Goal: Information Seeking & Learning: Learn about a topic

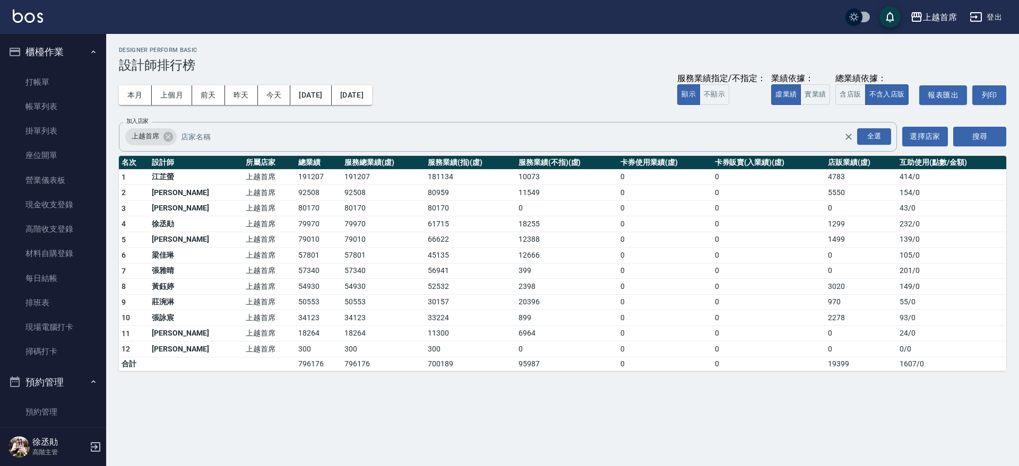
scroll to position [635, 0]
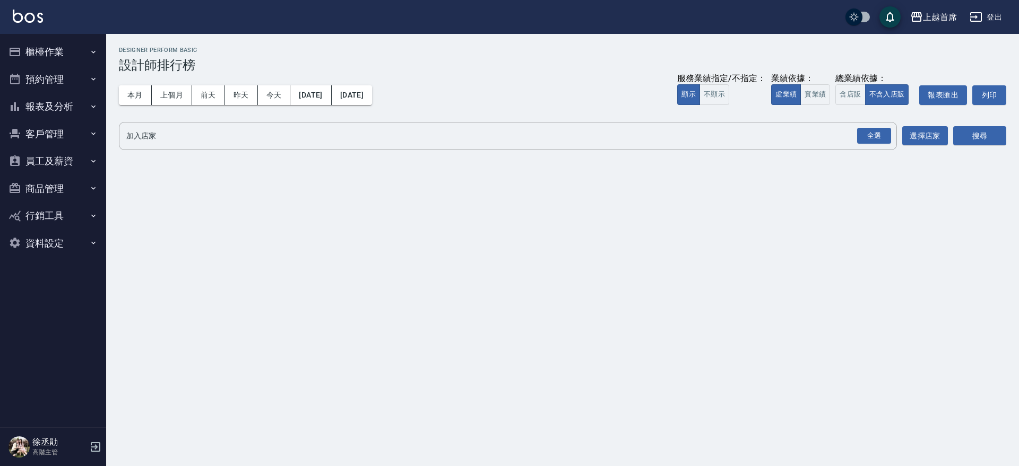
click at [48, 53] on button "櫃檯作業" at bounding box center [53, 52] width 98 height 28
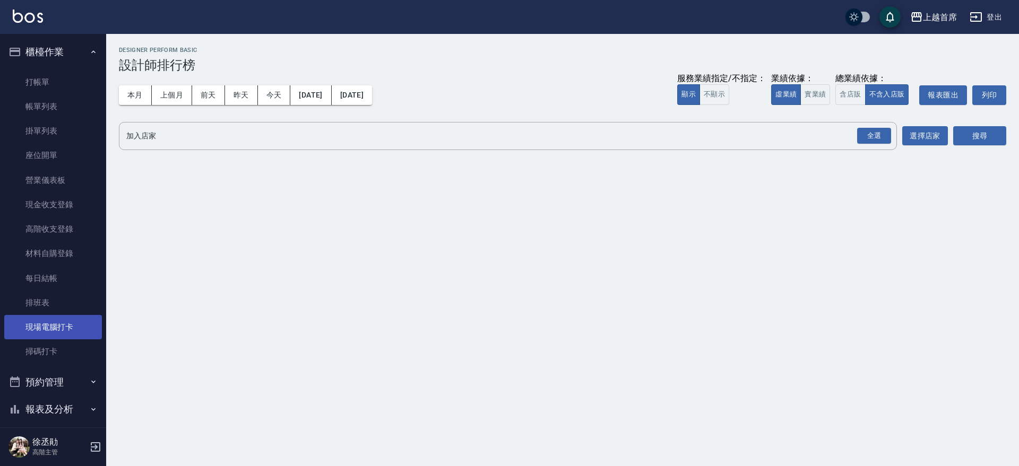
click at [82, 334] on link "現場電腦打卡" at bounding box center [53, 327] width 98 height 24
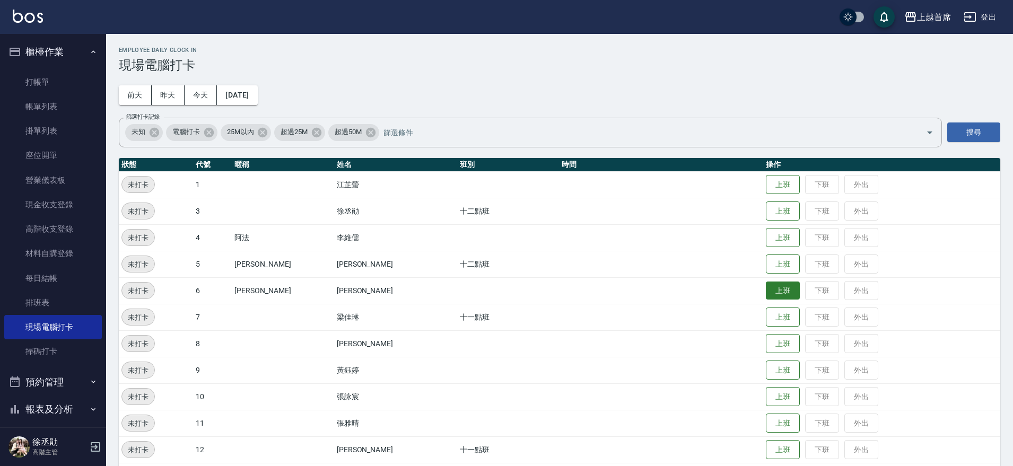
click at [771, 297] on button "上班" at bounding box center [783, 291] width 34 height 19
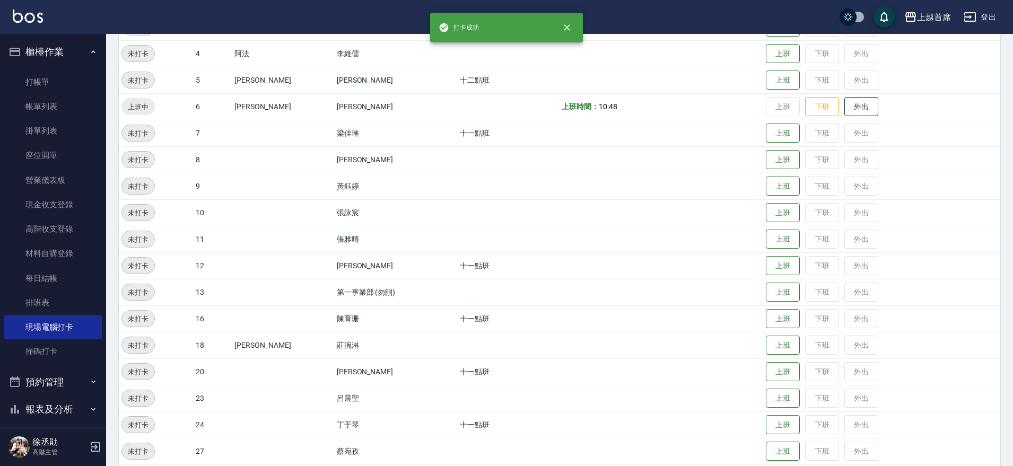
scroll to position [302, 0]
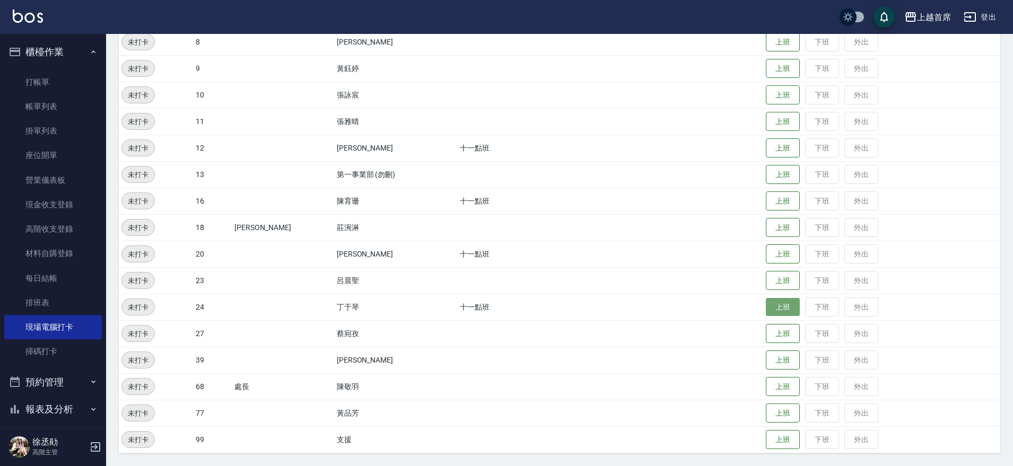
click at [769, 308] on button "上班" at bounding box center [783, 307] width 34 height 19
click at [766, 414] on button "上班" at bounding box center [783, 413] width 34 height 19
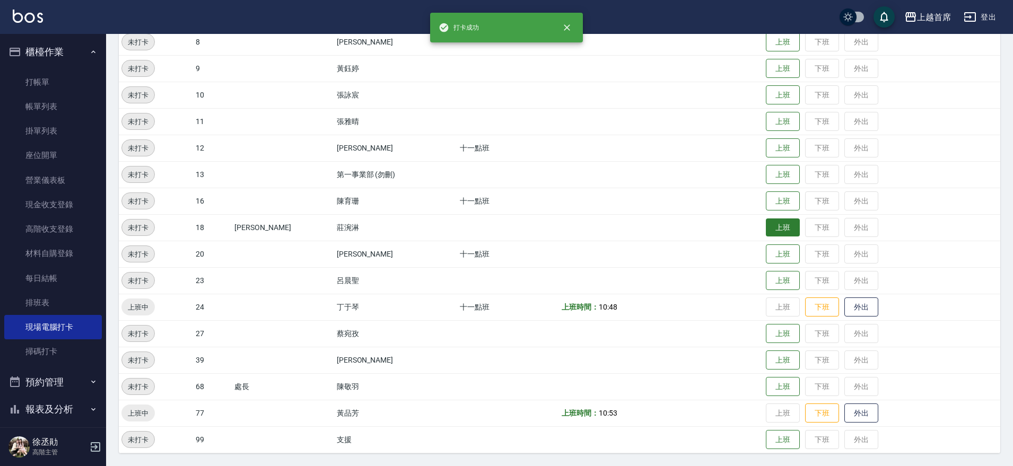
click at [777, 228] on button "上班" at bounding box center [783, 228] width 34 height 19
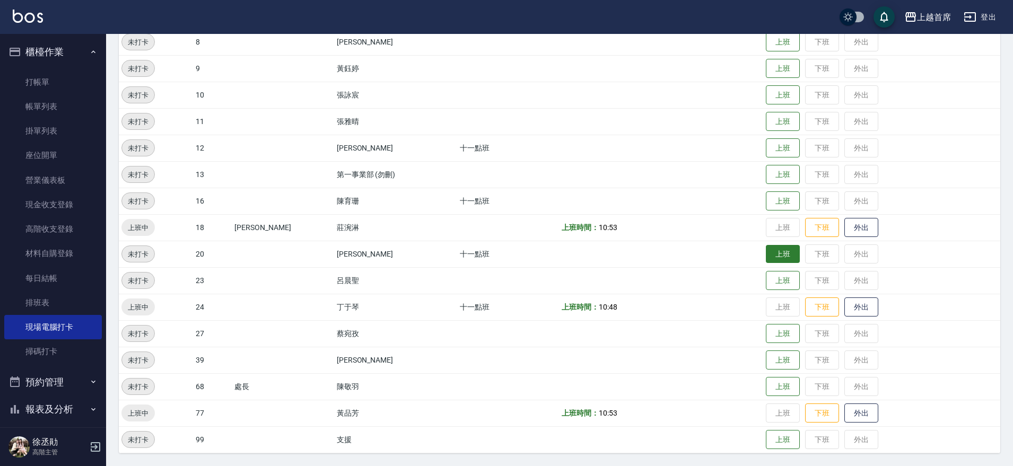
click at [779, 261] on button "上班" at bounding box center [783, 254] width 34 height 19
click at [778, 147] on button "上班" at bounding box center [783, 148] width 34 height 19
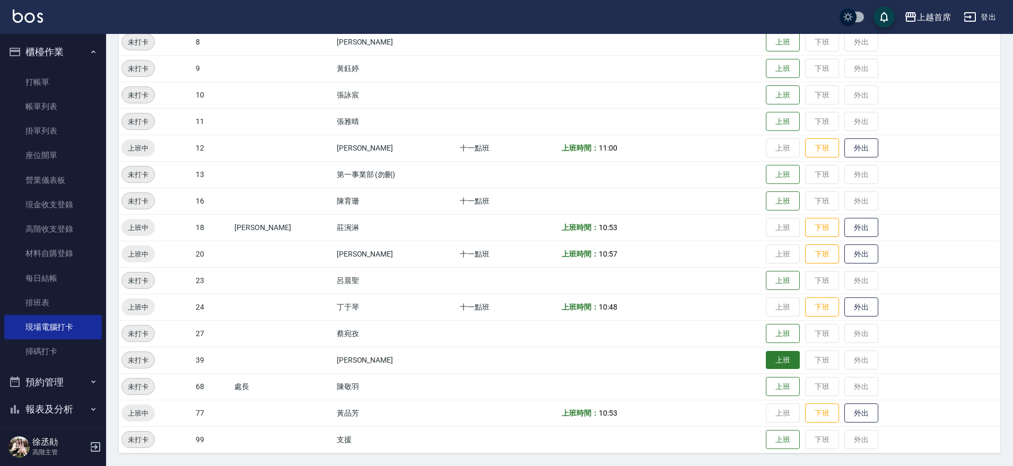
click at [775, 367] on button "上班" at bounding box center [783, 360] width 34 height 19
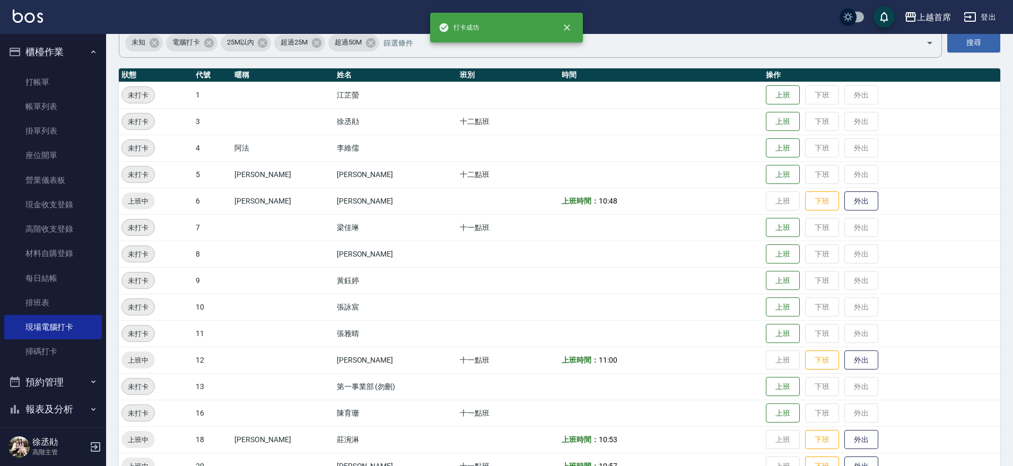
scroll to position [79, 0]
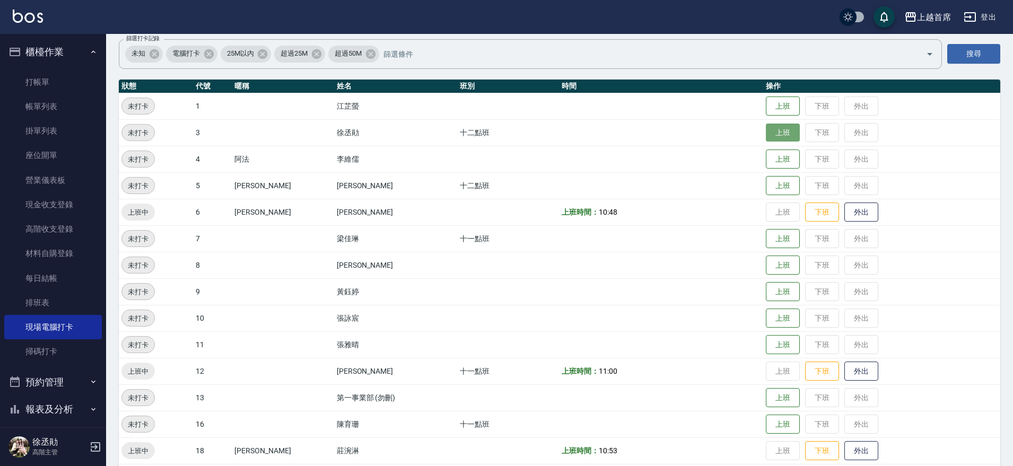
click at [774, 134] on button "上班" at bounding box center [783, 133] width 34 height 19
click at [769, 230] on button "上班" at bounding box center [783, 239] width 34 height 19
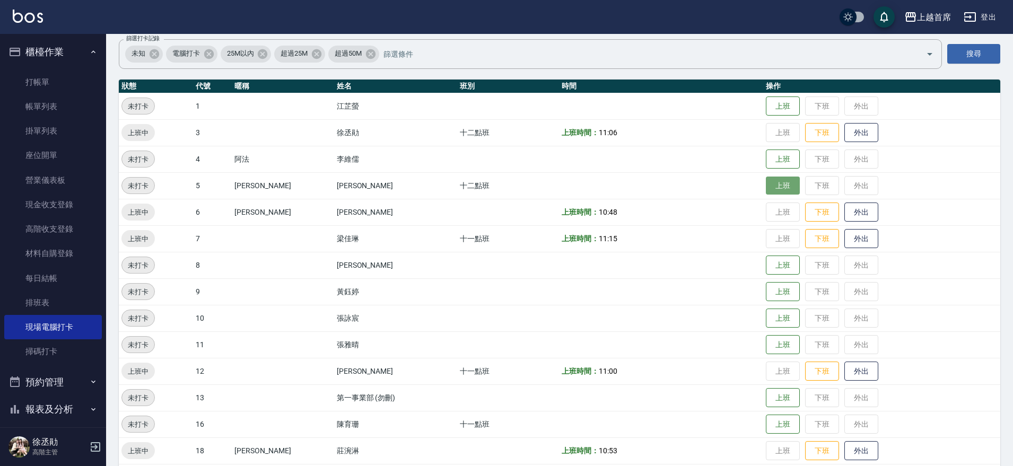
click at [784, 189] on button "上班" at bounding box center [783, 186] width 34 height 19
click at [77, 51] on button "櫃檯作業" at bounding box center [53, 52] width 98 height 28
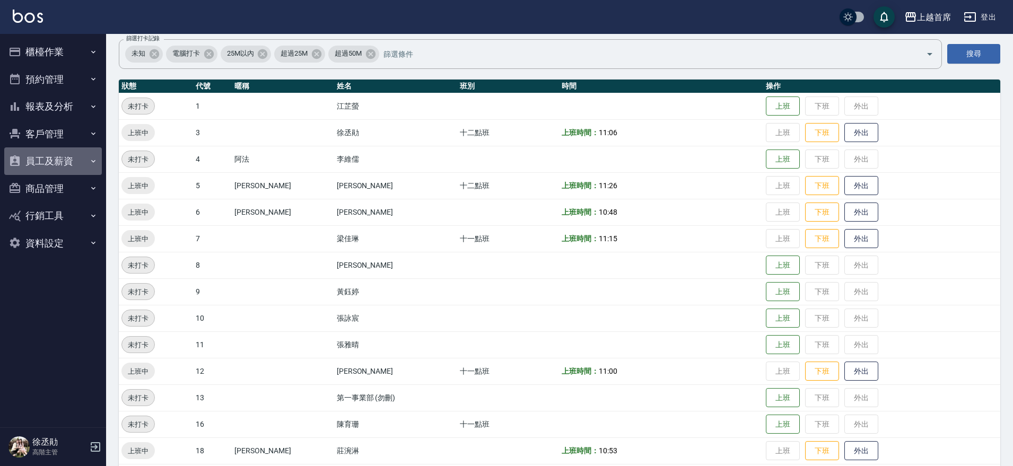
click at [70, 159] on button "員工及薪資" at bounding box center [53, 161] width 98 height 28
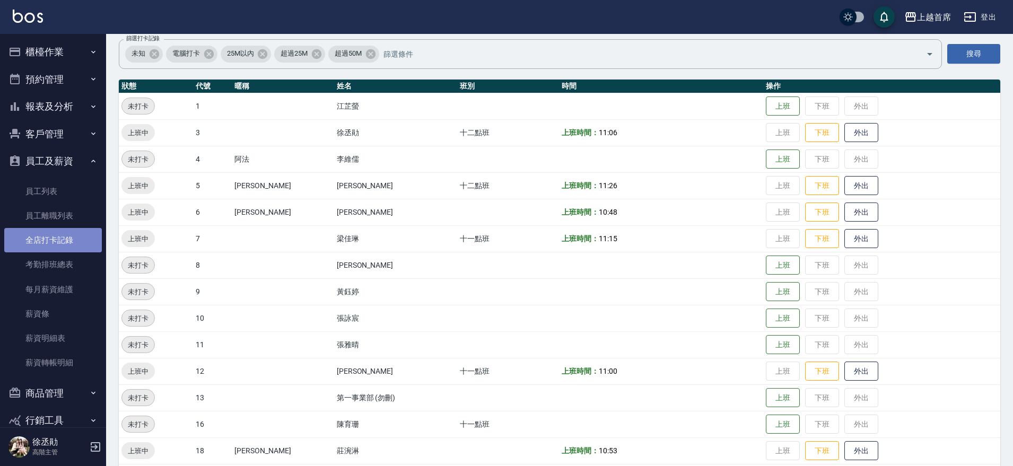
click at [63, 236] on link "全店打卡記錄" at bounding box center [53, 240] width 98 height 24
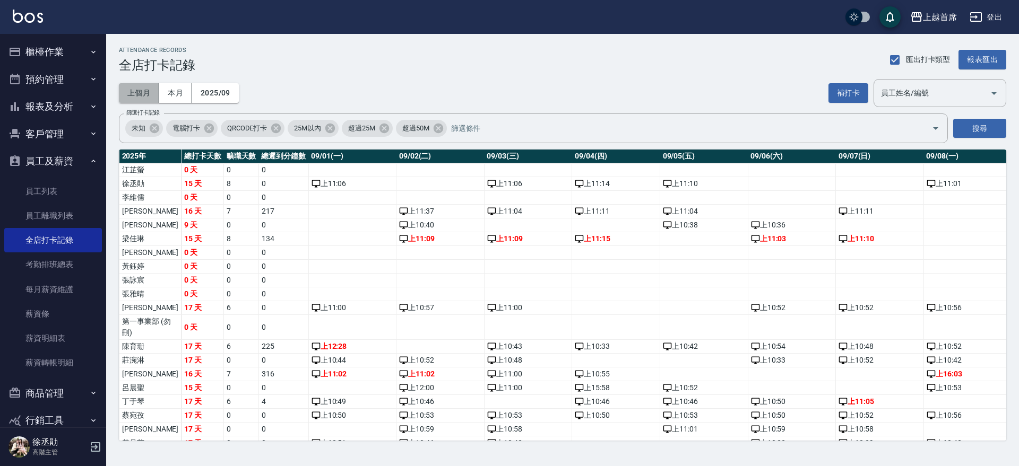
click at [147, 91] on button "上個月" at bounding box center [139, 93] width 40 height 20
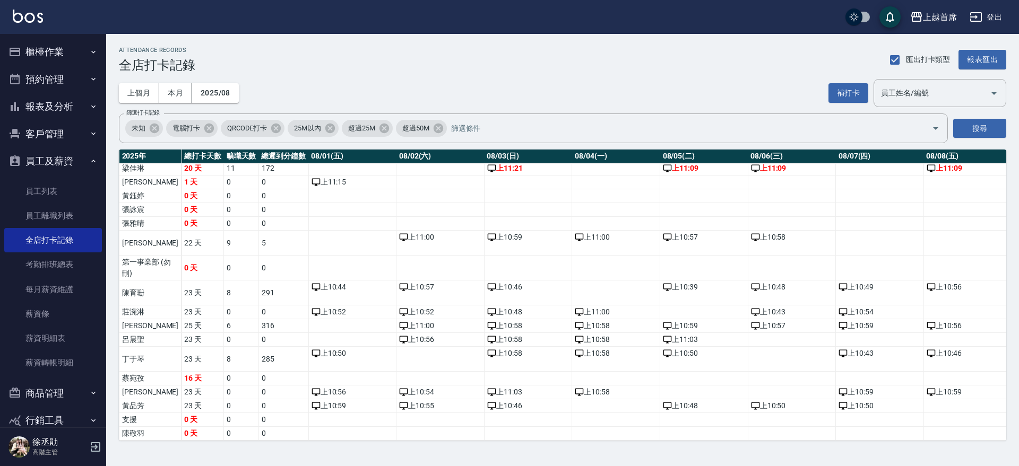
scroll to position [114, 0]
click at [136, 372] on td "蔡宛孜" at bounding box center [150, 379] width 62 height 14
drag, startPoint x: 141, startPoint y: 368, endPoint x: 146, endPoint y: 368, distance: 5.9
click at [142, 372] on td "蔡宛孜" at bounding box center [150, 379] width 62 height 14
click at [972, 59] on button "報表匯出" at bounding box center [982, 60] width 48 height 20
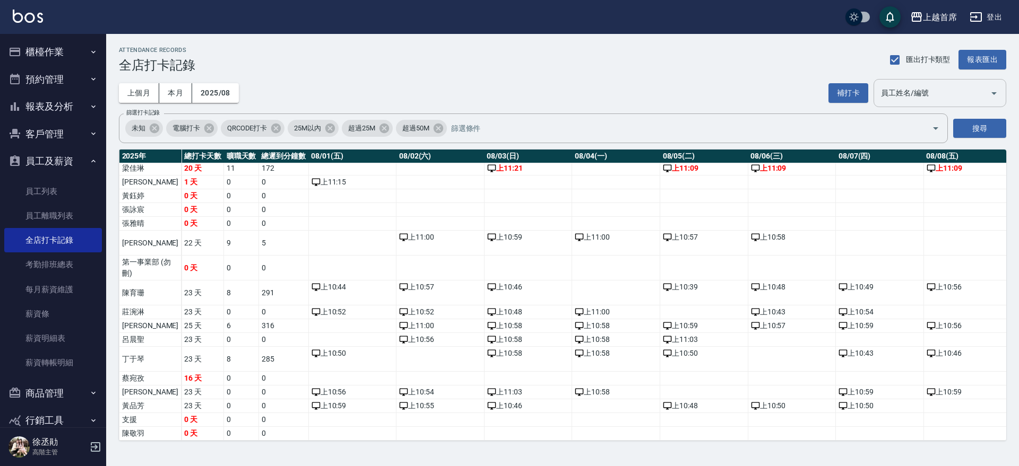
click at [896, 93] on input "員工姓名/編號" at bounding box center [931, 93] width 107 height 19
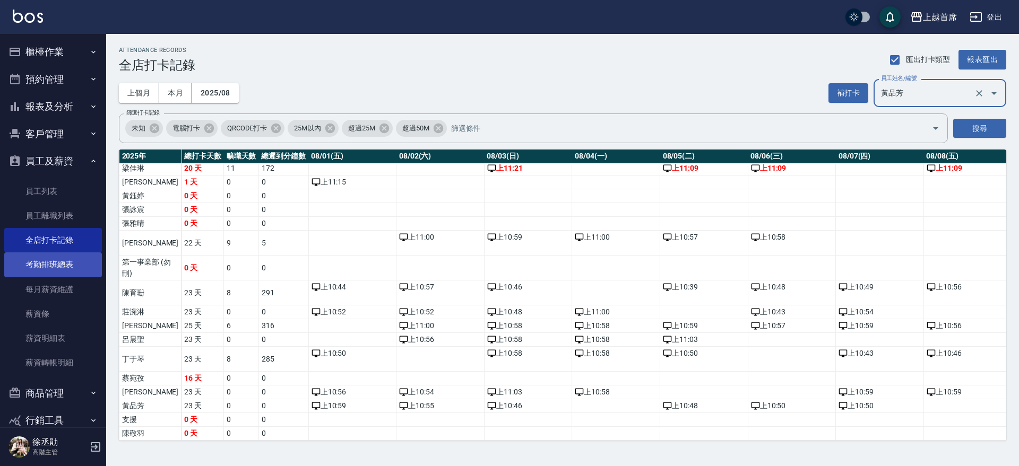
type input "黃品芳"
click at [73, 266] on link "考勤排班總表" at bounding box center [53, 265] width 98 height 24
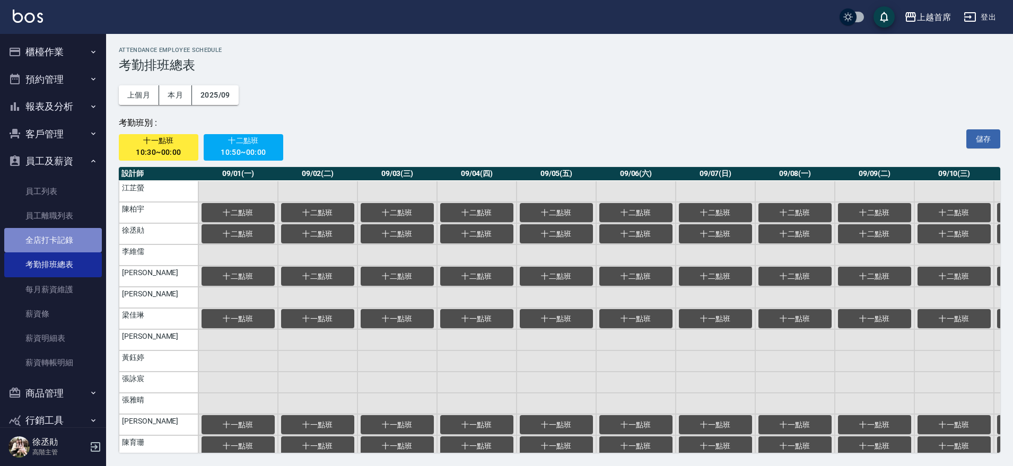
click at [62, 235] on link "全店打卡記錄" at bounding box center [53, 240] width 98 height 24
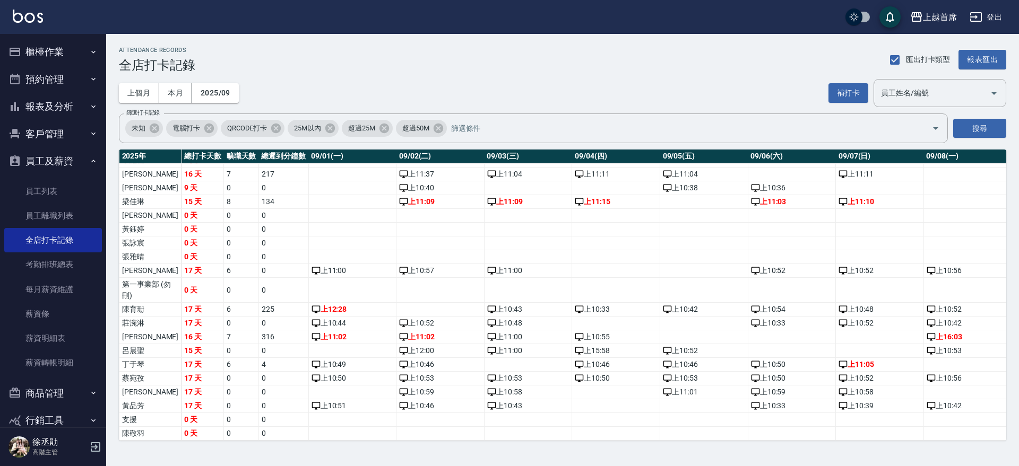
scroll to position [66, 0]
drag, startPoint x: 59, startPoint y: 163, endPoint x: 59, endPoint y: 137, distance: 26.0
click at [58, 163] on button "員工及薪資" at bounding box center [53, 161] width 98 height 28
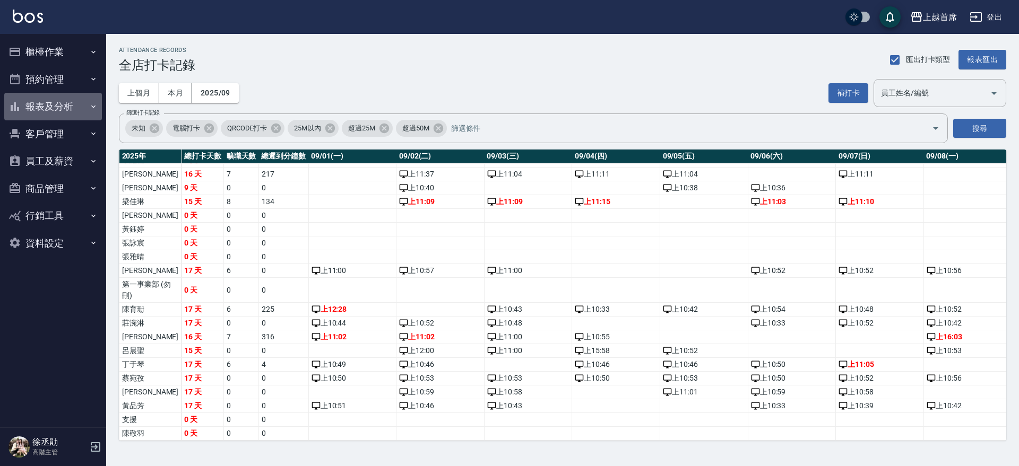
click at [65, 109] on button "報表及分析" at bounding box center [53, 107] width 98 height 28
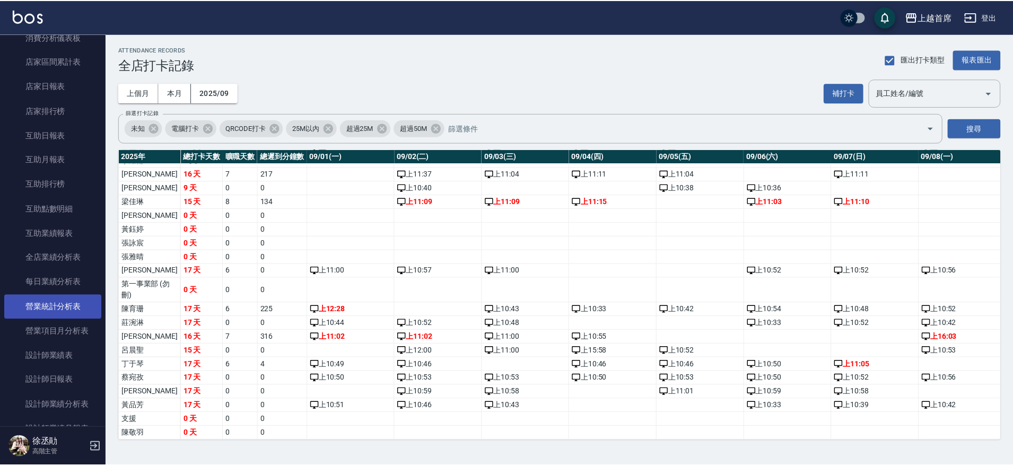
scroll to position [133, 0]
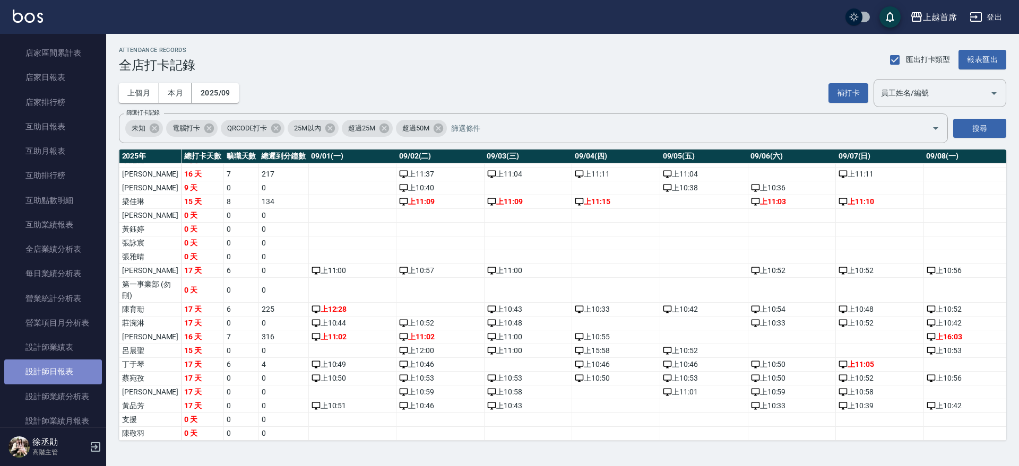
click at [63, 369] on link "設計師日報表" at bounding box center [53, 372] width 98 height 24
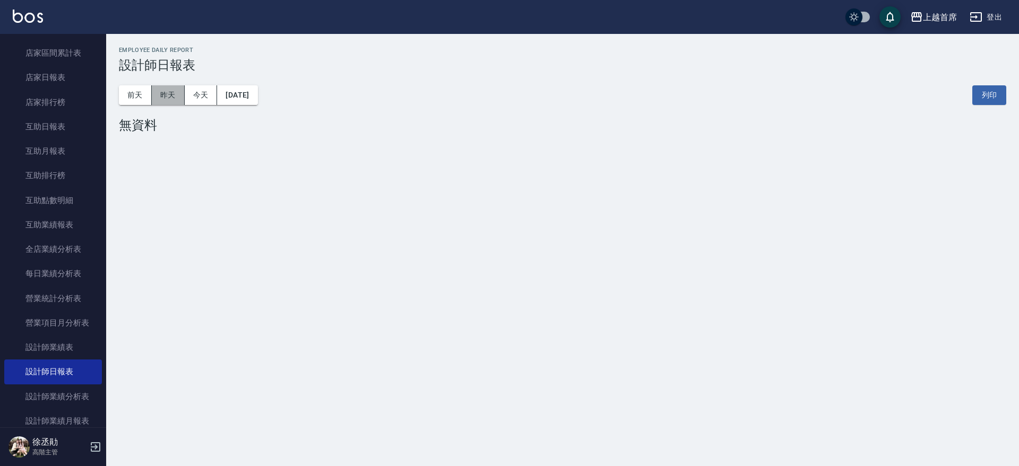
click at [162, 95] on button "昨天" at bounding box center [168, 95] width 33 height 20
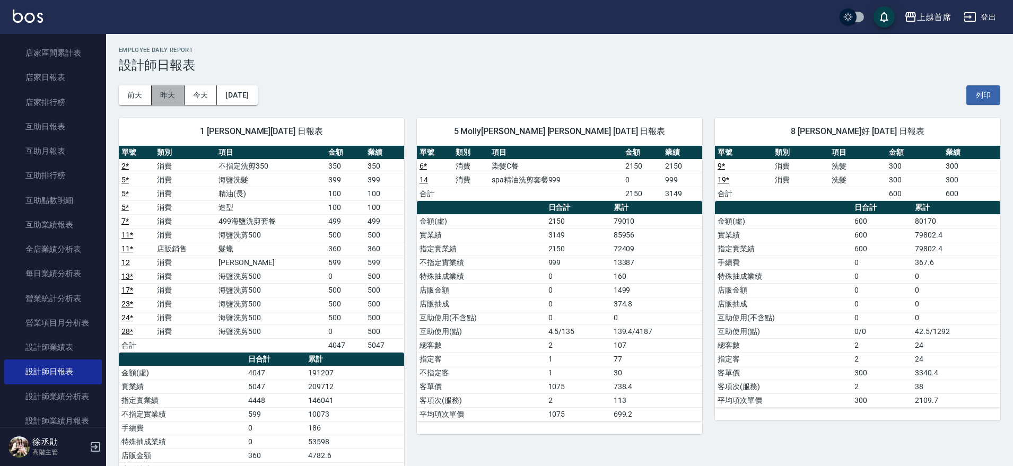
click at [169, 97] on button "昨天" at bounding box center [168, 95] width 33 height 20
click at [140, 93] on button "前天" at bounding box center [135, 95] width 33 height 20
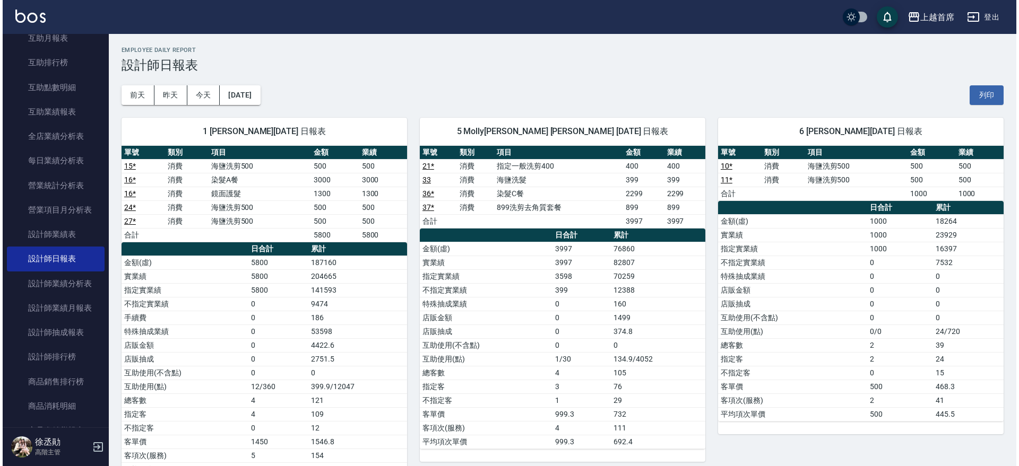
scroll to position [259, 0]
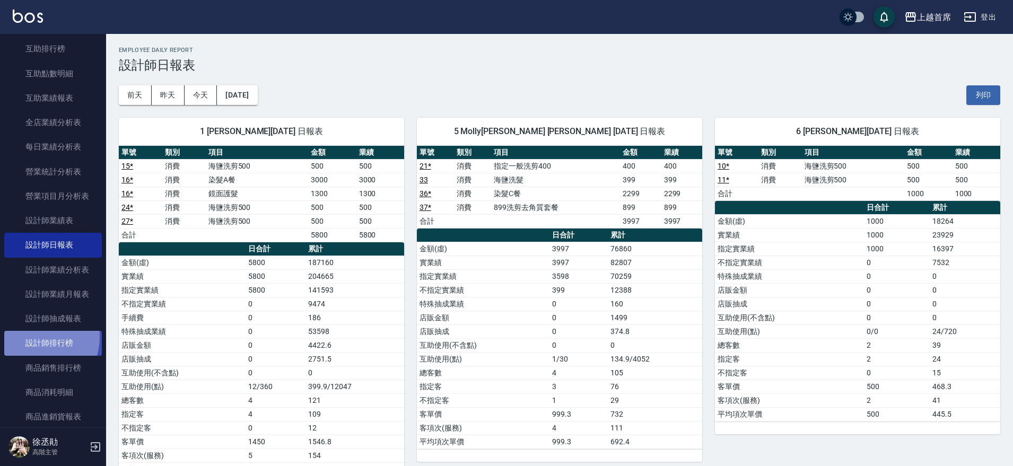
click at [31, 336] on link "設計師排行榜" at bounding box center [53, 343] width 98 height 24
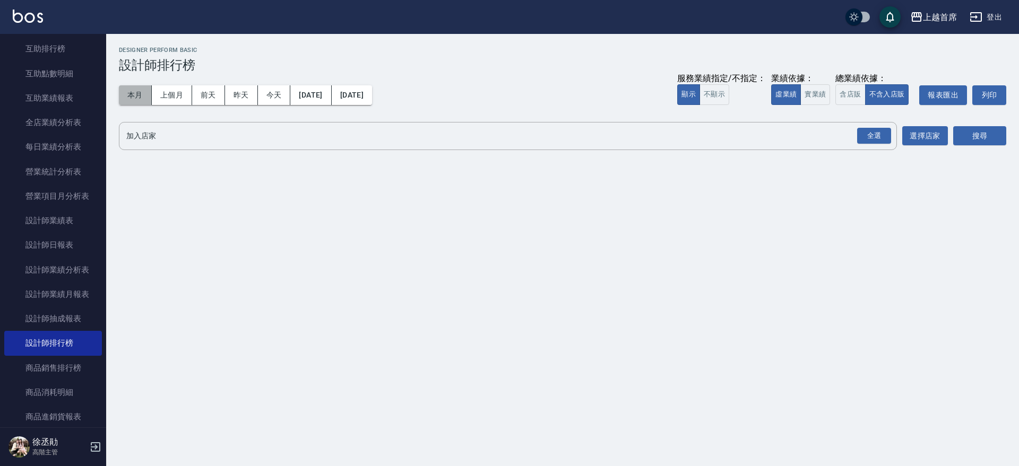
drag, startPoint x: 138, startPoint y: 90, endPoint x: 144, endPoint y: 88, distance: 5.5
click at [139, 89] on button "本月" at bounding box center [135, 95] width 33 height 20
click at [820, 98] on button "實業績" at bounding box center [815, 94] width 30 height 21
click at [871, 133] on div "全選" at bounding box center [874, 136] width 34 height 16
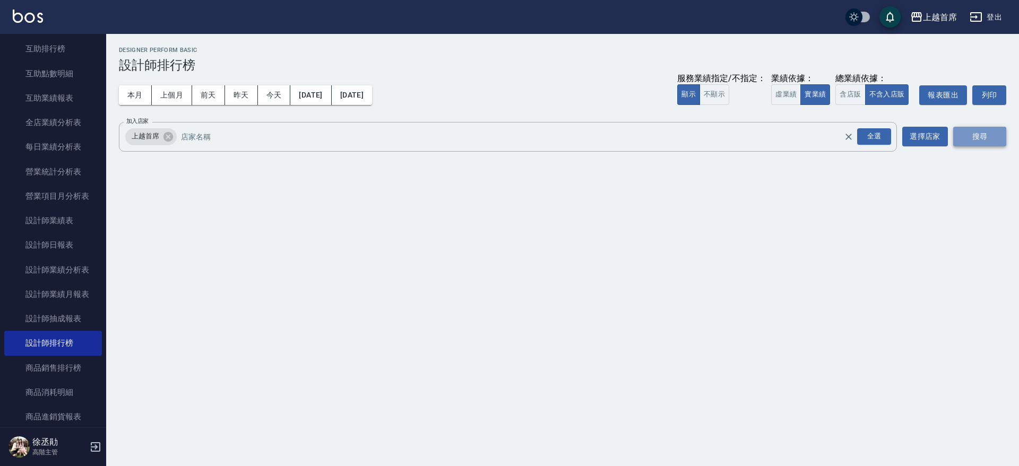
click at [977, 133] on button "搜尋" at bounding box center [979, 137] width 53 height 20
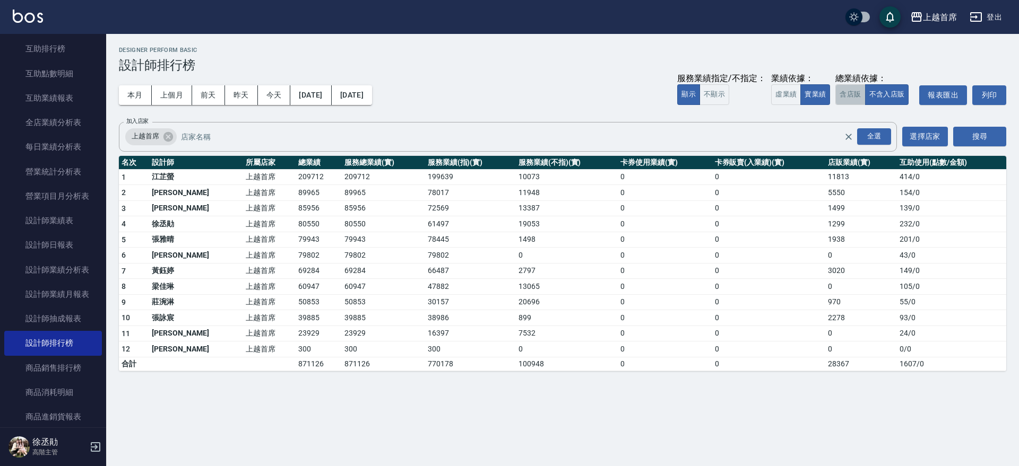
click at [842, 94] on button "含店販" at bounding box center [850, 94] width 30 height 21
click at [893, 92] on button "不含入店販" at bounding box center [887, 94] width 44 height 21
click at [176, 98] on button "上個月" at bounding box center [172, 95] width 40 height 20
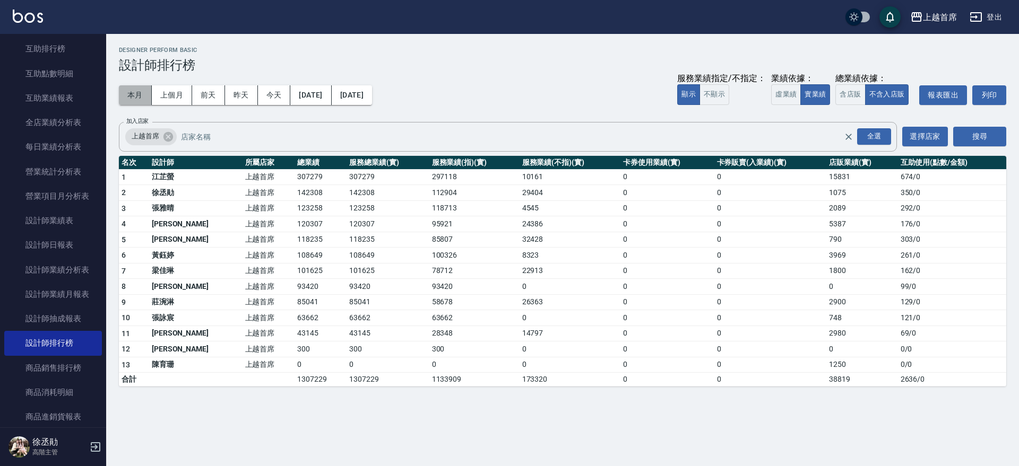
click at [138, 88] on button "本月" at bounding box center [135, 95] width 33 height 20
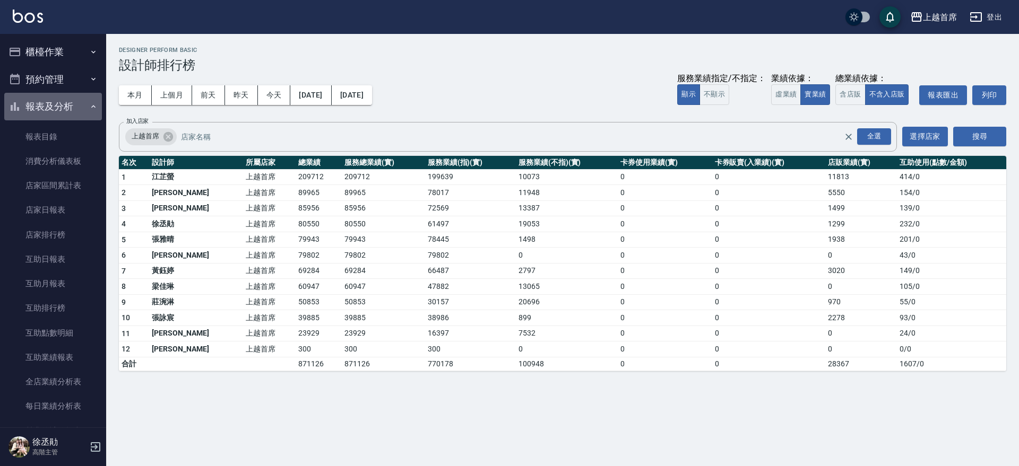
click at [80, 101] on button "報表及分析" at bounding box center [53, 107] width 98 height 28
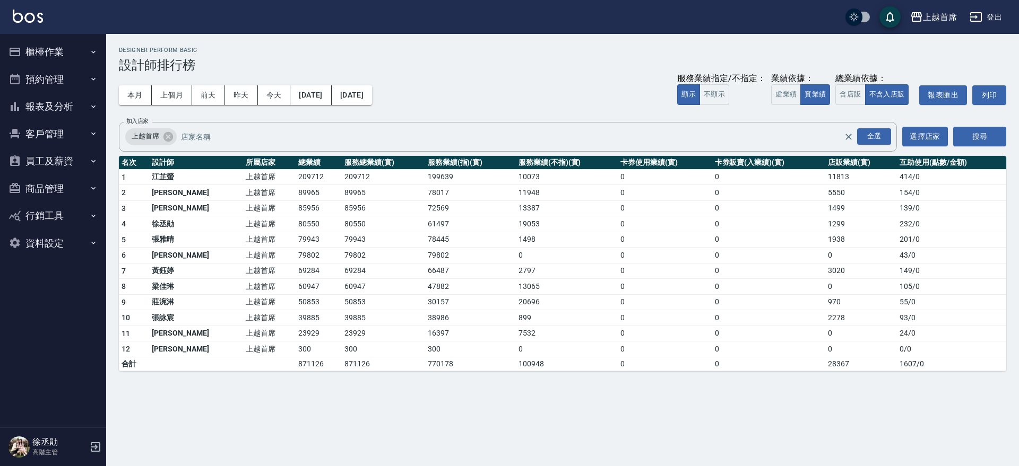
click at [64, 156] on button "員工及薪資" at bounding box center [53, 161] width 98 height 28
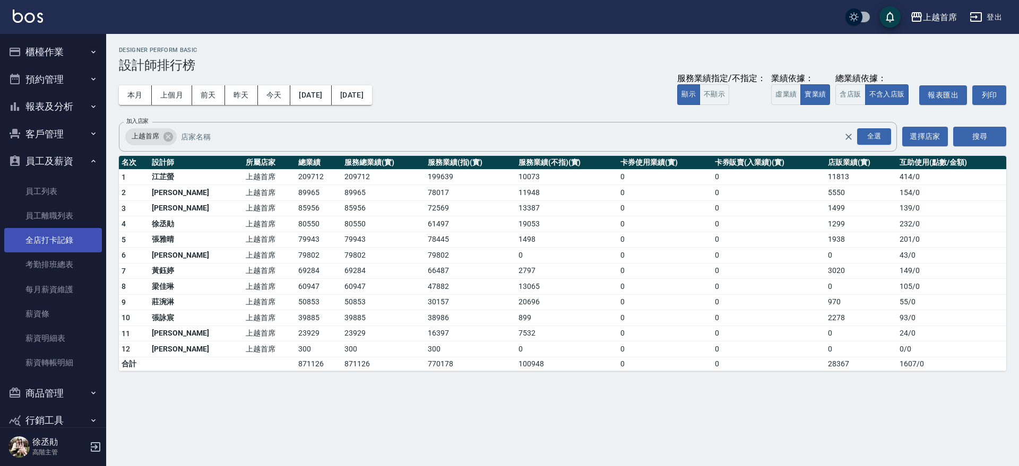
click at [63, 244] on link "全店打卡記錄" at bounding box center [53, 240] width 98 height 24
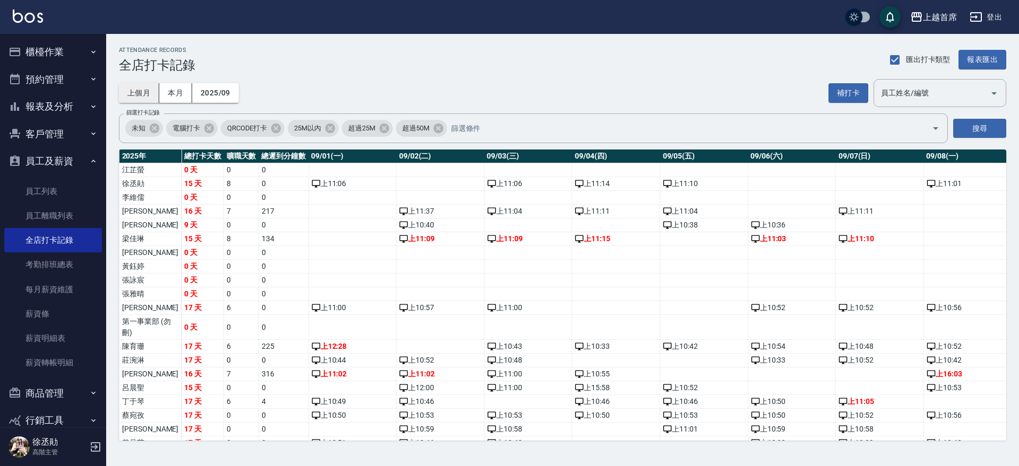
click at [142, 93] on button "上個月" at bounding box center [139, 93] width 40 height 20
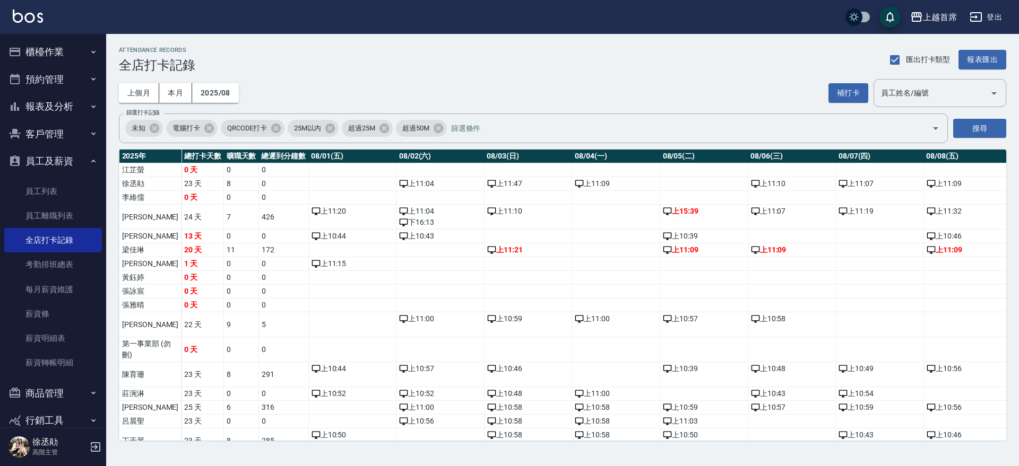
scroll to position [114, 0]
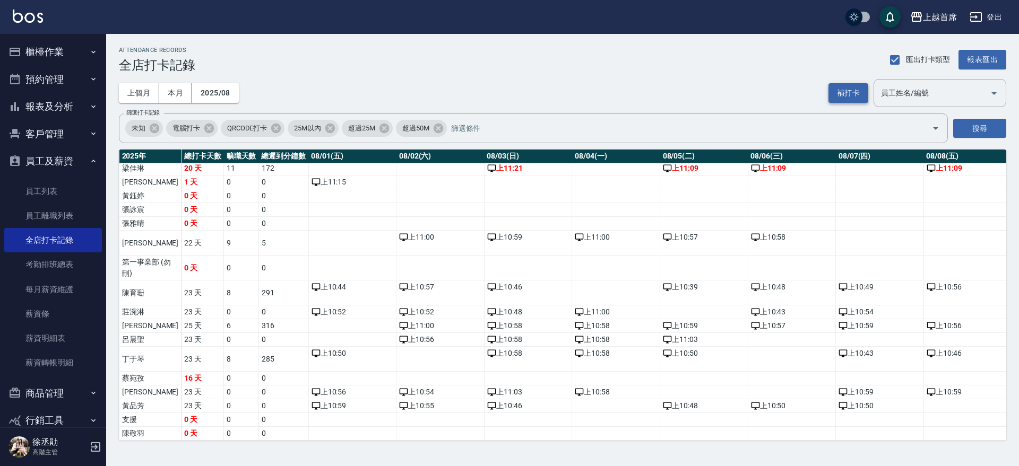
click at [853, 93] on button "補打卡" at bounding box center [848, 93] width 40 height 20
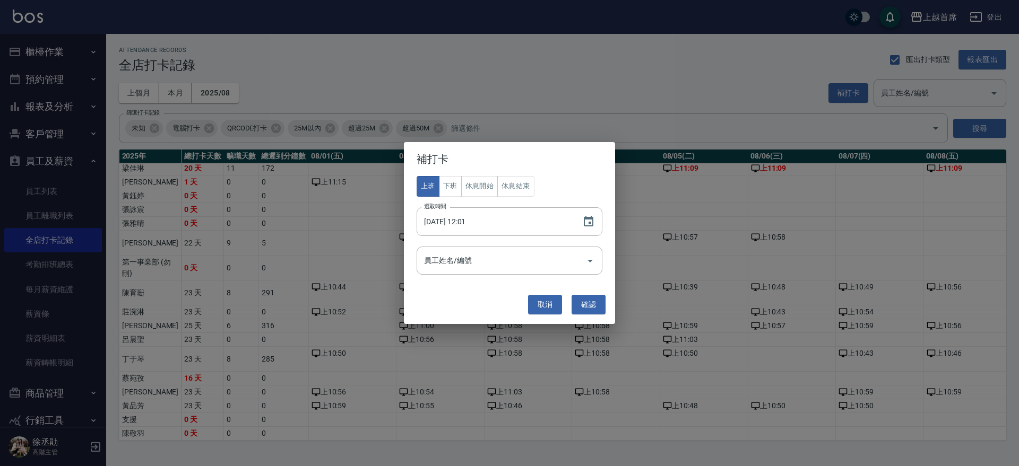
click at [709, 261] on div "補打卡 上班 下班 休息開始 休息結束 選取時間 2025/09/23 12:01 選取時間 員工姓名/編號 員工姓名/編號 取消 確認" at bounding box center [509, 233] width 1019 height 466
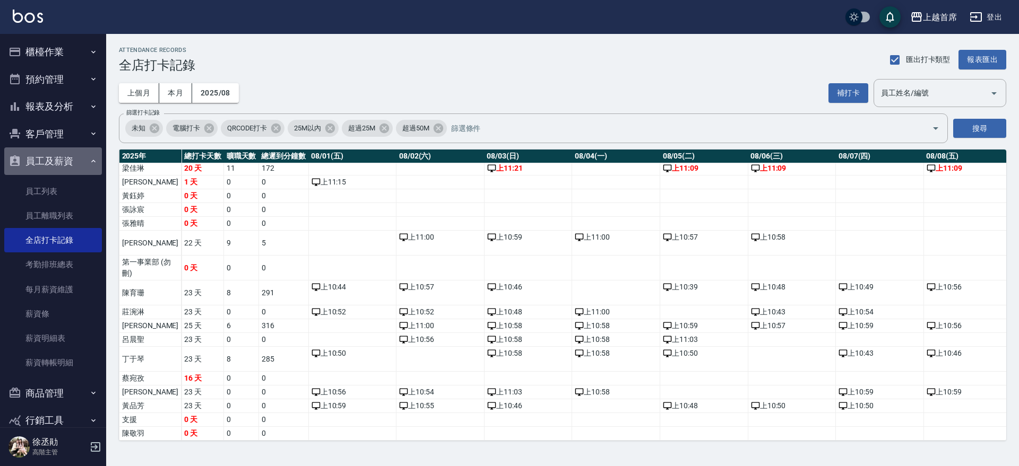
click at [74, 157] on button "員工及薪資" at bounding box center [53, 161] width 98 height 28
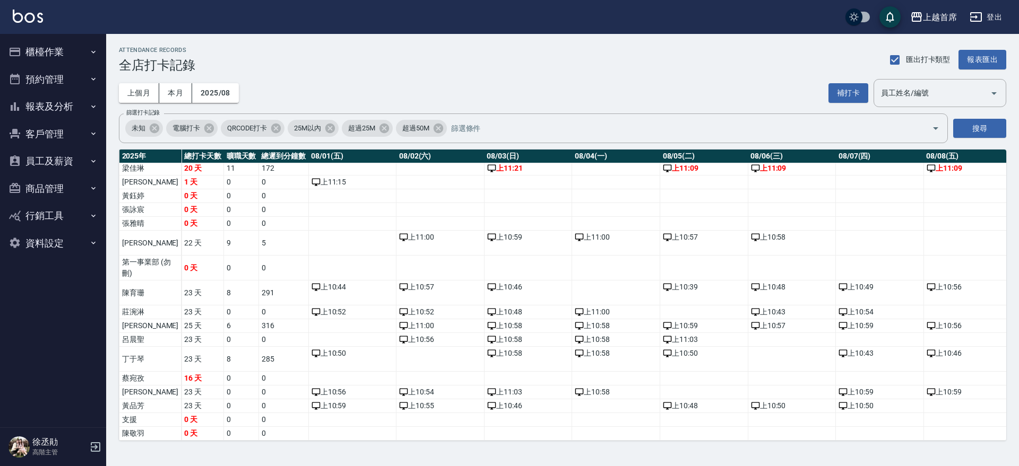
click at [80, 112] on button "報表及分析" at bounding box center [53, 107] width 98 height 28
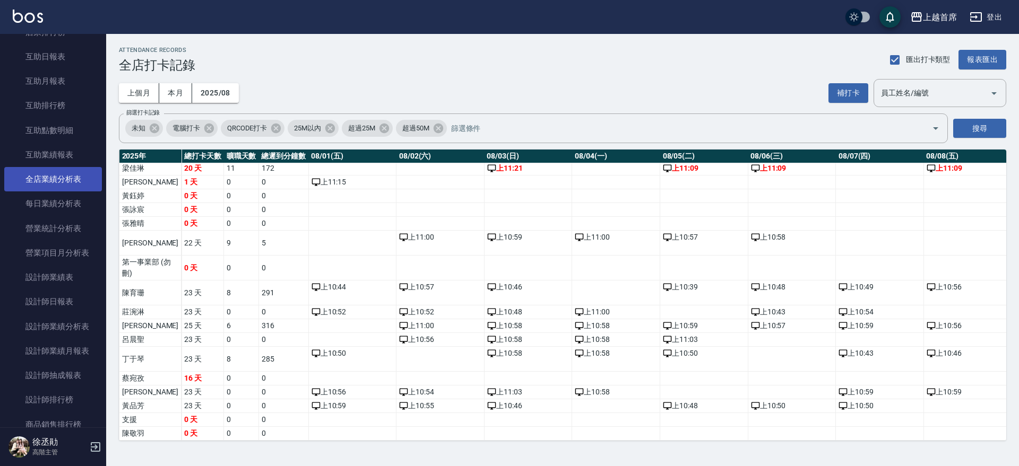
scroll to position [199, 0]
click at [78, 175] on link "全店業績分析表" at bounding box center [53, 182] width 98 height 24
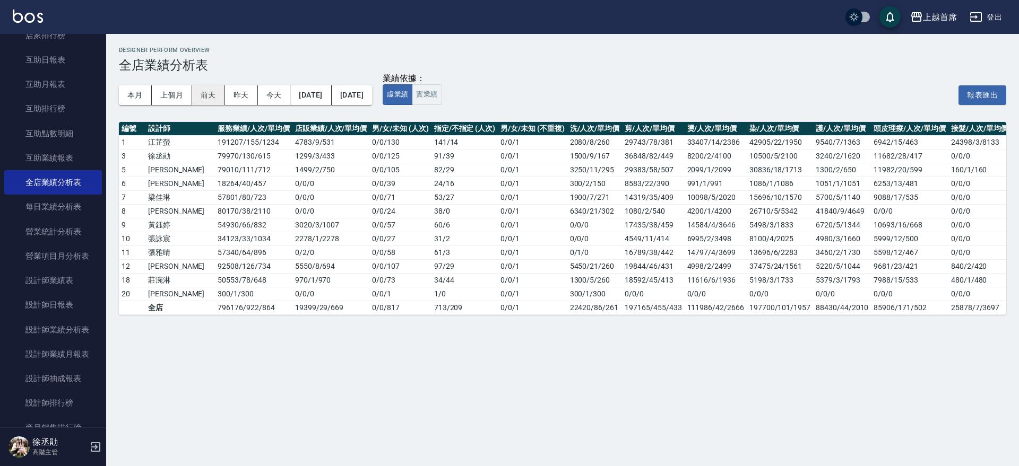
click at [212, 93] on button "前天" at bounding box center [208, 95] width 33 height 20
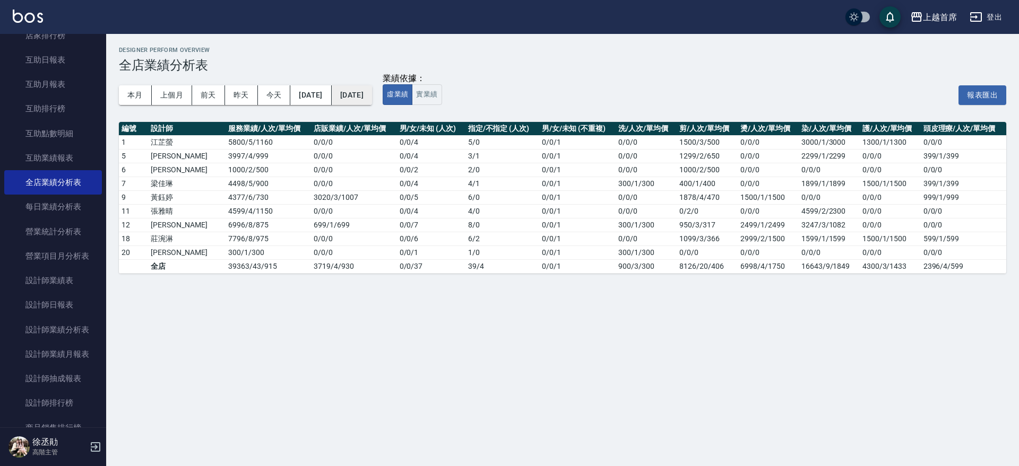
click at [372, 90] on button "2025/09/21" at bounding box center [352, 95] width 40 height 20
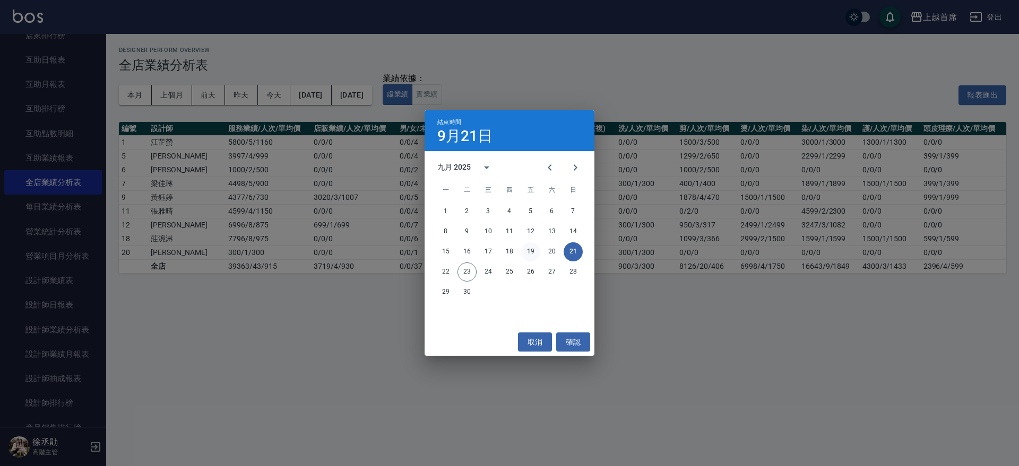
click at [527, 249] on button "19" at bounding box center [530, 251] width 19 height 19
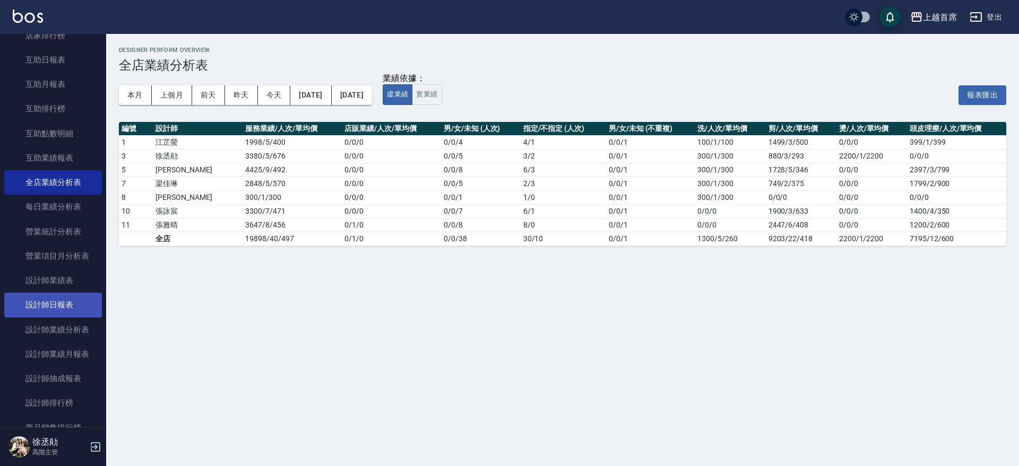
click at [74, 304] on link "設計師日報表" at bounding box center [53, 305] width 98 height 24
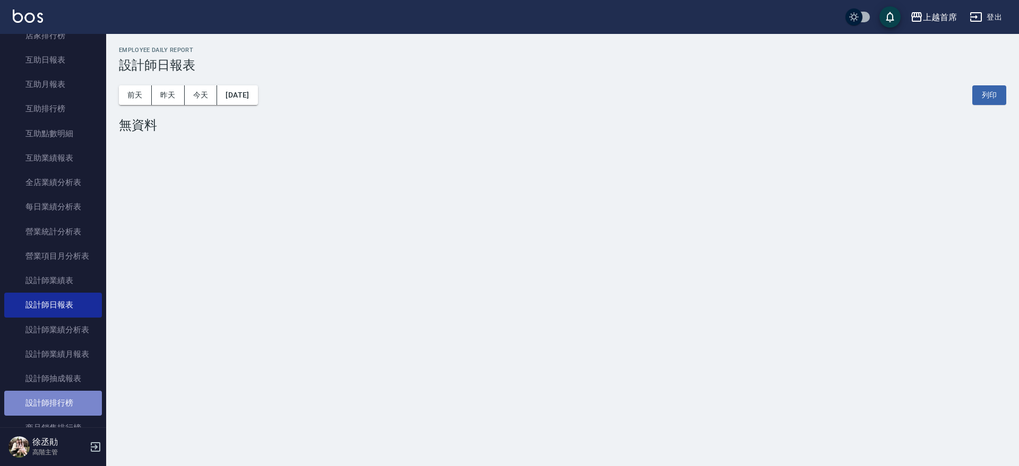
click at [60, 396] on link "設計師排行榜" at bounding box center [53, 403] width 98 height 24
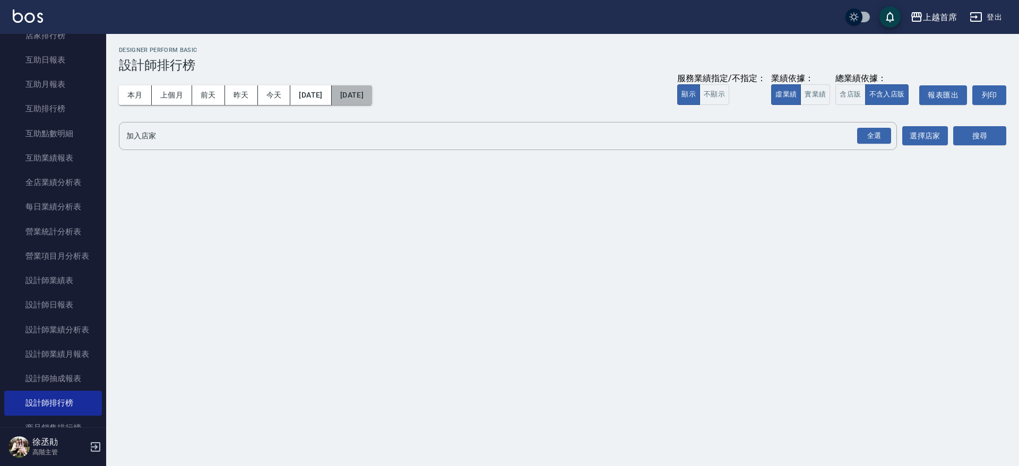
click at [372, 95] on button "2025/09/23" at bounding box center [352, 95] width 40 height 20
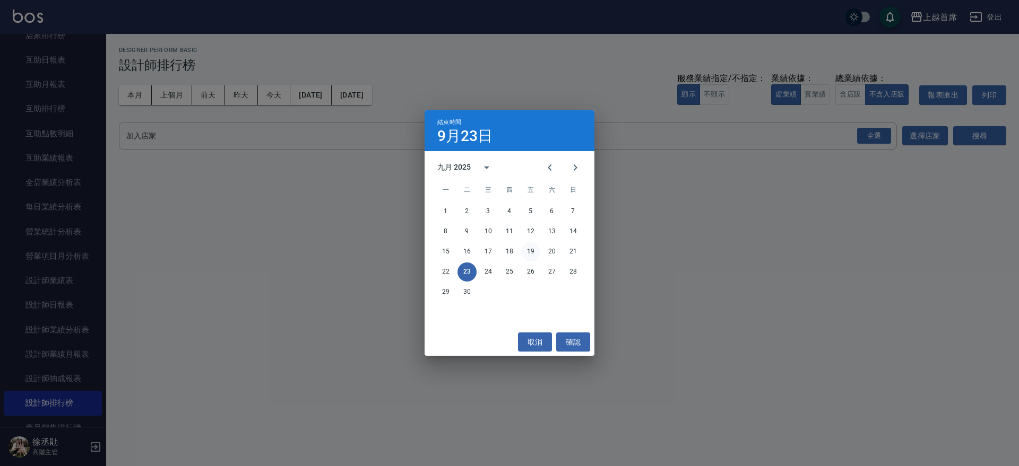
click at [524, 252] on button "19" at bounding box center [530, 251] width 19 height 19
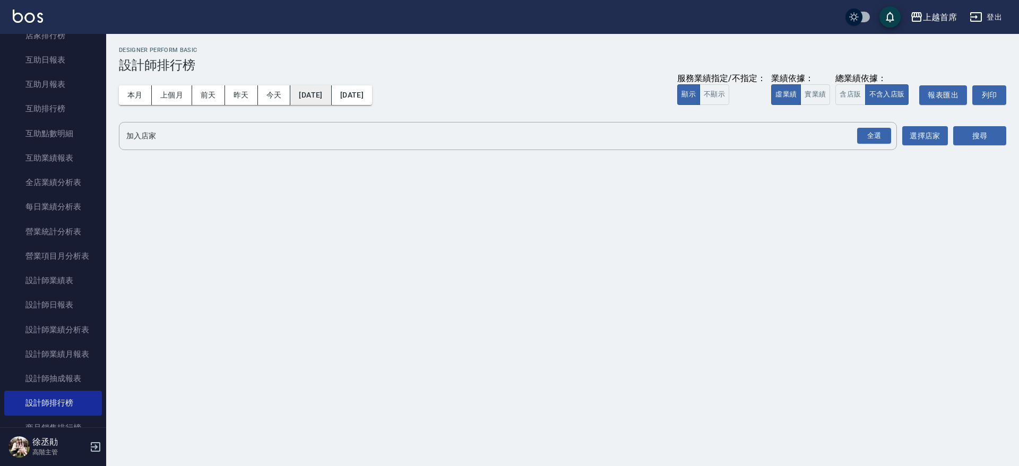
click at [331, 91] on button "[DATE]" at bounding box center [310, 95] width 41 height 20
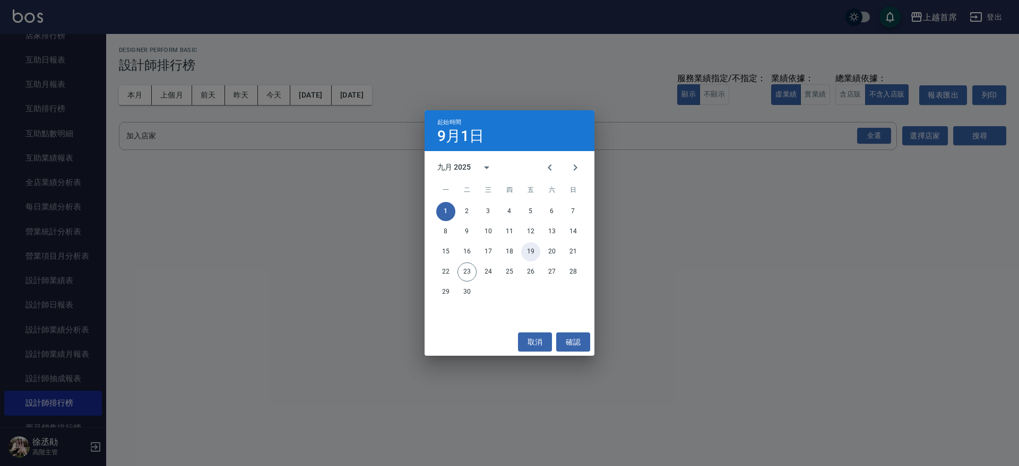
click at [528, 253] on button "19" at bounding box center [530, 251] width 19 height 19
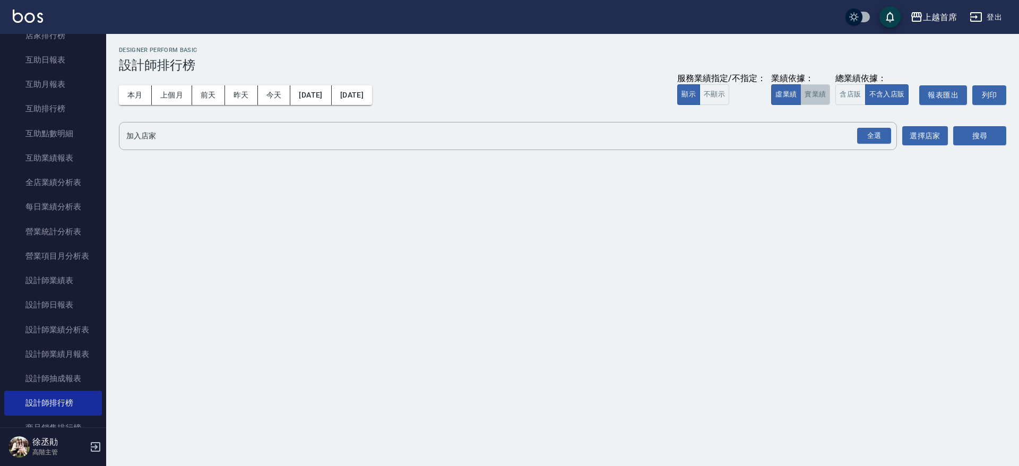
click at [809, 93] on button "實業績" at bounding box center [815, 94] width 30 height 21
click at [868, 136] on div "全選" at bounding box center [874, 136] width 34 height 16
click at [973, 139] on button "搜尋" at bounding box center [979, 137] width 53 height 20
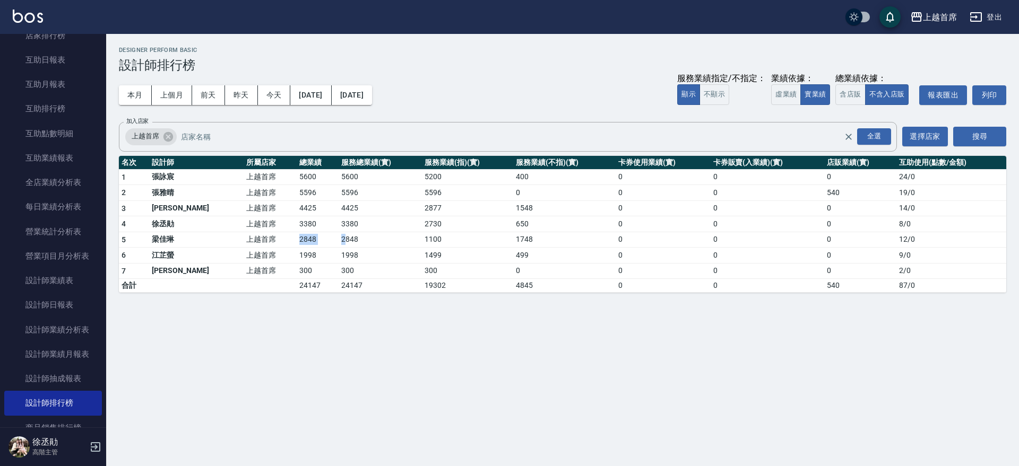
drag, startPoint x: 234, startPoint y: 240, endPoint x: 305, endPoint y: 237, distance: 70.7
click at [305, 237] on tr "5 梁佳琳 上越首席 2848 2848 1100 1748 0 0 0 12 / 0" at bounding box center [562, 240] width 887 height 16
click at [338, 237] on td "2848" at bounding box center [379, 240] width 83 height 16
click at [372, 96] on button "2025/09/19" at bounding box center [352, 95] width 40 height 20
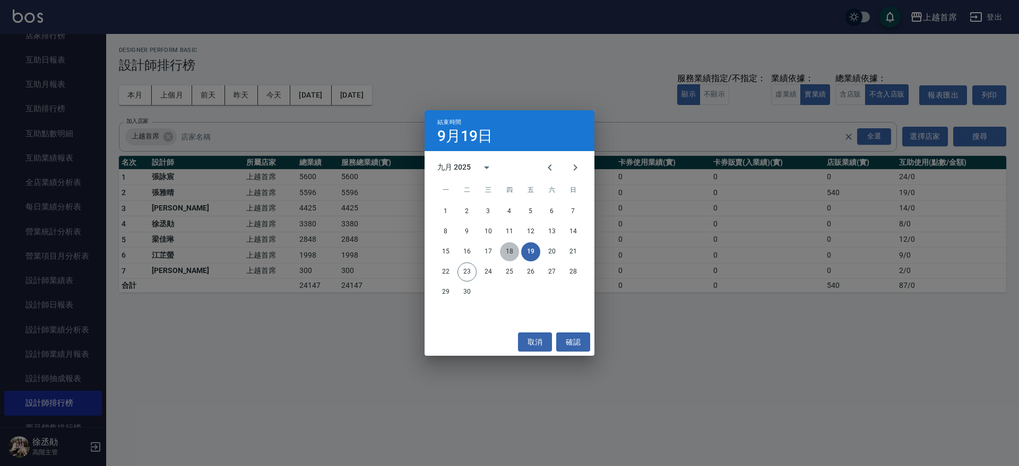
click at [510, 248] on button "18" at bounding box center [509, 251] width 19 height 19
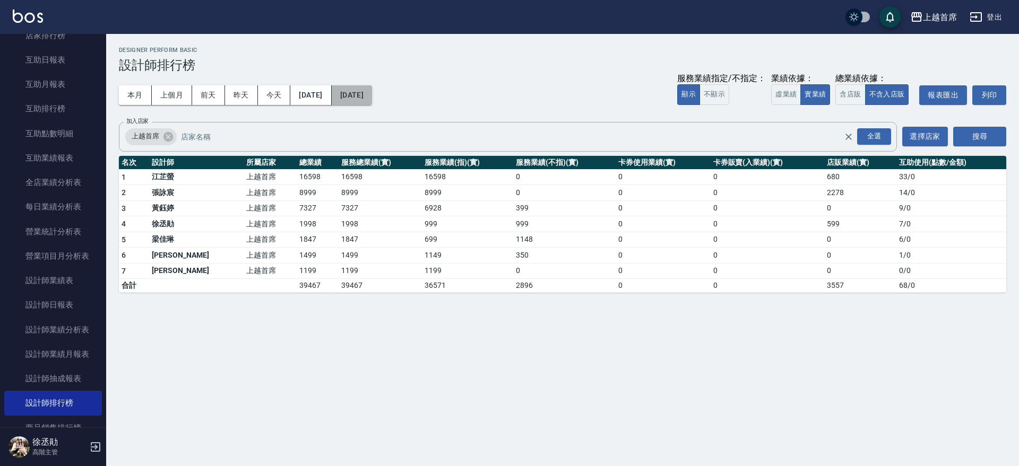
click at [372, 97] on button "2025/09/18" at bounding box center [352, 95] width 40 height 20
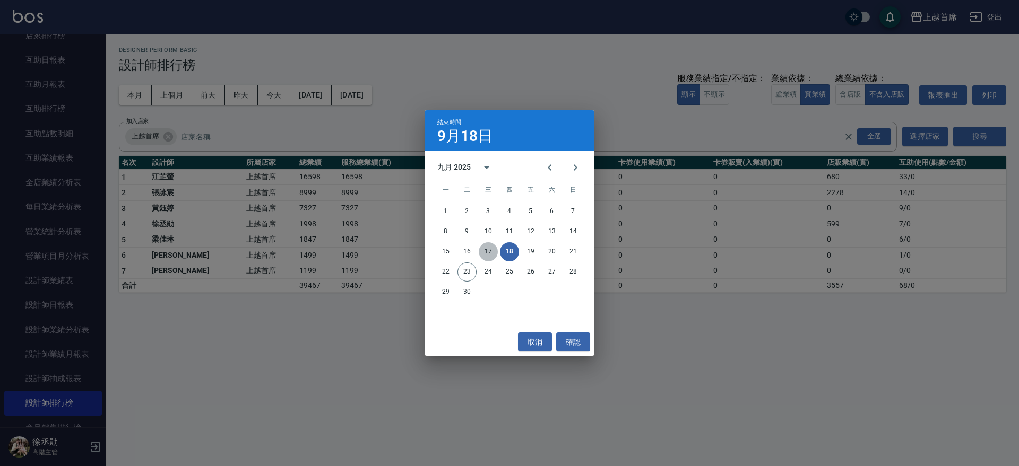
click at [491, 249] on button "17" at bounding box center [488, 251] width 19 height 19
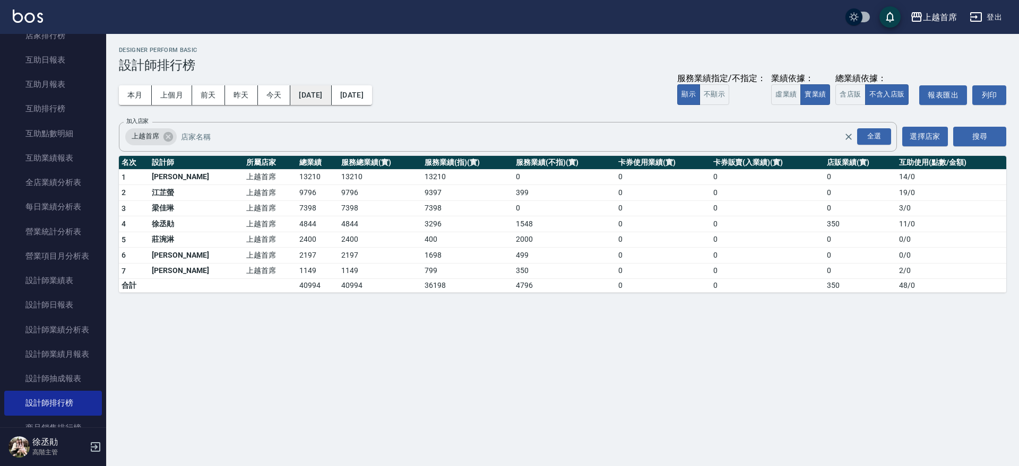
click at [327, 94] on button "2025/09/17" at bounding box center [310, 95] width 41 height 20
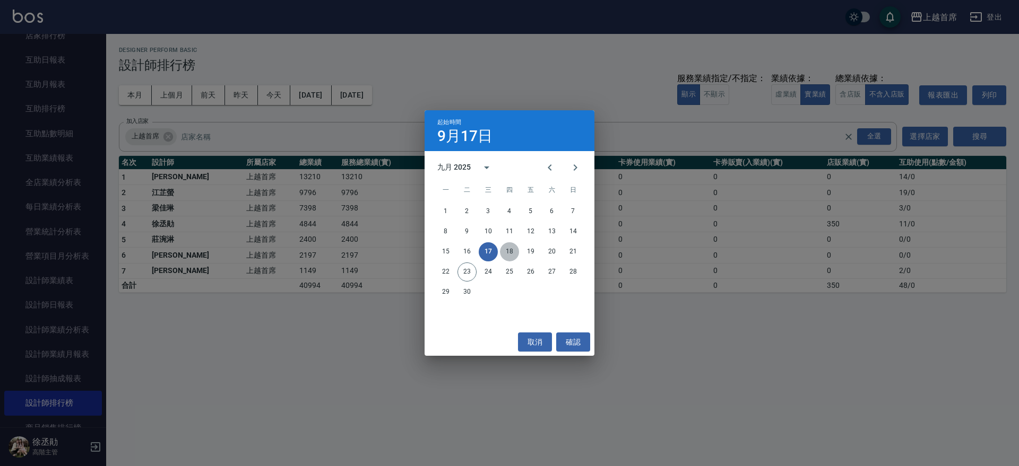
click at [517, 251] on button "18" at bounding box center [509, 251] width 19 height 19
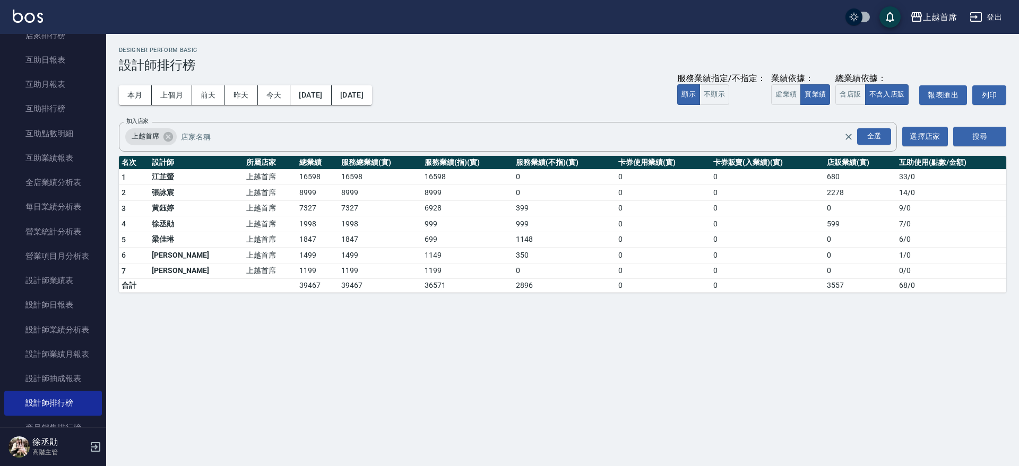
drag, startPoint x: 247, startPoint y: 224, endPoint x: 506, endPoint y: 119, distance: 279.6
click at [506, 119] on div "上越首席 2025-09-18 - 2025-09-18 設計師排行榜 列印時間： 2025-09-23-12:38 Designer Perform Bas…" at bounding box center [562, 170] width 912 height 272
click at [327, 95] on button "2025/09/18" at bounding box center [310, 95] width 41 height 20
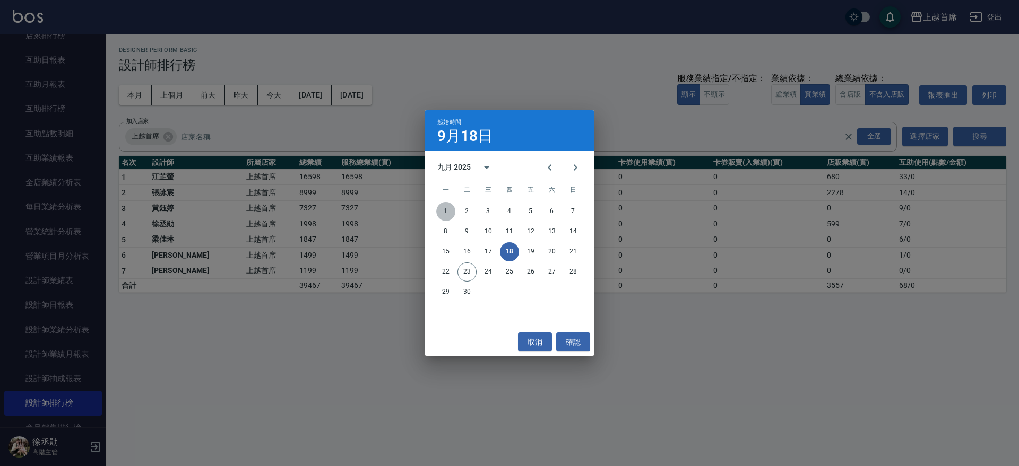
click at [440, 207] on button "1" at bounding box center [445, 211] width 19 height 19
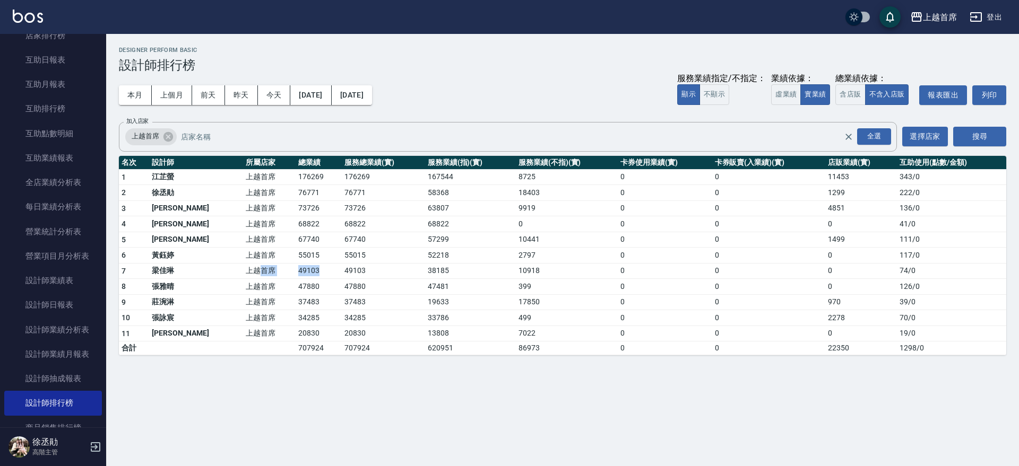
drag, startPoint x: 227, startPoint y: 271, endPoint x: 296, endPoint y: 271, distance: 69.0
click at [295, 271] on tr "7 梁佳琳 上越首席 49103 49103 38185 10918 0 0 0 74 / 0" at bounding box center [562, 271] width 887 height 16
click at [331, 100] on button "[DATE]" at bounding box center [310, 95] width 41 height 20
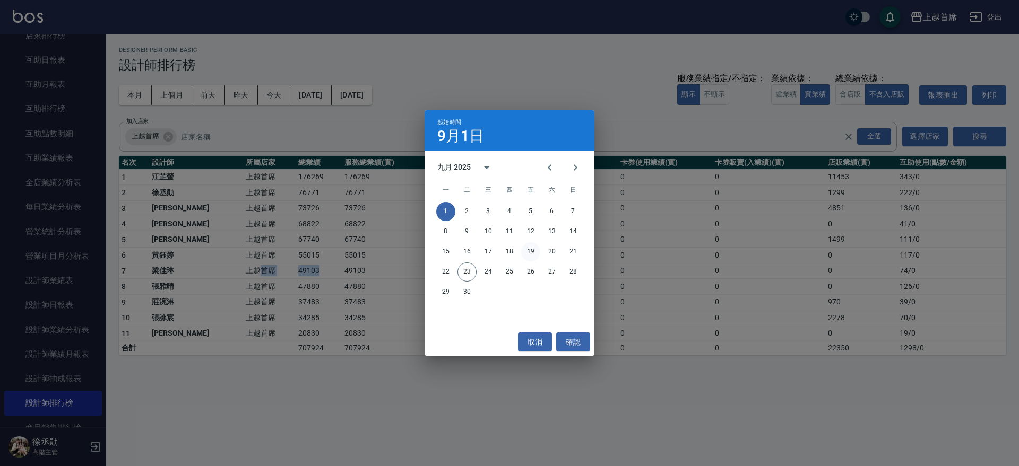
click at [534, 252] on button "19" at bounding box center [530, 251] width 19 height 19
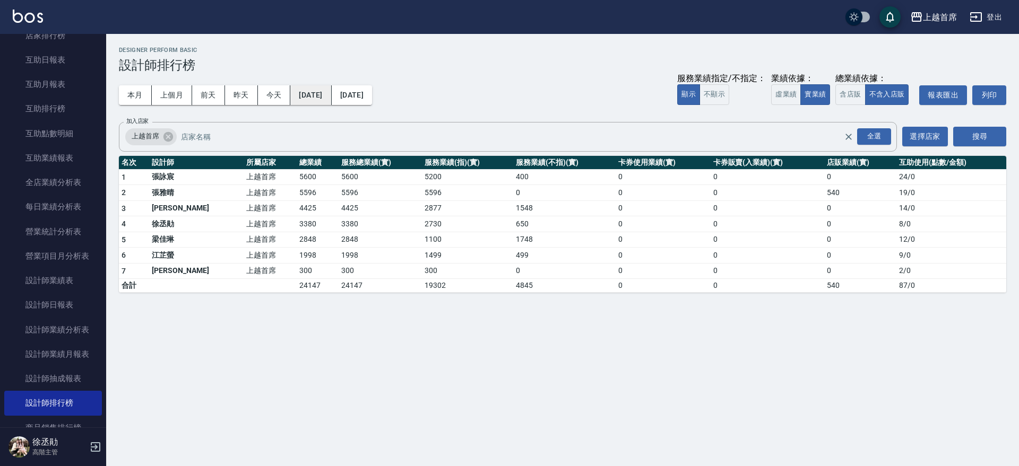
click at [331, 94] on button "2025/09/19" at bounding box center [310, 95] width 41 height 20
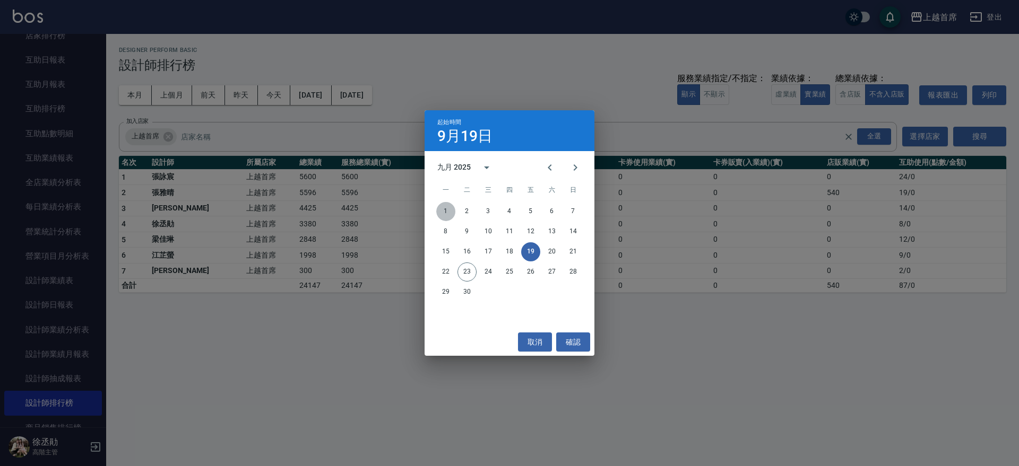
click at [450, 211] on button "1" at bounding box center [445, 211] width 19 height 19
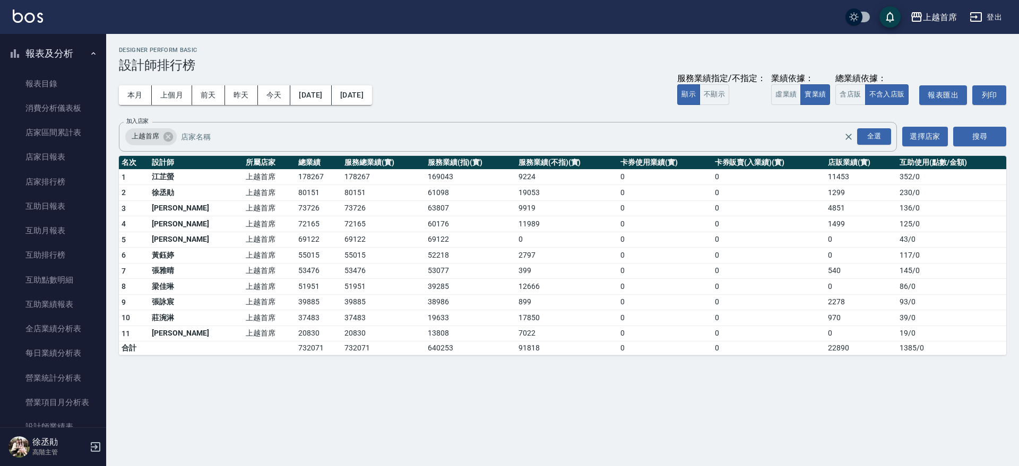
scroll to position [62, 0]
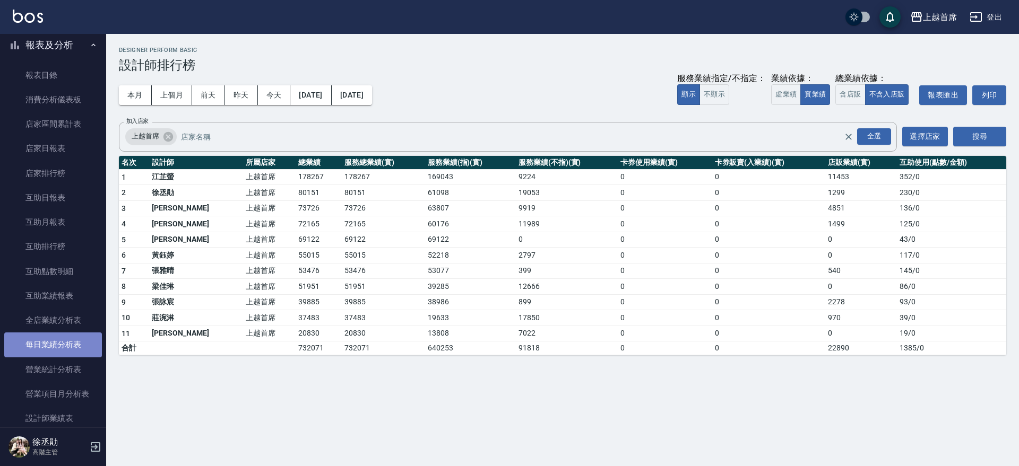
click at [54, 349] on link "每日業績分析表" at bounding box center [53, 345] width 98 height 24
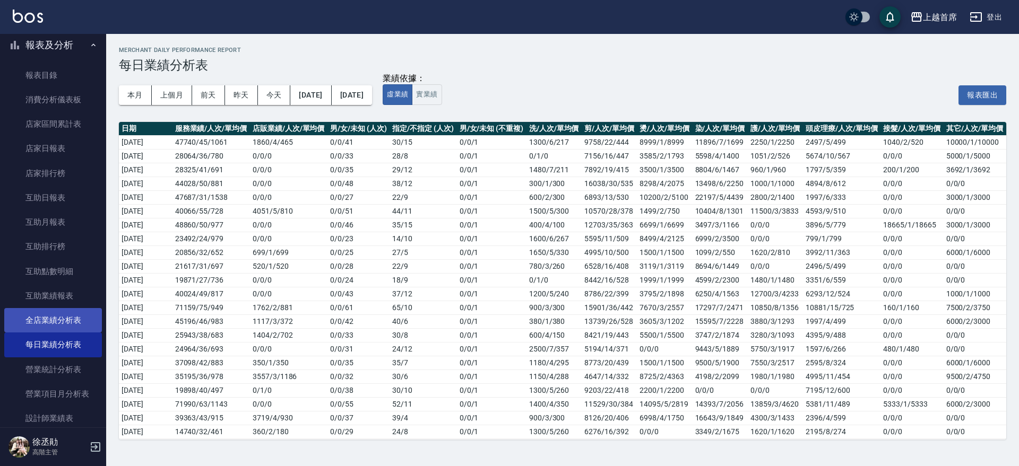
click at [80, 311] on link "全店業績分析表" at bounding box center [53, 320] width 98 height 24
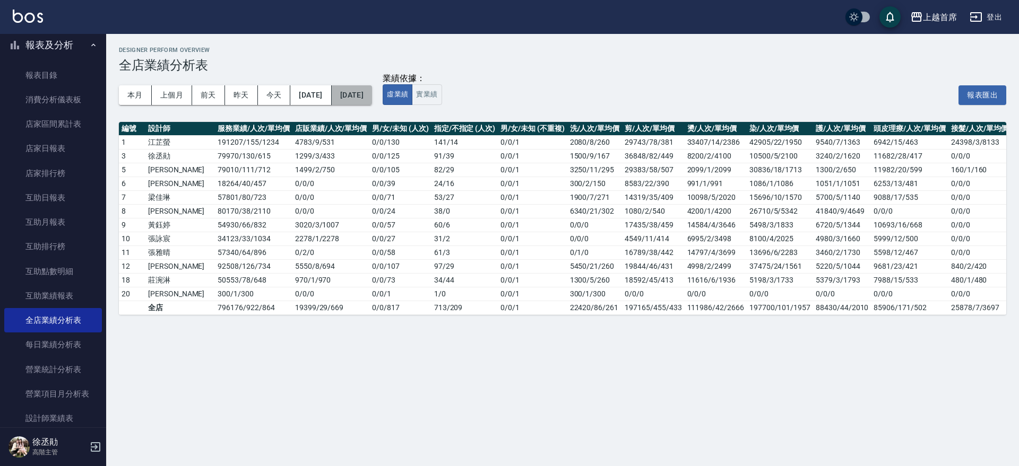
click at [372, 100] on button "2025/09/23" at bounding box center [352, 95] width 40 height 20
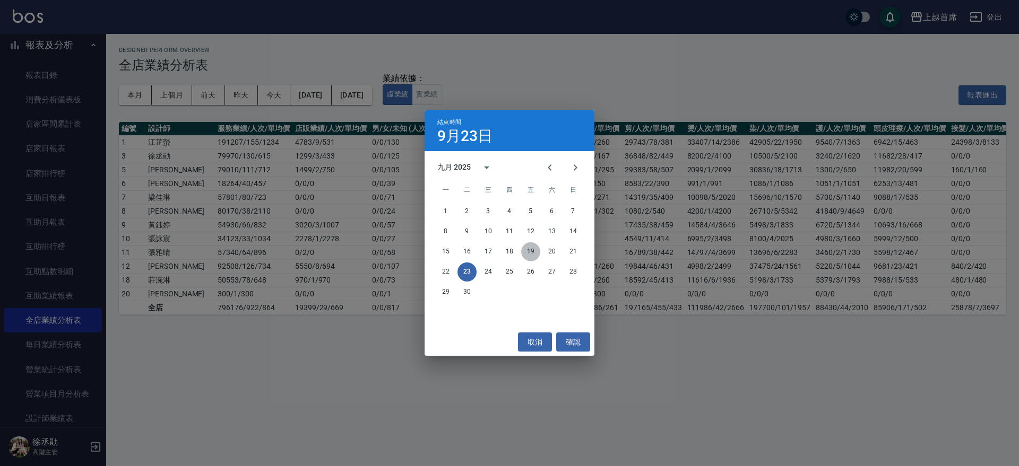
click at [529, 248] on button "19" at bounding box center [530, 251] width 19 height 19
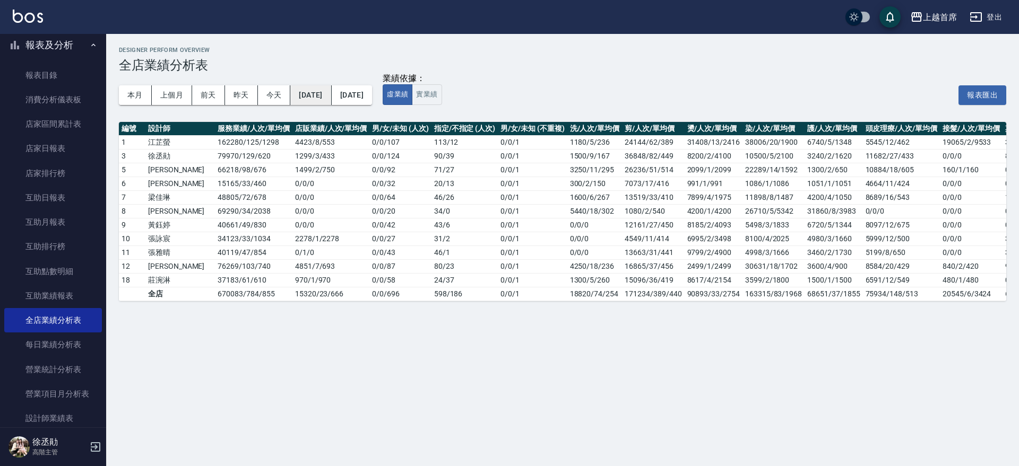
click at [325, 98] on button "[DATE]" at bounding box center [310, 95] width 41 height 20
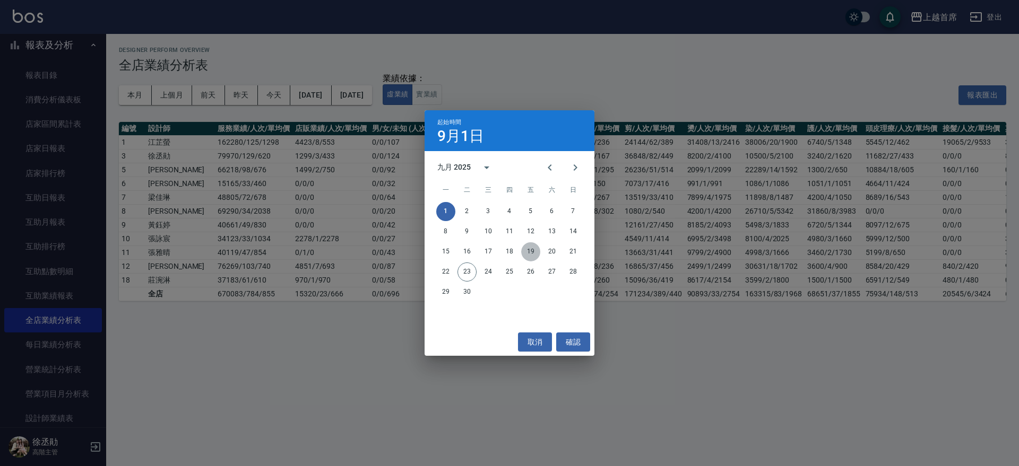
click at [537, 251] on button "19" at bounding box center [530, 251] width 19 height 19
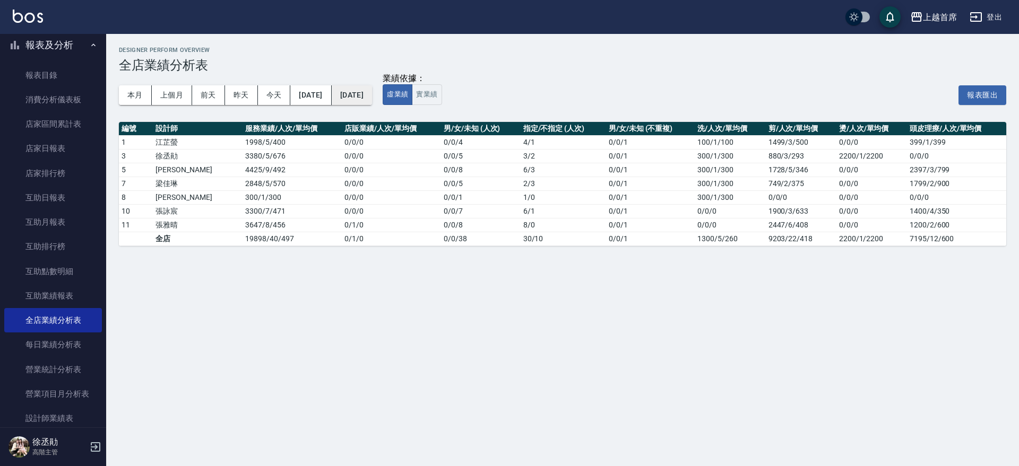
click at [363, 93] on button "2025/09/19" at bounding box center [352, 95] width 40 height 20
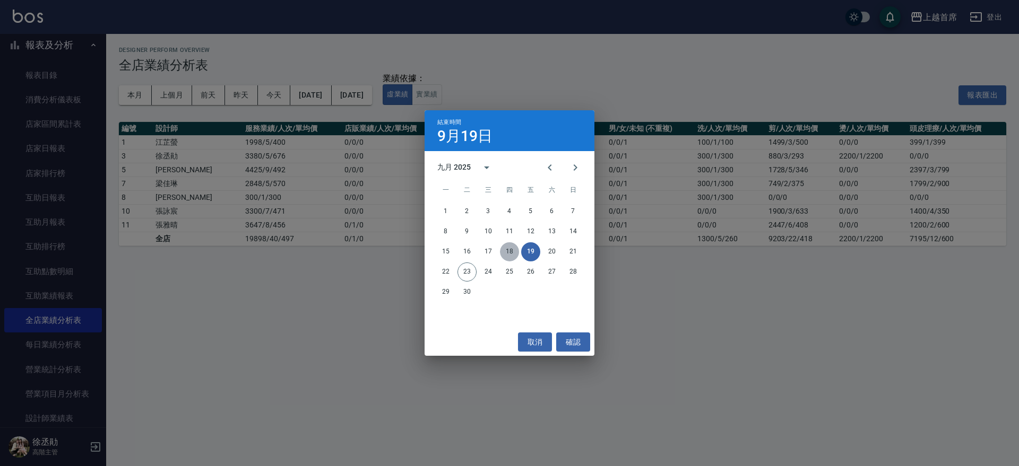
click at [514, 249] on button "18" at bounding box center [509, 251] width 19 height 19
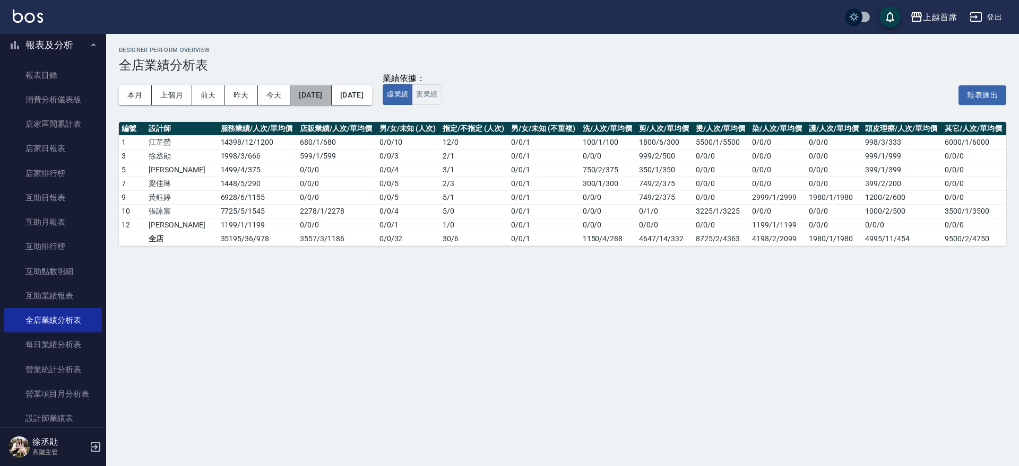
click at [325, 91] on button "2025/09/18" at bounding box center [310, 95] width 41 height 20
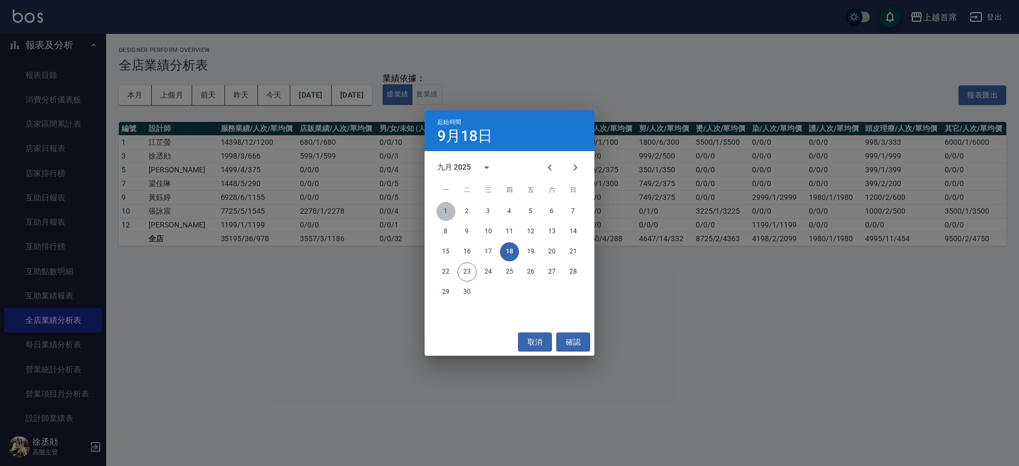
click at [446, 207] on button "1" at bounding box center [445, 211] width 19 height 19
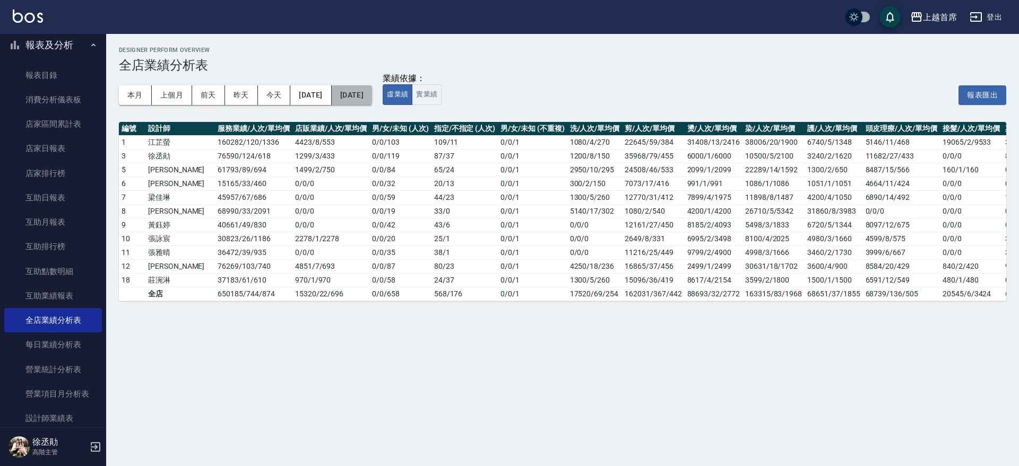
click at [372, 94] on button "2025/09/18" at bounding box center [352, 95] width 40 height 20
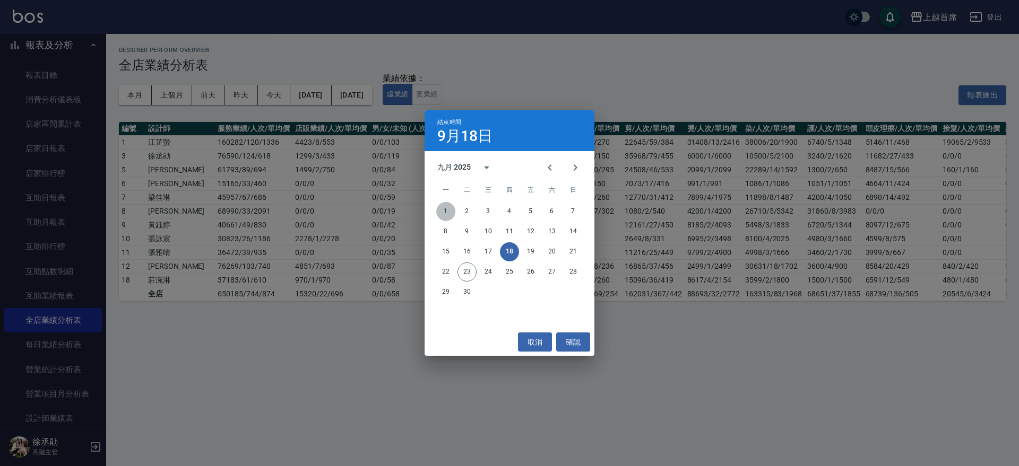
click at [442, 205] on button "1" at bounding box center [445, 211] width 19 height 19
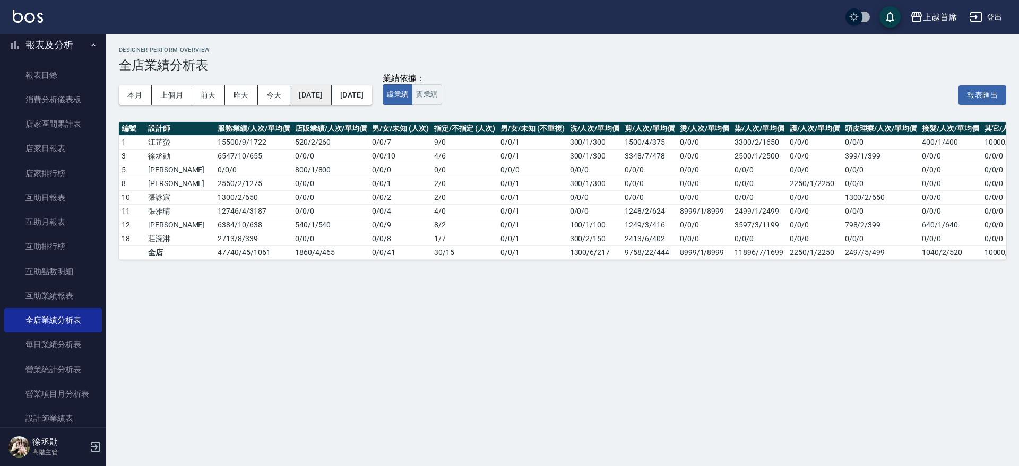
click at [324, 91] on button "[DATE]" at bounding box center [310, 95] width 41 height 20
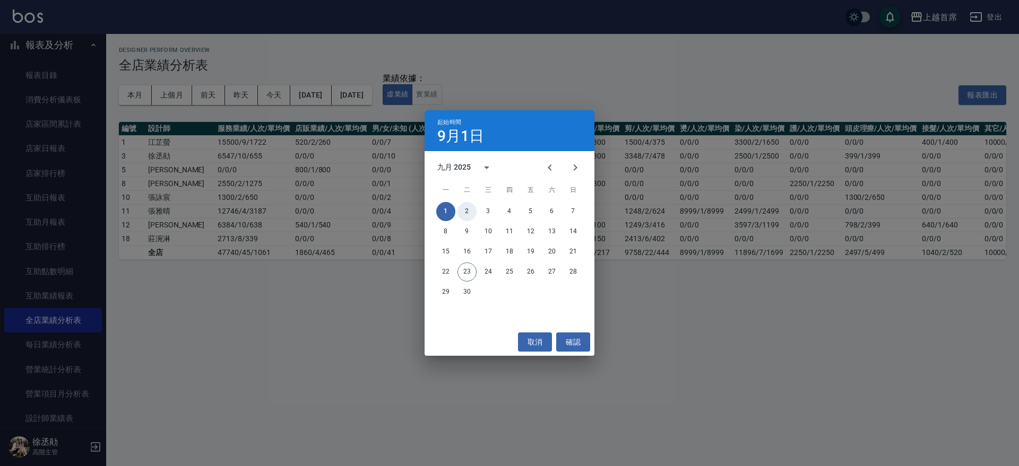
drag, startPoint x: 466, startPoint y: 212, endPoint x: 443, endPoint y: 183, distance: 37.0
click at [468, 212] on button "2" at bounding box center [466, 211] width 19 height 19
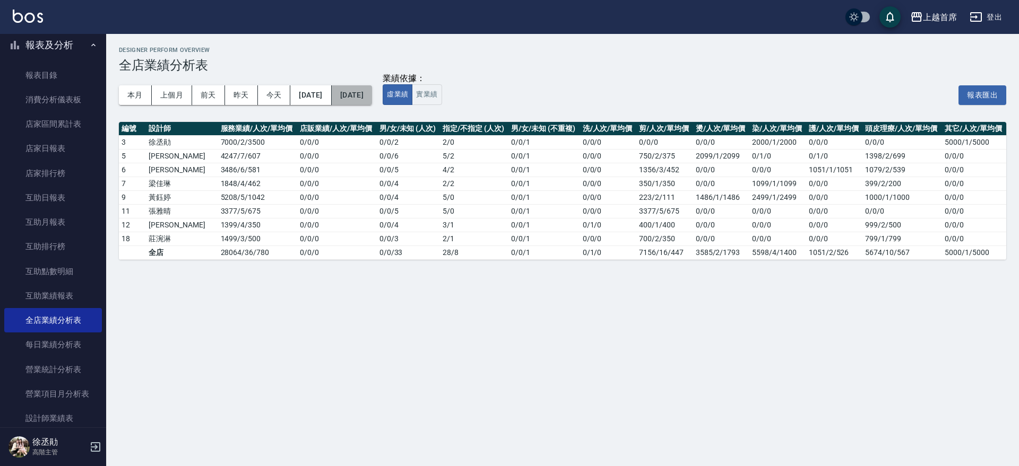
click at [372, 94] on button "2025/09/02" at bounding box center [352, 95] width 40 height 20
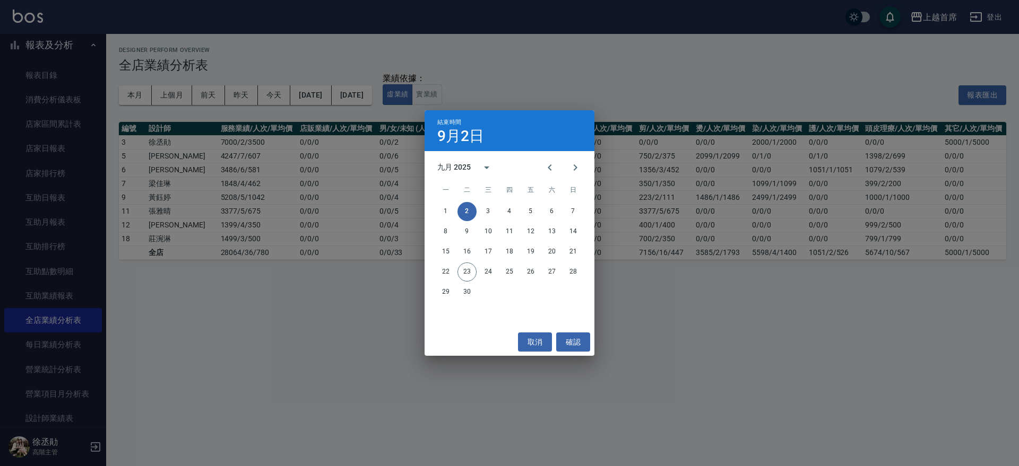
click at [381, 59] on div "結束時間 9月2日 九月 2025 一 二 三 四 五 六 日 1 2 3 4 5 6 7 8 9 10 11 12 13 14 15 16 17 18 19…" at bounding box center [509, 233] width 1019 height 466
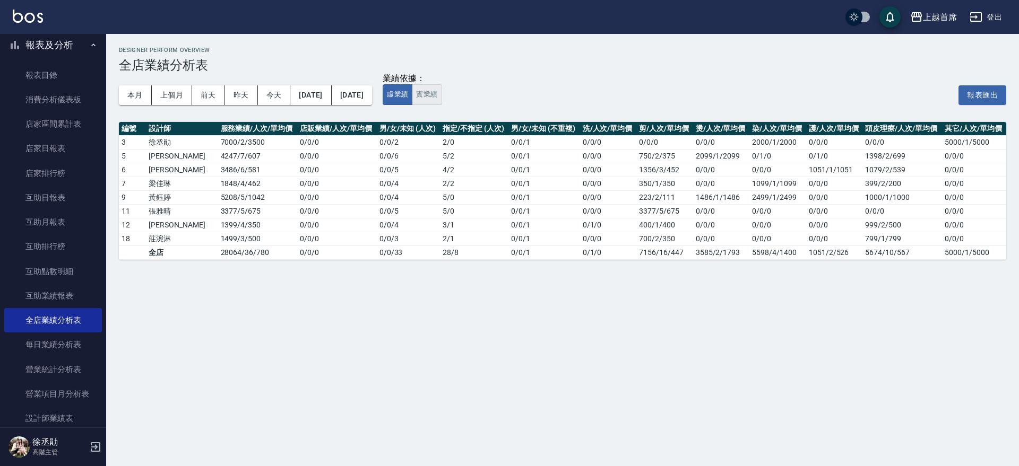
click at [441, 93] on button "實業績" at bounding box center [427, 94] width 30 height 21
click at [302, 93] on button "2025/09/02" at bounding box center [310, 95] width 41 height 20
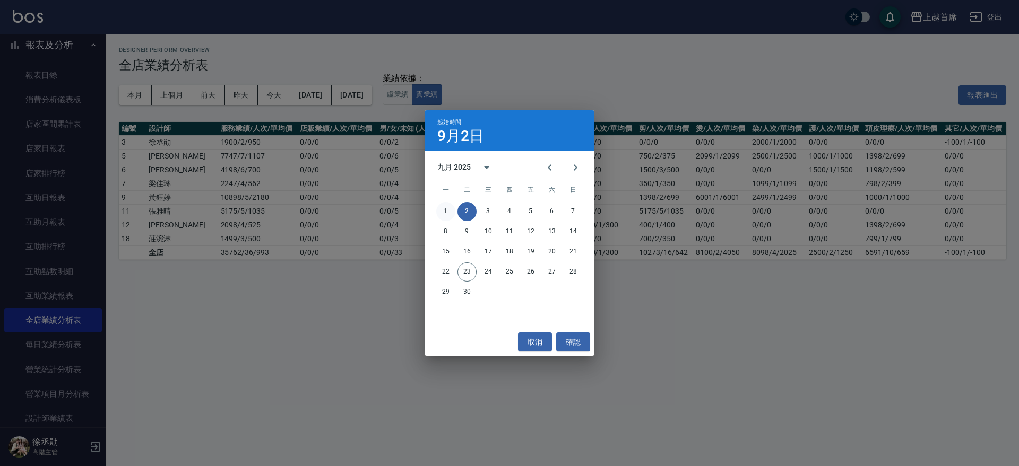
click at [439, 207] on button "1" at bounding box center [445, 211] width 19 height 19
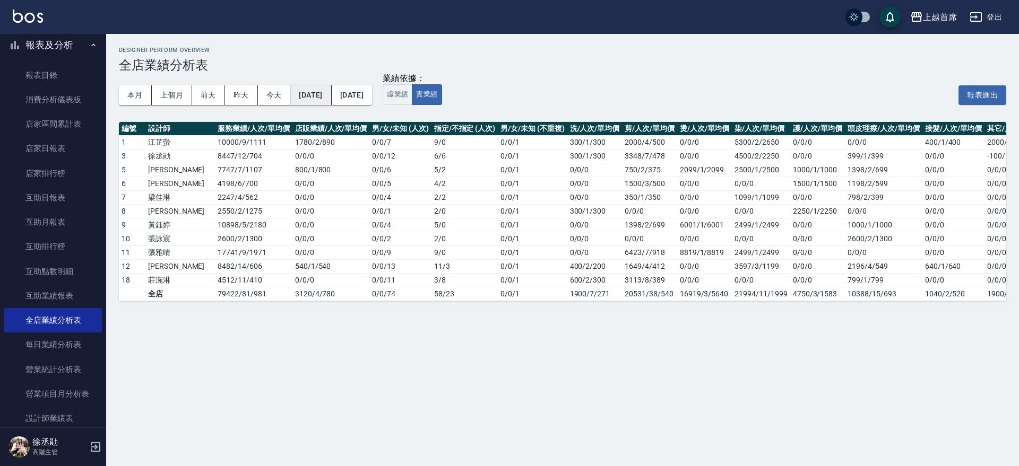
click at [331, 92] on button "[DATE]" at bounding box center [310, 95] width 41 height 20
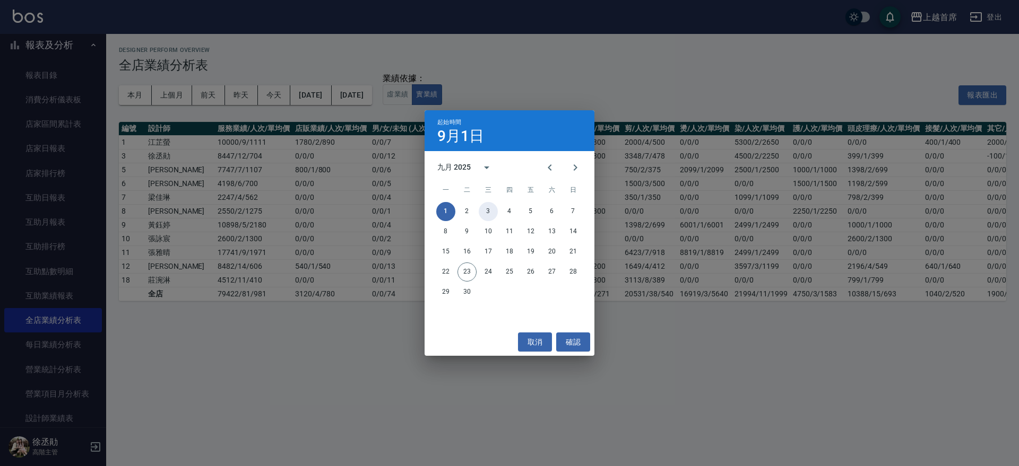
click at [491, 211] on button "3" at bounding box center [488, 211] width 19 height 19
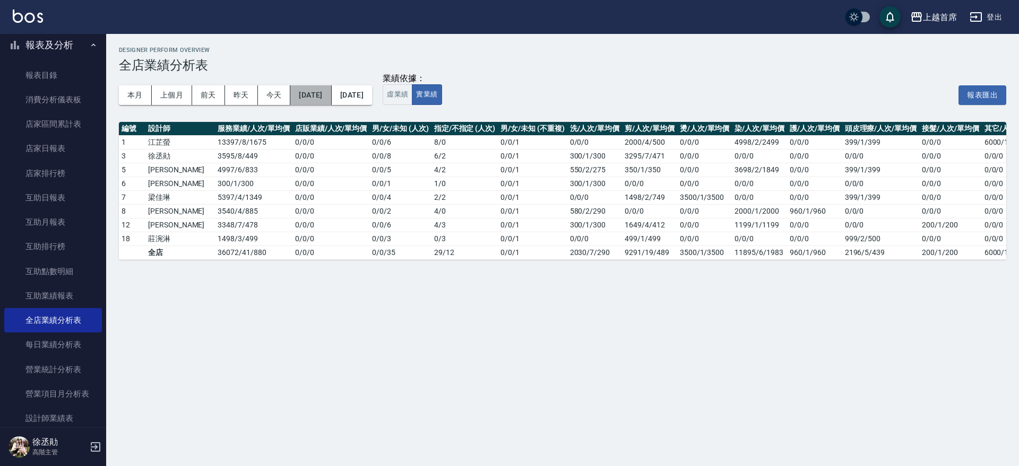
drag, startPoint x: 343, startPoint y: 97, endPoint x: 334, endPoint y: 88, distance: 13.1
click at [331, 88] on button "2025/09/03" at bounding box center [310, 95] width 41 height 20
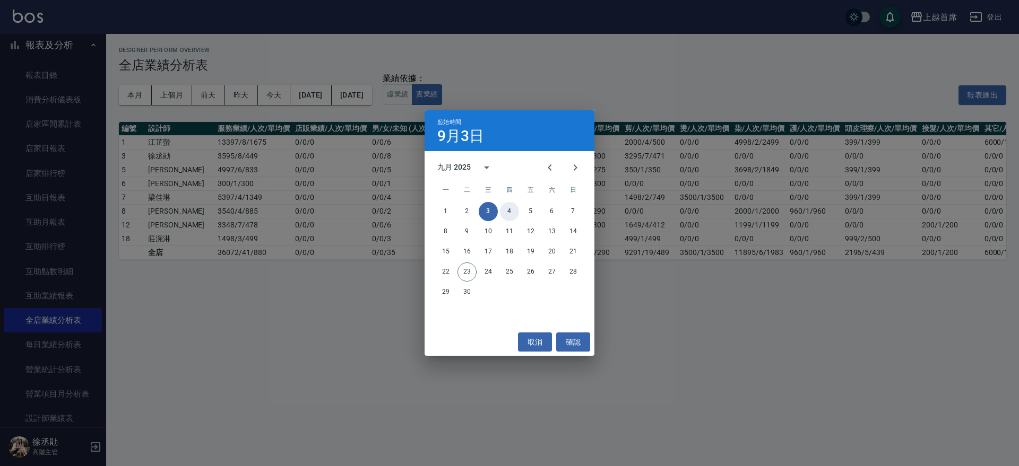
click at [506, 207] on button "4" at bounding box center [509, 211] width 19 height 19
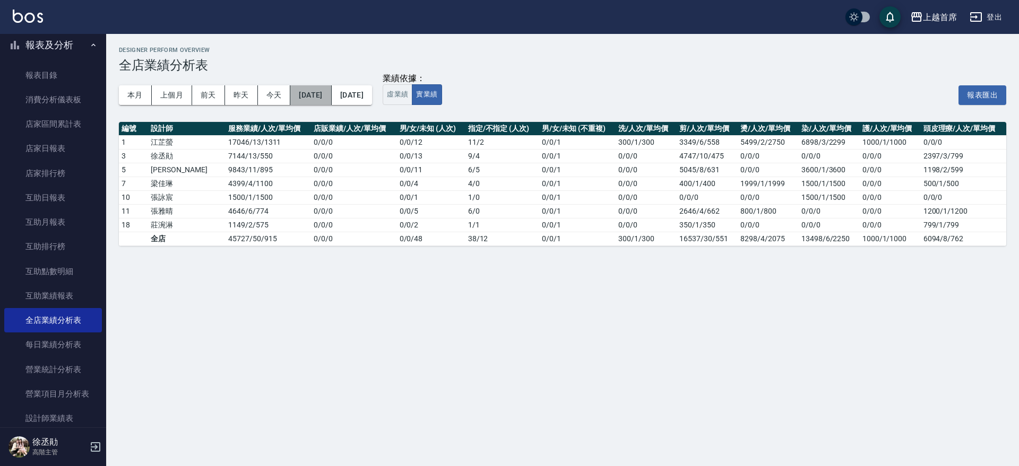
click at [331, 91] on button "2025/09/04" at bounding box center [310, 95] width 41 height 20
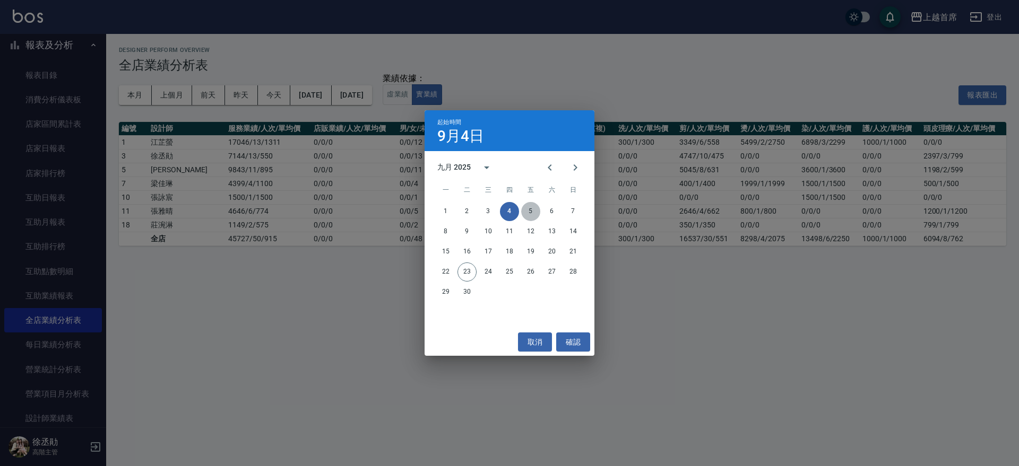
click at [530, 206] on button "5" at bounding box center [530, 211] width 19 height 19
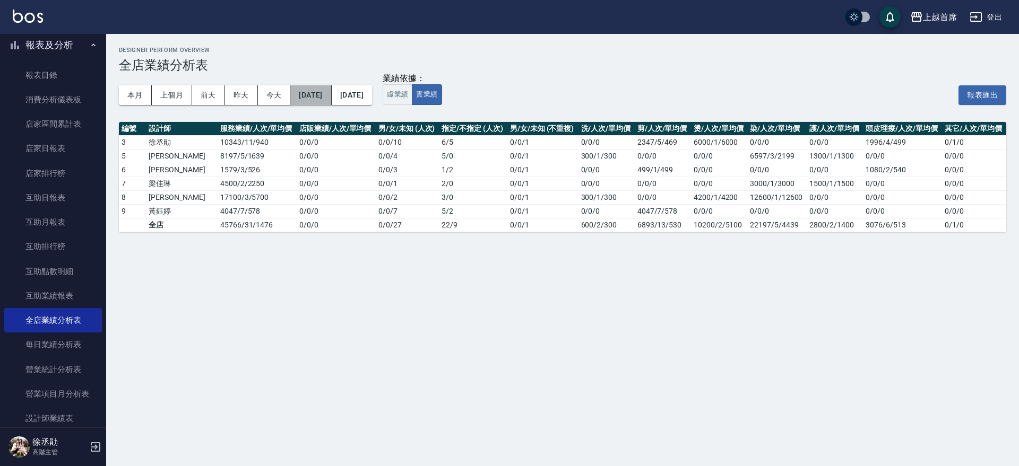
click at [331, 89] on button "2025/09/05" at bounding box center [310, 95] width 41 height 20
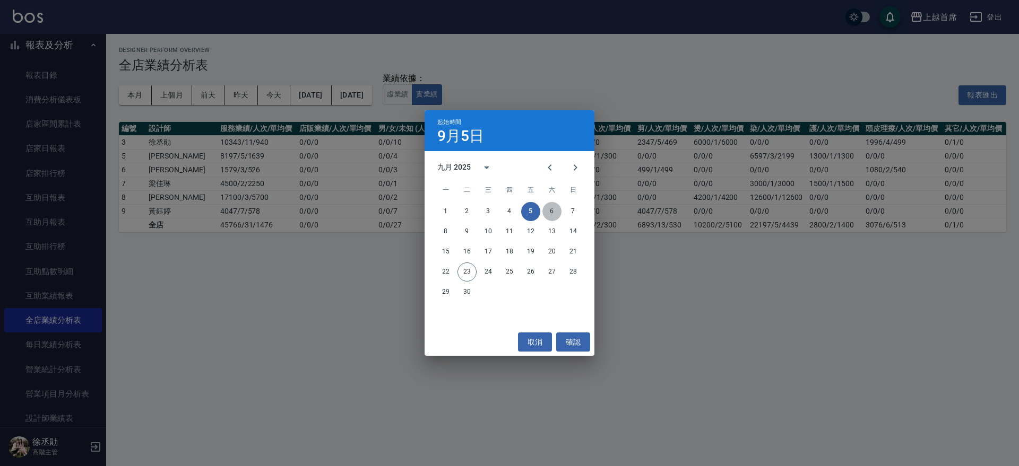
click at [558, 212] on button "6" at bounding box center [551, 211] width 19 height 19
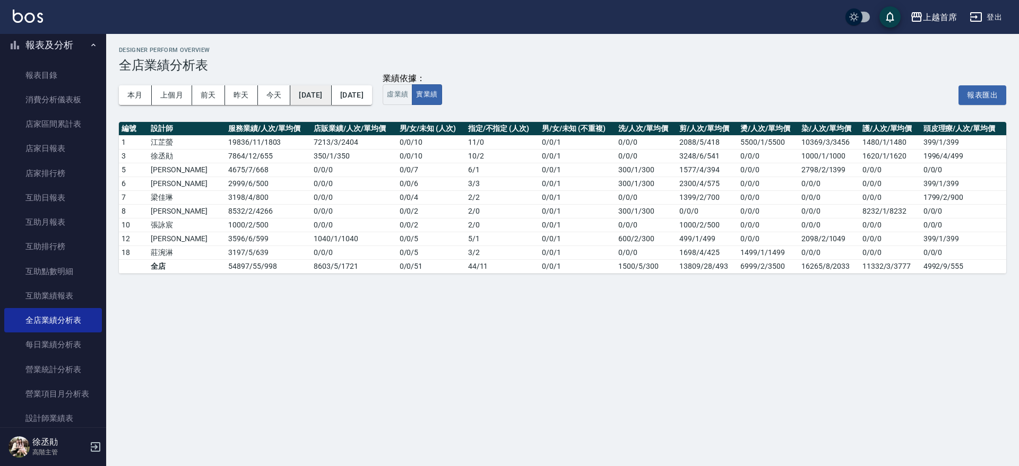
click at [328, 94] on button "2025/09/06" at bounding box center [310, 95] width 41 height 20
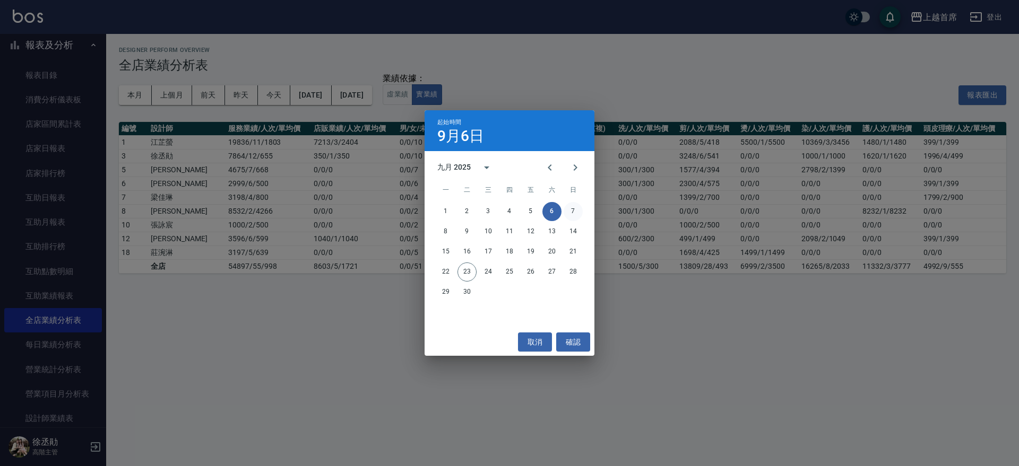
click at [572, 206] on button "7" at bounding box center [572, 211] width 19 height 19
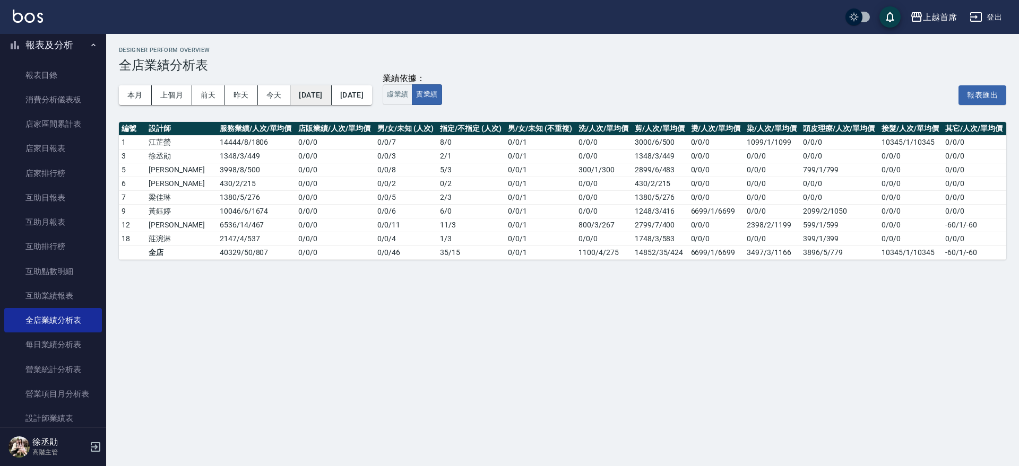
click at [329, 91] on button "2025/09/07" at bounding box center [310, 95] width 41 height 20
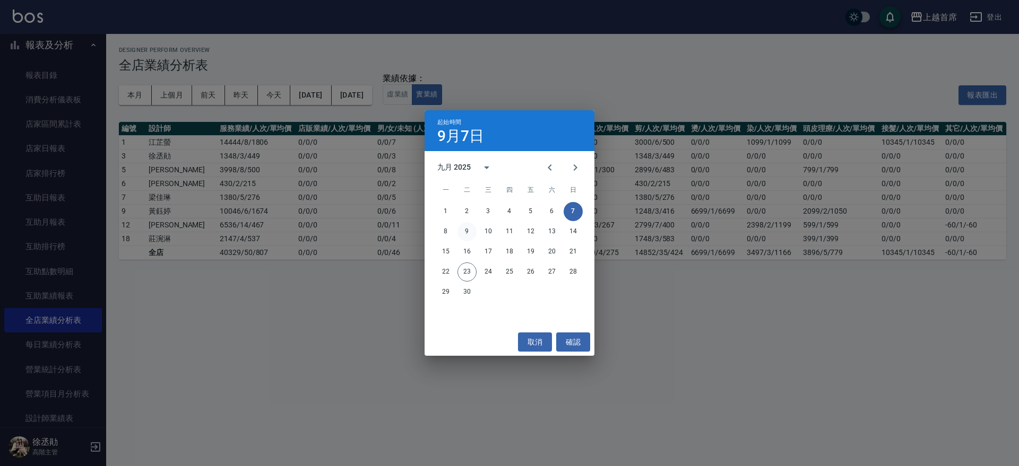
click at [466, 233] on button "9" at bounding box center [466, 231] width 19 height 19
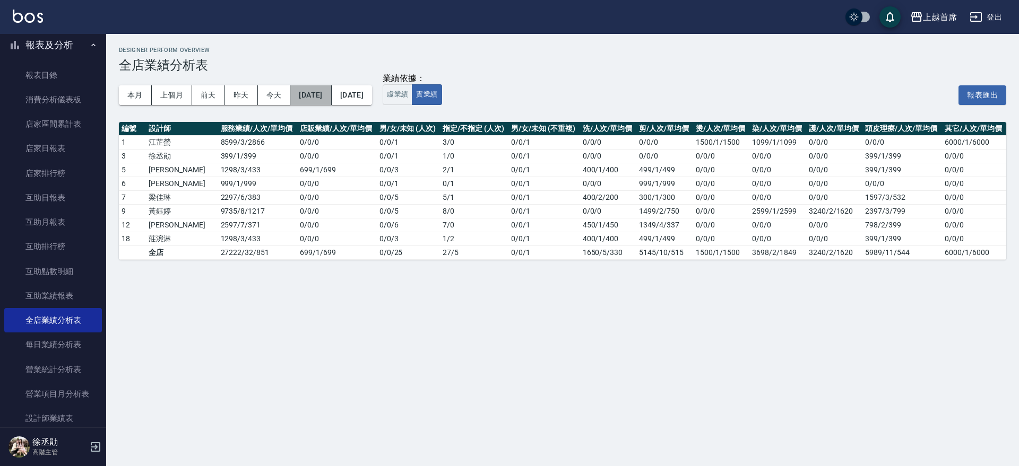
click at [328, 87] on button "2025/09/09" at bounding box center [310, 95] width 41 height 20
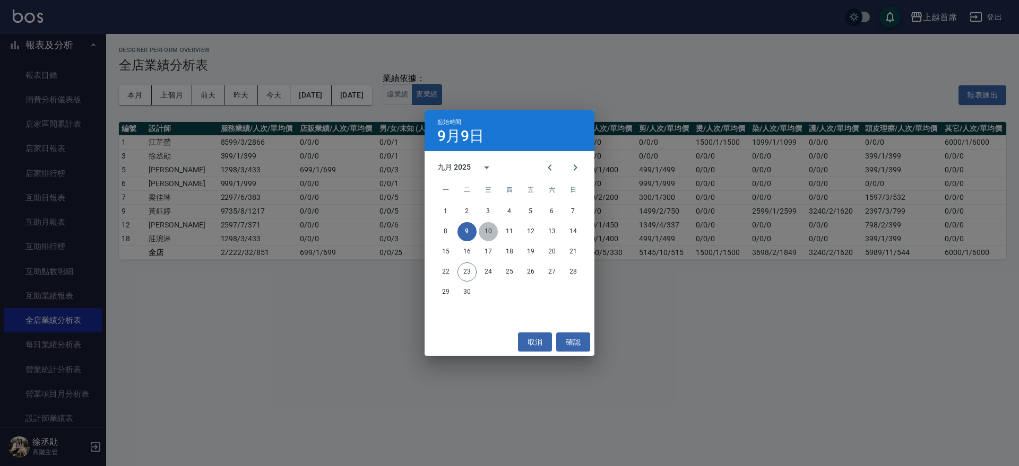
click at [490, 229] on button "10" at bounding box center [488, 231] width 19 height 19
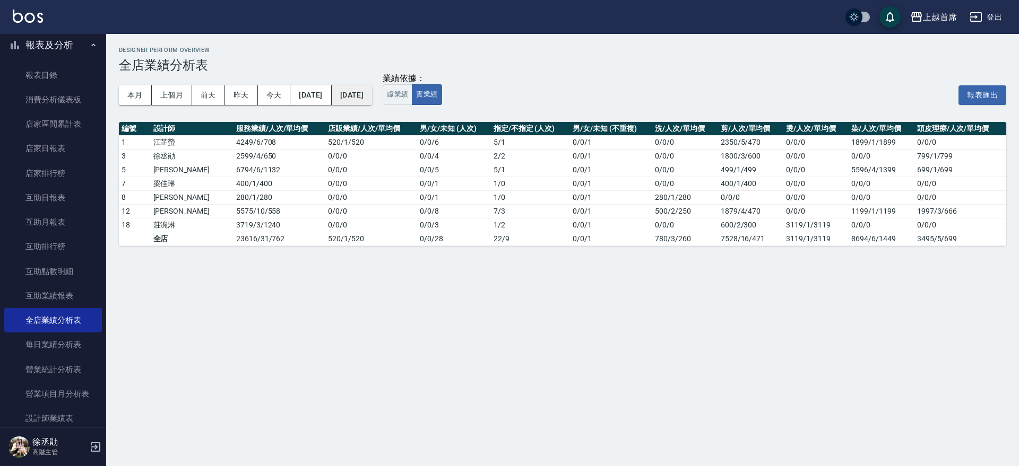
click at [372, 91] on button "2025/09/10" at bounding box center [352, 95] width 40 height 20
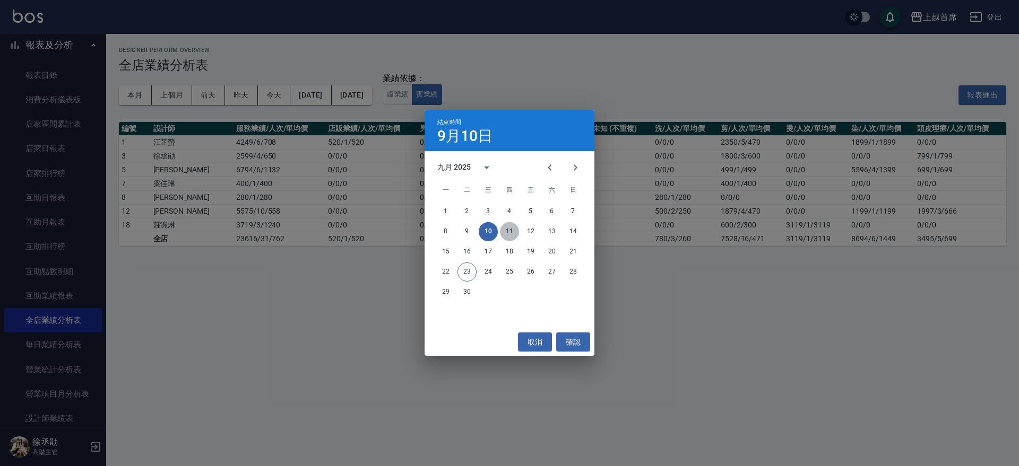
click at [515, 232] on button "11" at bounding box center [509, 231] width 19 height 19
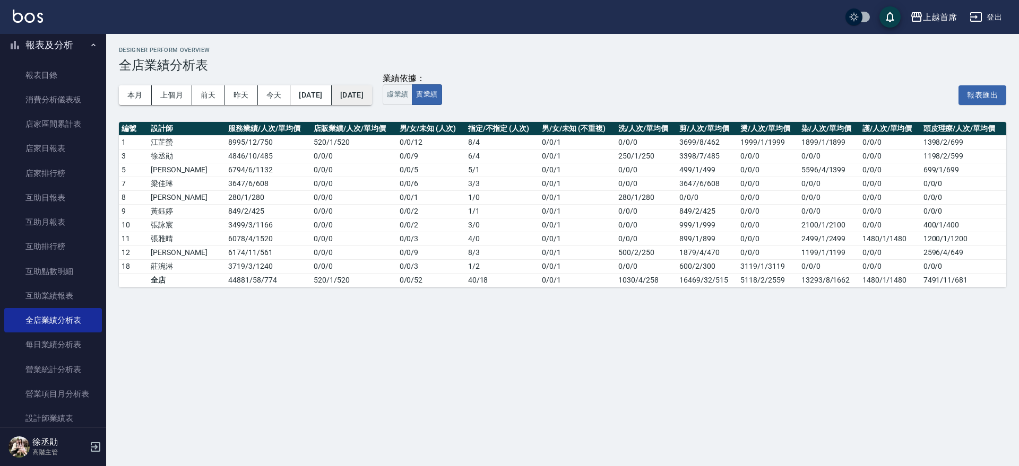
click at [372, 85] on button "2025/09/11" at bounding box center [352, 95] width 40 height 20
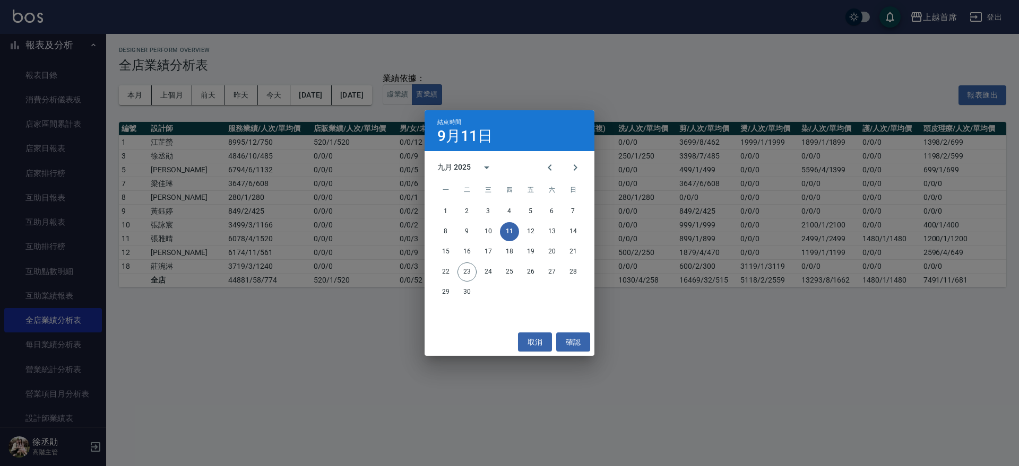
click at [334, 95] on div "結束時間 9月11日 九月 2025 一 二 三 四 五 六 日 1 2 3 4 5 6 7 8 9 10 11 12 13 14 15 16 17 18 1…" at bounding box center [509, 233] width 1019 height 466
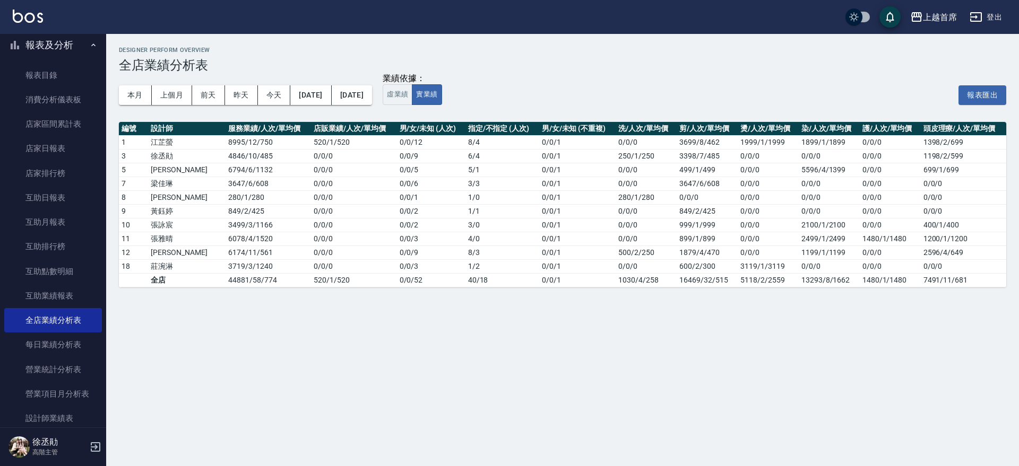
click at [331, 95] on button "2025/09/10" at bounding box center [310, 95] width 41 height 20
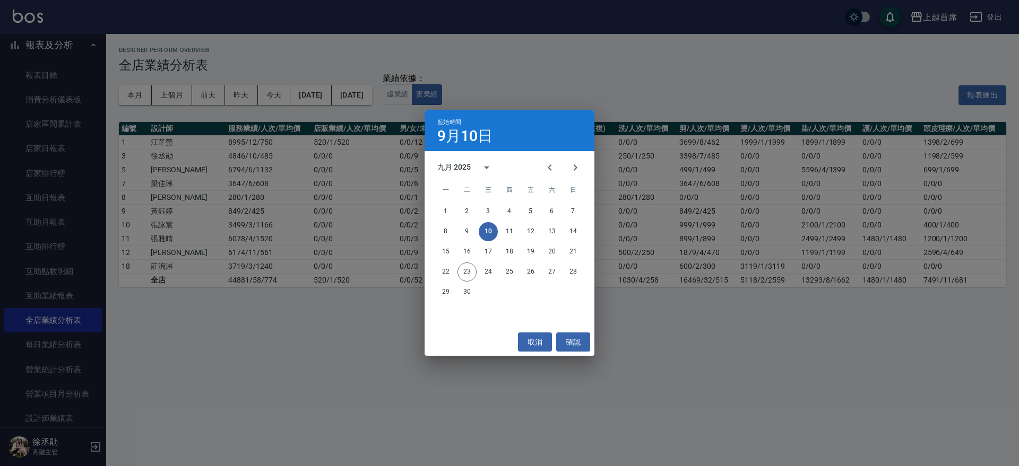
click at [401, 94] on div "起始時間 9月10日 九月 2025 一 二 三 四 五 六 日 1 2 3 4 5 6 7 8 9 10 11 12 13 14 15 16 17 18 1…" at bounding box center [509, 233] width 1019 height 466
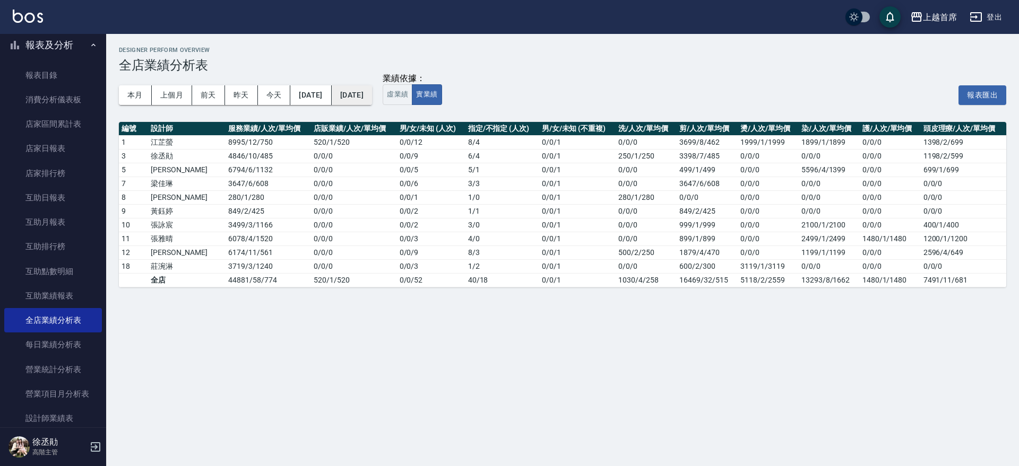
click at [372, 91] on button "2025/09/11" at bounding box center [352, 95] width 40 height 20
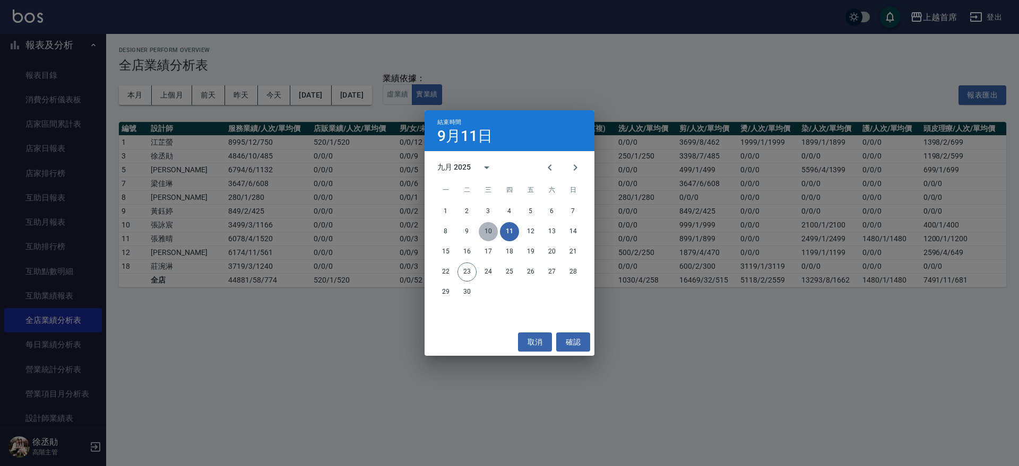
drag, startPoint x: 489, startPoint y: 230, endPoint x: 483, endPoint y: 226, distance: 6.9
click at [486, 227] on button "10" at bounding box center [488, 231] width 19 height 19
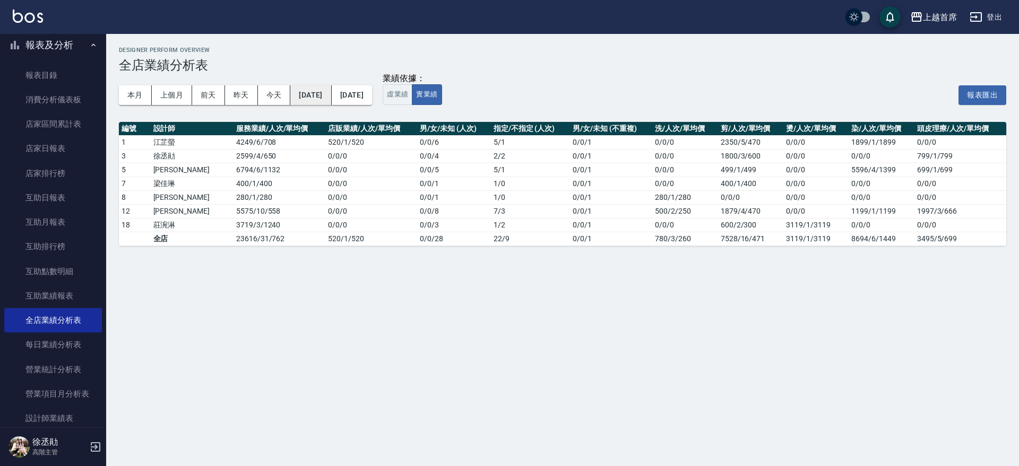
click at [329, 97] on button "2025/09/10" at bounding box center [310, 95] width 41 height 20
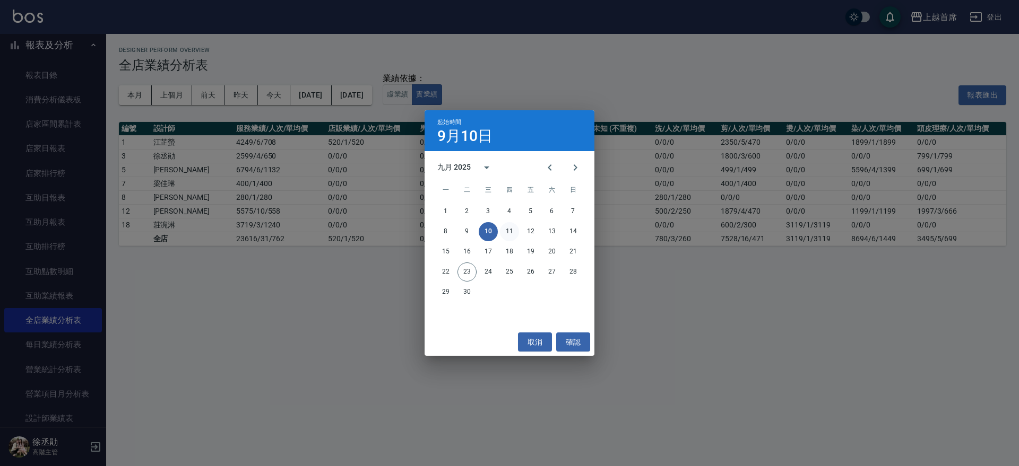
click at [505, 228] on button "11" at bounding box center [509, 231] width 19 height 19
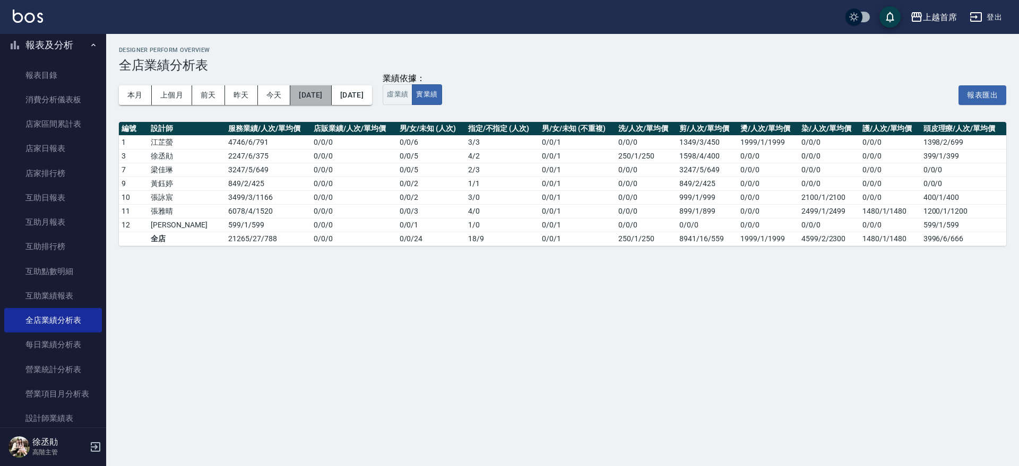
click at [299, 93] on button "2025/09/11" at bounding box center [310, 95] width 41 height 20
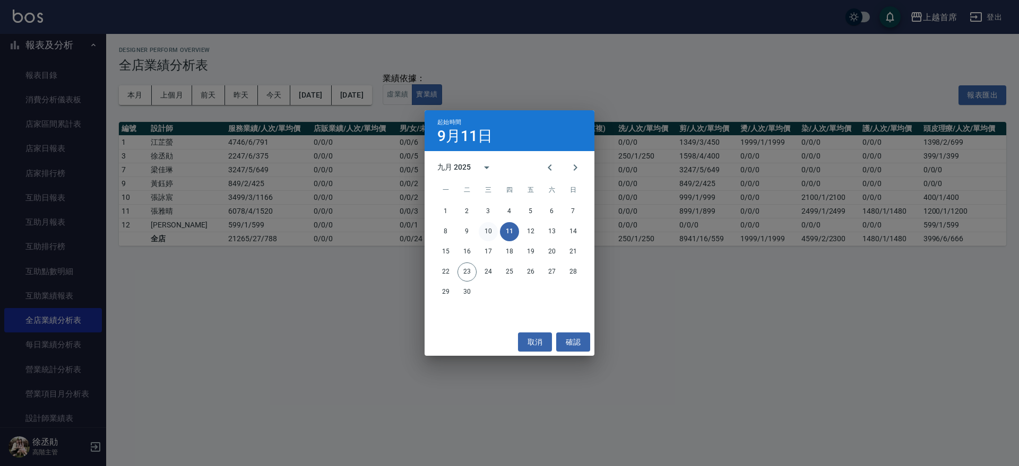
click at [491, 226] on button "10" at bounding box center [488, 231] width 19 height 19
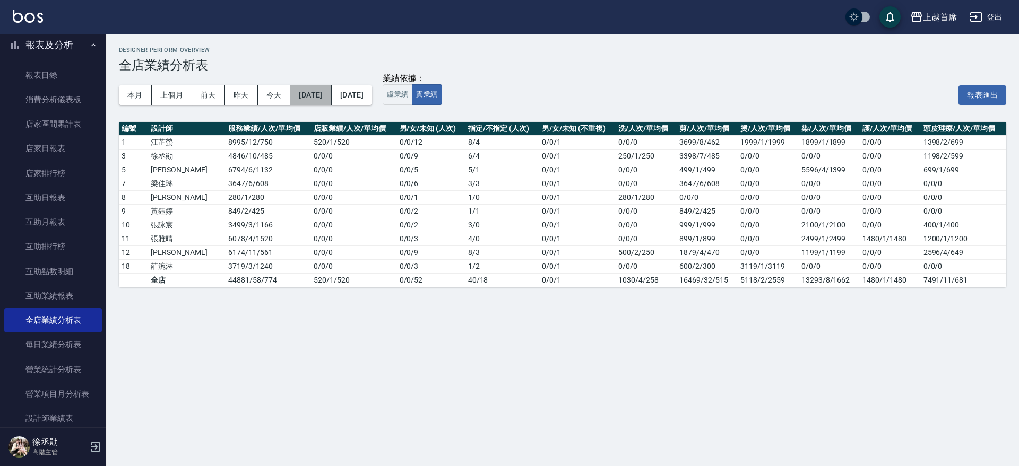
click at [331, 91] on button "2025/09/10" at bounding box center [310, 95] width 41 height 20
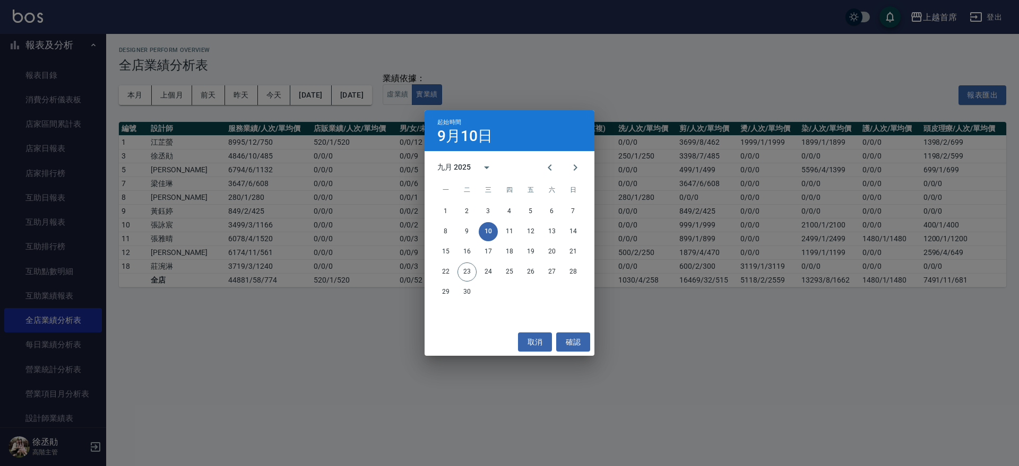
click at [540, 228] on div "8 9 10 11 12 13 14" at bounding box center [509, 231] width 170 height 19
click at [532, 230] on button "12" at bounding box center [530, 231] width 19 height 19
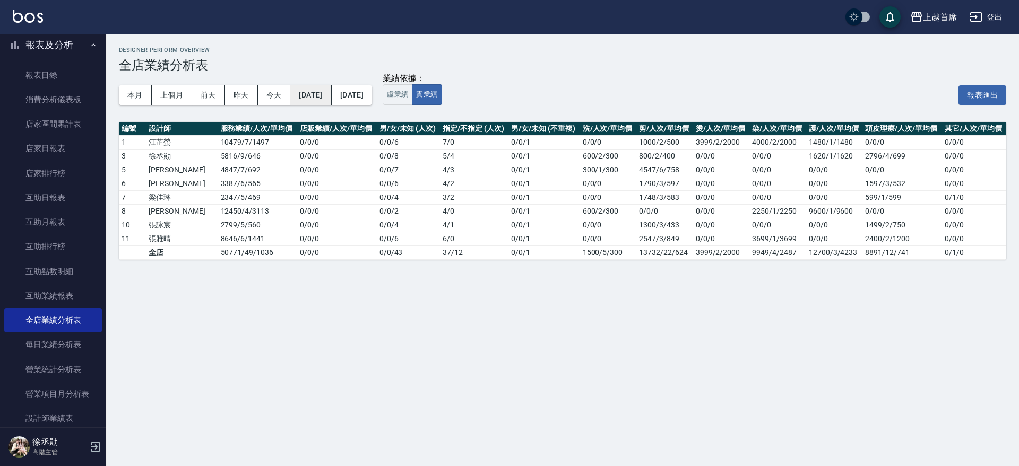
click at [331, 91] on button "2025/09/12" at bounding box center [310, 95] width 41 height 20
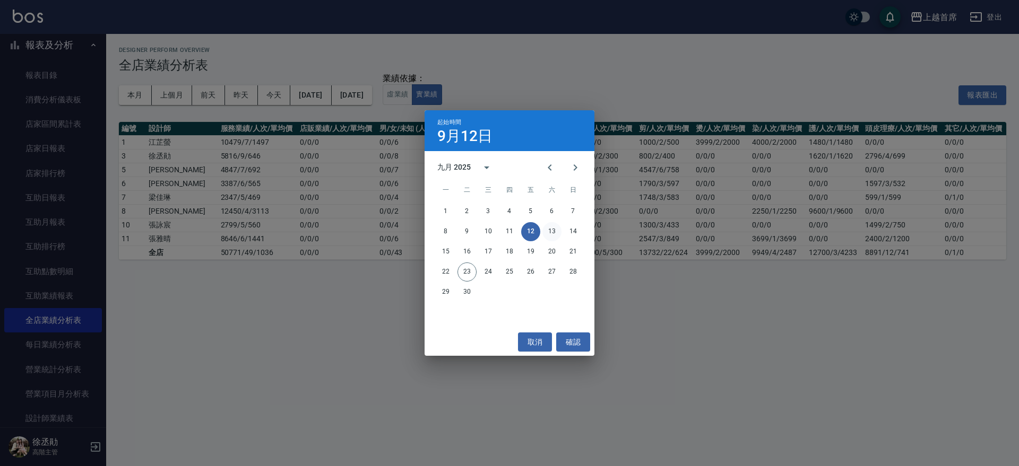
click at [554, 227] on button "13" at bounding box center [551, 231] width 19 height 19
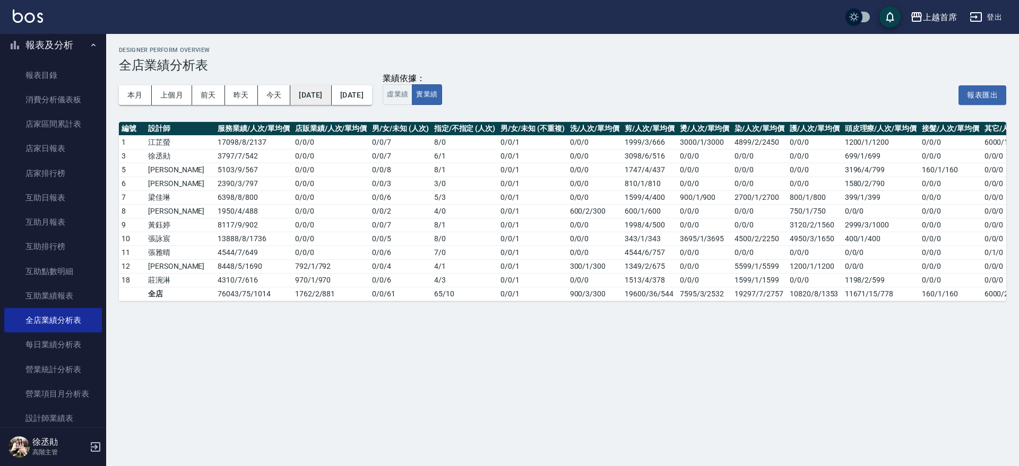
click at [331, 98] on button "2025/09/13" at bounding box center [310, 95] width 41 height 20
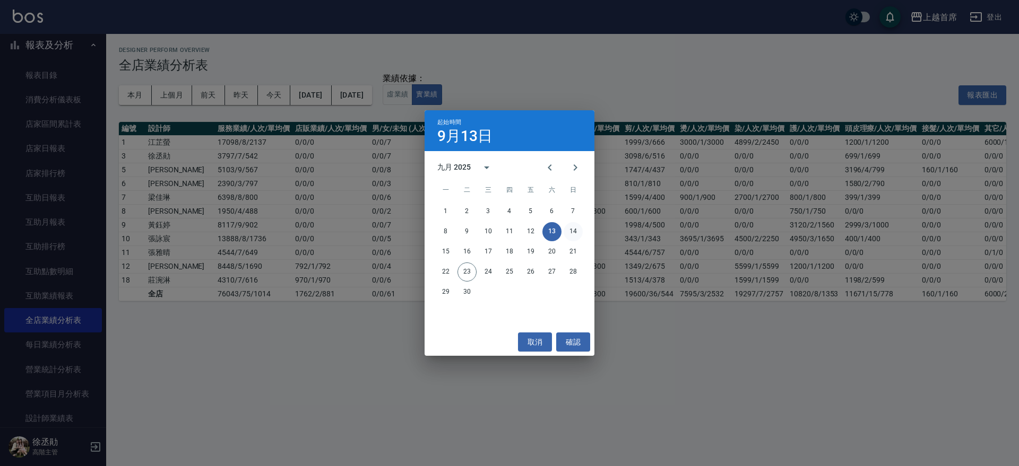
click at [574, 230] on button "14" at bounding box center [572, 231] width 19 height 19
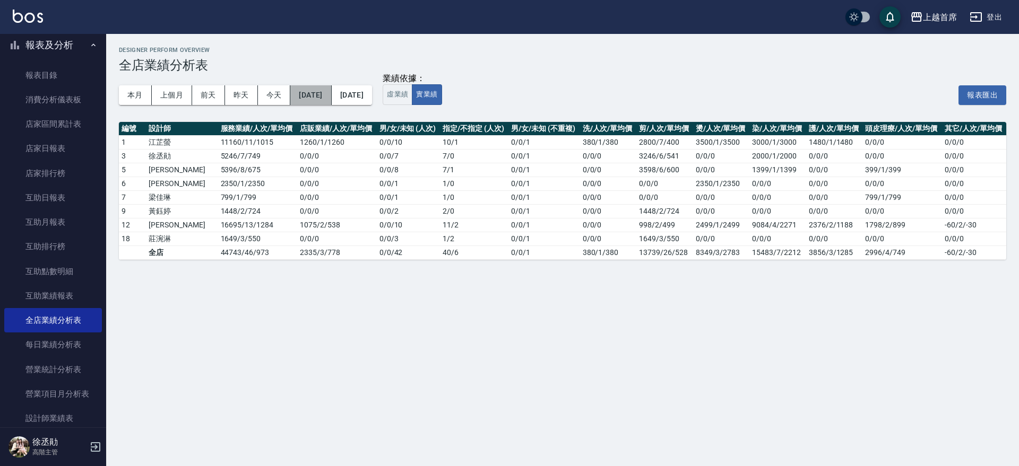
click at [329, 97] on button "2025/09/14" at bounding box center [310, 95] width 41 height 20
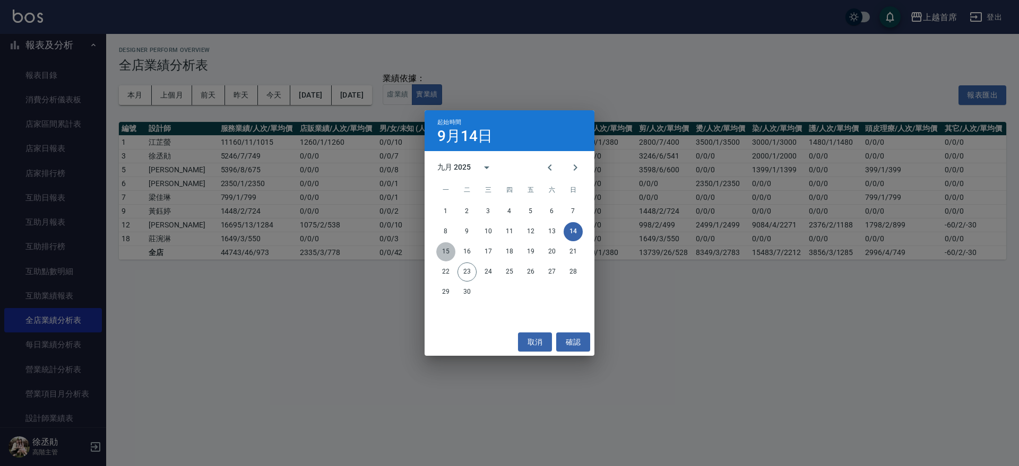
click at [448, 249] on button "15" at bounding box center [445, 251] width 19 height 19
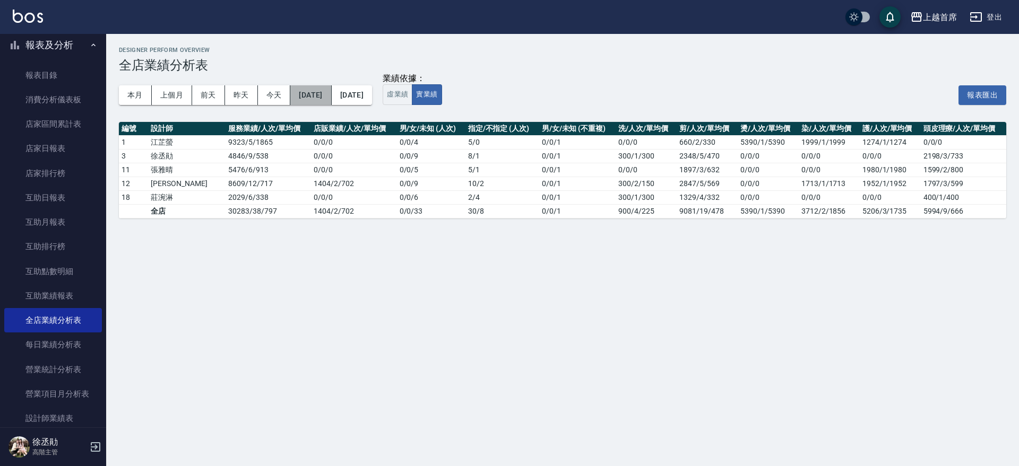
click at [321, 88] on button "2025/09/15" at bounding box center [310, 95] width 41 height 20
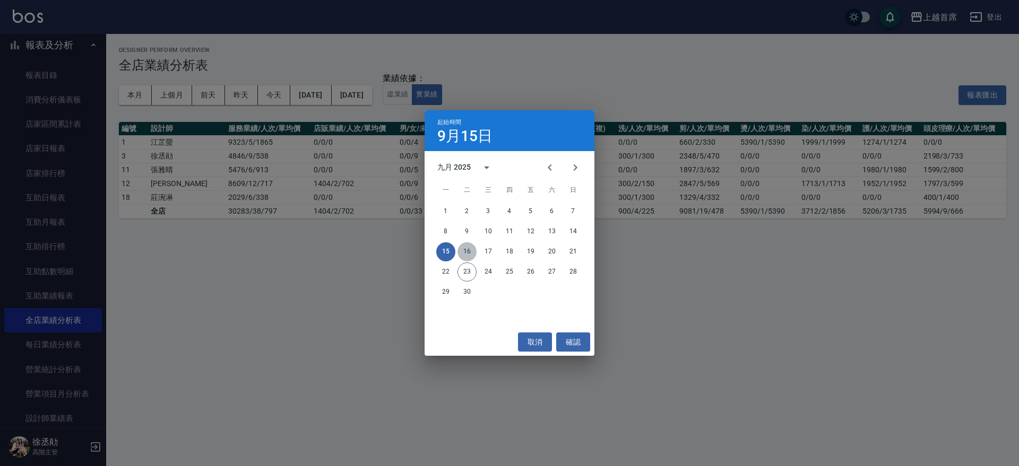
drag, startPoint x: 466, startPoint y: 247, endPoint x: 408, endPoint y: 224, distance: 62.4
click at [465, 246] on button "16" at bounding box center [466, 251] width 19 height 19
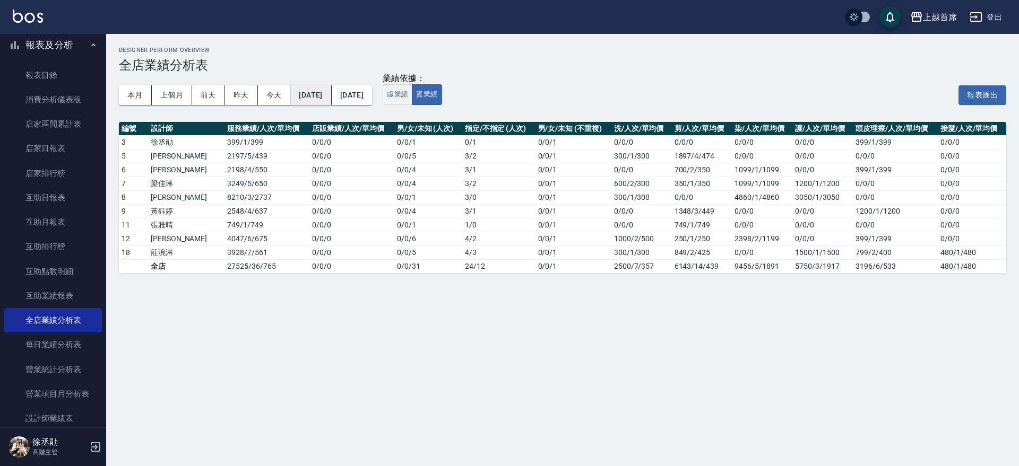
click at [324, 90] on button "2025/09/16" at bounding box center [310, 95] width 41 height 20
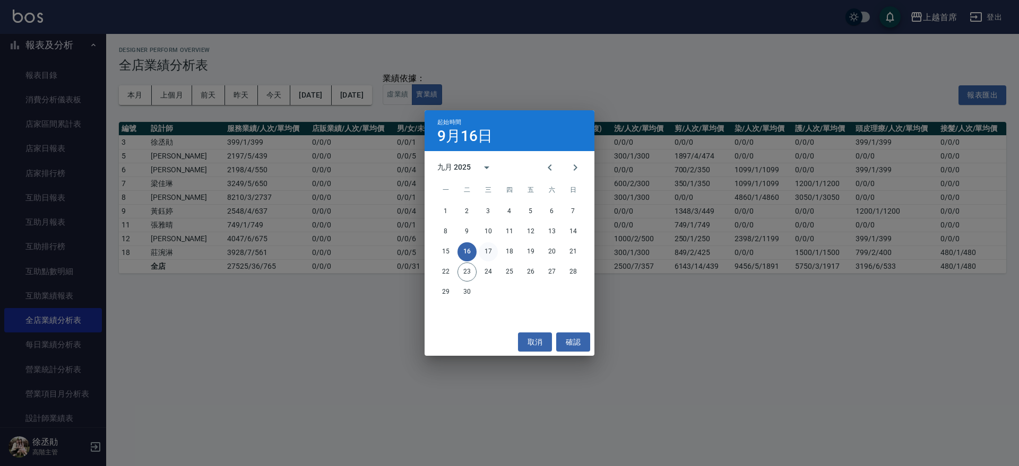
click at [490, 249] on button "17" at bounding box center [488, 251] width 19 height 19
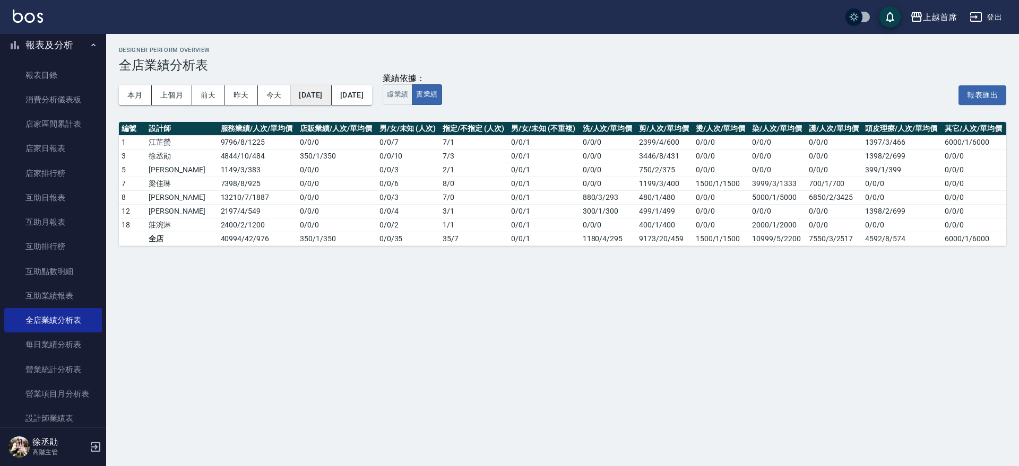
click at [331, 96] on button "2025/09/17" at bounding box center [310, 95] width 41 height 20
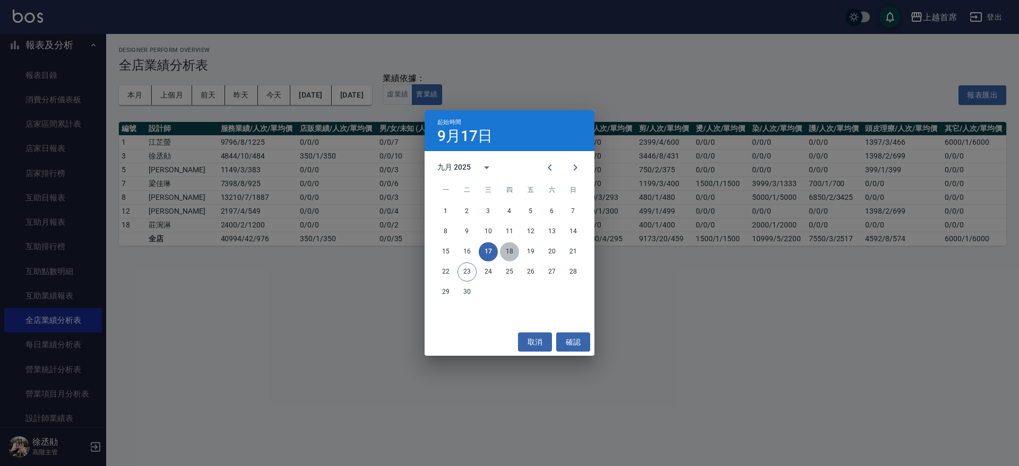
click at [513, 254] on button "18" at bounding box center [509, 251] width 19 height 19
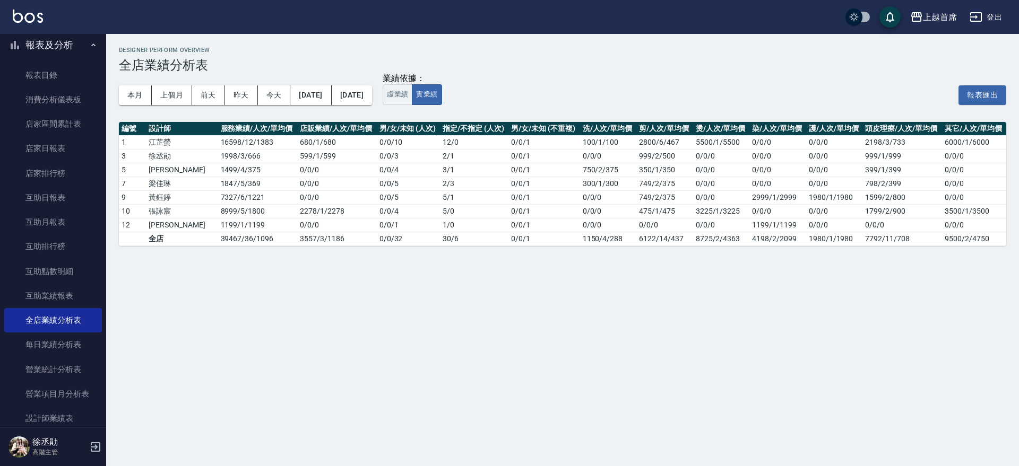
click at [342, 84] on div "本月 上個月 前天 昨天 今天 2025/09/18 2025/09/18" at bounding box center [245, 95] width 253 height 45
click at [331, 95] on button "2025/09/18" at bounding box center [310, 95] width 41 height 20
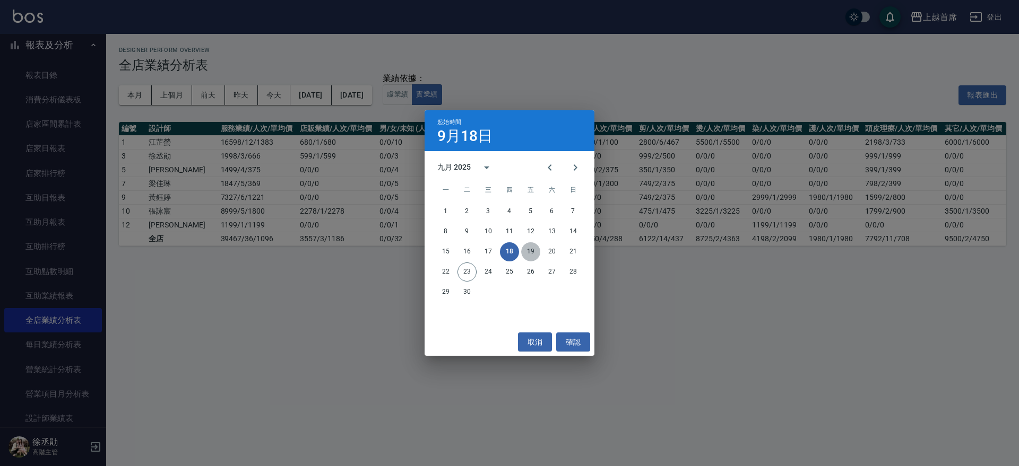
click at [530, 249] on button "19" at bounding box center [530, 251] width 19 height 19
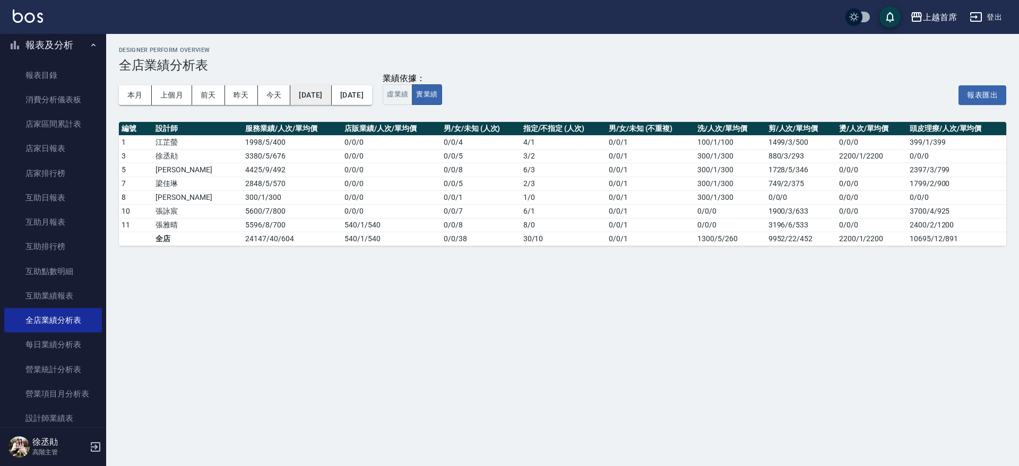
click at [326, 94] on button "2025/09/19" at bounding box center [310, 95] width 41 height 20
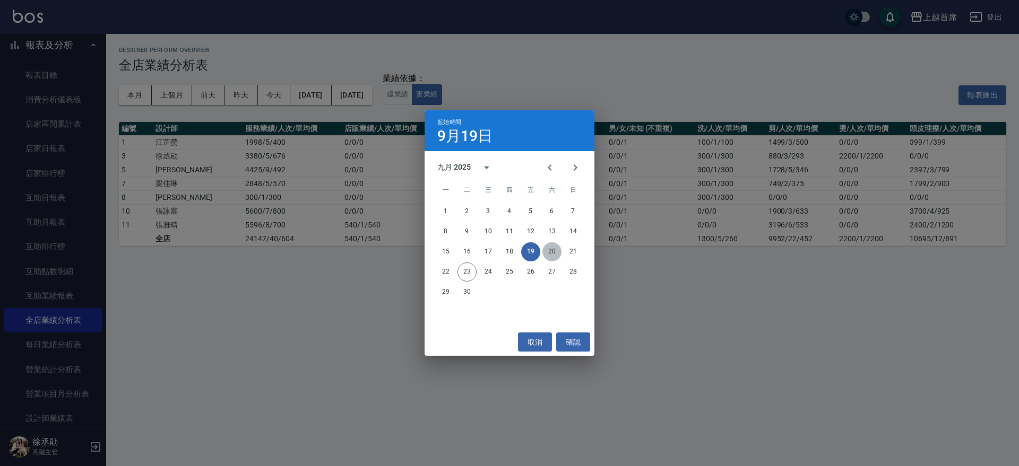
click at [552, 250] on button "20" at bounding box center [551, 251] width 19 height 19
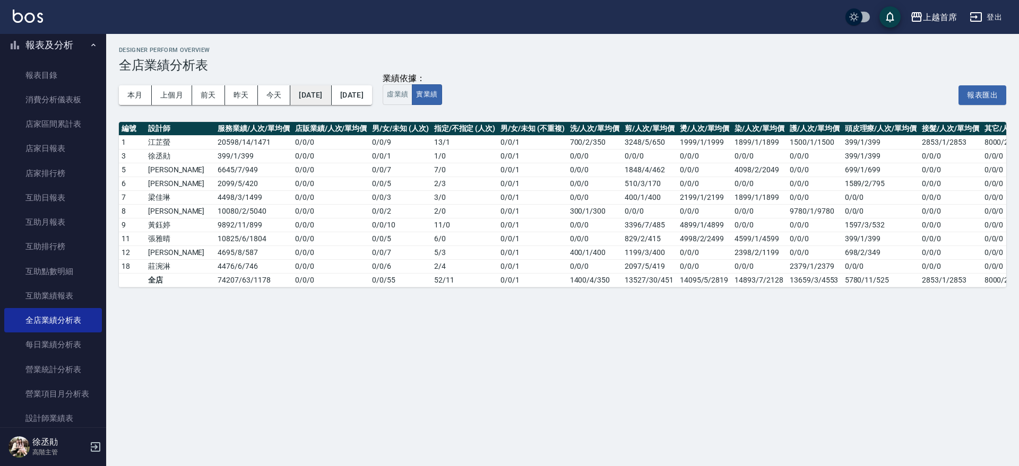
click at [327, 90] on button "2025/09/20" at bounding box center [310, 95] width 41 height 20
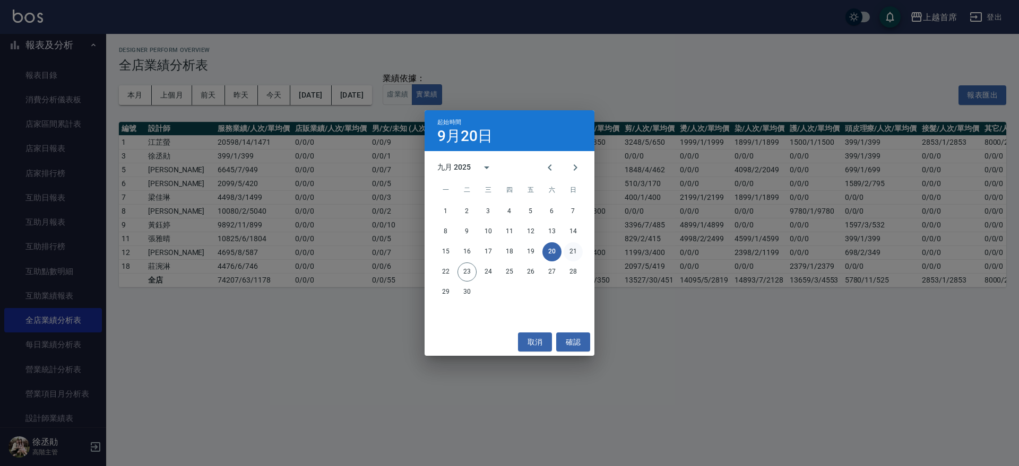
click at [575, 245] on button "21" at bounding box center [572, 251] width 19 height 19
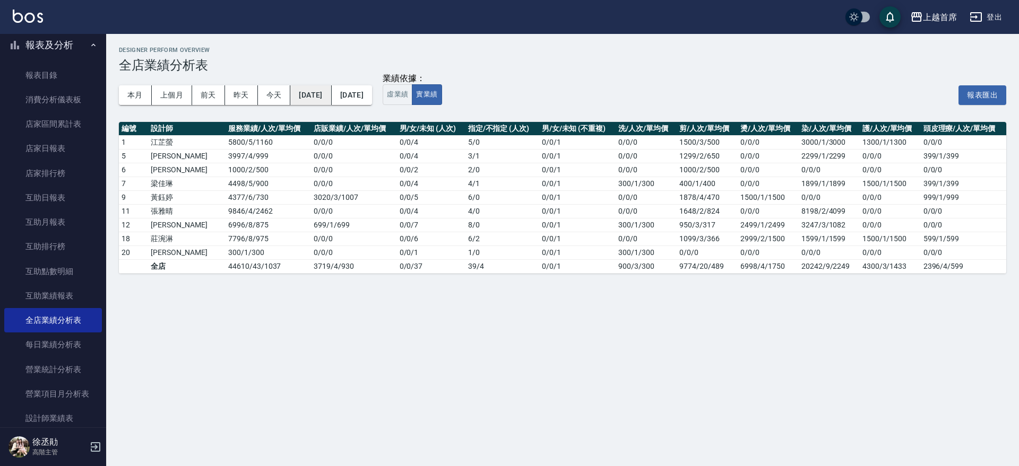
click at [331, 89] on button "2025/09/21" at bounding box center [310, 95] width 41 height 20
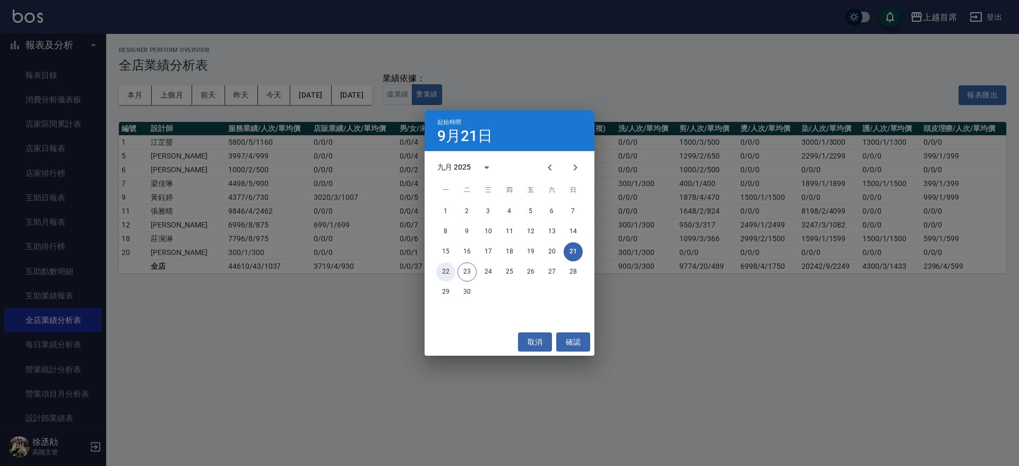
click at [442, 269] on button "22" at bounding box center [445, 272] width 19 height 19
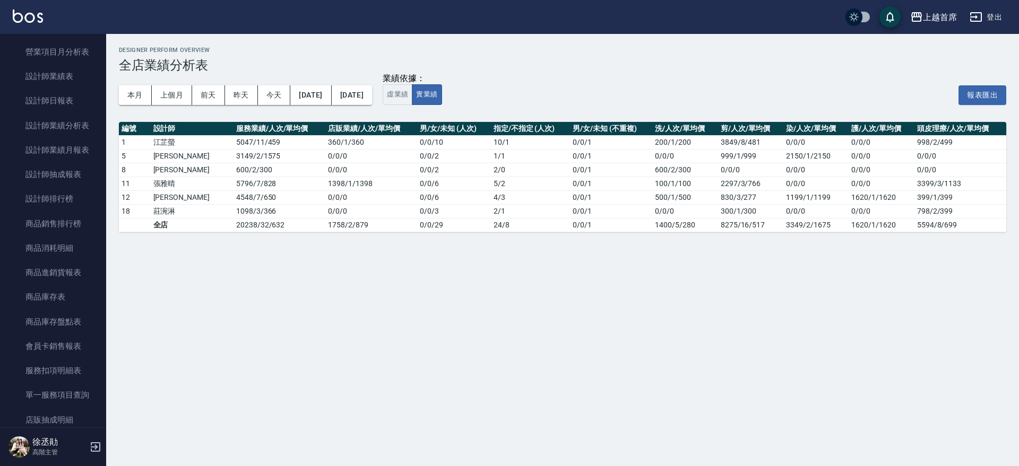
scroll to position [402, 0]
click at [41, 202] on link "設計師排行榜" at bounding box center [53, 201] width 98 height 24
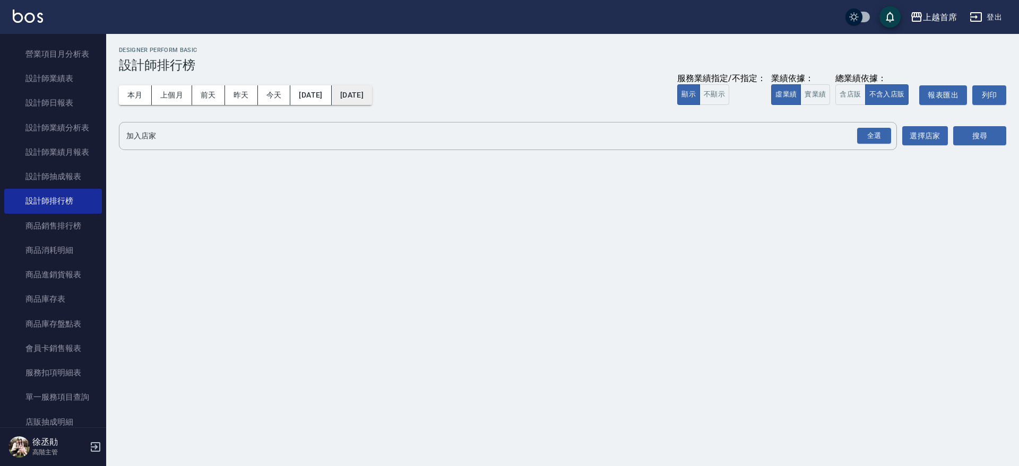
click at [372, 91] on button "2025/09/23" at bounding box center [352, 95] width 40 height 20
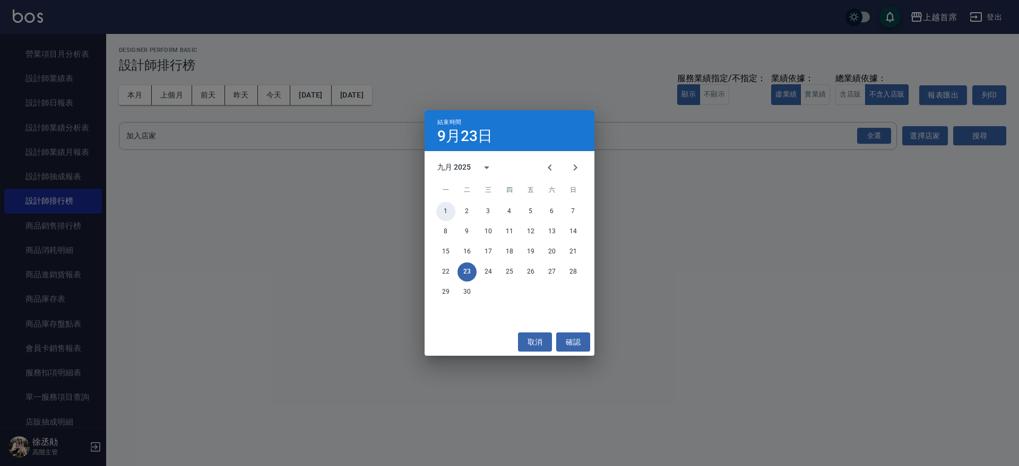
click at [447, 208] on button "1" at bounding box center [445, 211] width 19 height 19
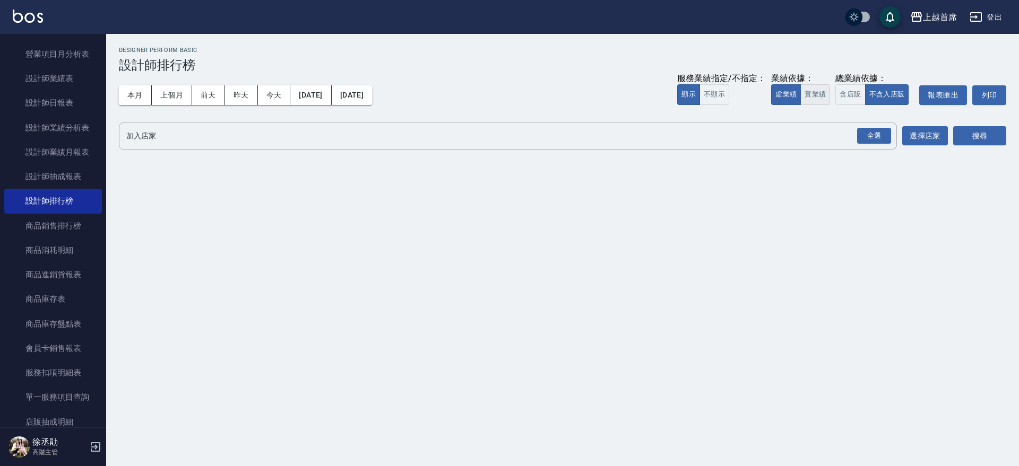
click at [813, 93] on button "實業績" at bounding box center [815, 94] width 30 height 21
drag, startPoint x: 874, startPoint y: 132, endPoint x: 892, endPoint y: 136, distance: 19.2
click at [874, 132] on div "全選" at bounding box center [874, 136] width 34 height 16
click at [969, 141] on button "搜尋" at bounding box center [979, 137] width 53 height 20
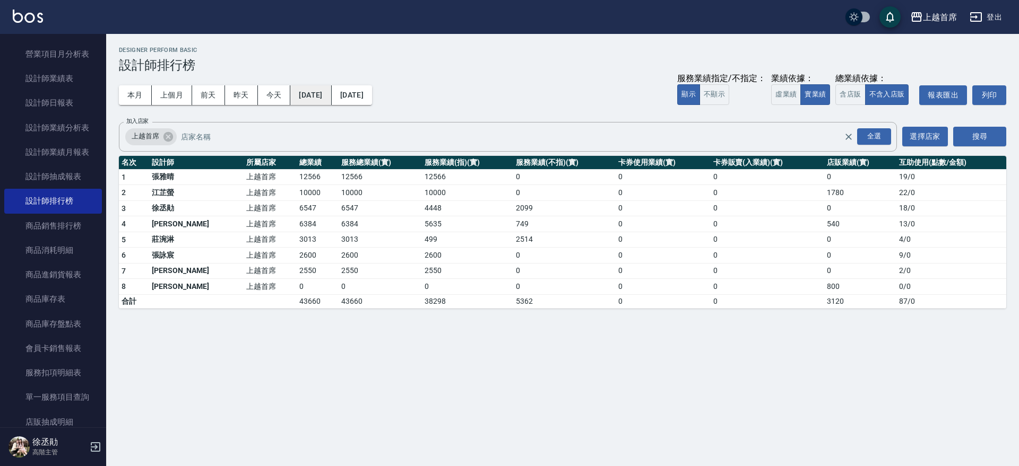
click at [328, 86] on button "[DATE]" at bounding box center [310, 95] width 41 height 20
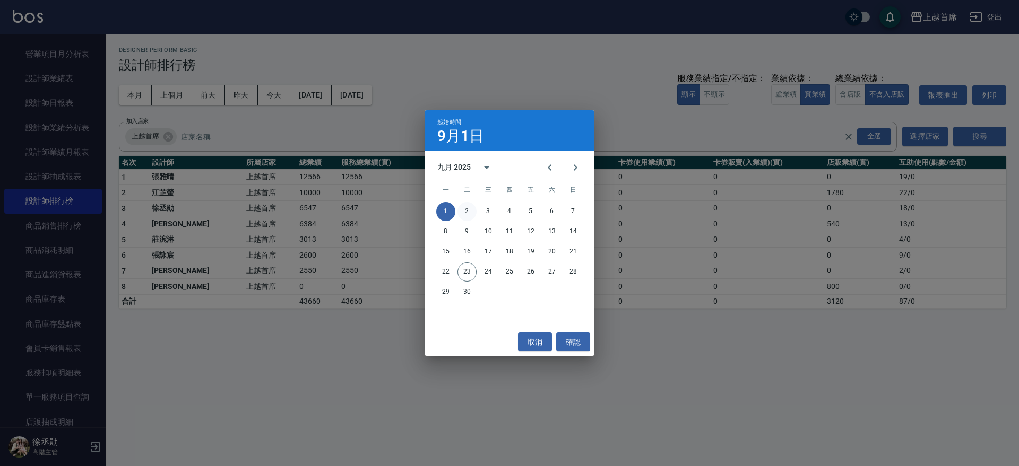
click at [472, 213] on button "2" at bounding box center [466, 211] width 19 height 19
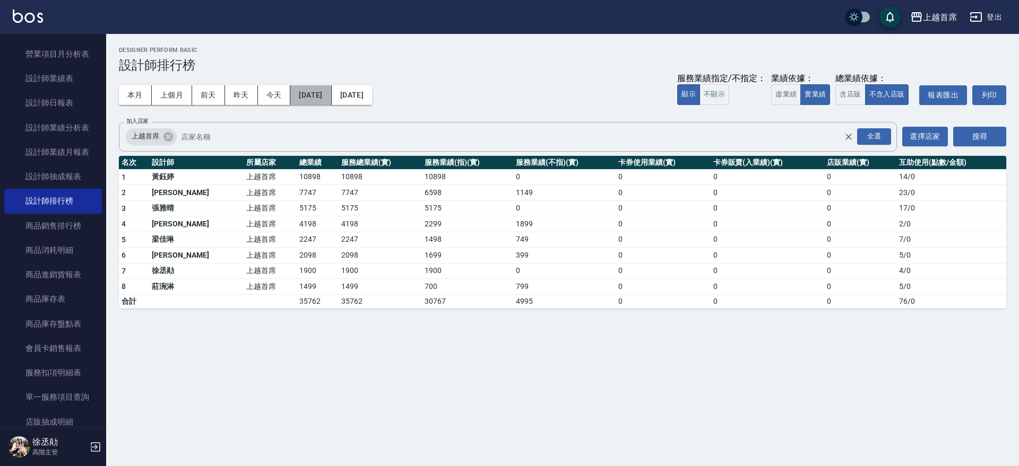
click at [331, 93] on button "2025/09/02" at bounding box center [310, 95] width 41 height 20
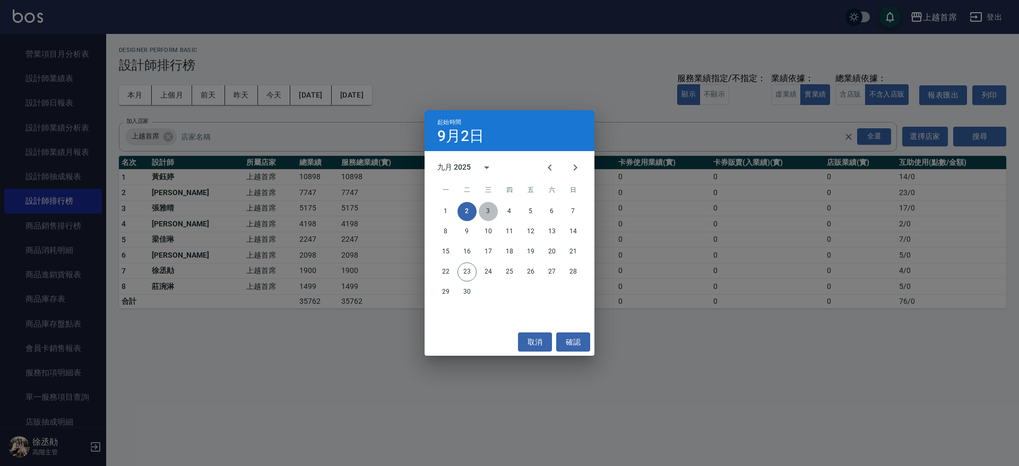
click at [487, 210] on button "3" at bounding box center [488, 211] width 19 height 19
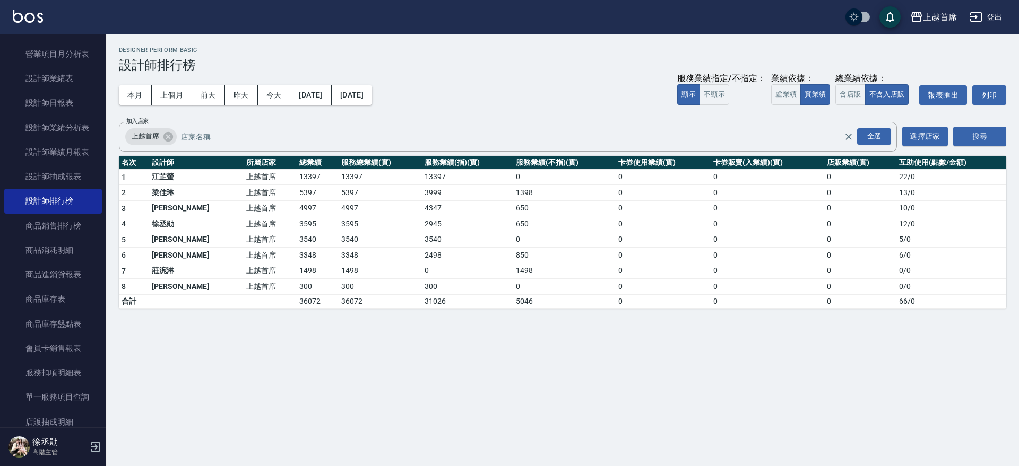
click at [330, 83] on div "本月 上個月 前天 昨天 今天 2025/09/03 2025/09/03 服務業績指定/不指定： 顯示 不顯示 業績依據： 虛業績 實業績 總業績依據： 含…" at bounding box center [562, 95] width 887 height 45
click at [331, 94] on button "2025/09/03" at bounding box center [310, 95] width 41 height 20
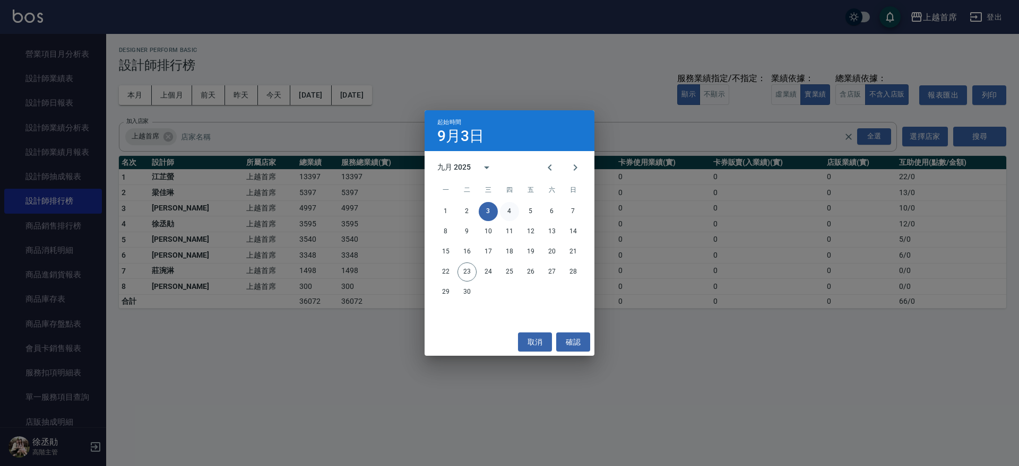
click at [508, 213] on button "4" at bounding box center [509, 211] width 19 height 19
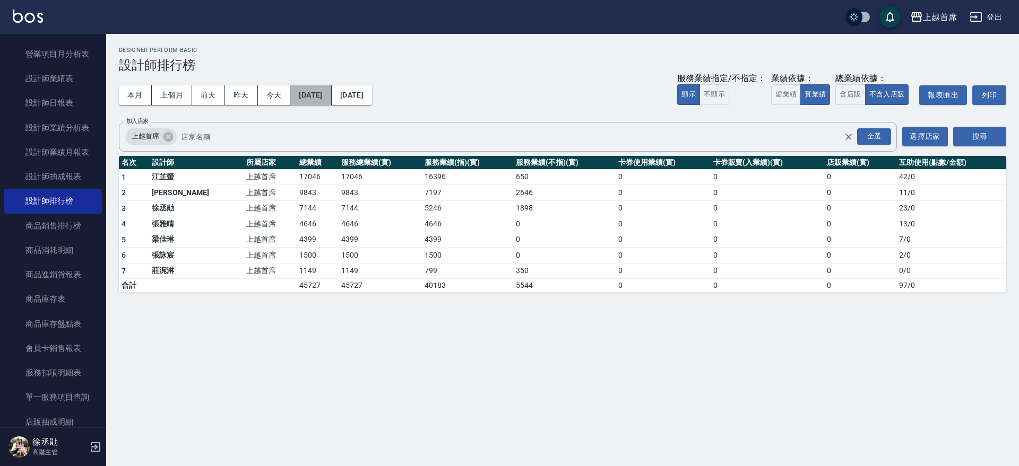
click at [310, 92] on button "2025/09/04" at bounding box center [310, 95] width 41 height 20
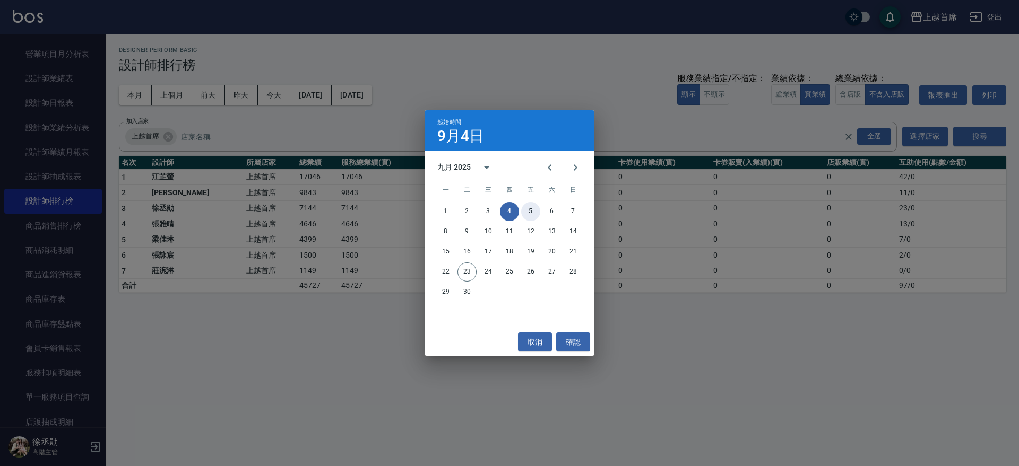
click at [527, 214] on button "5" at bounding box center [530, 211] width 19 height 19
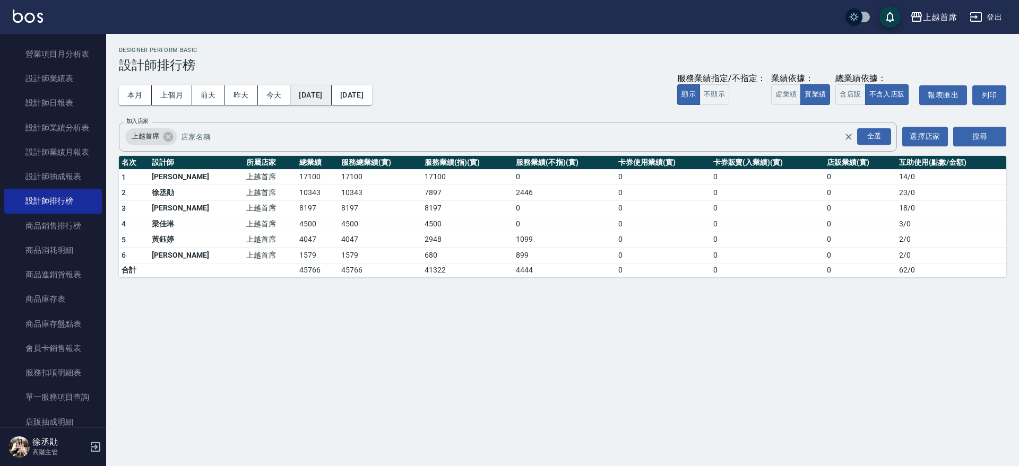
click at [331, 98] on button "2025/09/05" at bounding box center [310, 95] width 41 height 20
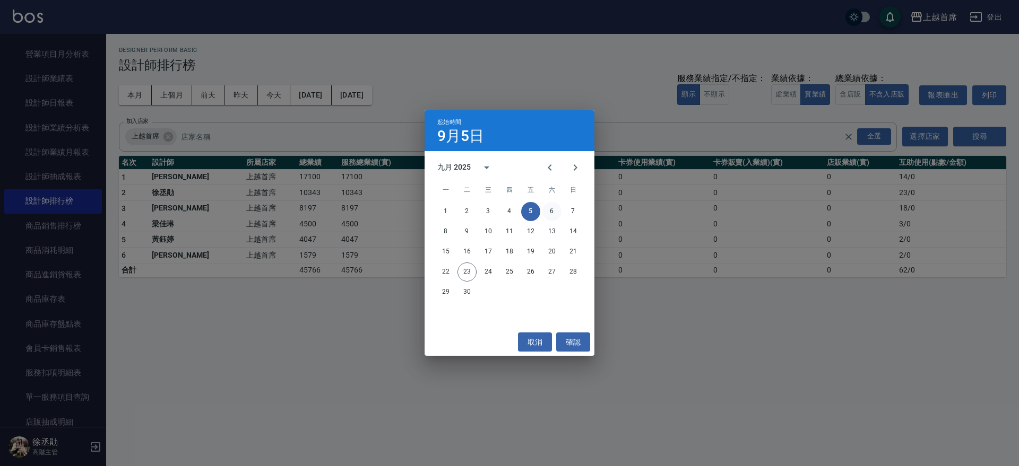
click at [553, 207] on button "6" at bounding box center [551, 211] width 19 height 19
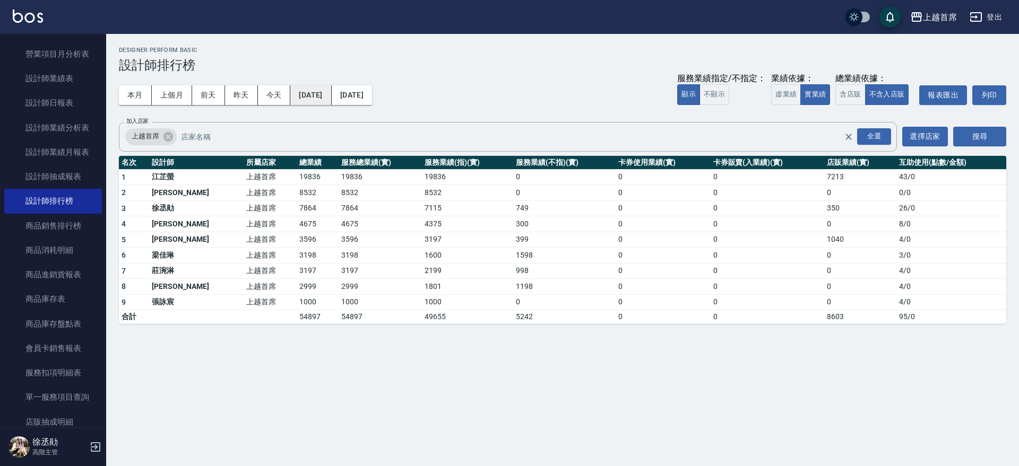
click at [331, 95] on button "2025/09/06" at bounding box center [310, 95] width 41 height 20
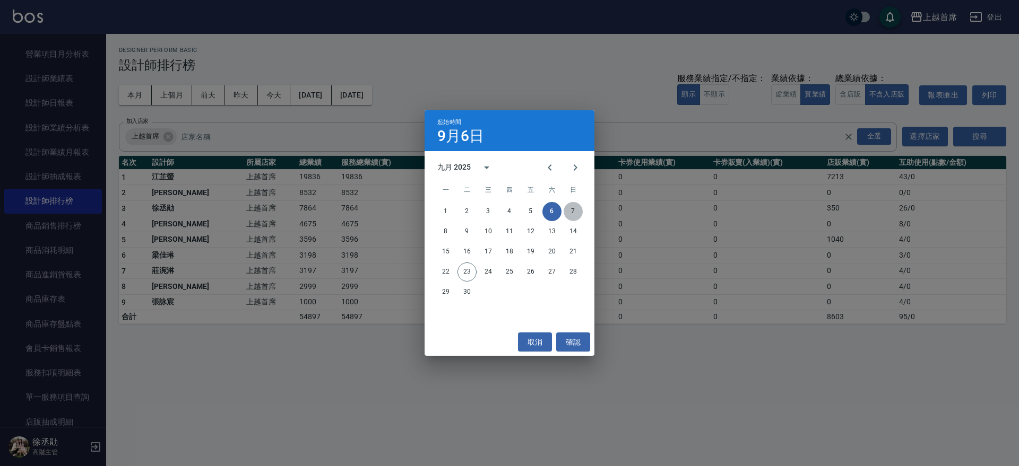
click at [573, 210] on button "7" at bounding box center [572, 211] width 19 height 19
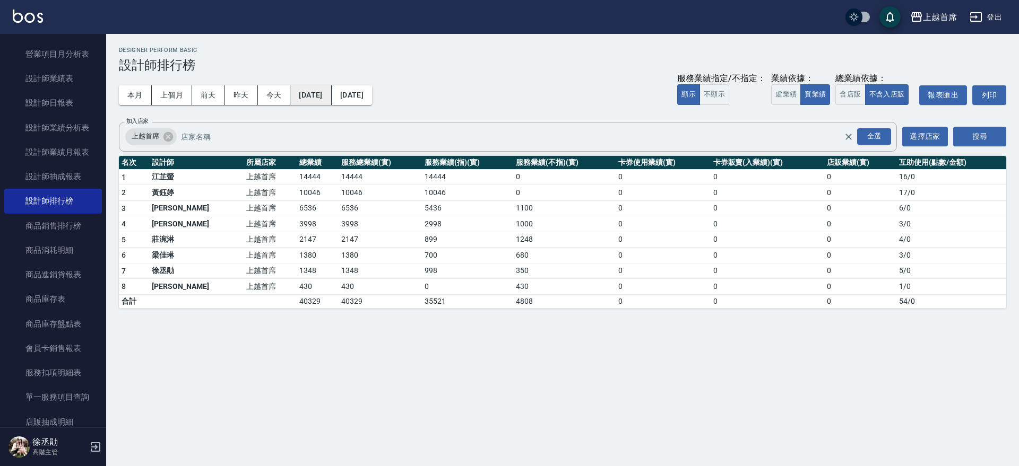
click at [327, 92] on button "2025/09/07" at bounding box center [310, 95] width 41 height 20
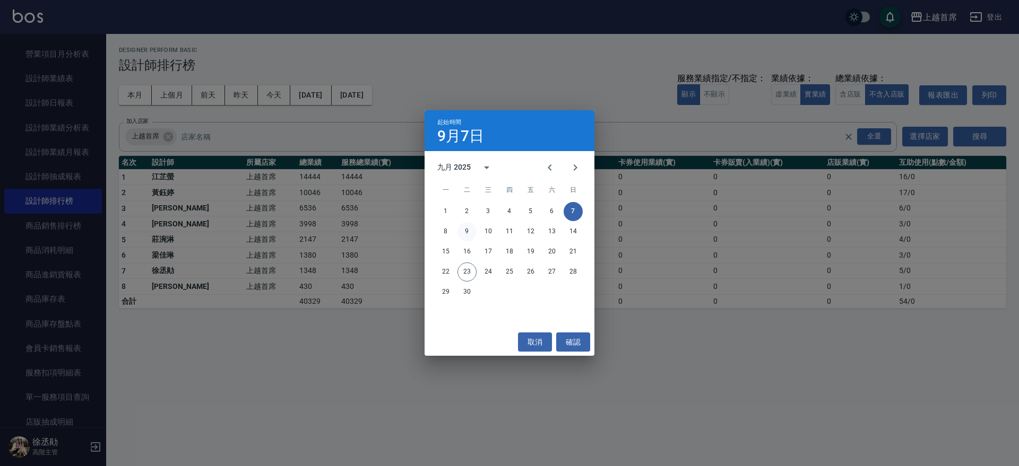
click at [465, 231] on button "9" at bounding box center [466, 231] width 19 height 19
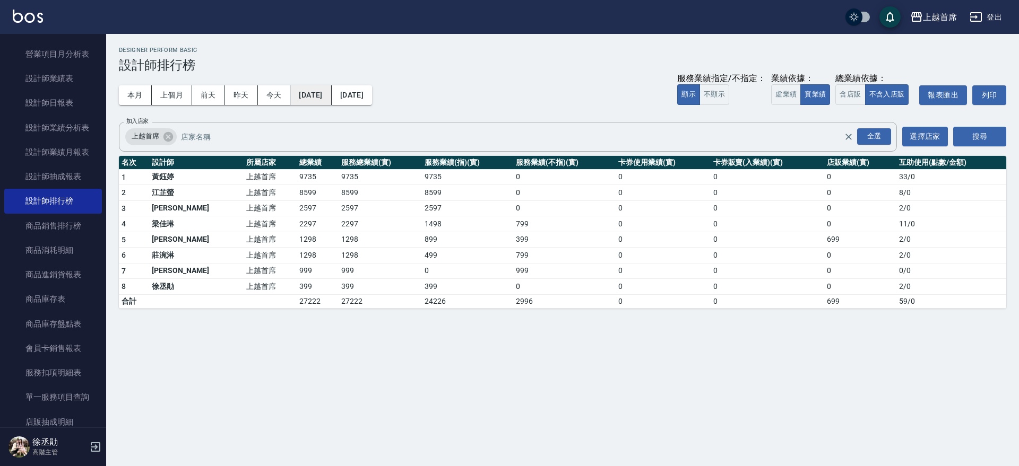
click at [328, 88] on button "2025/09/09" at bounding box center [310, 95] width 41 height 20
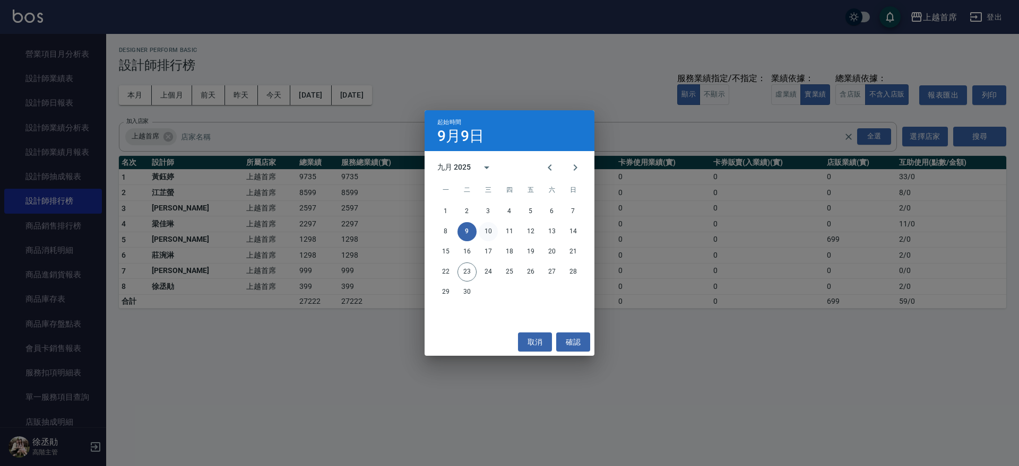
click at [489, 228] on button "10" at bounding box center [488, 231] width 19 height 19
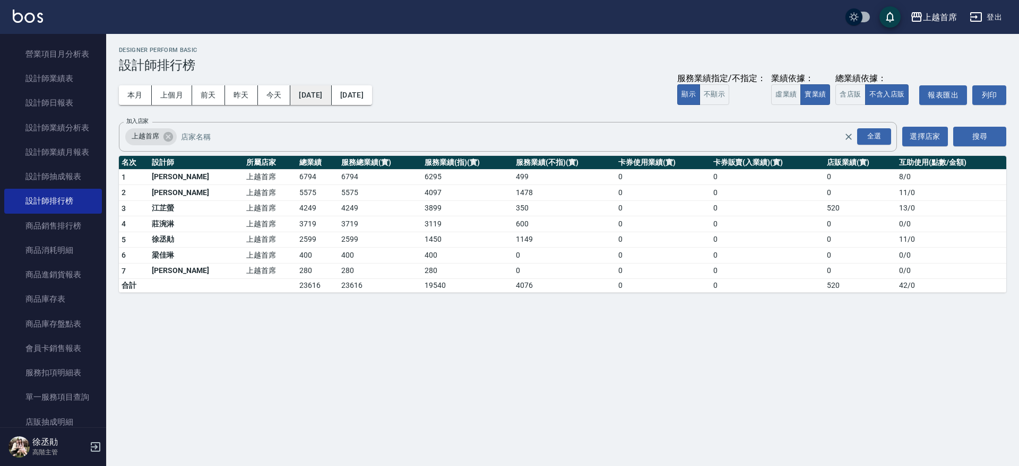
click at [331, 92] on button "2025/09/10" at bounding box center [310, 95] width 41 height 20
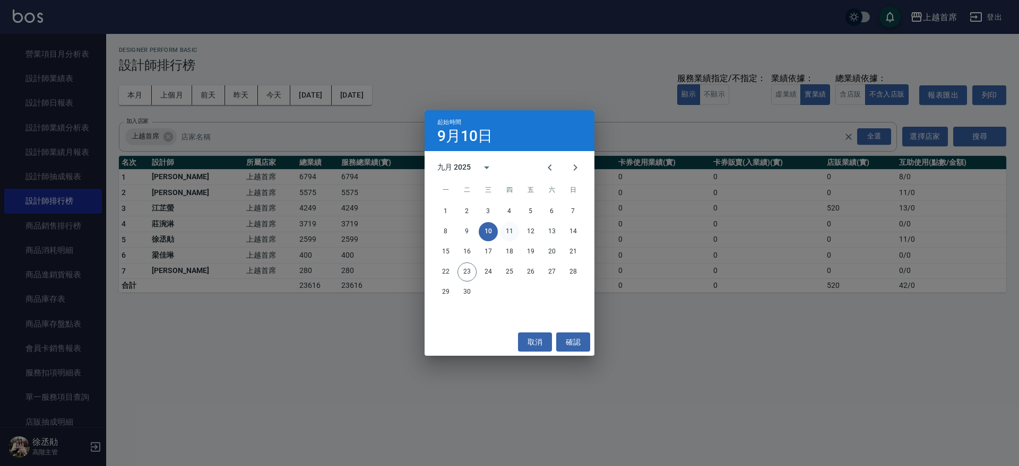
click at [516, 228] on button "11" at bounding box center [509, 231] width 19 height 19
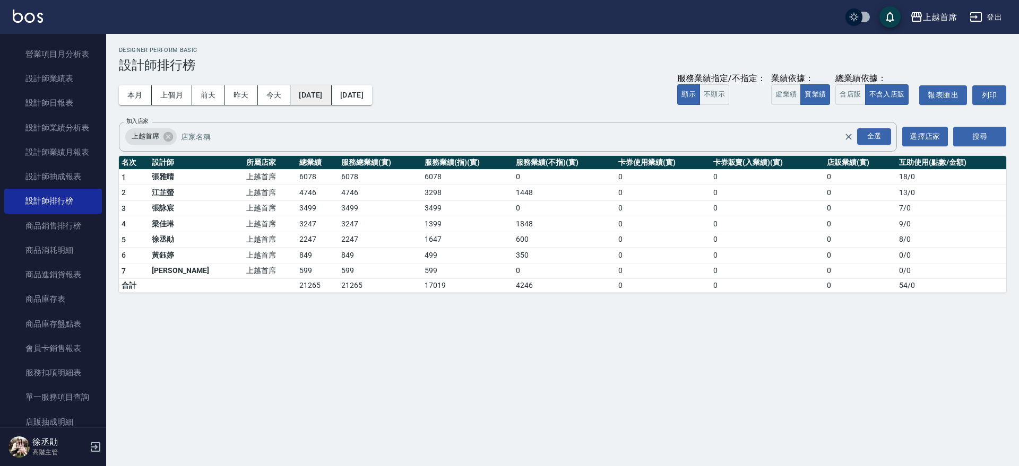
click at [331, 97] on button "2025/09/11" at bounding box center [310, 95] width 41 height 20
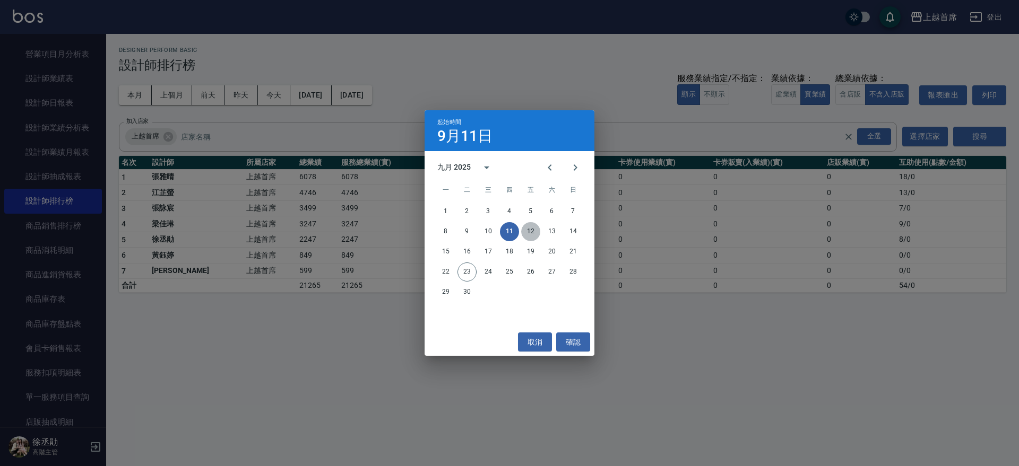
click at [533, 231] on button "12" at bounding box center [530, 231] width 19 height 19
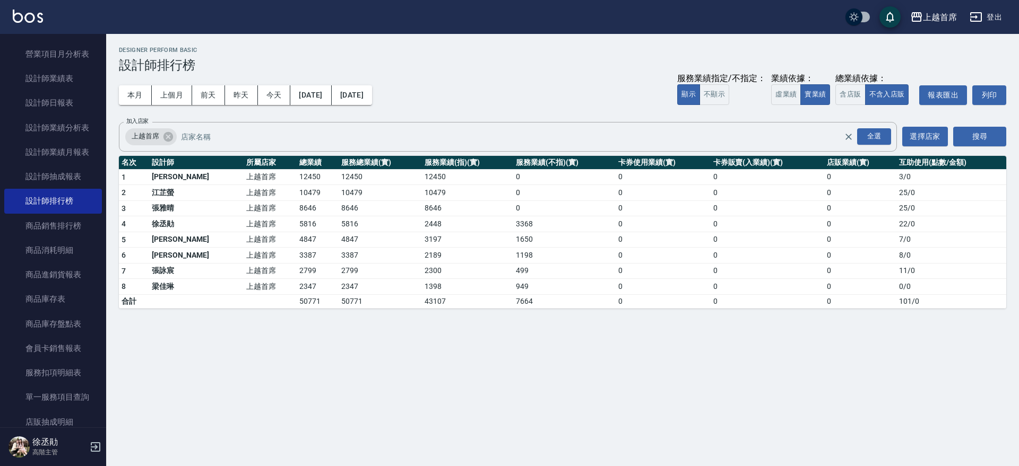
click at [338, 84] on div "本月 上個月 前天 昨天 今天 2025/09/12 2025/09/12 服務業績指定/不指定： 顯示 不顯示 業績依據： 虛業績 實業績 總業績依據： 含…" at bounding box center [562, 95] width 887 height 45
click at [331, 99] on button "2025/09/12" at bounding box center [310, 95] width 41 height 20
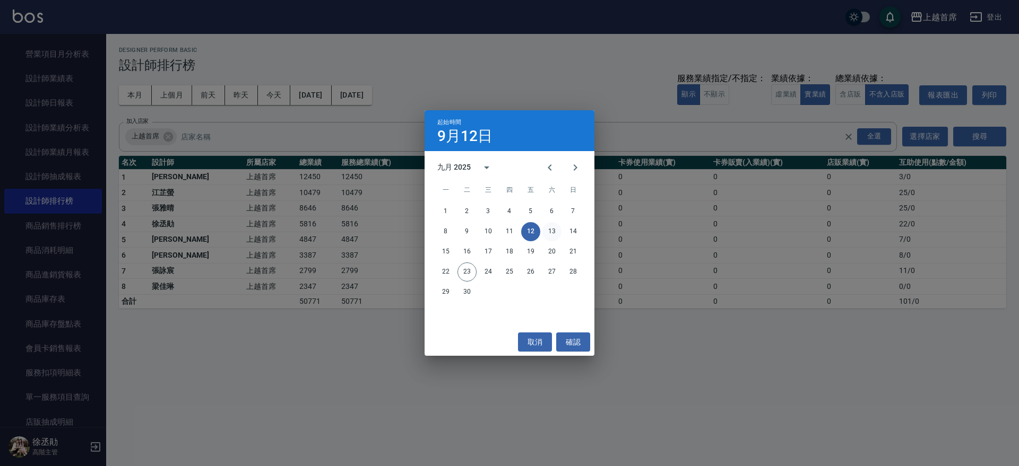
click at [552, 229] on button "13" at bounding box center [551, 231] width 19 height 19
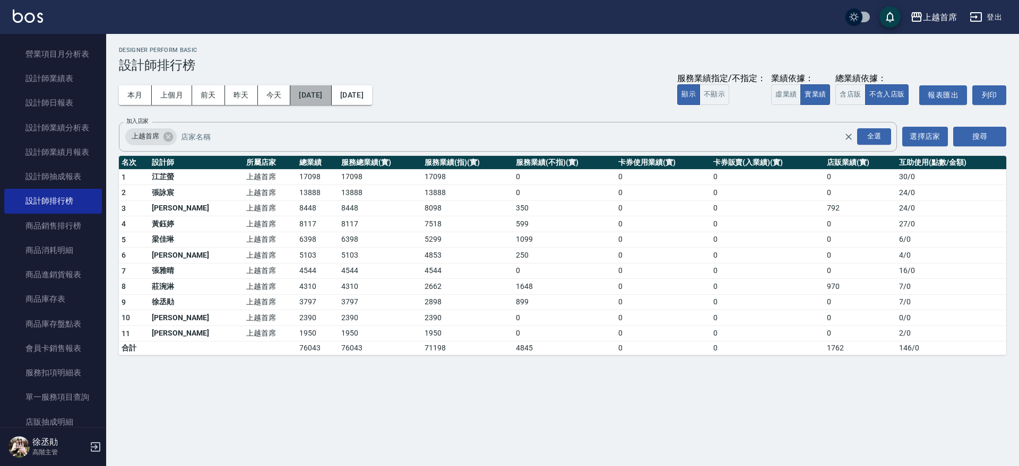
click at [320, 98] on button "2025/09/13" at bounding box center [310, 95] width 41 height 20
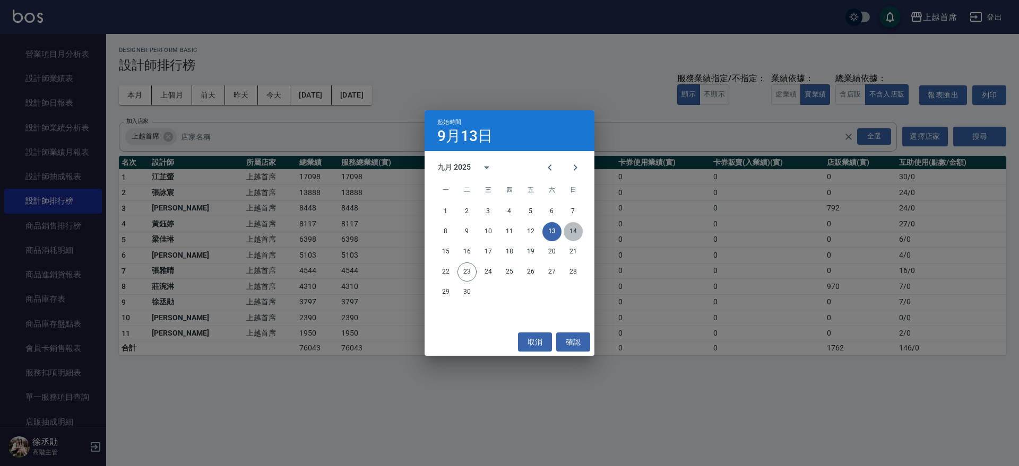
click at [574, 229] on button "14" at bounding box center [572, 231] width 19 height 19
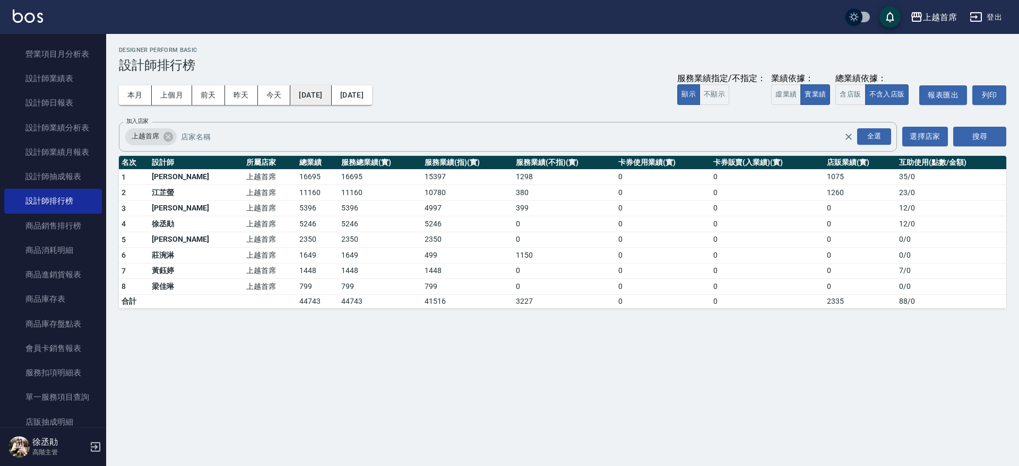
click at [331, 91] on button "2025/09/14" at bounding box center [310, 95] width 41 height 20
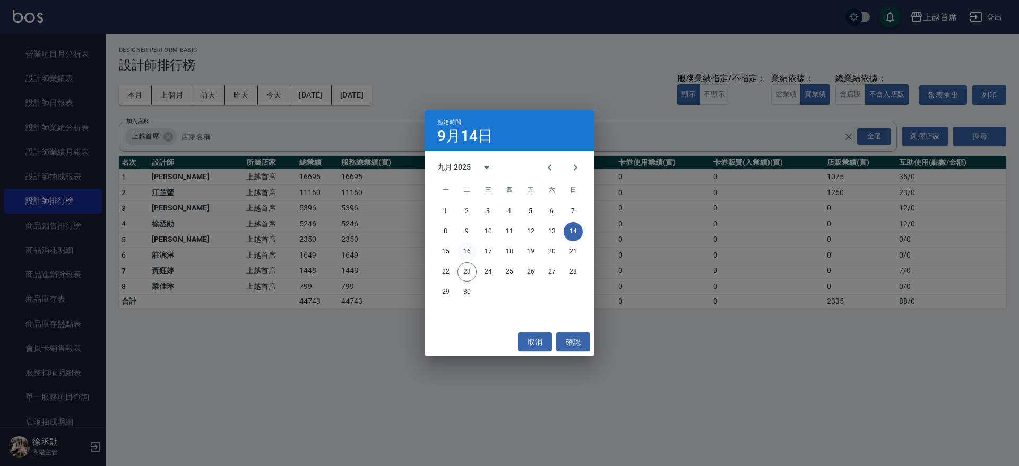
click at [472, 251] on button "16" at bounding box center [466, 251] width 19 height 19
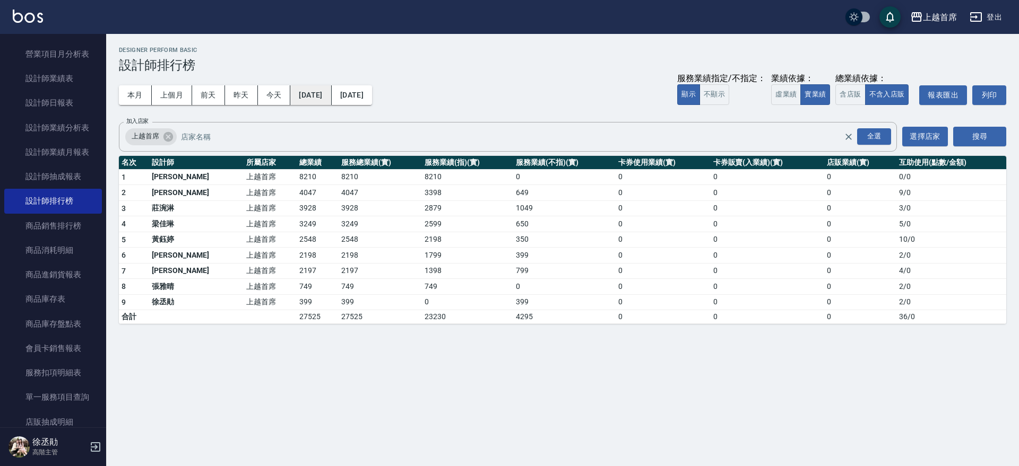
click at [326, 94] on button "2025/09/16" at bounding box center [310, 95] width 41 height 20
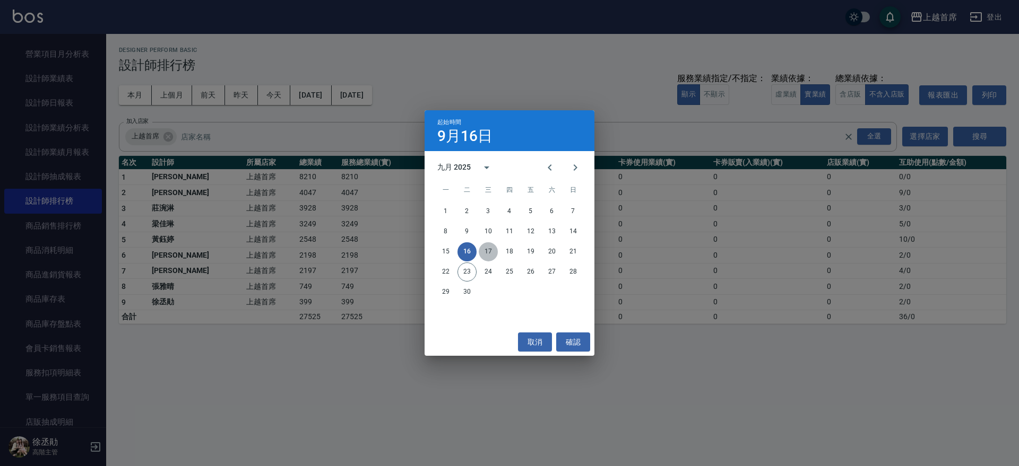
click at [486, 248] on button "17" at bounding box center [488, 251] width 19 height 19
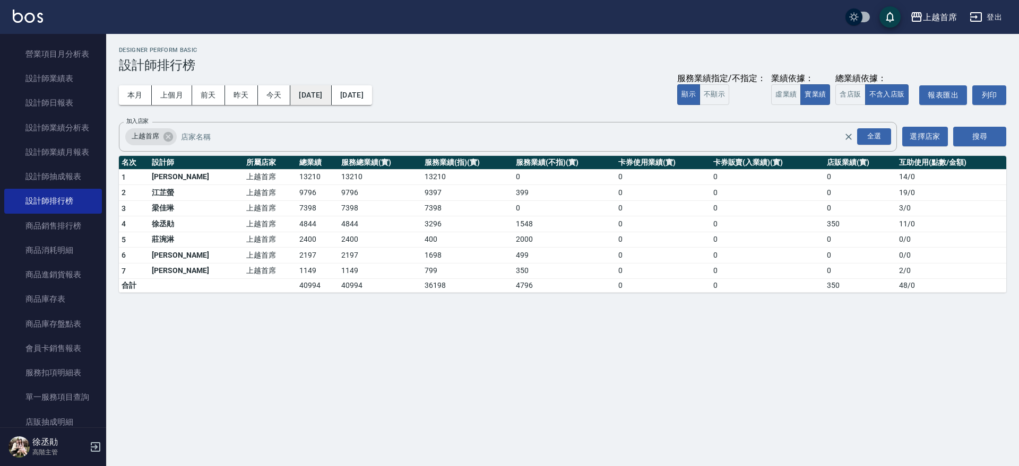
click at [331, 94] on button "2025/09/17" at bounding box center [310, 95] width 41 height 20
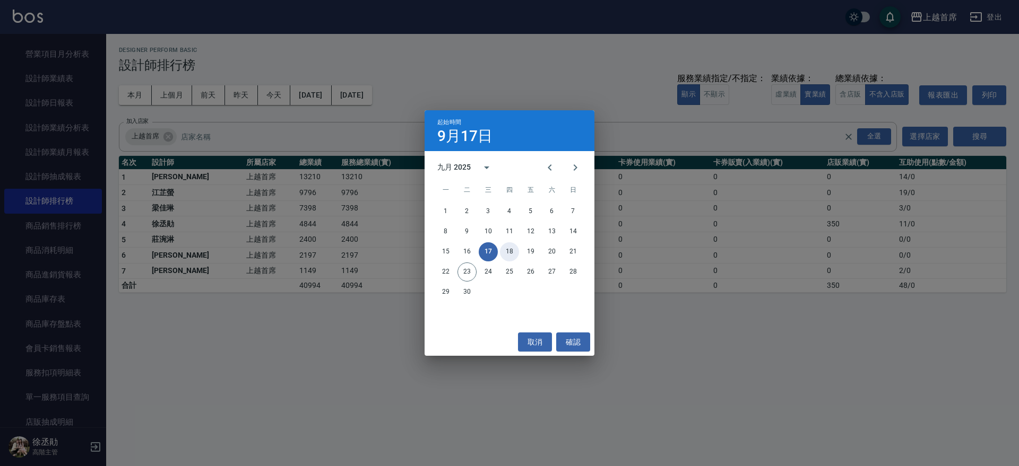
drag, startPoint x: 516, startPoint y: 250, endPoint x: 507, endPoint y: 250, distance: 8.5
click at [515, 249] on button "18" at bounding box center [509, 251] width 19 height 19
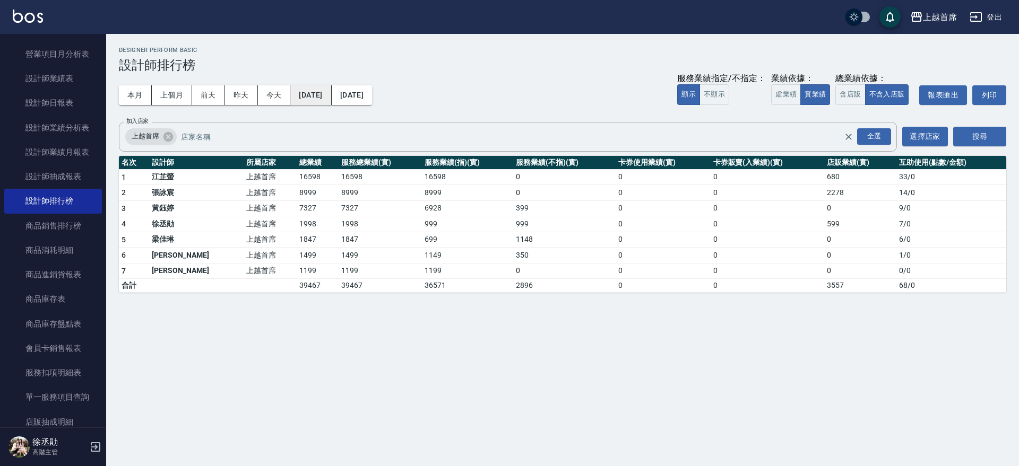
click at [325, 96] on button "2025/09/18" at bounding box center [310, 95] width 41 height 20
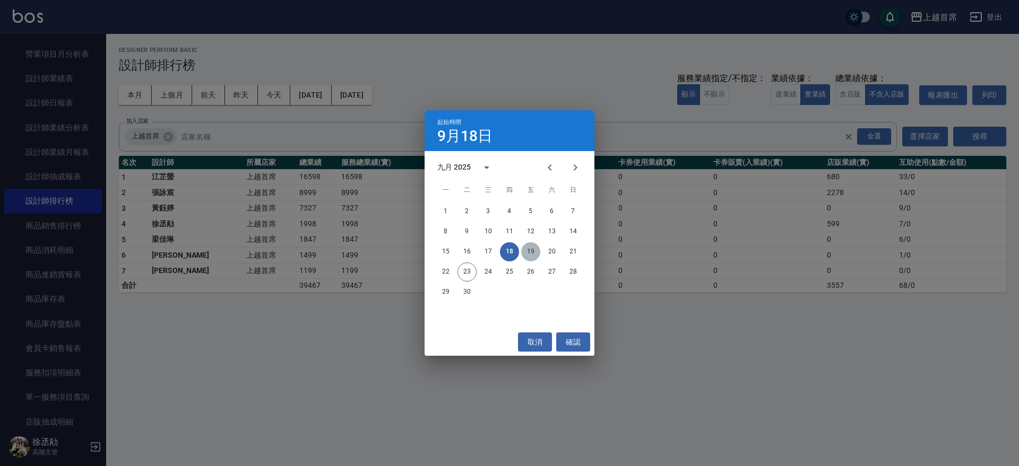
click at [527, 251] on button "19" at bounding box center [530, 251] width 19 height 19
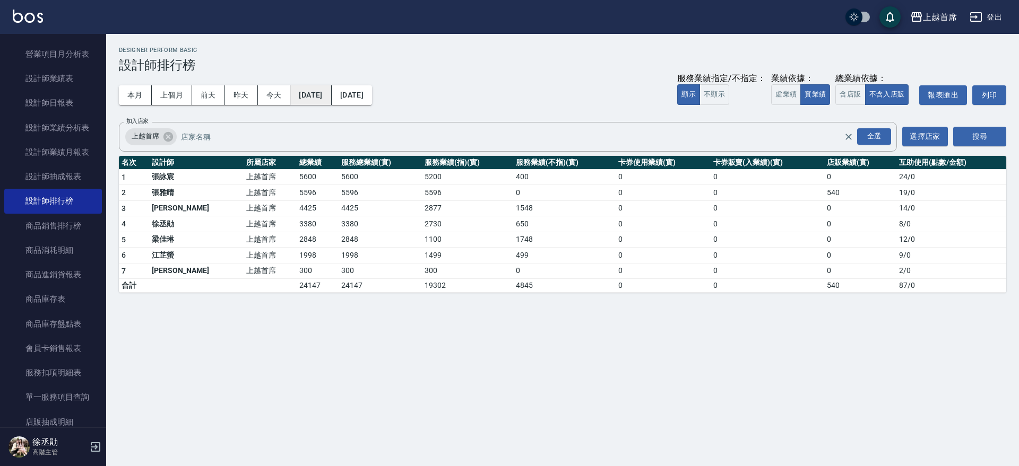
click at [315, 91] on button "2025/09/19" at bounding box center [310, 95] width 41 height 20
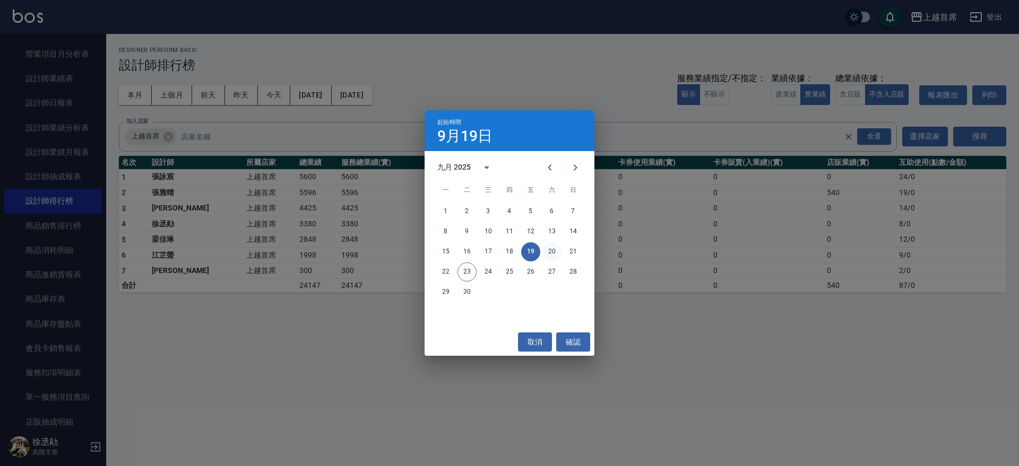
click at [552, 250] on button "20" at bounding box center [551, 251] width 19 height 19
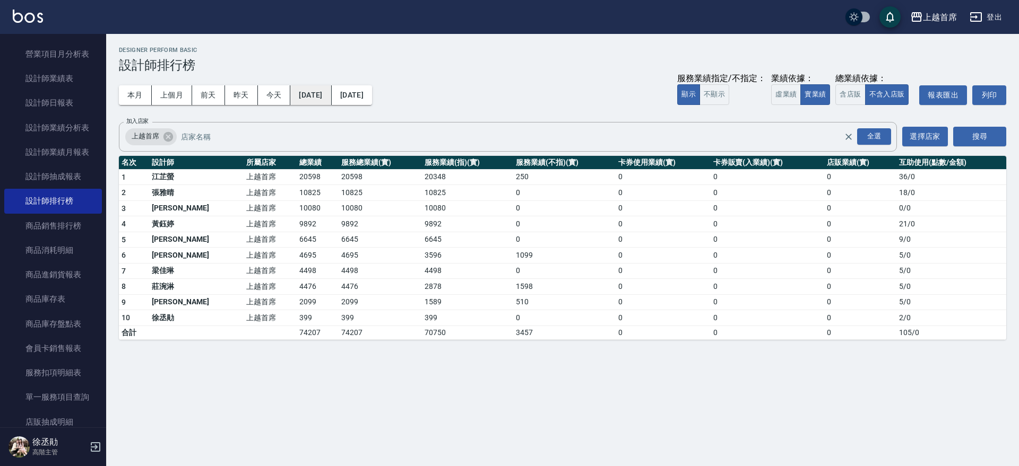
click at [331, 92] on button "2025/09/20" at bounding box center [310, 95] width 41 height 20
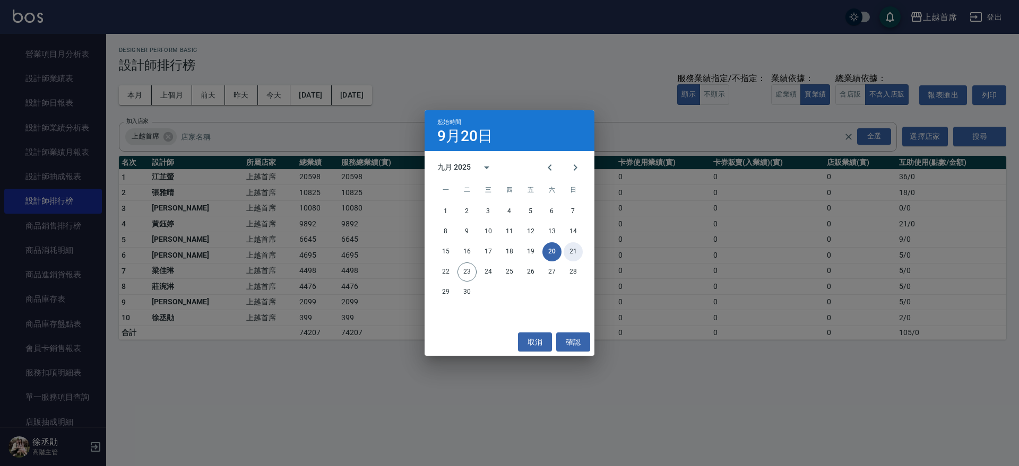
click at [569, 249] on button "21" at bounding box center [572, 251] width 19 height 19
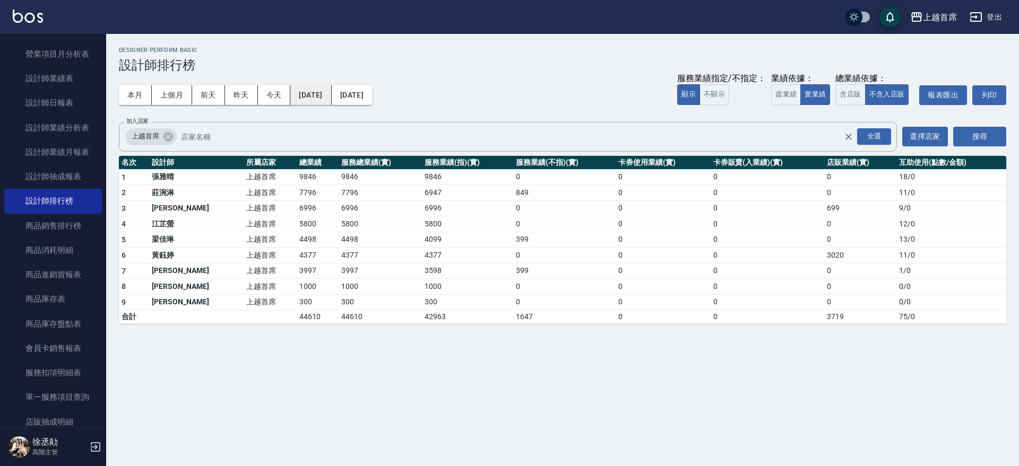
click at [331, 86] on button "2025/09/21" at bounding box center [310, 95] width 41 height 20
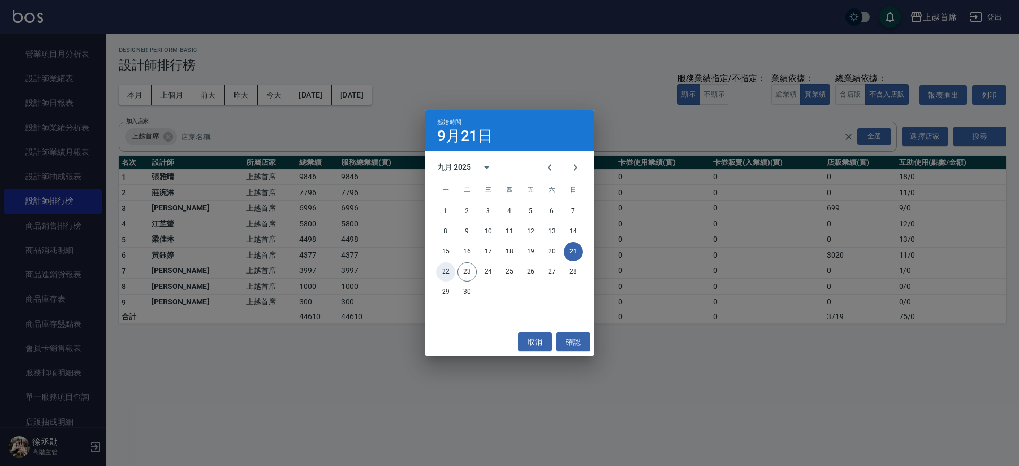
click at [447, 270] on button "22" at bounding box center [445, 272] width 19 height 19
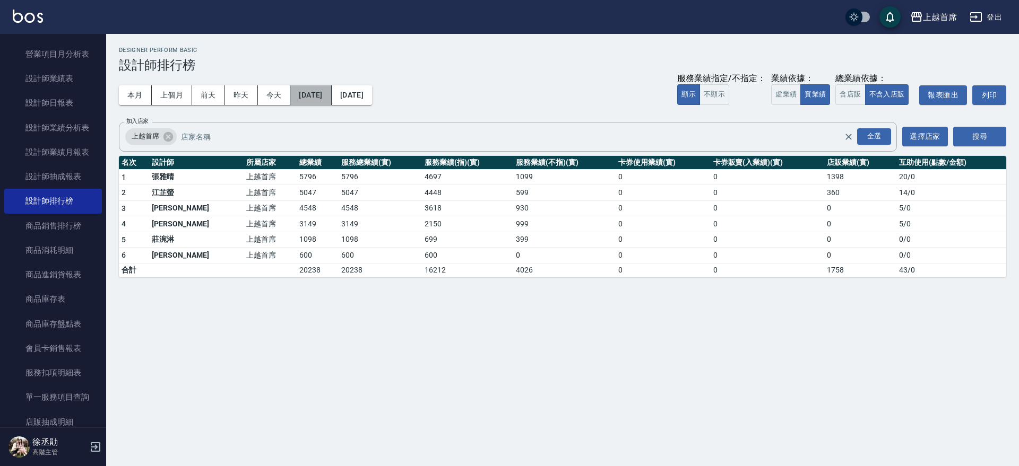
click at [331, 95] on button "2025/09/22" at bounding box center [310, 95] width 41 height 20
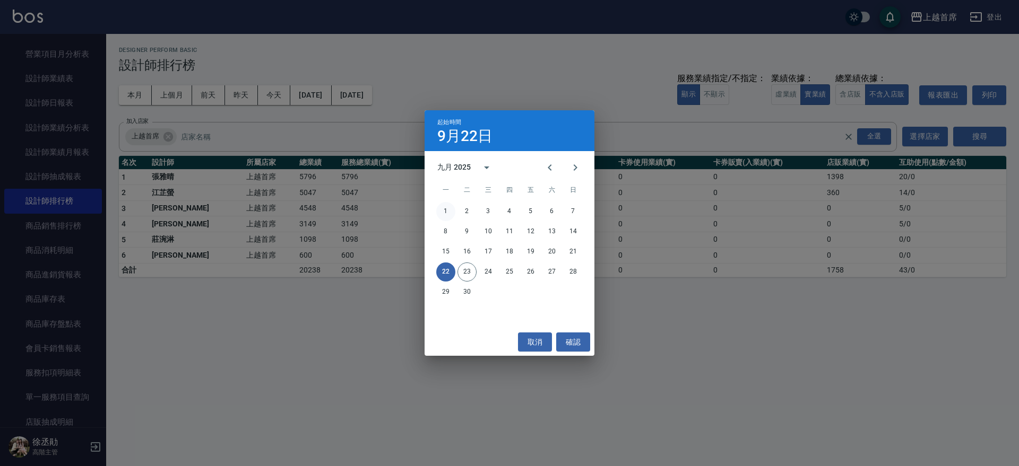
click at [444, 208] on button "1" at bounding box center [445, 211] width 19 height 19
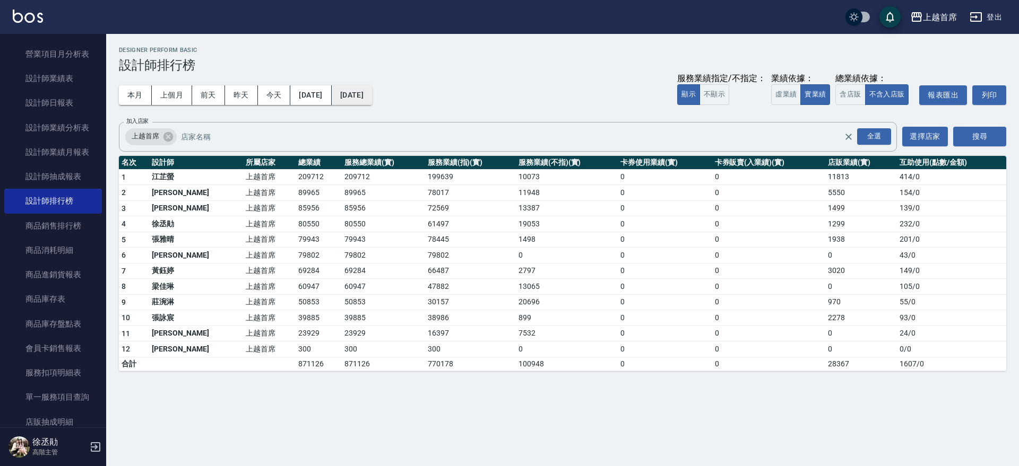
click at [372, 94] on button "2025/09/22" at bounding box center [352, 95] width 40 height 20
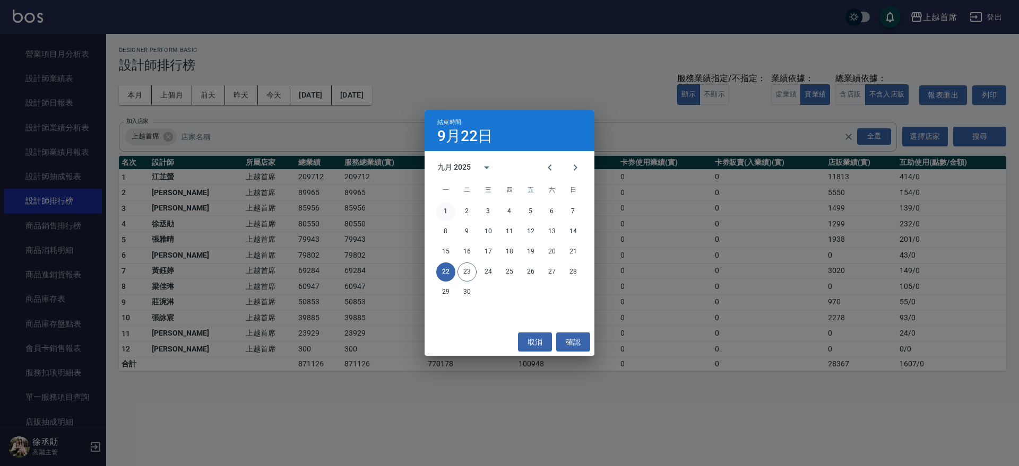
click at [446, 208] on button "1" at bounding box center [445, 211] width 19 height 19
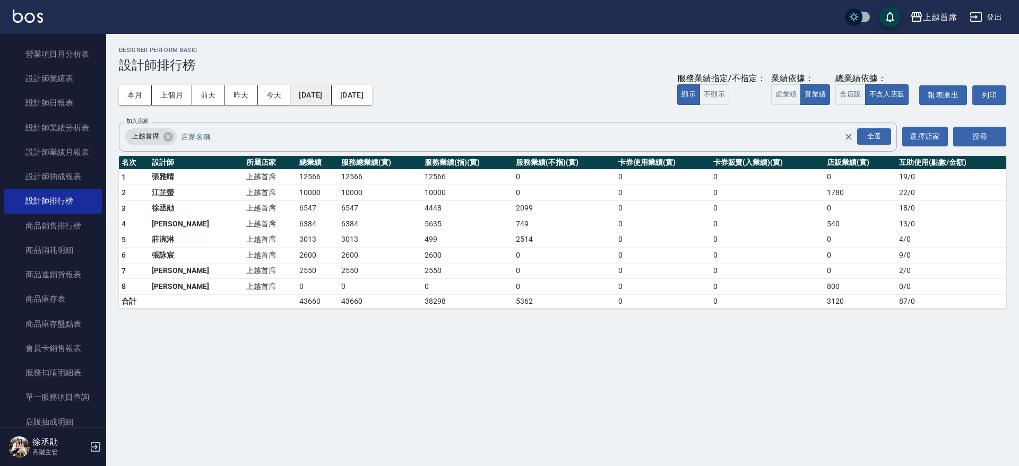
click at [323, 102] on button "[DATE]" at bounding box center [310, 95] width 41 height 20
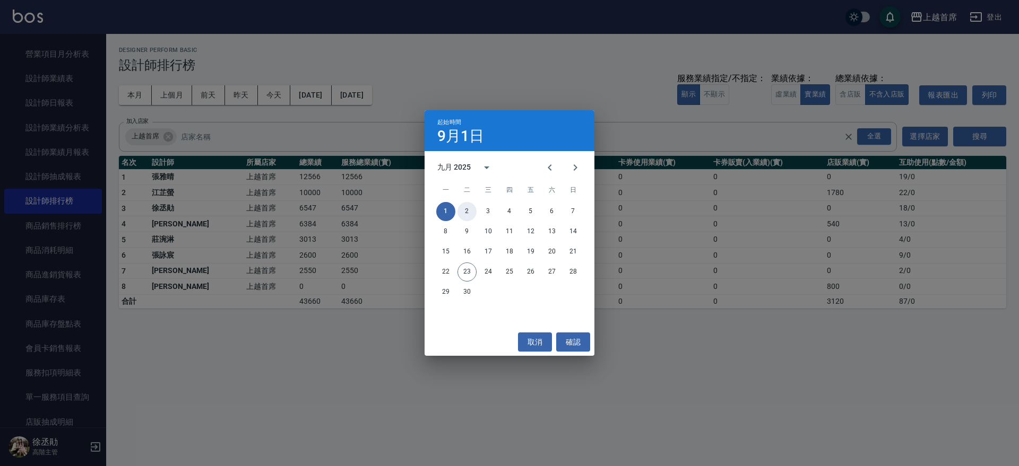
click at [463, 210] on button "2" at bounding box center [466, 211] width 19 height 19
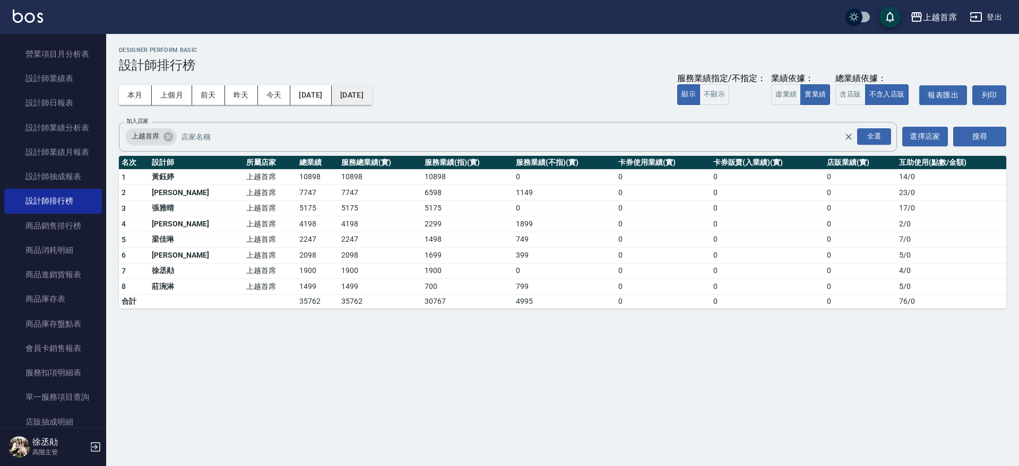
click at [372, 99] on button "2025/09/02" at bounding box center [352, 95] width 40 height 20
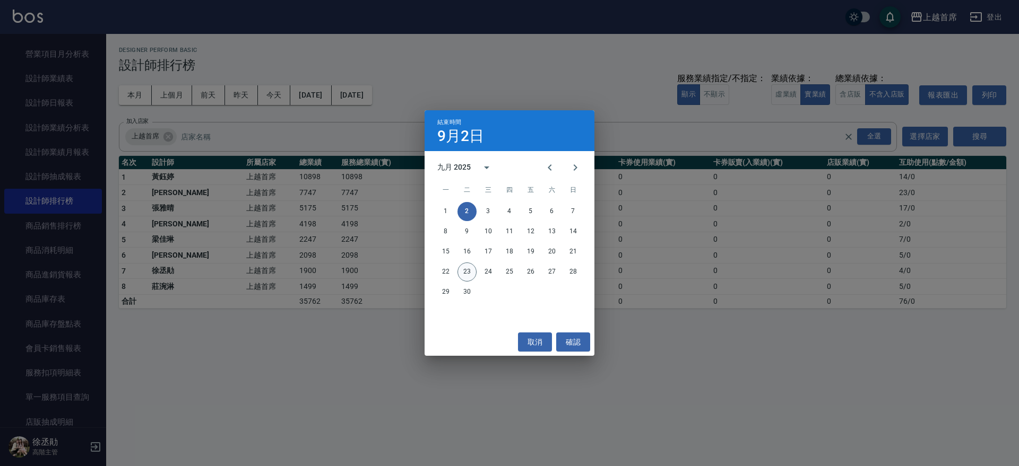
click at [467, 273] on button "23" at bounding box center [466, 272] width 19 height 19
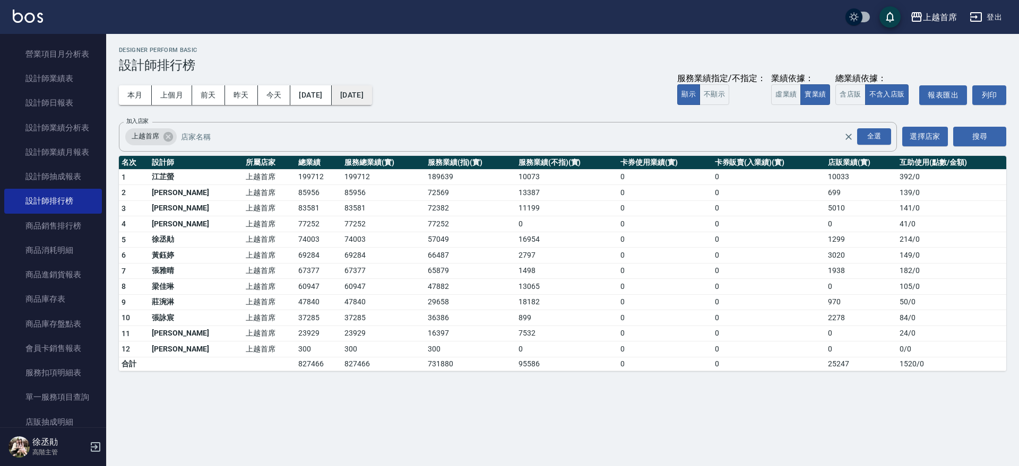
click at [372, 95] on button "2025/09/23" at bounding box center [352, 95] width 40 height 20
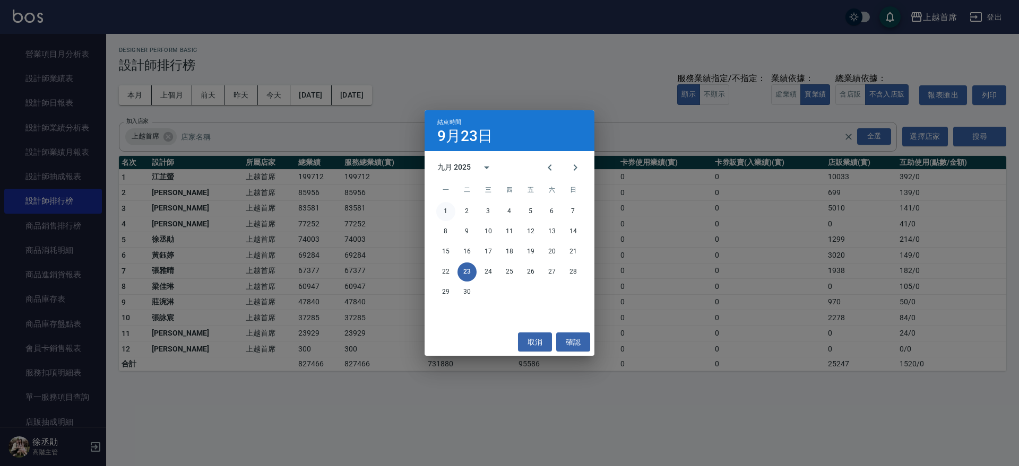
click at [449, 209] on button "1" at bounding box center [445, 211] width 19 height 19
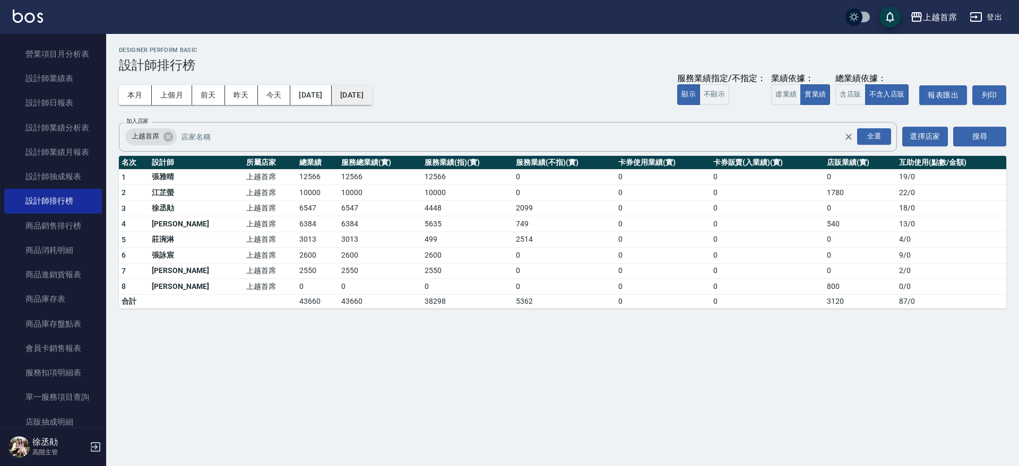
click at [372, 100] on button "[DATE]" at bounding box center [352, 95] width 40 height 20
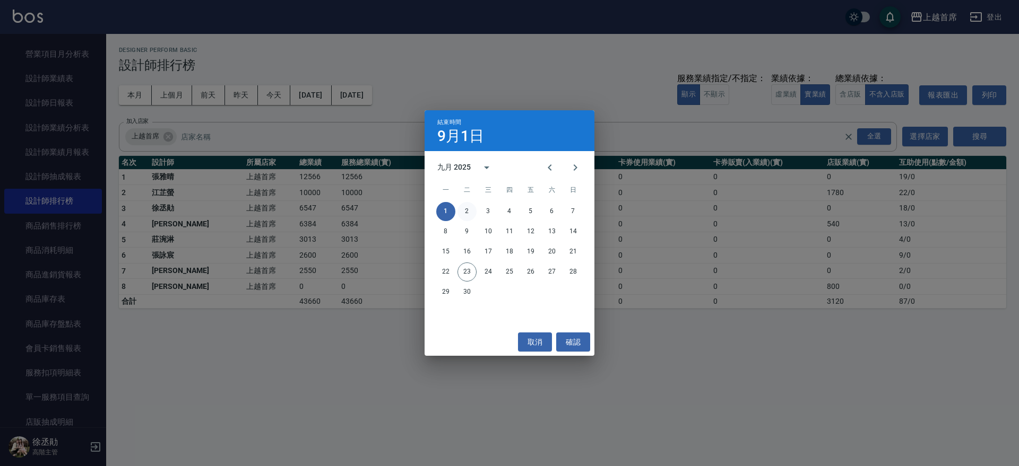
click at [468, 210] on button "2" at bounding box center [466, 211] width 19 height 19
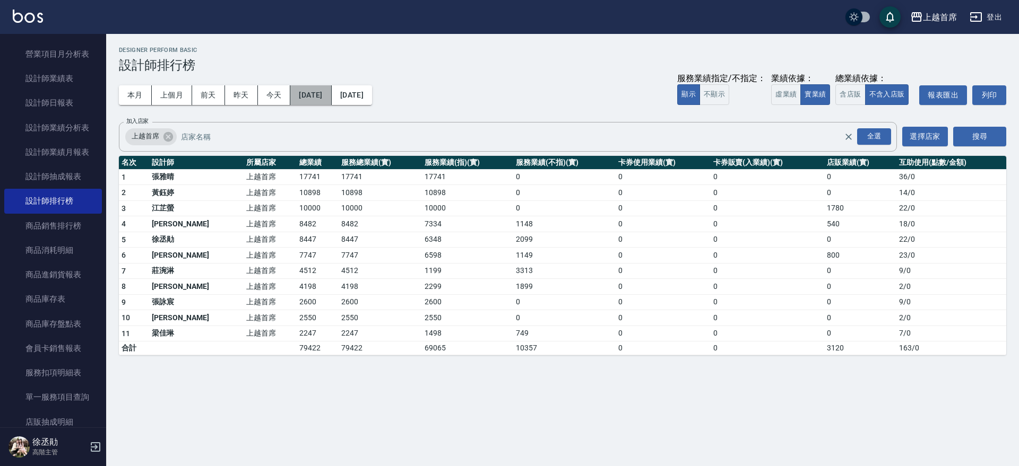
click at [331, 95] on button "[DATE]" at bounding box center [310, 95] width 41 height 20
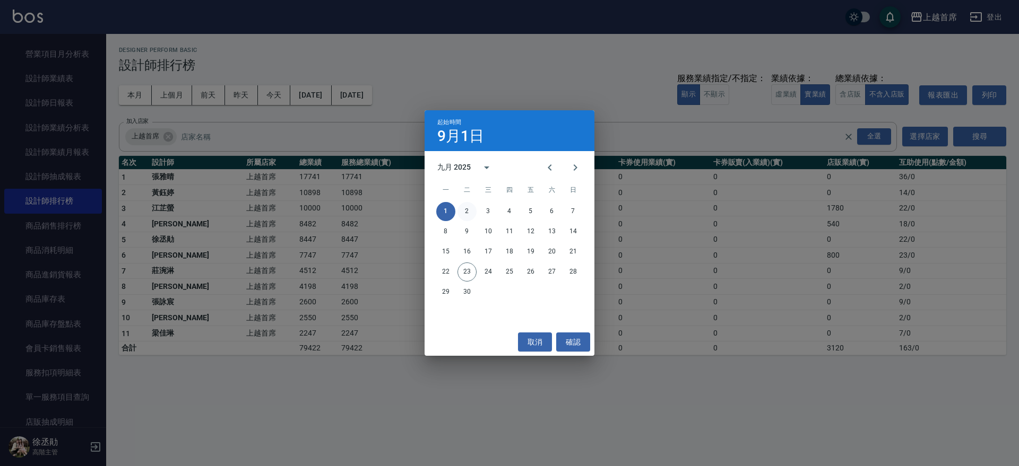
click at [464, 213] on button "2" at bounding box center [466, 211] width 19 height 19
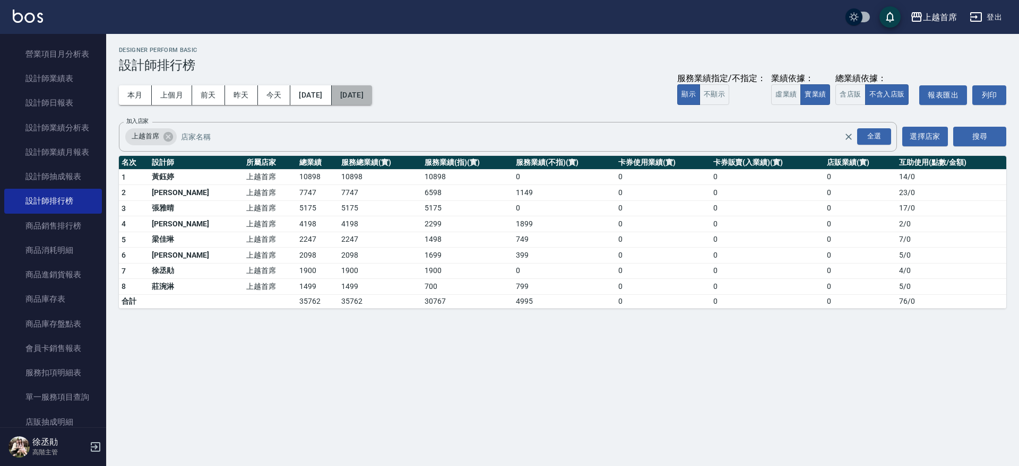
click at [372, 97] on button "2025/09/02" at bounding box center [352, 95] width 40 height 20
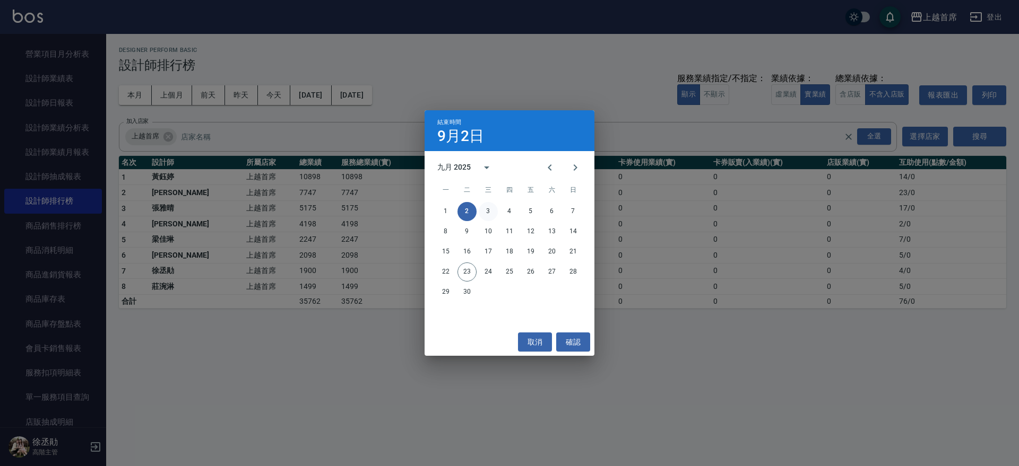
click at [486, 211] on button "3" at bounding box center [488, 211] width 19 height 19
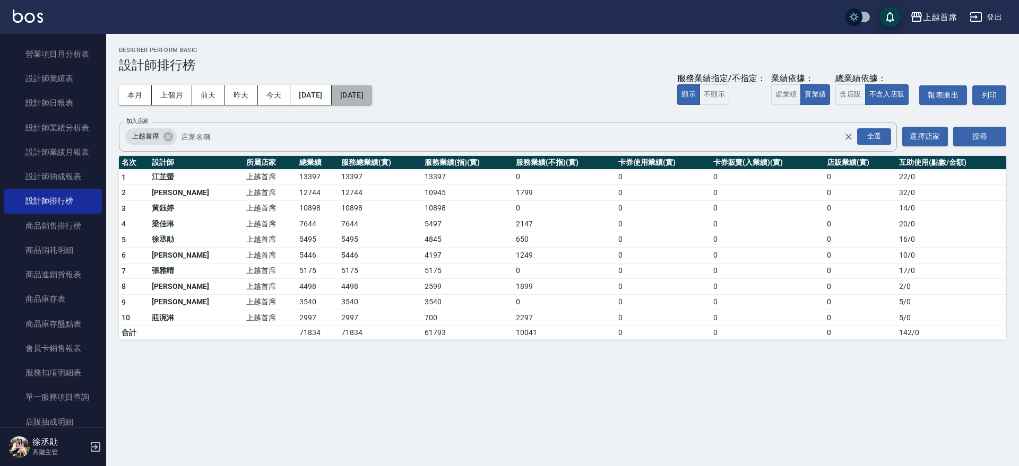
click at [372, 96] on button "2025/09/03" at bounding box center [352, 95] width 40 height 20
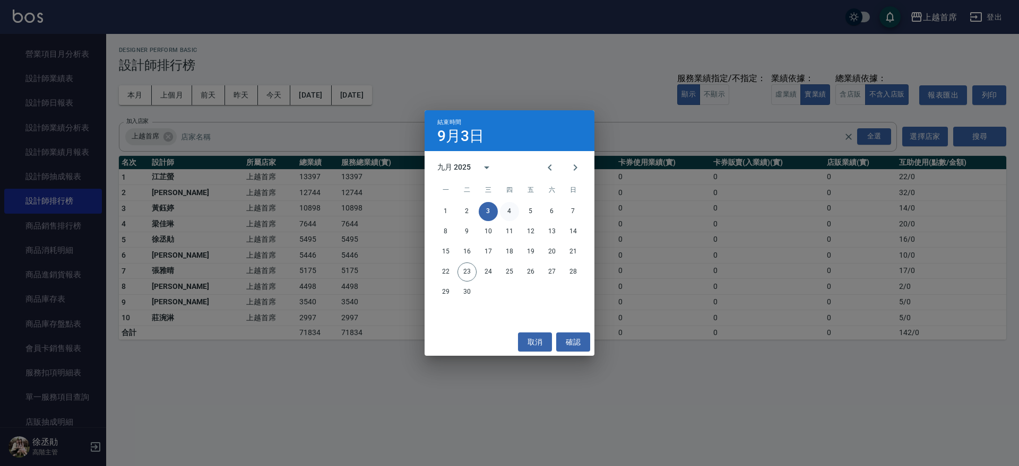
click at [510, 214] on button "4" at bounding box center [509, 211] width 19 height 19
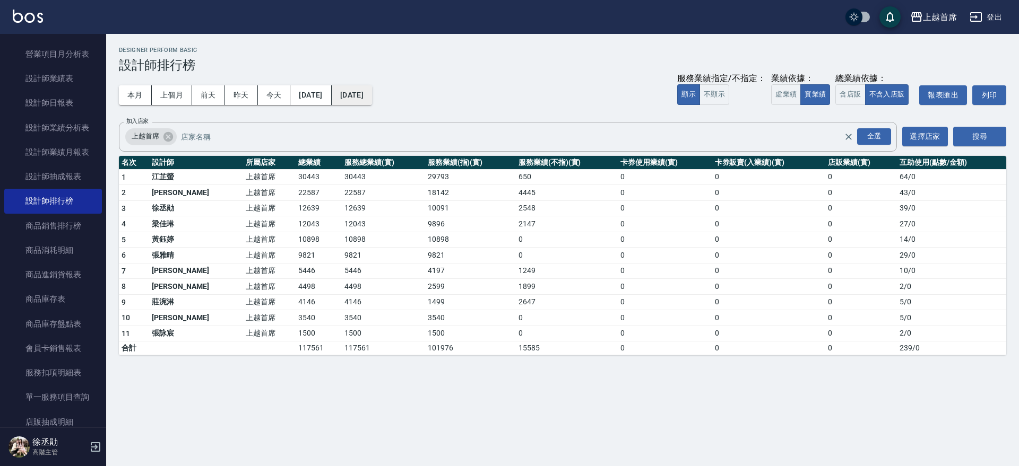
click at [372, 97] on button "2025/09/04" at bounding box center [352, 95] width 40 height 20
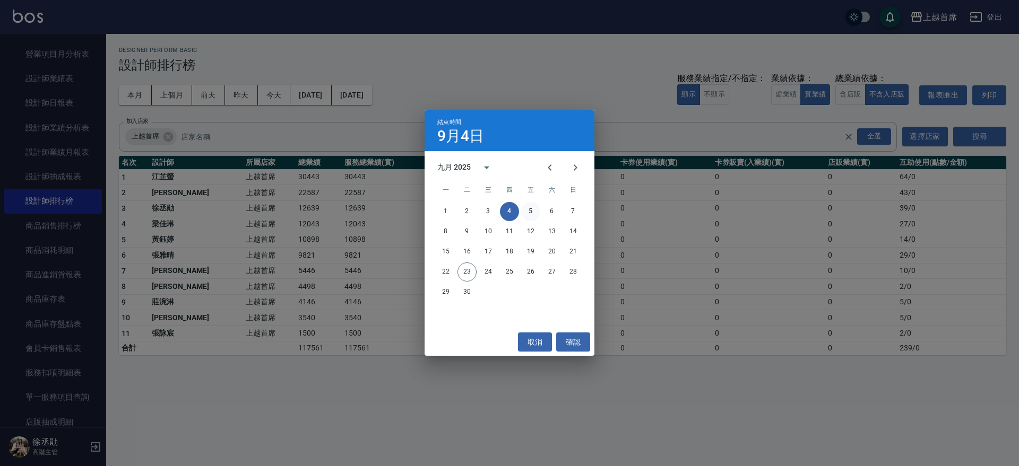
click at [526, 207] on button "5" at bounding box center [530, 211] width 19 height 19
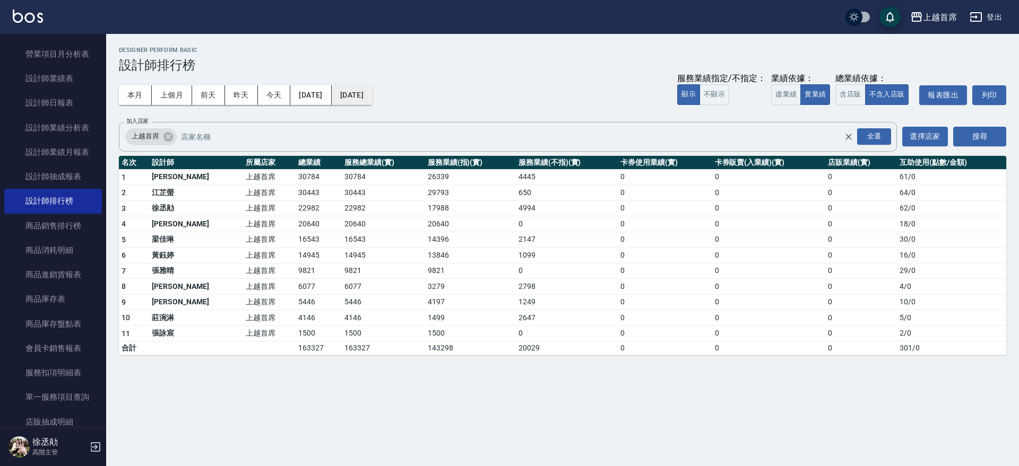
click at [372, 95] on button "2025/09/05" at bounding box center [352, 95] width 40 height 20
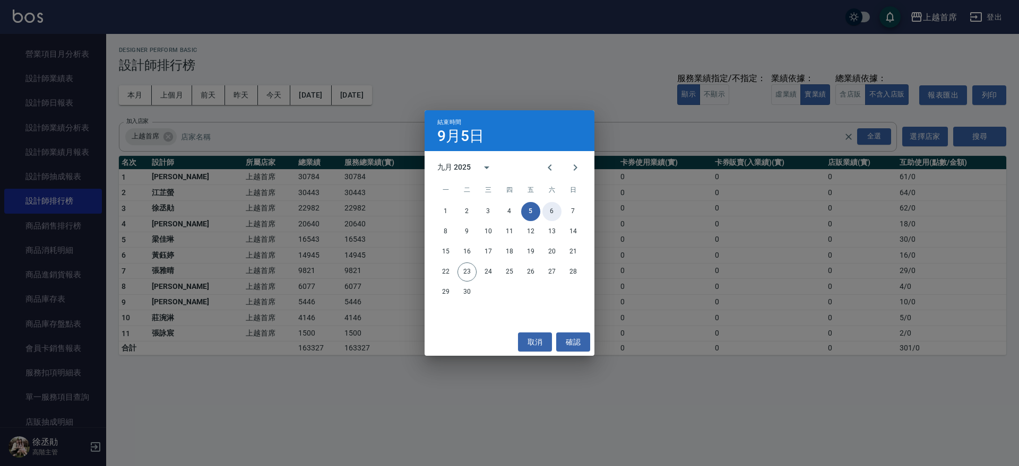
click at [550, 207] on button "6" at bounding box center [551, 211] width 19 height 19
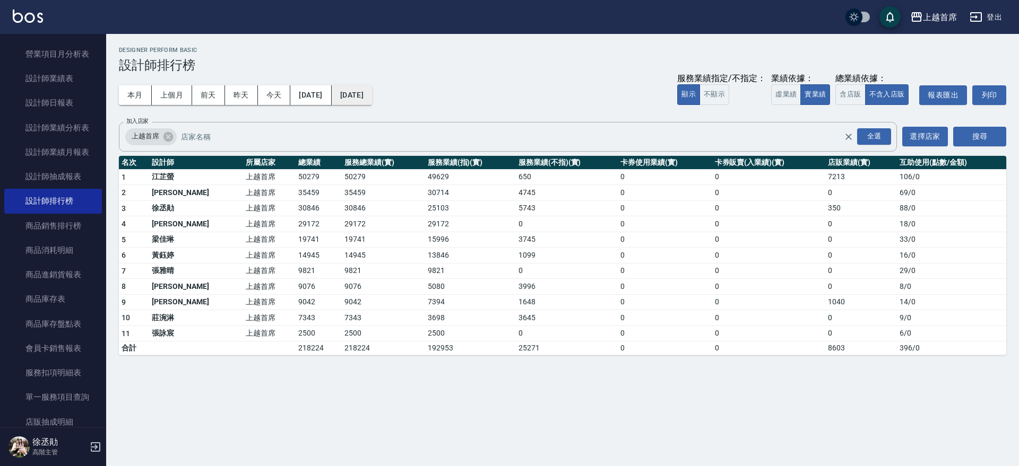
click at [372, 93] on button "2025/09/06" at bounding box center [352, 95] width 40 height 20
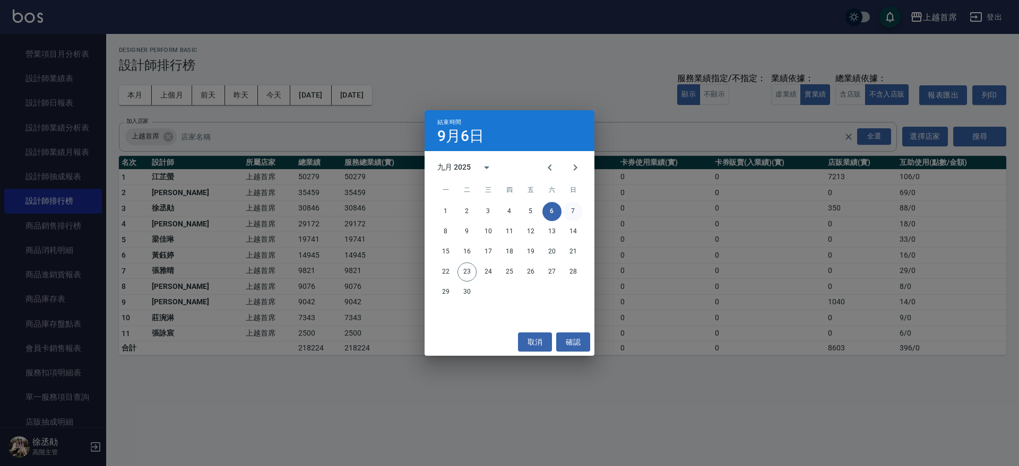
click at [577, 211] on button "7" at bounding box center [572, 211] width 19 height 19
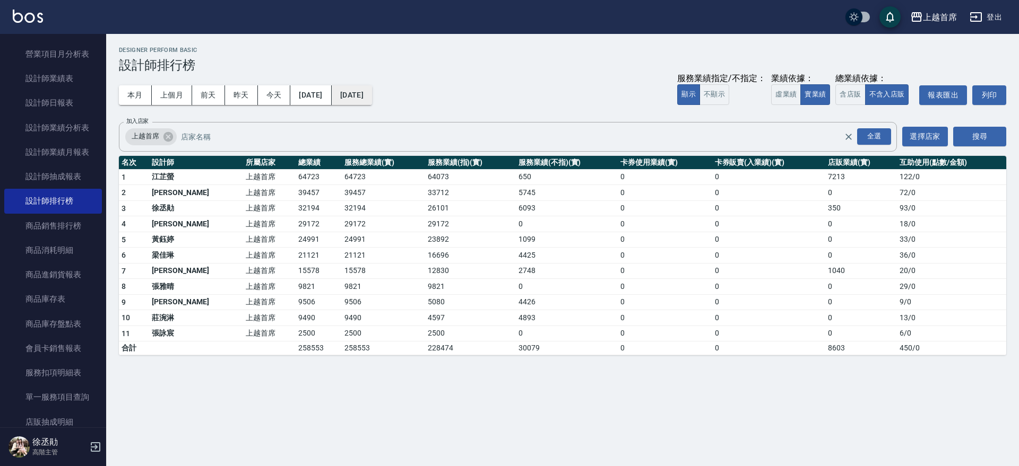
click at [372, 94] on button "2025/09/07" at bounding box center [352, 95] width 40 height 20
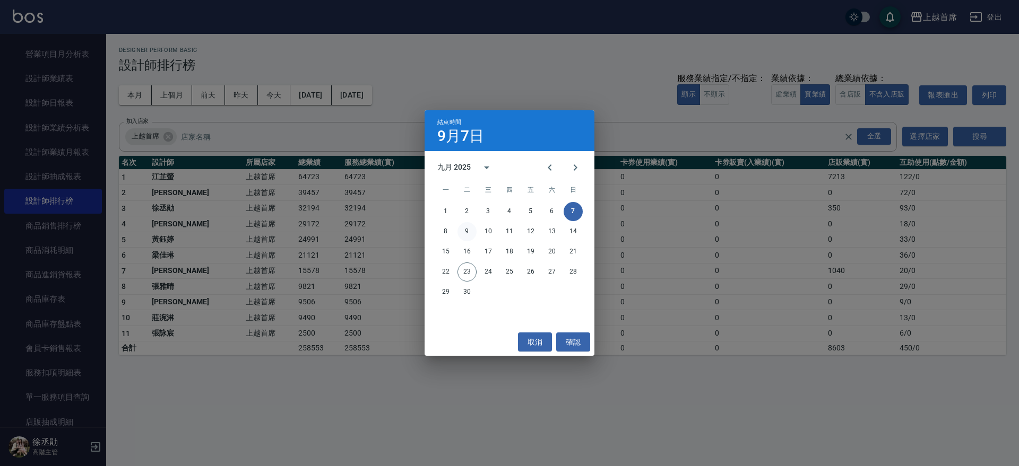
click at [468, 232] on button "9" at bounding box center [466, 231] width 19 height 19
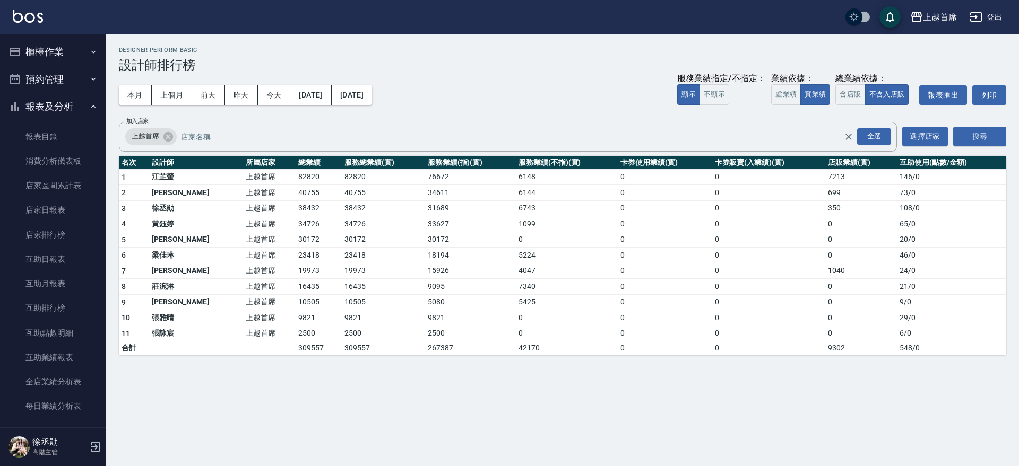
click at [73, 50] on button "櫃檯作業" at bounding box center [53, 52] width 98 height 28
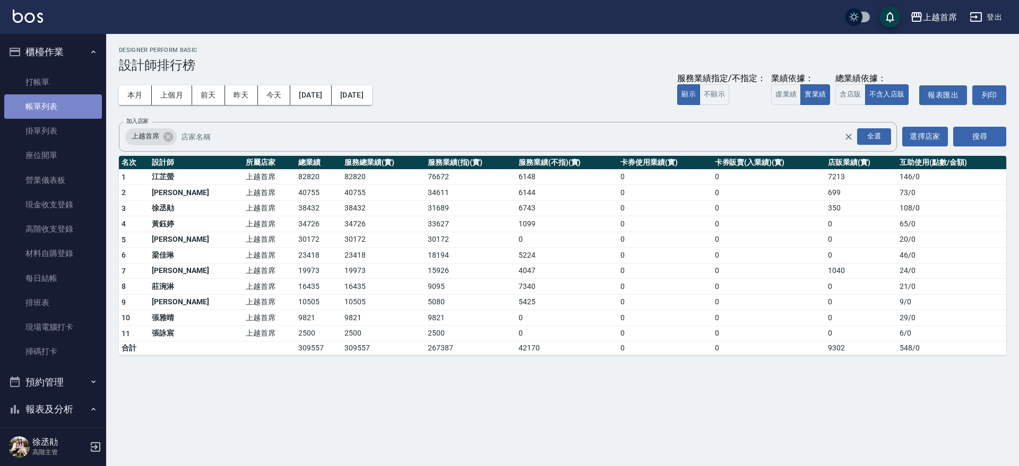
click at [62, 109] on link "帳單列表" at bounding box center [53, 106] width 98 height 24
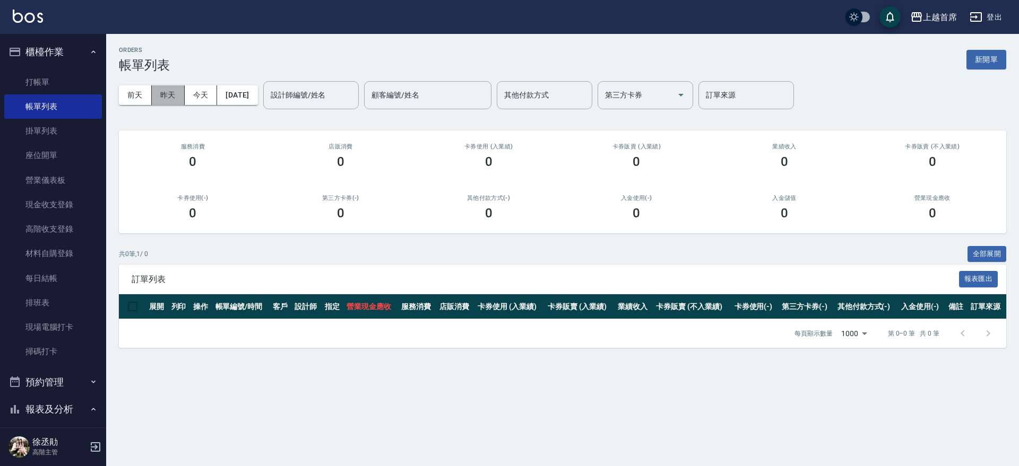
click at [168, 96] on button "昨天" at bounding box center [168, 95] width 33 height 20
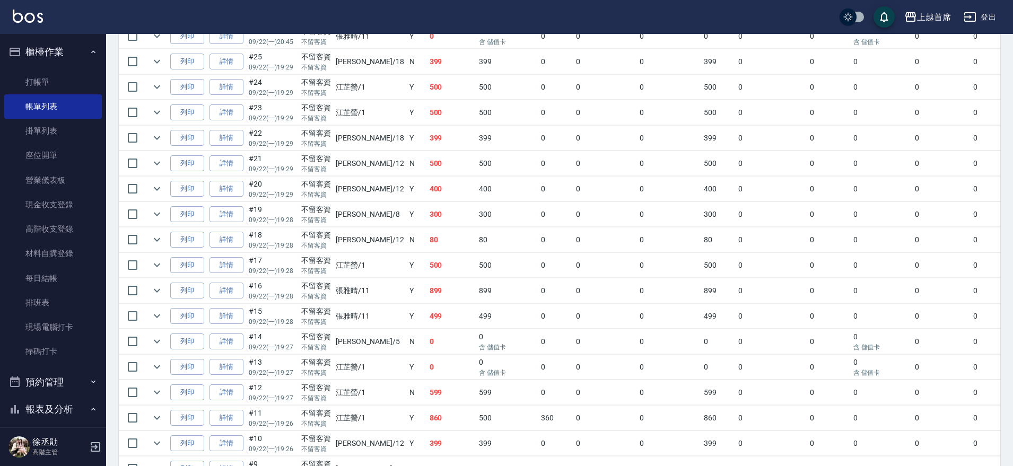
scroll to position [663, 0]
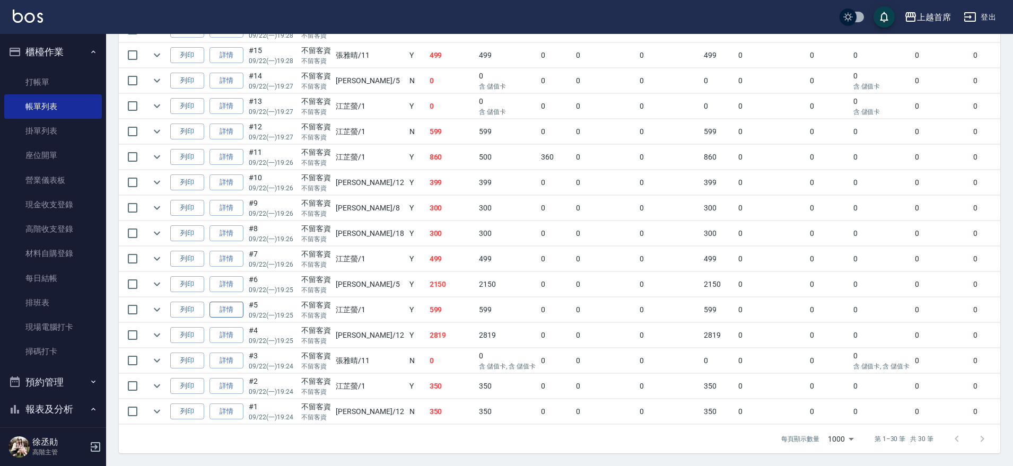
click at [233, 303] on link "詳情" at bounding box center [227, 310] width 34 height 16
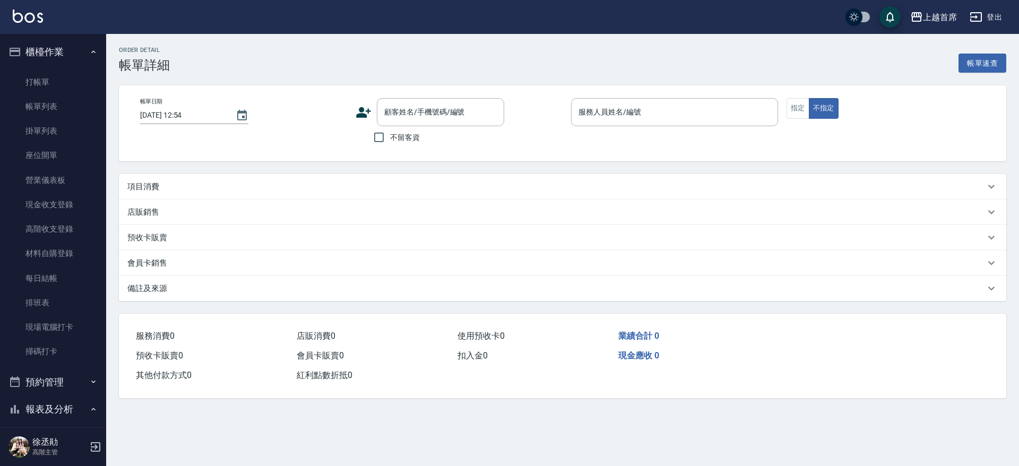
type input "2025/09/22 19:25"
checkbox input "true"
type input "江芷螢-1"
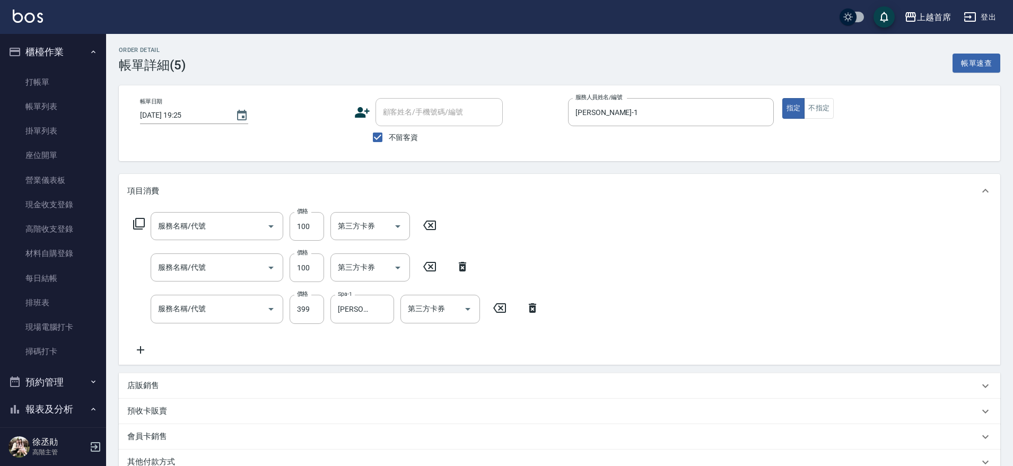
type input "造型(1100)"
type input "精油(長)(5100)"
type input "海鹽洗髮(0399)"
click at [363, 229] on input "第三方卡券" at bounding box center [362, 226] width 54 height 19
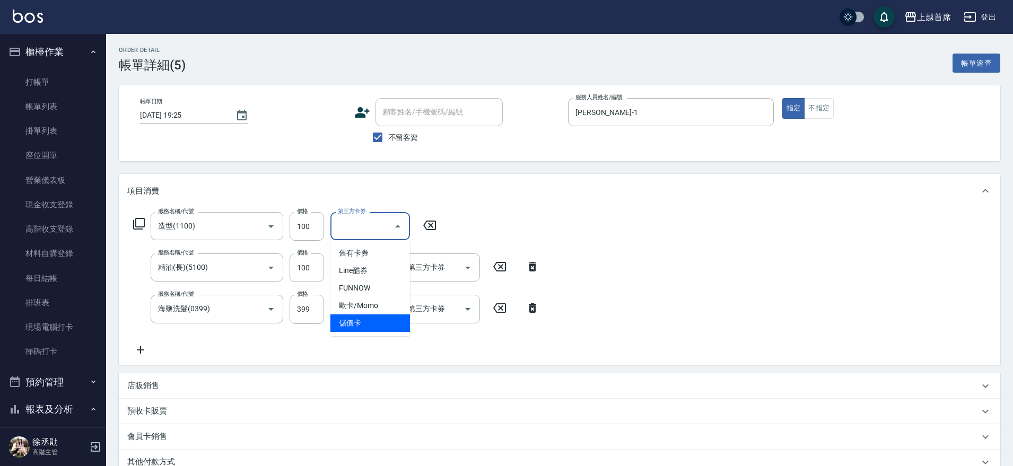
click at [371, 319] on span "儲值卡" at bounding box center [371, 324] width 80 height 18
type input "儲值卡"
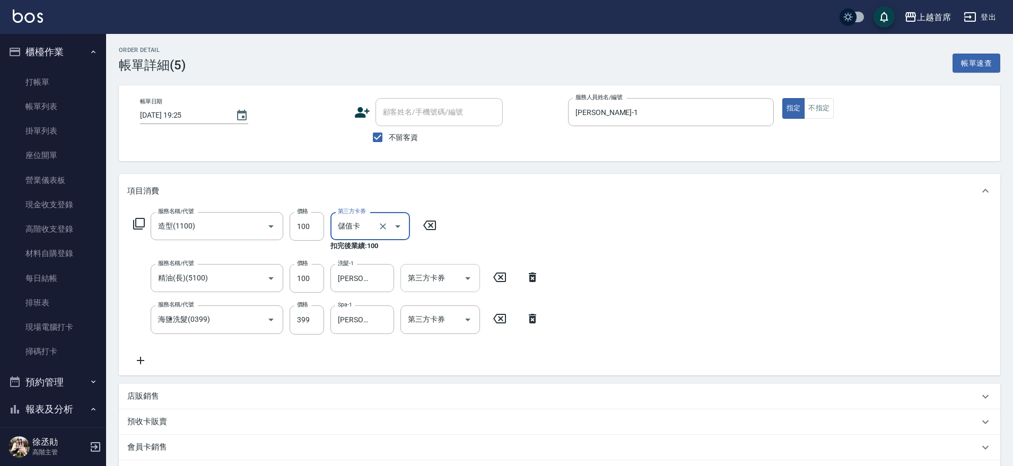
click at [421, 277] on input "第三方卡券" at bounding box center [432, 278] width 54 height 19
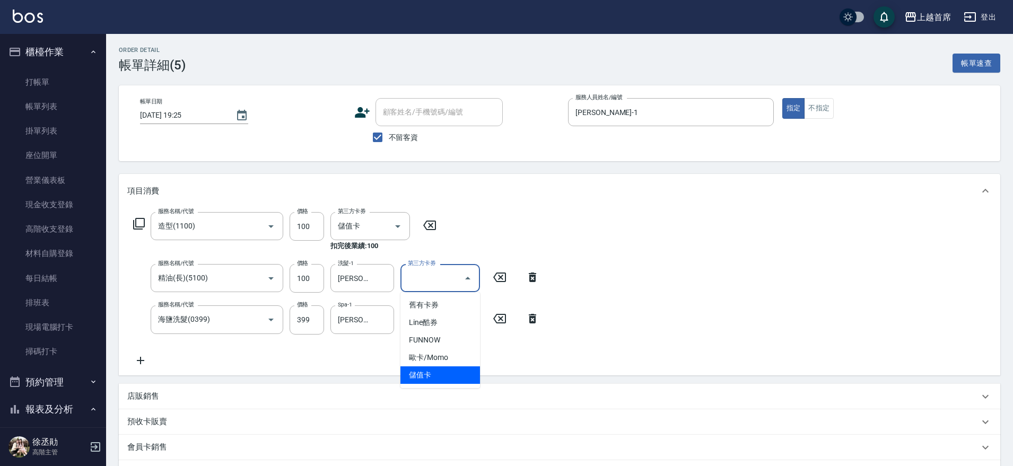
click at [422, 370] on span "儲值卡" at bounding box center [441, 376] width 80 height 18
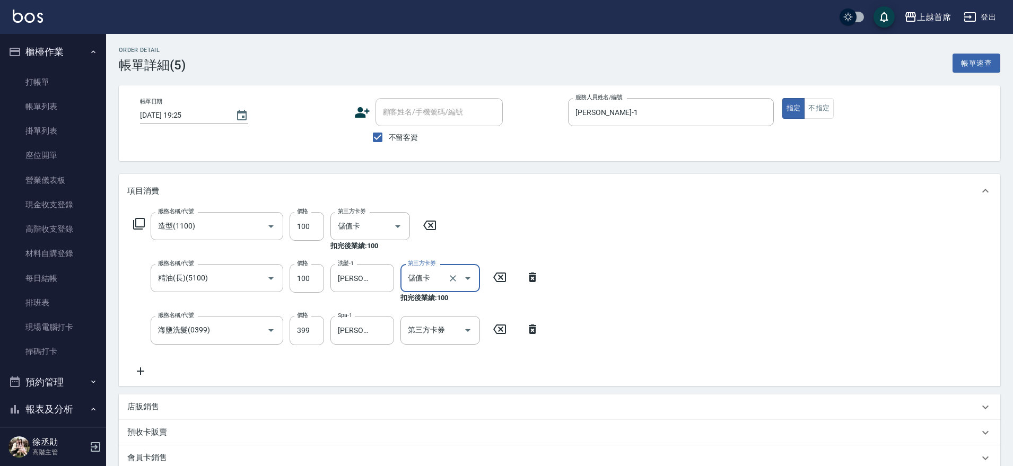
type input "儲值卡"
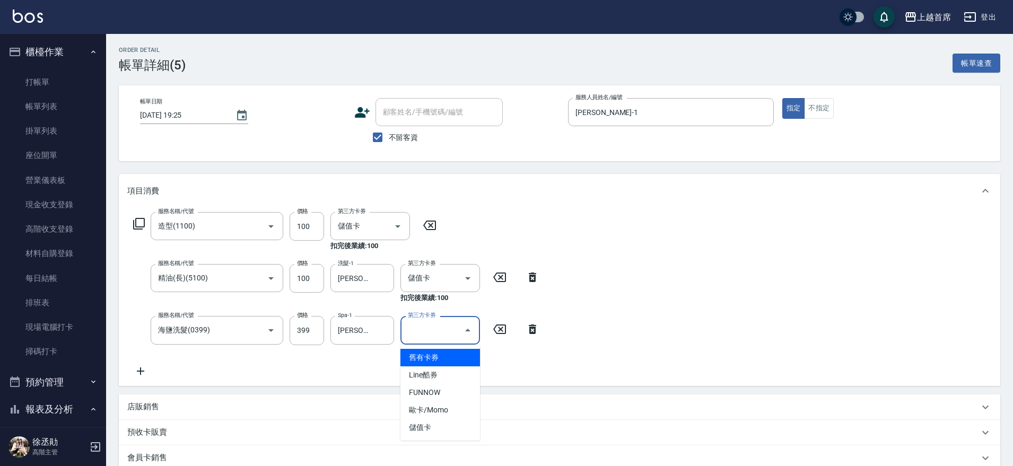
click at [427, 336] on input "第三方卡券" at bounding box center [432, 330] width 54 height 19
click at [430, 420] on span "儲值卡" at bounding box center [441, 428] width 80 height 18
type input "儲值卡"
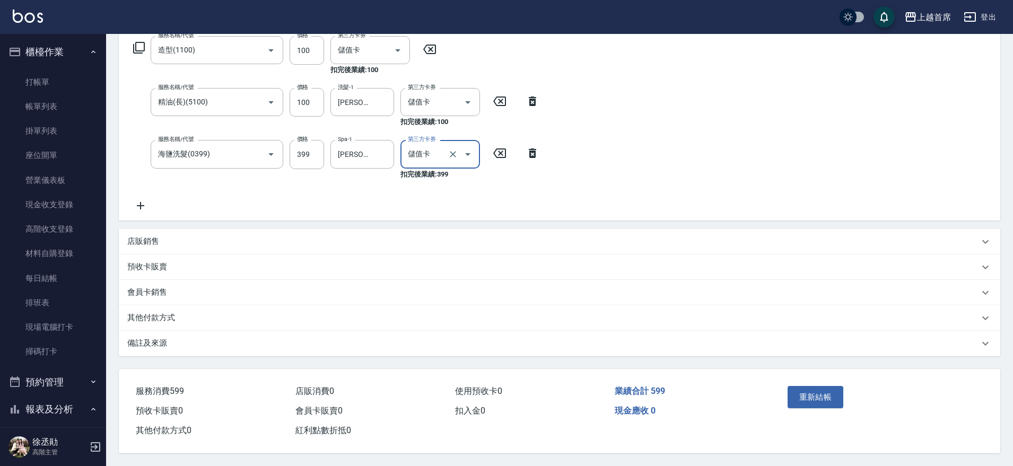
scroll to position [181, 0]
click at [803, 390] on button "重新結帳" at bounding box center [816, 397] width 56 height 22
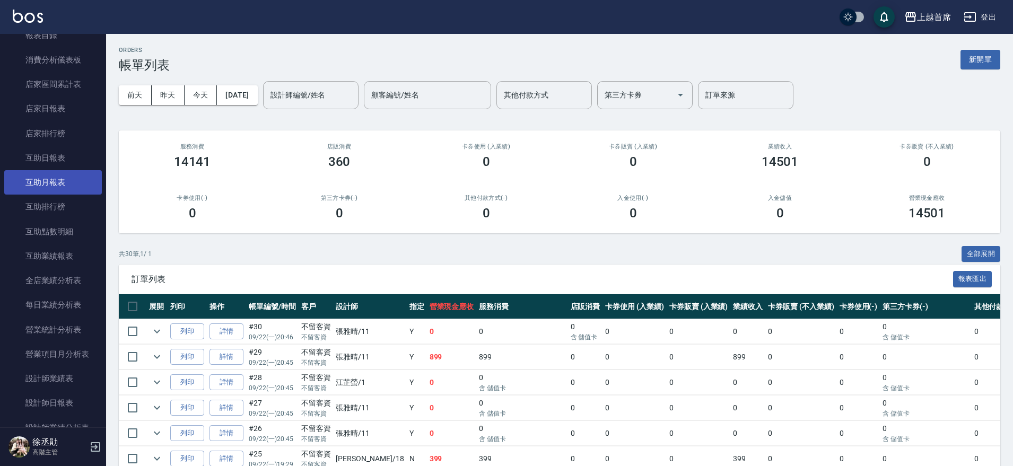
scroll to position [406, 0]
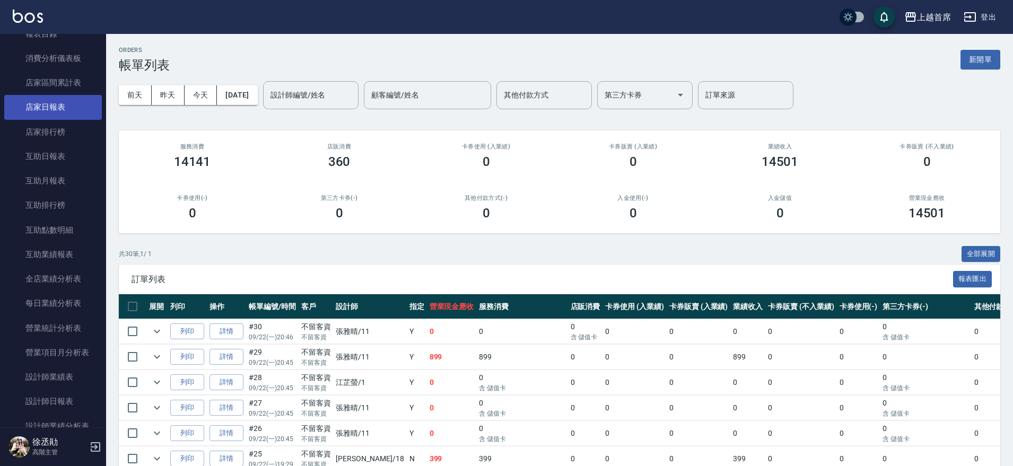
click at [67, 109] on link "店家日報表" at bounding box center [53, 107] width 98 height 24
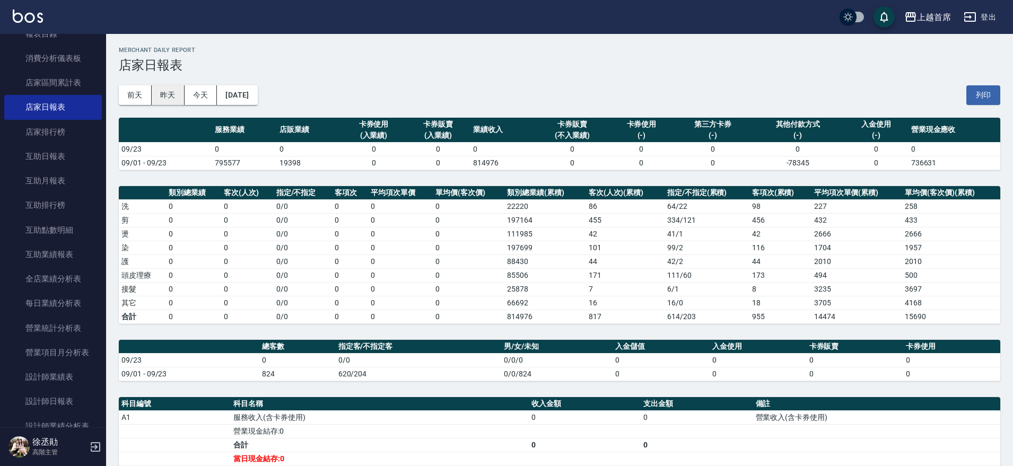
click at [174, 98] on button "昨天" at bounding box center [168, 95] width 33 height 20
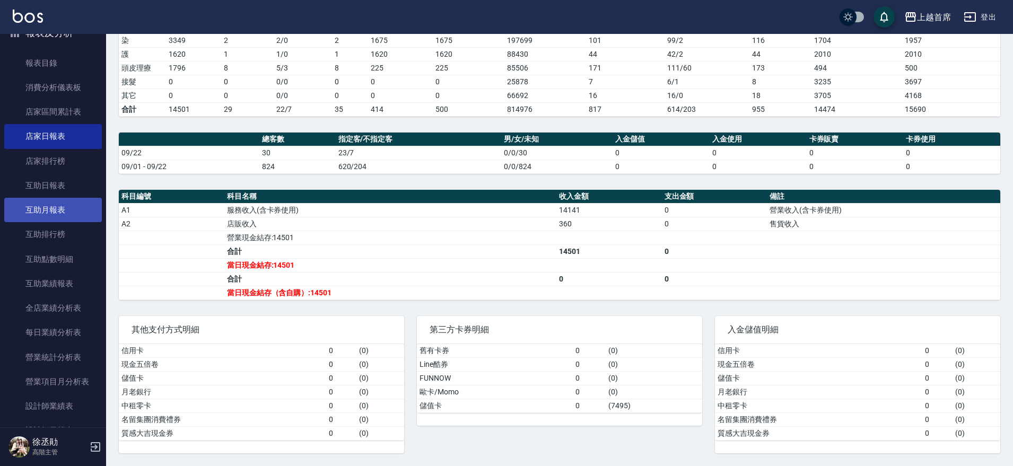
scroll to position [529, 0]
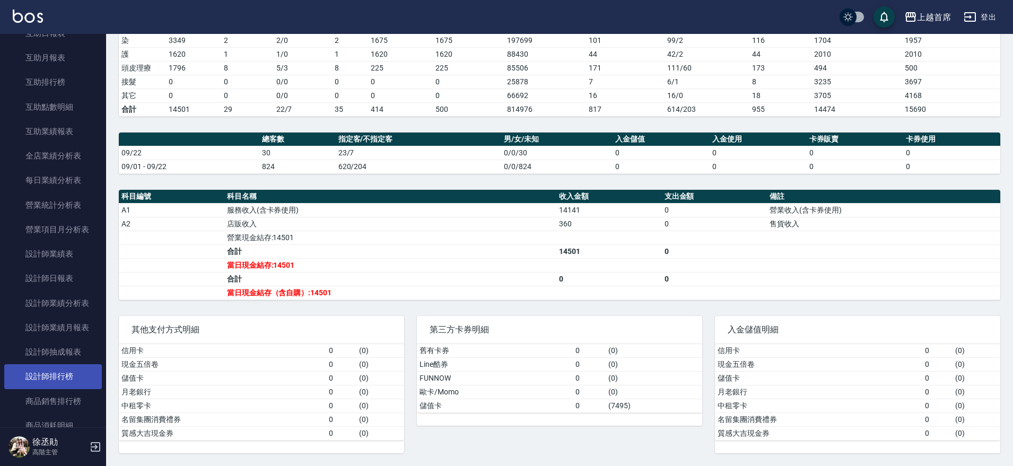
click at [75, 373] on link "設計師排行榜" at bounding box center [53, 376] width 98 height 24
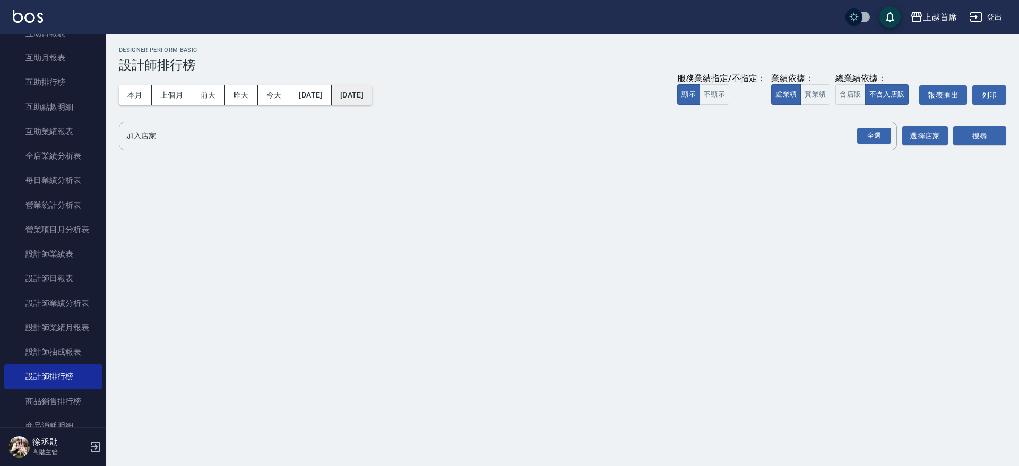
click at [372, 97] on button "2025/09/23" at bounding box center [352, 95] width 40 height 20
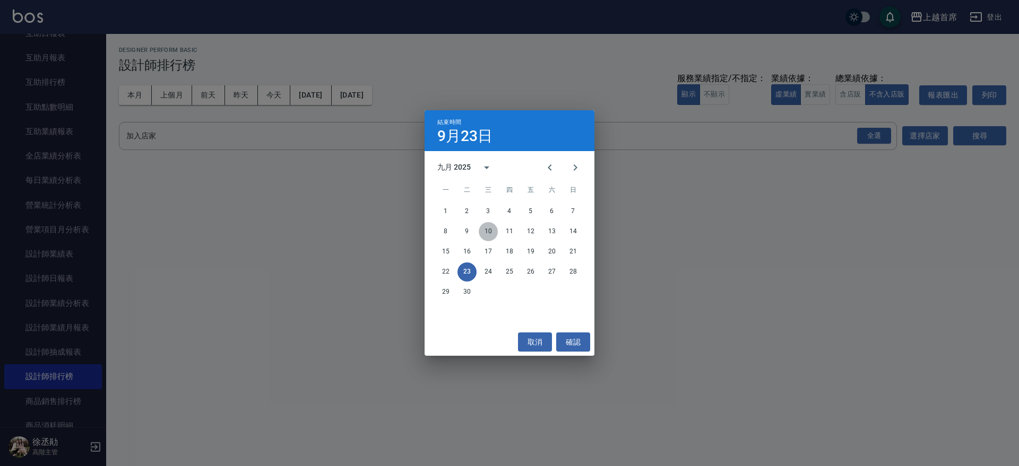
click at [488, 230] on button "10" at bounding box center [488, 231] width 19 height 19
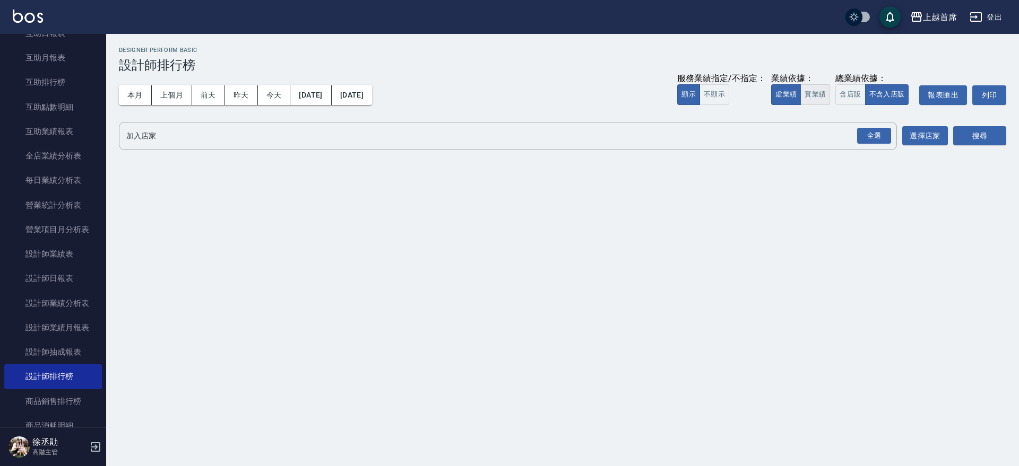
click at [821, 97] on button "實業績" at bounding box center [815, 94] width 30 height 21
click at [875, 135] on div "全選" at bounding box center [874, 136] width 34 height 16
click at [964, 130] on button "搜尋" at bounding box center [979, 137] width 53 height 20
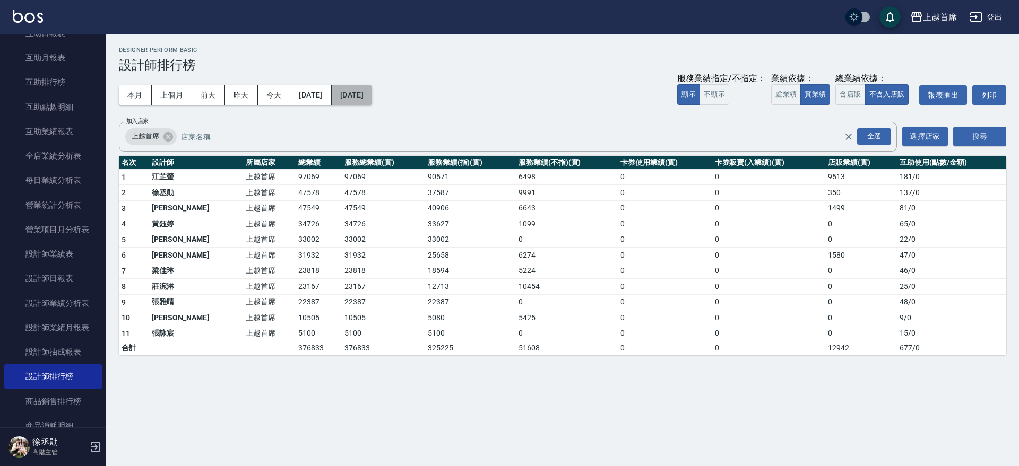
click at [372, 98] on button "2025/09/10" at bounding box center [352, 95] width 40 height 20
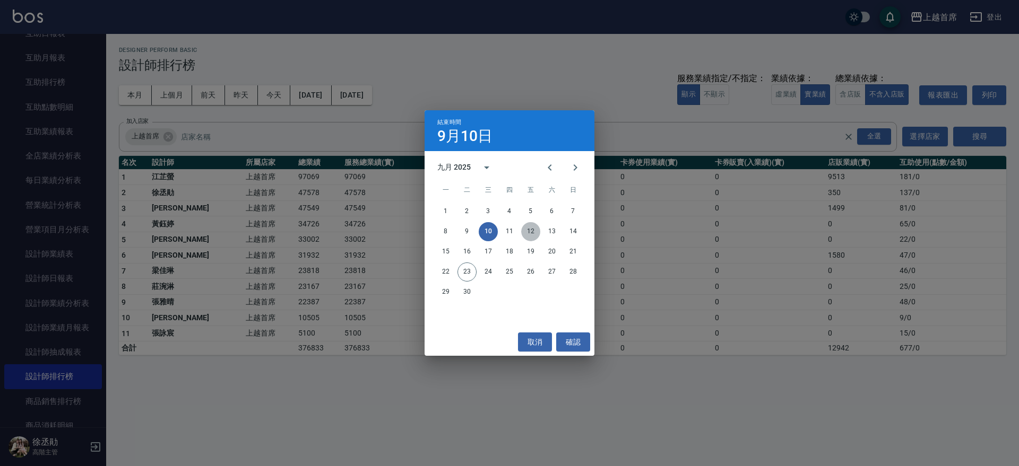
click at [534, 223] on button "12" at bounding box center [530, 231] width 19 height 19
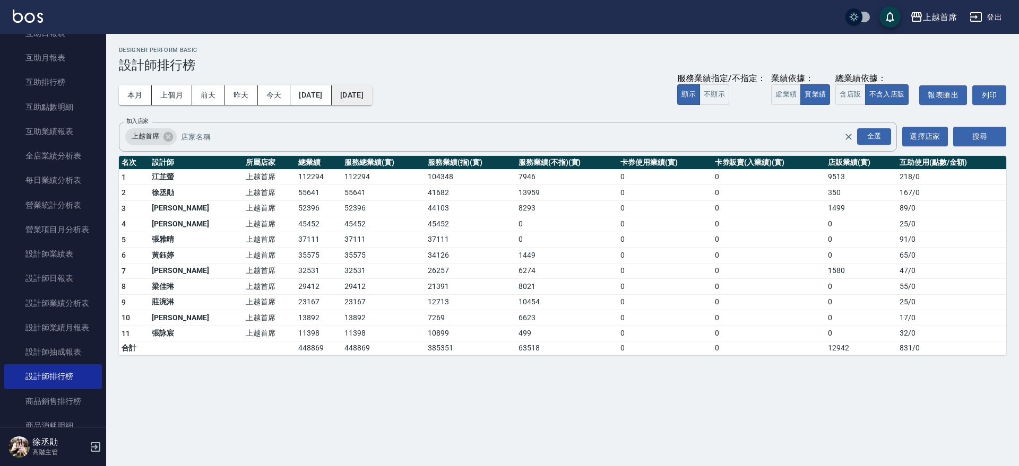
click at [372, 90] on button "2025/09/12" at bounding box center [352, 95] width 40 height 20
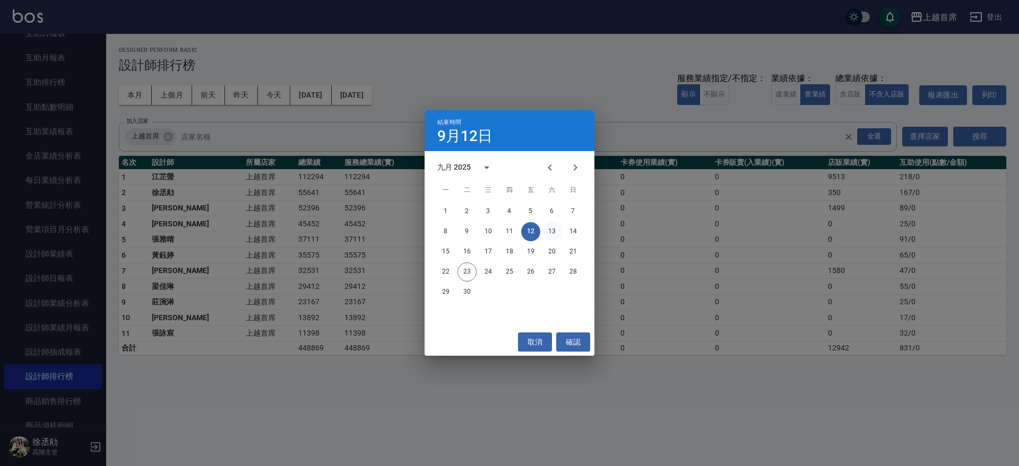
click at [547, 233] on button "13" at bounding box center [551, 231] width 19 height 19
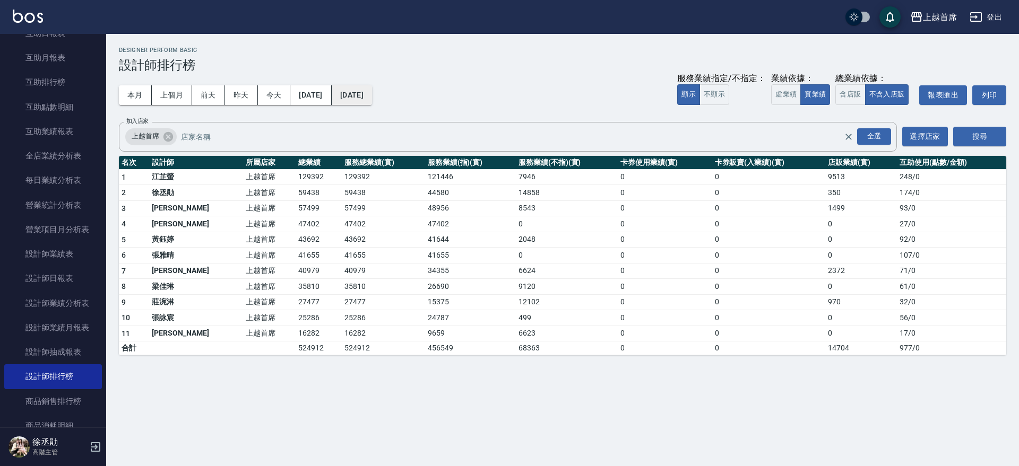
click at [372, 93] on button "2025/09/13" at bounding box center [352, 95] width 40 height 20
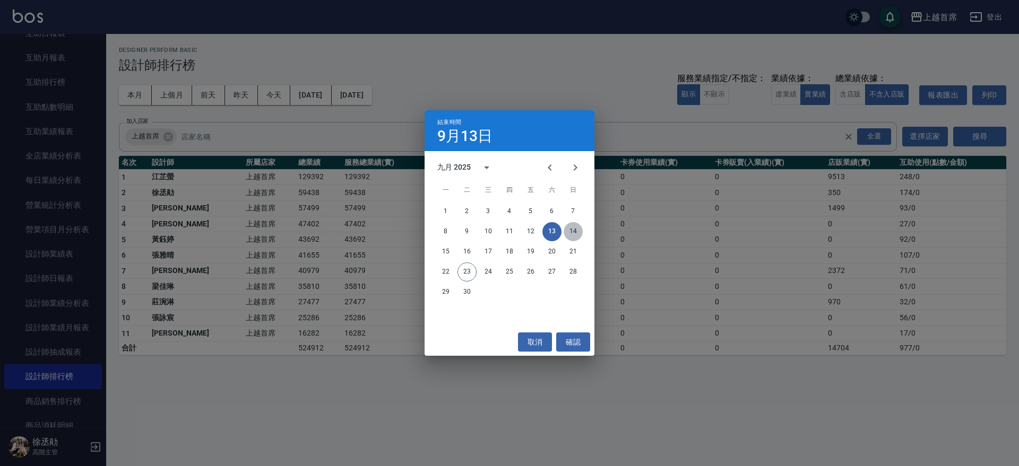
click at [573, 232] on button "14" at bounding box center [572, 231] width 19 height 19
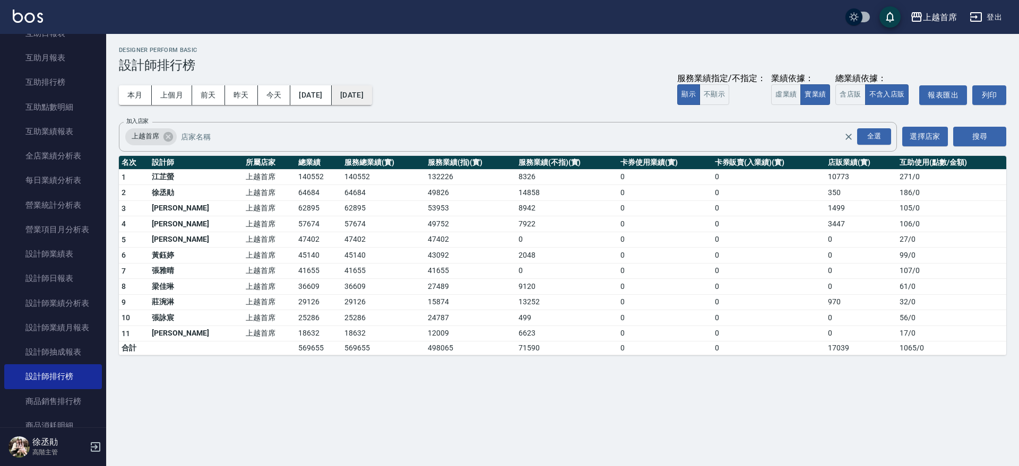
click at [372, 97] on button "2025/09/14" at bounding box center [352, 95] width 40 height 20
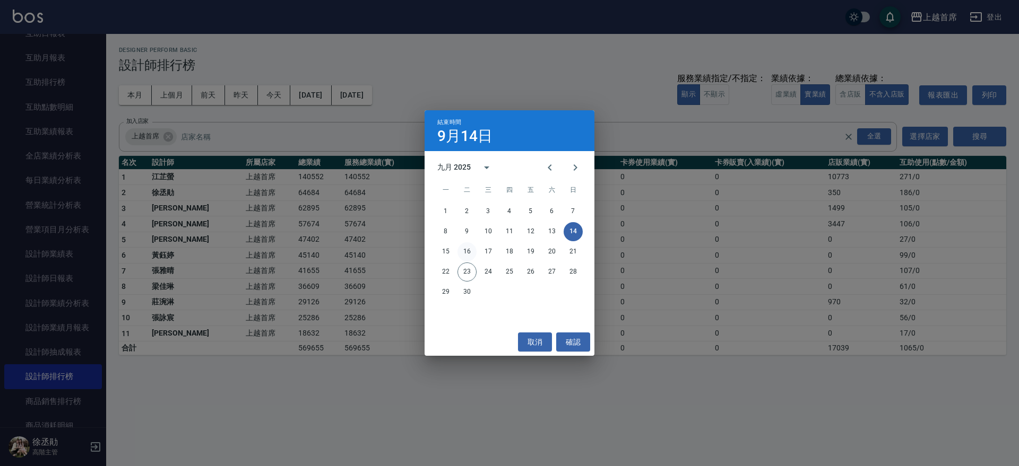
click at [466, 250] on button "16" at bounding box center [466, 251] width 19 height 19
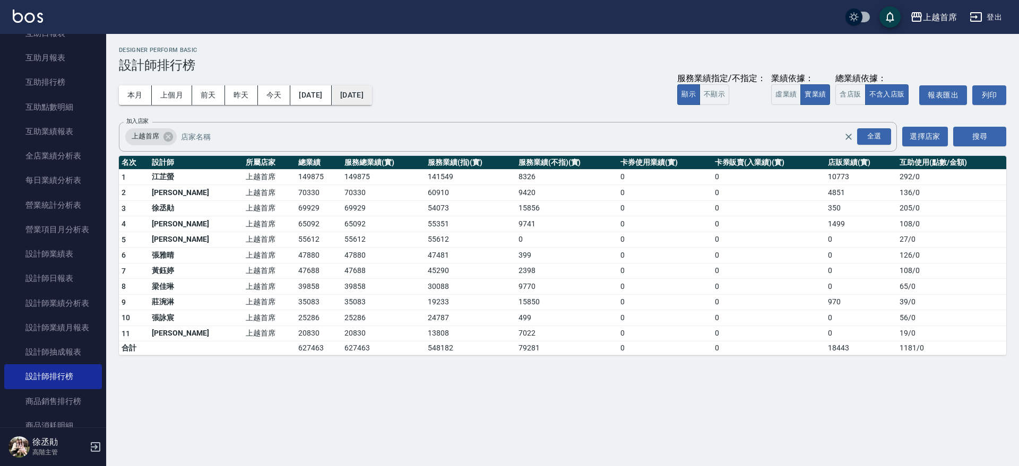
click at [372, 85] on button "2025/09/16" at bounding box center [352, 95] width 40 height 20
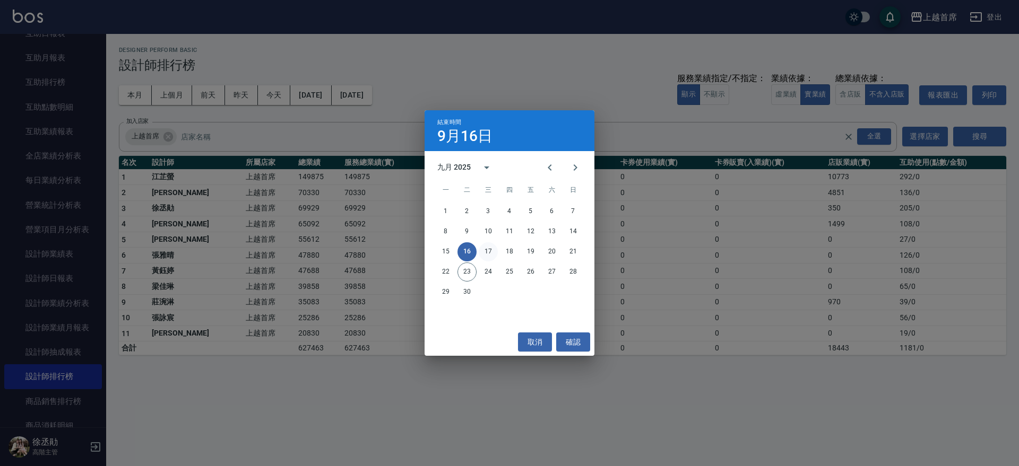
click at [490, 251] on button "17" at bounding box center [488, 251] width 19 height 19
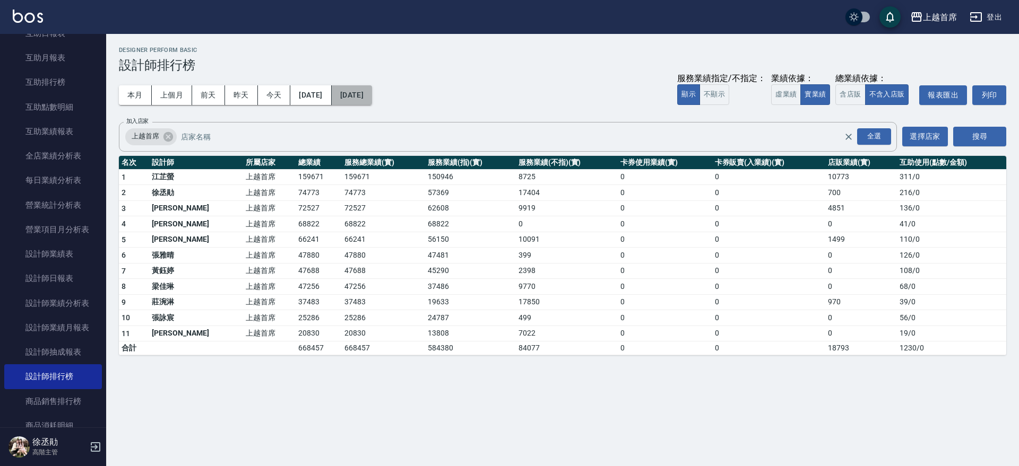
click at [368, 98] on button "2025/09/17" at bounding box center [352, 95] width 40 height 20
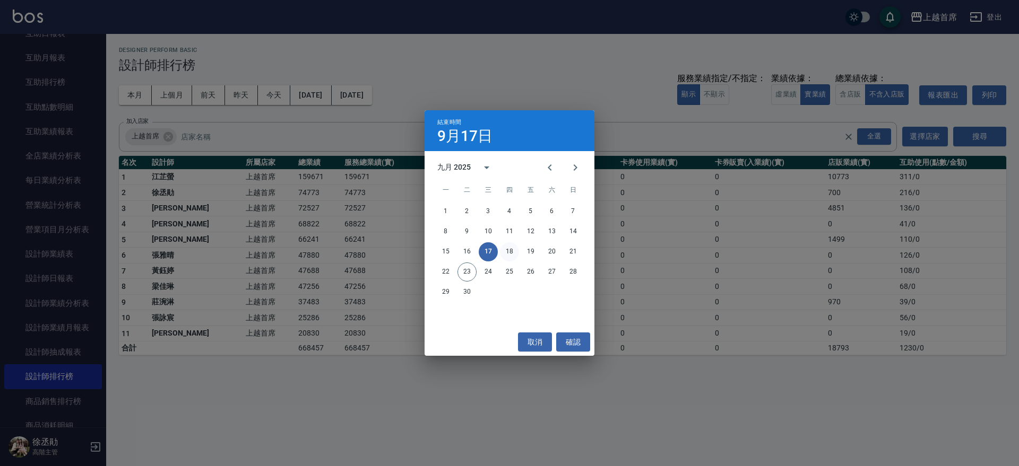
click at [512, 250] on button "18" at bounding box center [509, 251] width 19 height 19
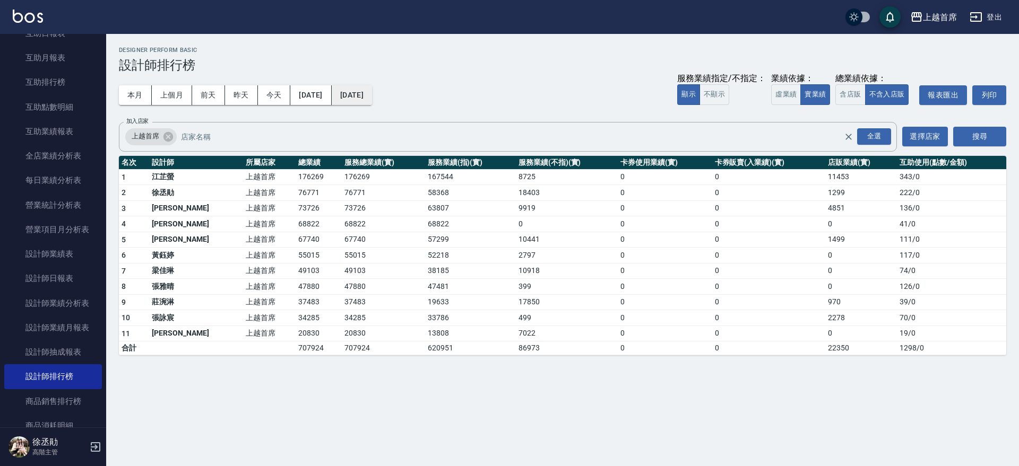
click at [372, 89] on button "2025/09/18" at bounding box center [352, 95] width 40 height 20
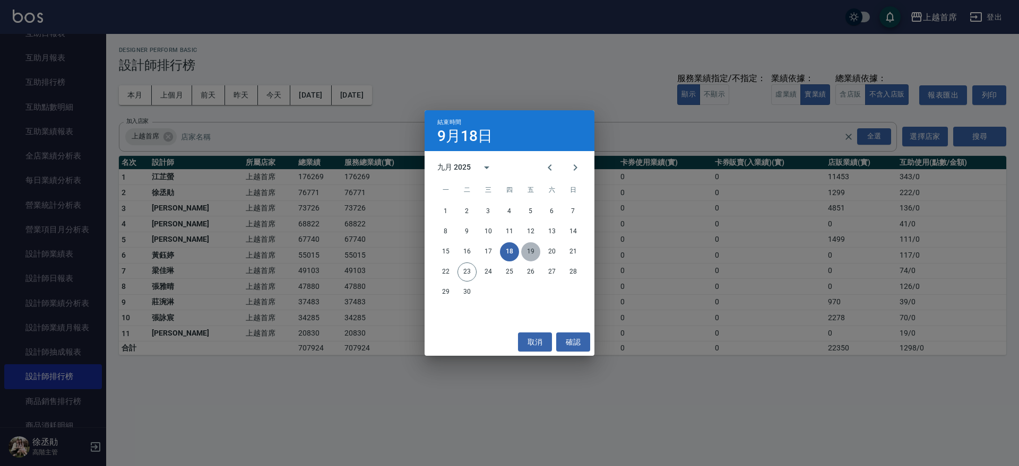
drag, startPoint x: 531, startPoint y: 250, endPoint x: 510, endPoint y: 249, distance: 20.8
click at [531, 250] on button "19" at bounding box center [530, 251] width 19 height 19
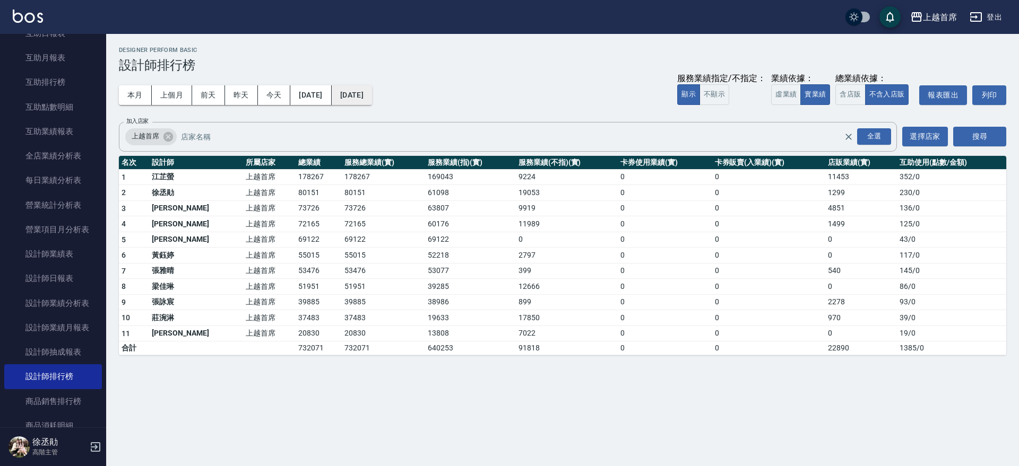
click at [372, 91] on button "2025/09/19" at bounding box center [352, 95] width 40 height 20
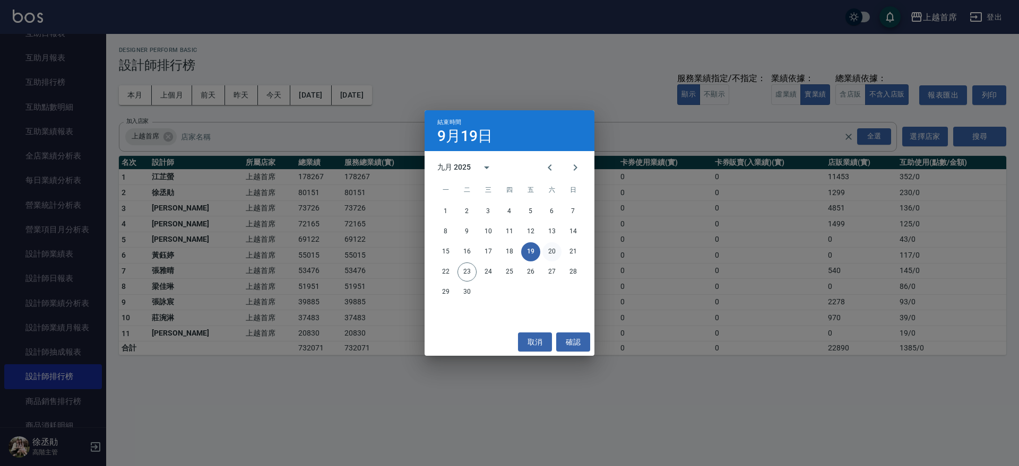
click at [549, 248] on button "20" at bounding box center [551, 251] width 19 height 19
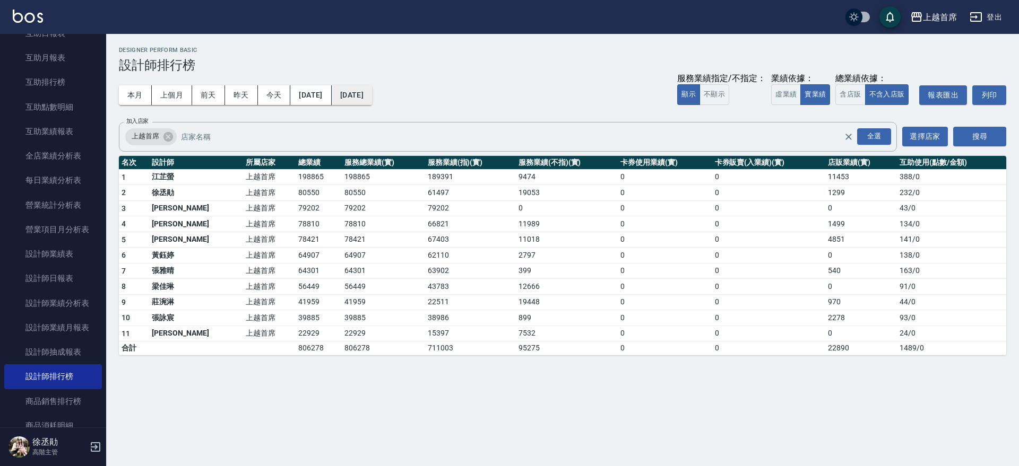
click at [372, 89] on button "2025/09/20" at bounding box center [352, 95] width 40 height 20
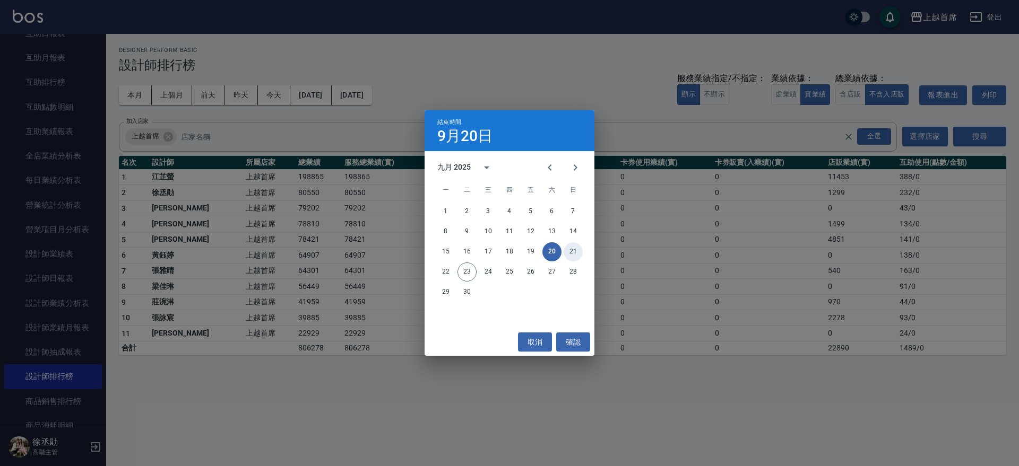
click at [570, 247] on button "21" at bounding box center [572, 251] width 19 height 19
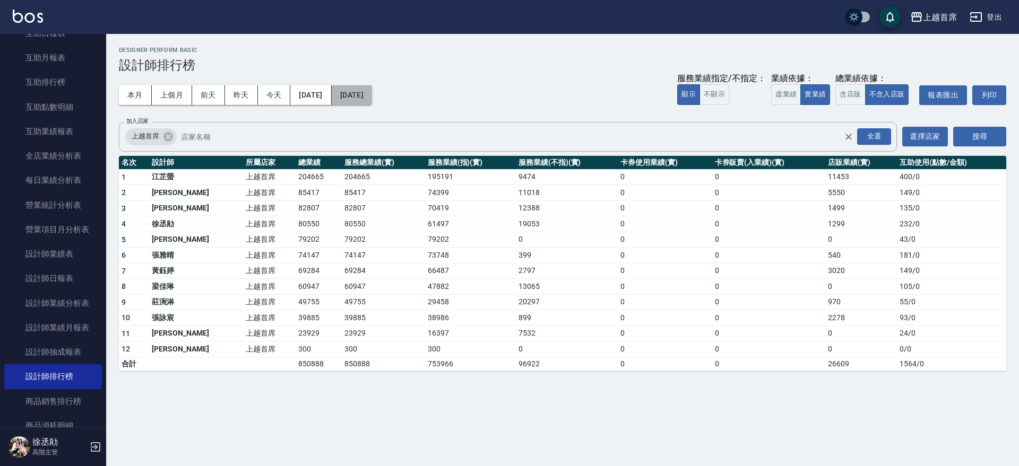
click at [372, 91] on button "2025/09/21" at bounding box center [352, 95] width 40 height 20
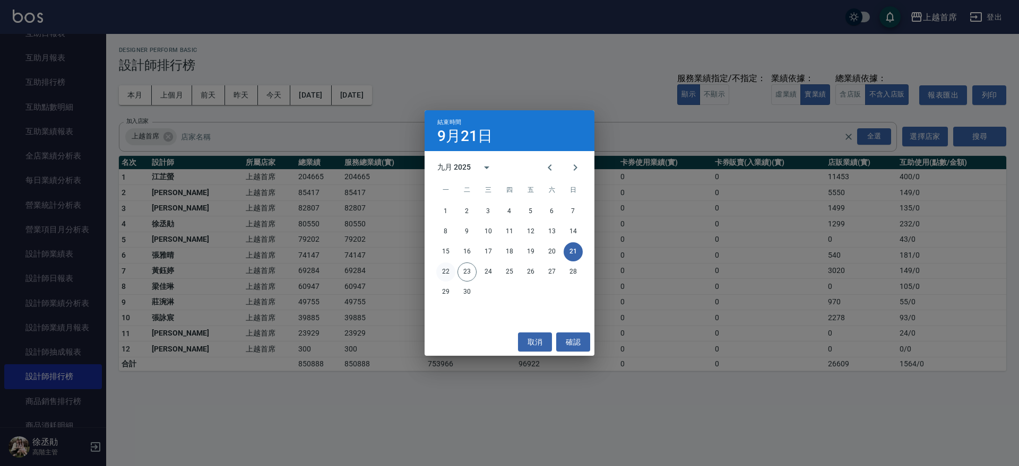
click at [450, 268] on button "22" at bounding box center [445, 272] width 19 height 19
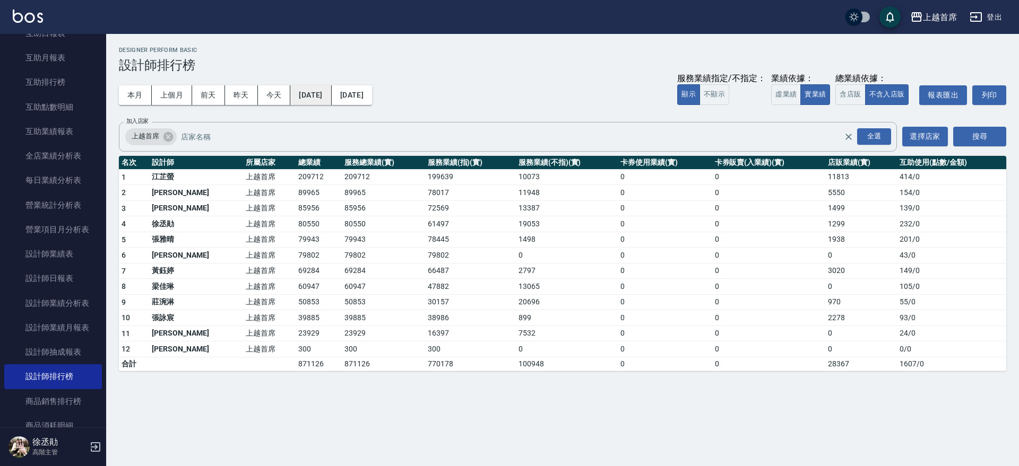
click at [324, 90] on button "[DATE]" at bounding box center [310, 95] width 41 height 20
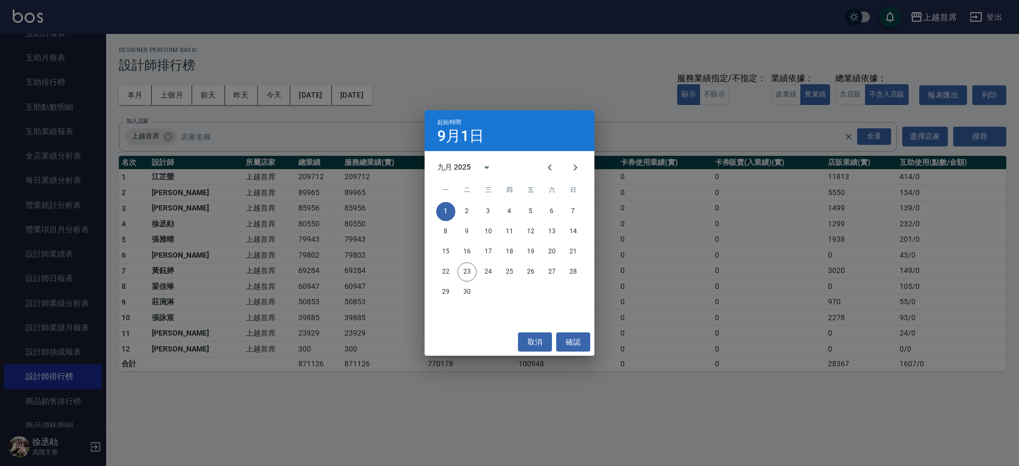
click at [387, 98] on div "起始時間 9月1日 九月 2025 一 二 三 四 五 六 日 1 2 3 4 5 6 7 8 9 10 11 12 13 14 15 16 17 18 19…" at bounding box center [509, 233] width 1019 height 466
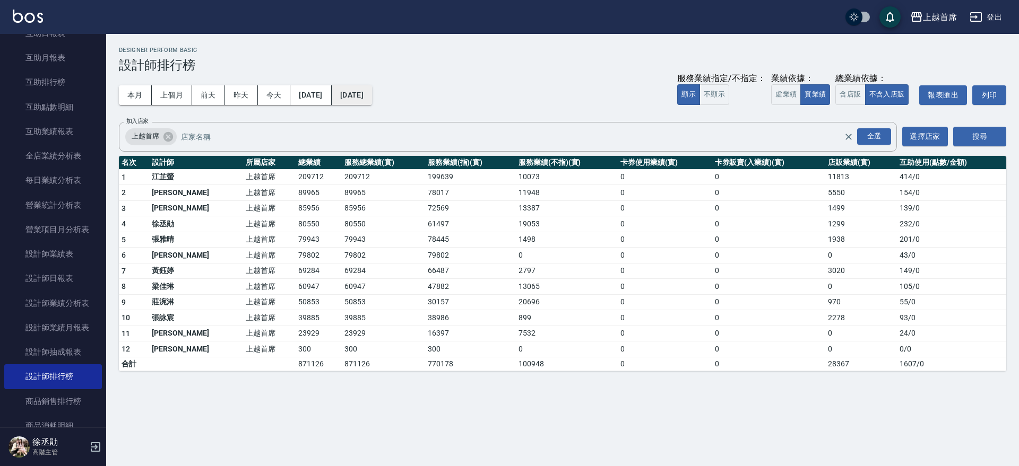
click at [372, 94] on button "2025/09/22" at bounding box center [352, 95] width 40 height 20
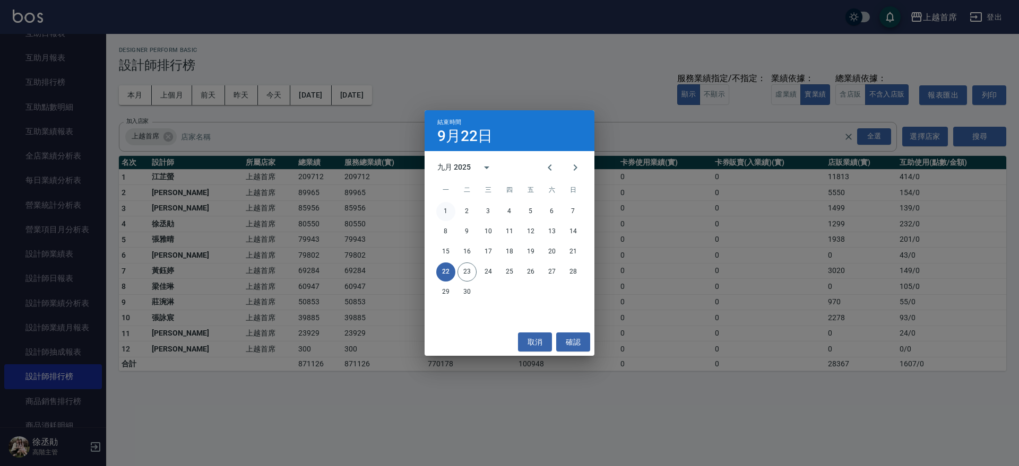
click at [445, 212] on button "1" at bounding box center [445, 211] width 19 height 19
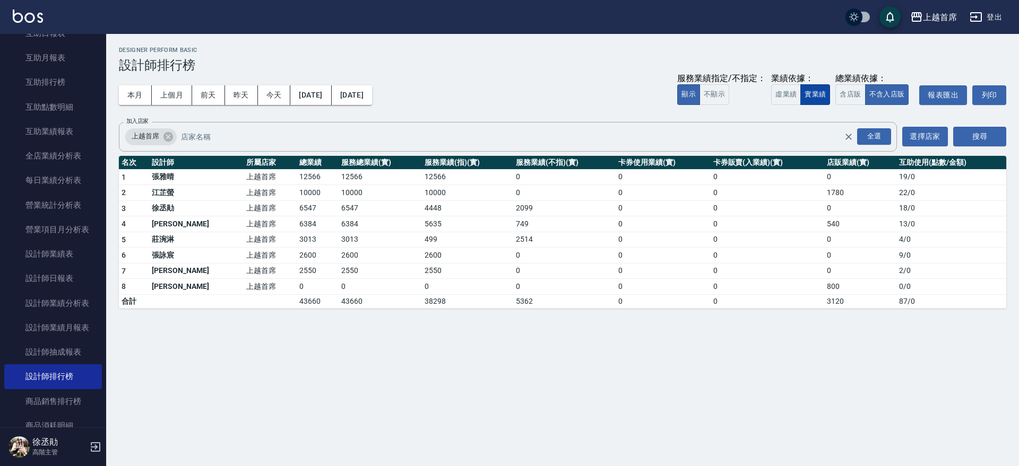
drag, startPoint x: 820, startPoint y: 95, endPoint x: 825, endPoint y: 97, distance: 5.7
click at [821, 95] on button "實業績" at bounding box center [815, 94] width 30 height 21
click at [871, 138] on div "全選" at bounding box center [874, 136] width 34 height 16
click at [993, 140] on button "搜尋" at bounding box center [979, 137] width 53 height 20
drag, startPoint x: 253, startPoint y: 221, endPoint x: 926, endPoint y: 224, distance: 673.8
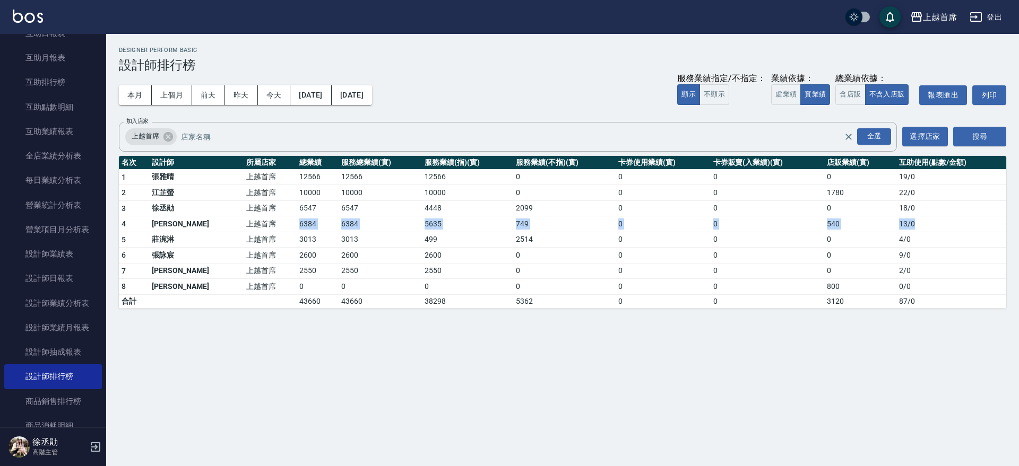
click at [926, 224] on tr "4 許婕妤 上越首席 6384 6384 5635 749 0 0 540 13 / 0" at bounding box center [562, 224] width 887 height 16
click at [372, 90] on button "[DATE]" at bounding box center [352, 95] width 40 height 20
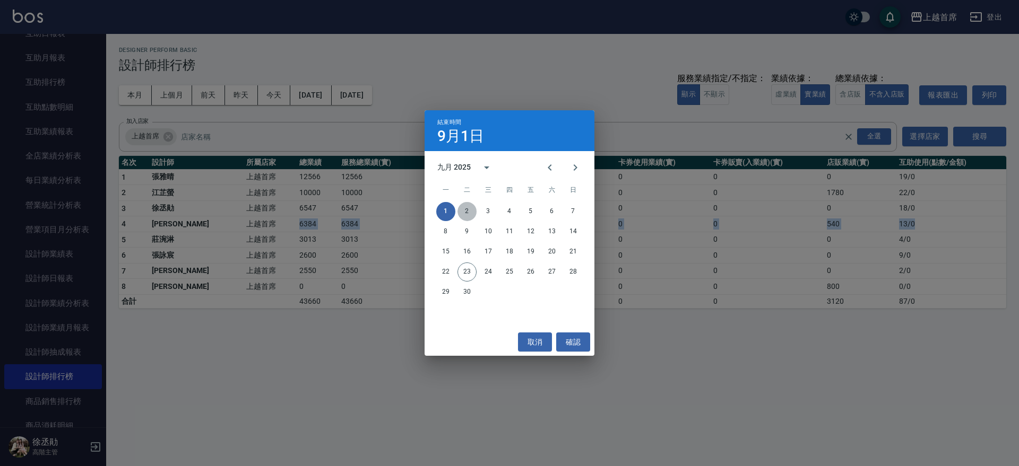
click at [466, 208] on button "2" at bounding box center [466, 211] width 19 height 19
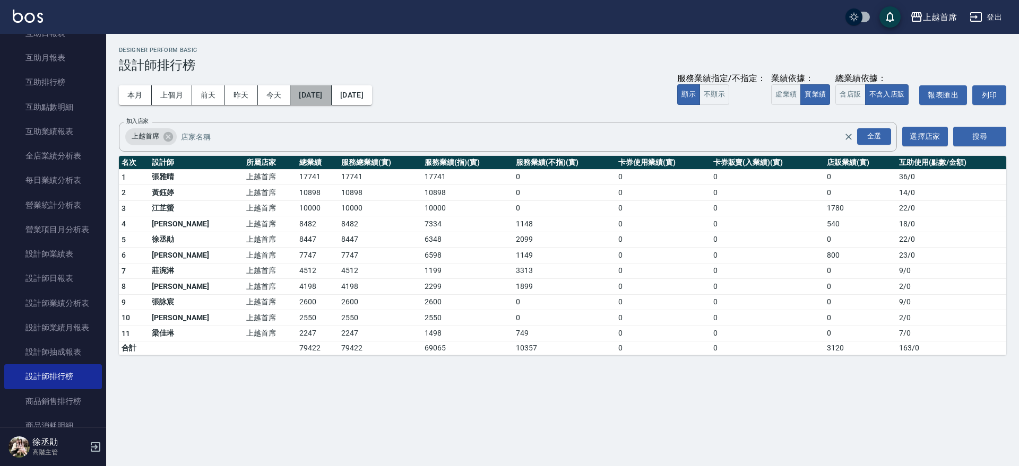
click at [331, 88] on button "[DATE]" at bounding box center [310, 95] width 41 height 20
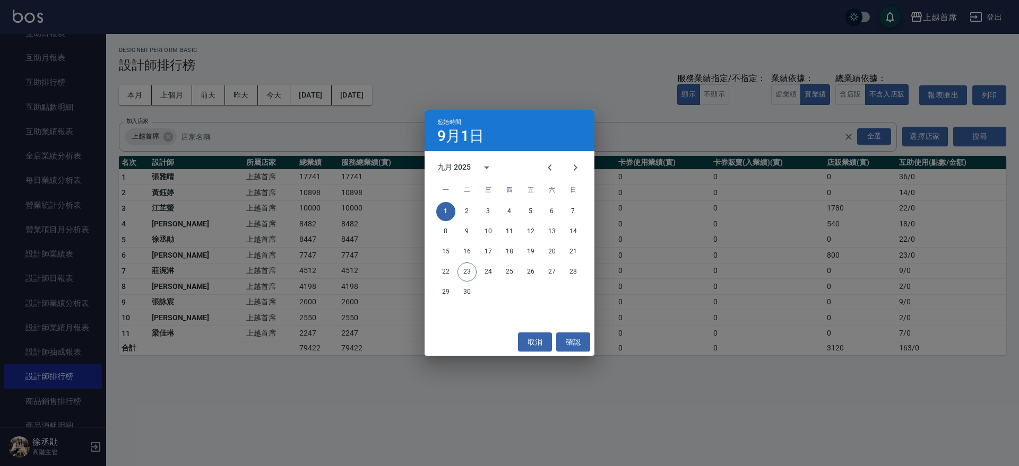
click at [372, 112] on div "起始時間 9月1日 九月 2025 一 二 三 四 五 六 日 1 2 3 4 5 6 7 8 9 10 11 12 13 14 15 16 17 18 19…" at bounding box center [509, 233] width 1019 height 466
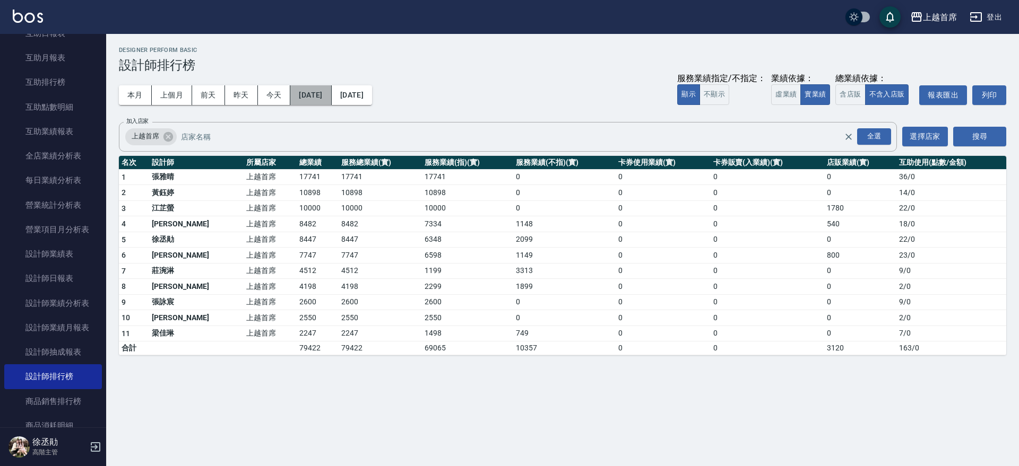
click at [326, 90] on button "[DATE]" at bounding box center [310, 95] width 41 height 20
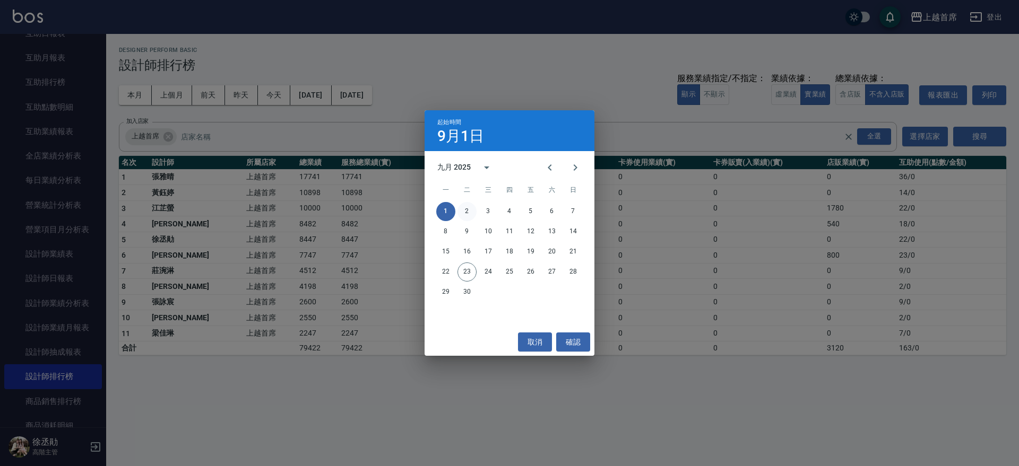
click at [466, 206] on button "2" at bounding box center [466, 211] width 19 height 19
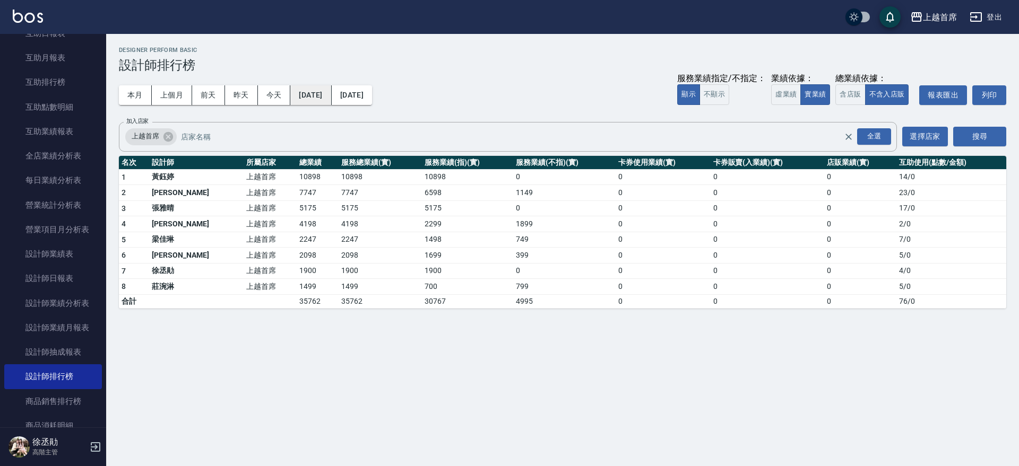
click at [331, 90] on button "2025/09/02" at bounding box center [310, 95] width 41 height 20
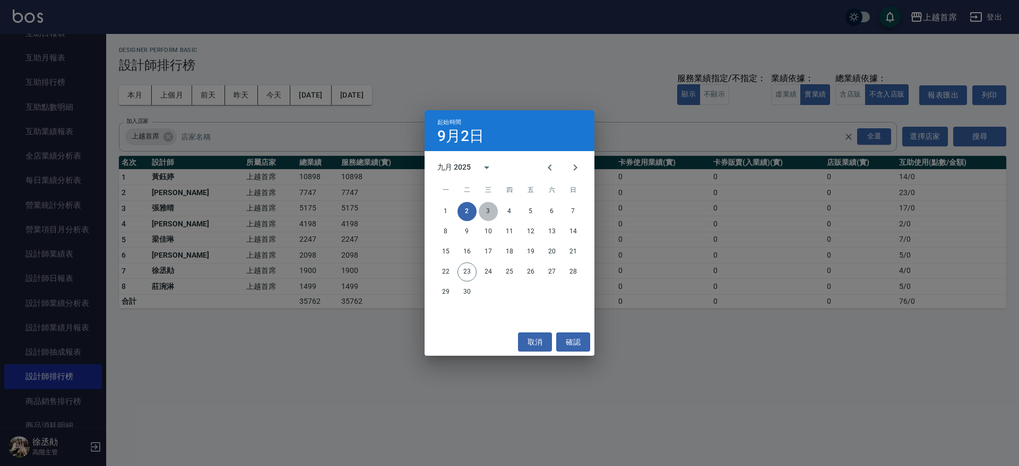
click at [488, 212] on button "3" at bounding box center [488, 211] width 19 height 19
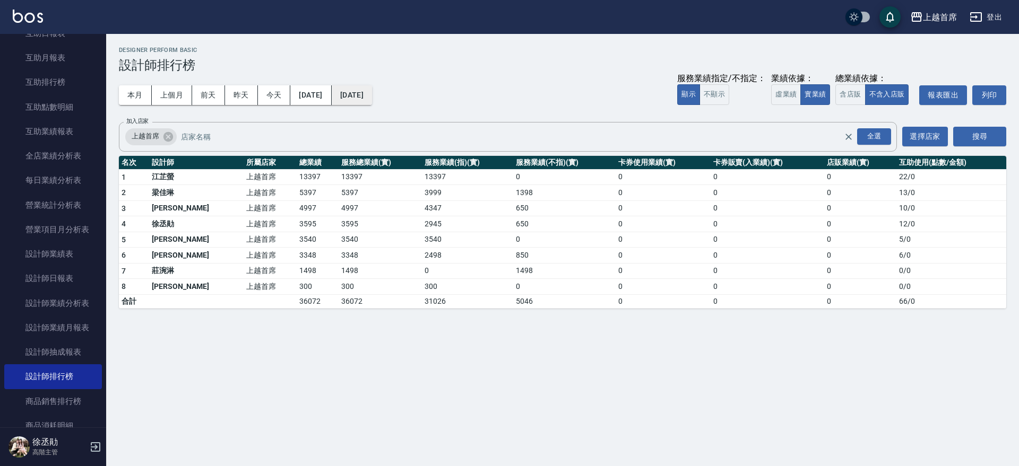
click at [372, 95] on button "2025/09/03" at bounding box center [352, 95] width 40 height 20
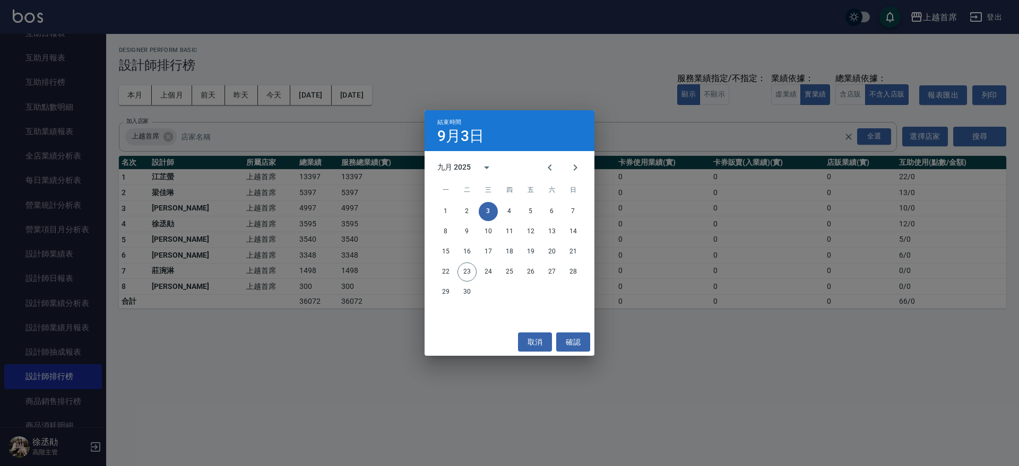
click at [474, 88] on div "結束時間 9月3日 九月 2025 一 二 三 四 五 六 日 1 2 3 4 5 6 7 8 9 10 11 12 13 14 15 16 17 18 19…" at bounding box center [509, 233] width 1019 height 466
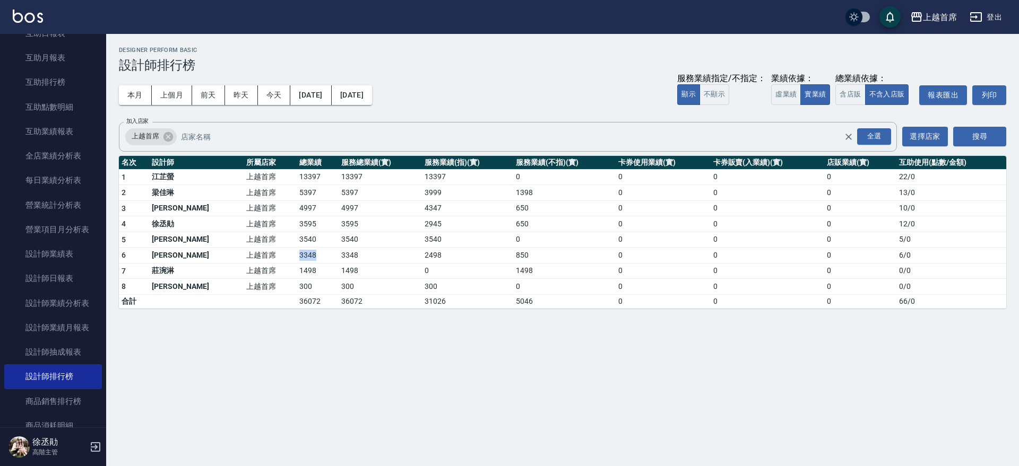
drag, startPoint x: 267, startPoint y: 254, endPoint x: 307, endPoint y: 253, distance: 40.3
click at [307, 253] on td "3348" at bounding box center [318, 256] width 42 height 16
click at [331, 97] on button "2025/09/03" at bounding box center [310, 95] width 41 height 20
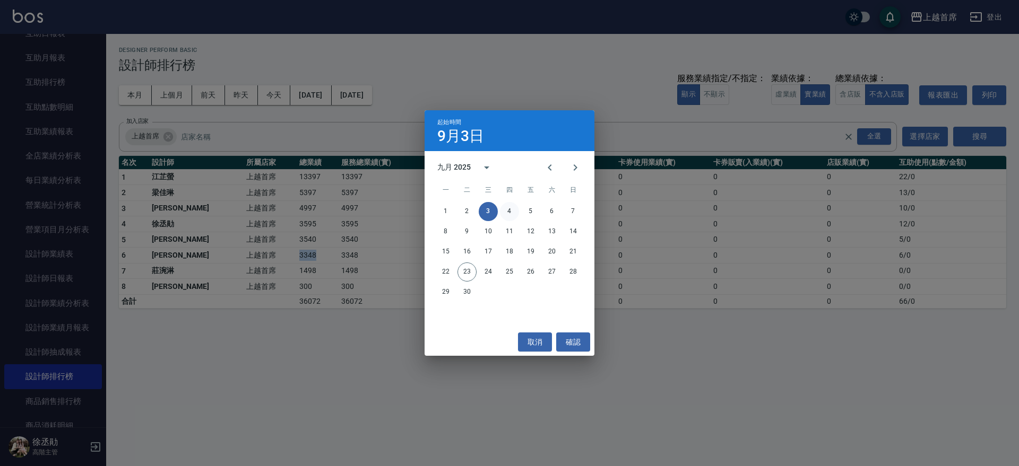
click at [507, 207] on button "4" at bounding box center [509, 211] width 19 height 19
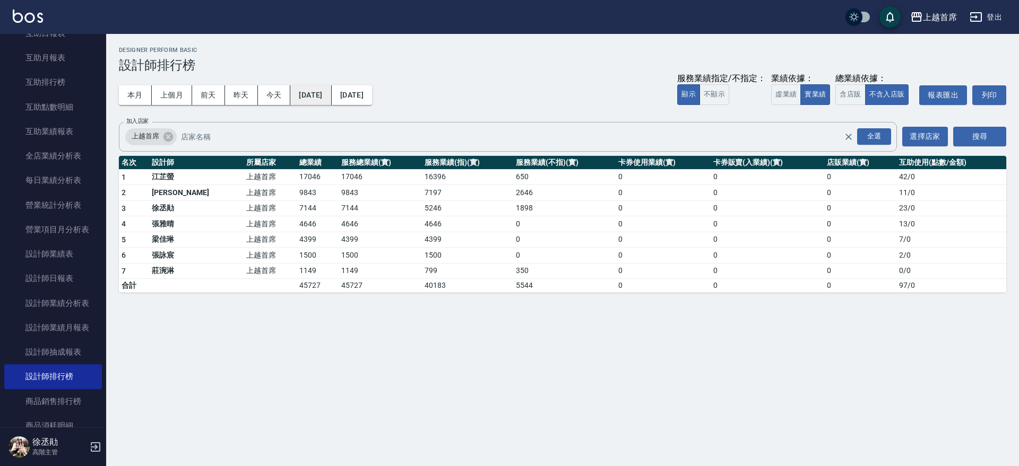
click at [331, 94] on button "2025/09/04" at bounding box center [310, 95] width 41 height 20
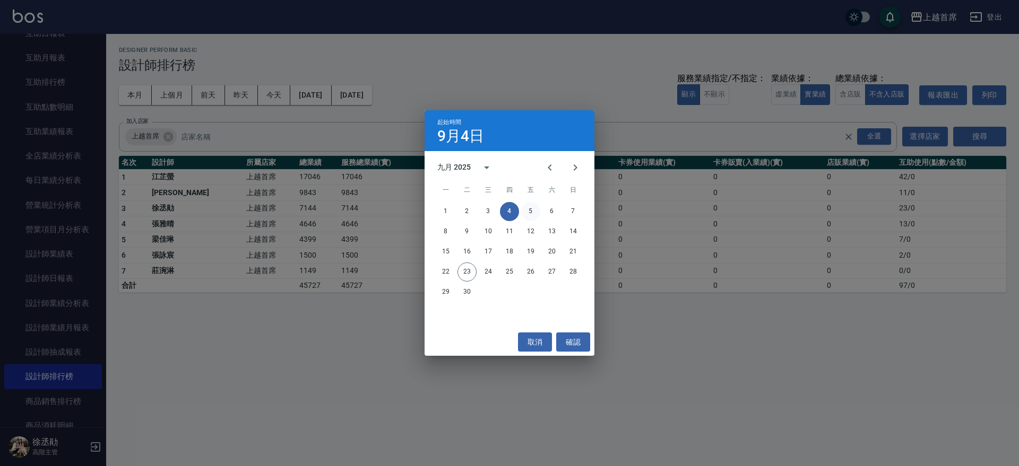
click at [529, 210] on button "5" at bounding box center [530, 211] width 19 height 19
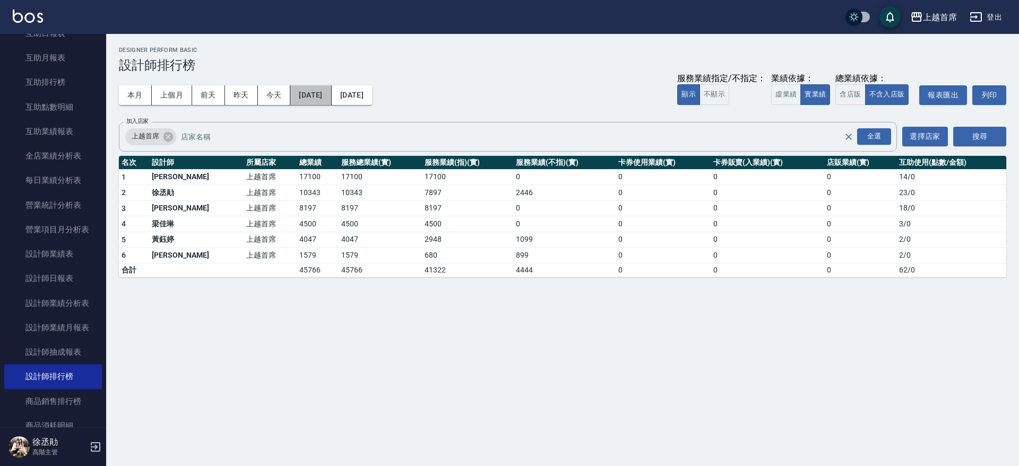
click at [306, 92] on button "2025/09/05" at bounding box center [310, 95] width 41 height 20
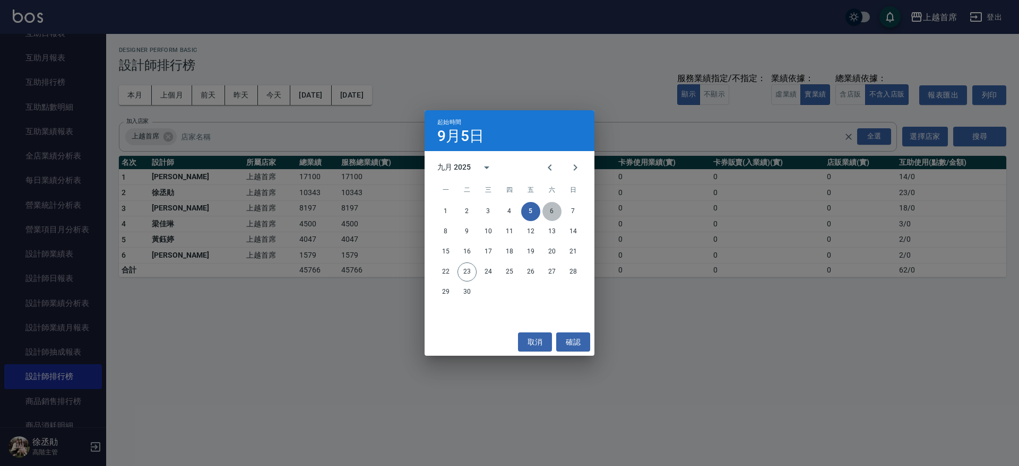
click at [554, 212] on button "6" at bounding box center [551, 211] width 19 height 19
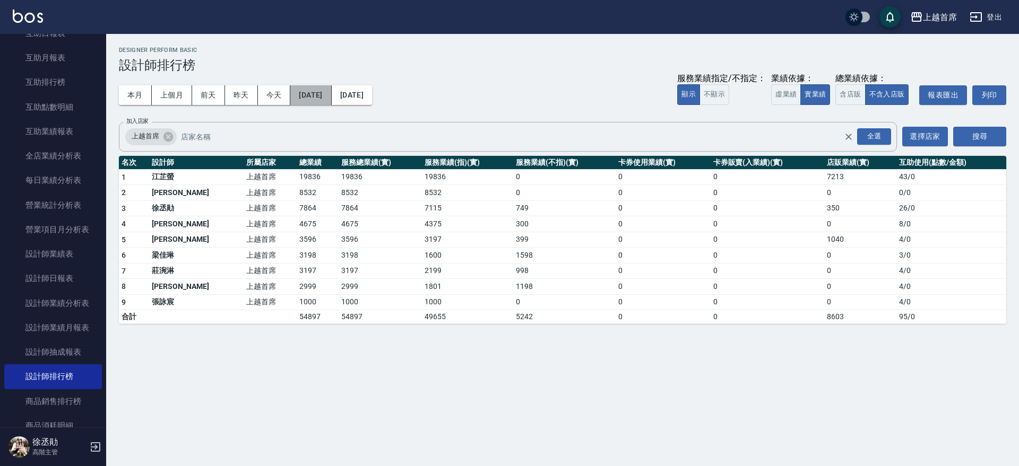
click at [327, 98] on button "2025/09/06" at bounding box center [310, 95] width 41 height 20
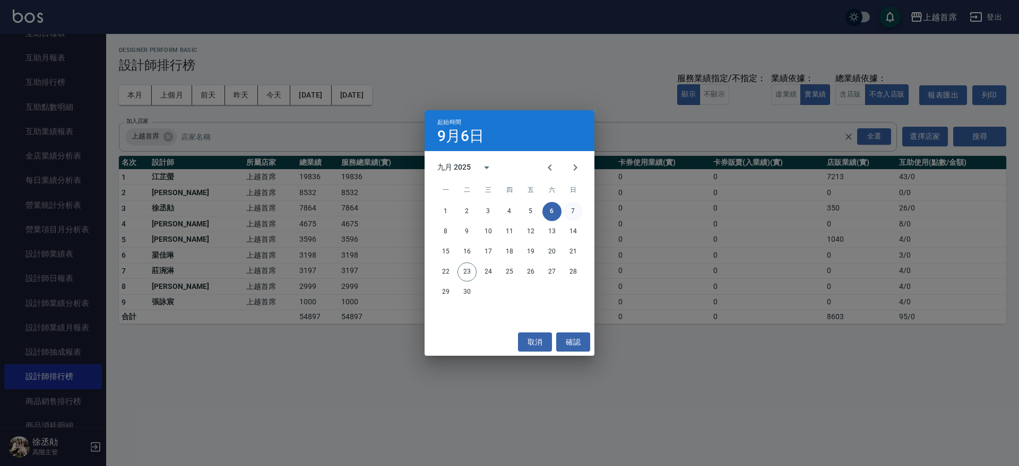
click at [572, 211] on button "7" at bounding box center [572, 211] width 19 height 19
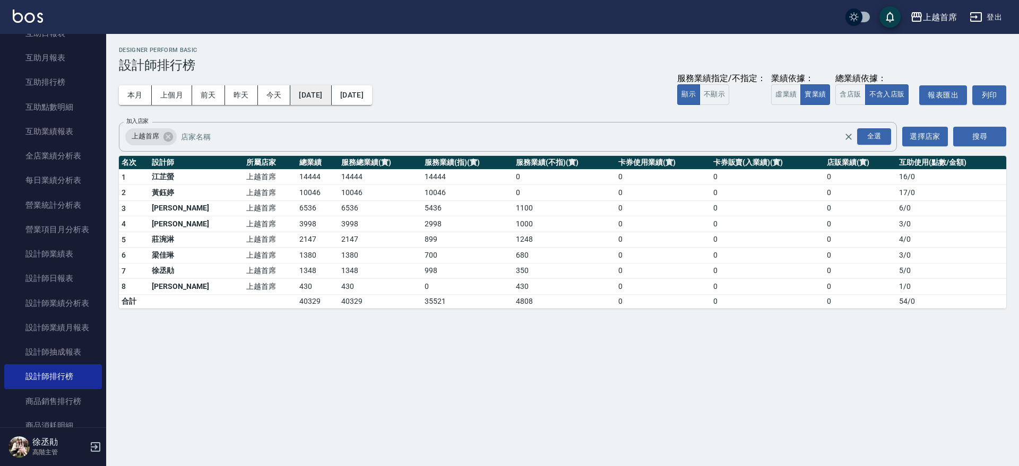
drag, startPoint x: 331, startPoint y: 81, endPoint x: 334, endPoint y: 86, distance: 6.6
click at [332, 84] on div "本月 上個月 前天 昨天 今天 2025/09/07 2025/09/07 服務業績指定/不指定： 顯示 不顯示 業績依據： 虛業績 實業績 總業績依據： 含…" at bounding box center [562, 95] width 887 height 45
click at [331, 95] on button "2025/09/07" at bounding box center [310, 95] width 41 height 20
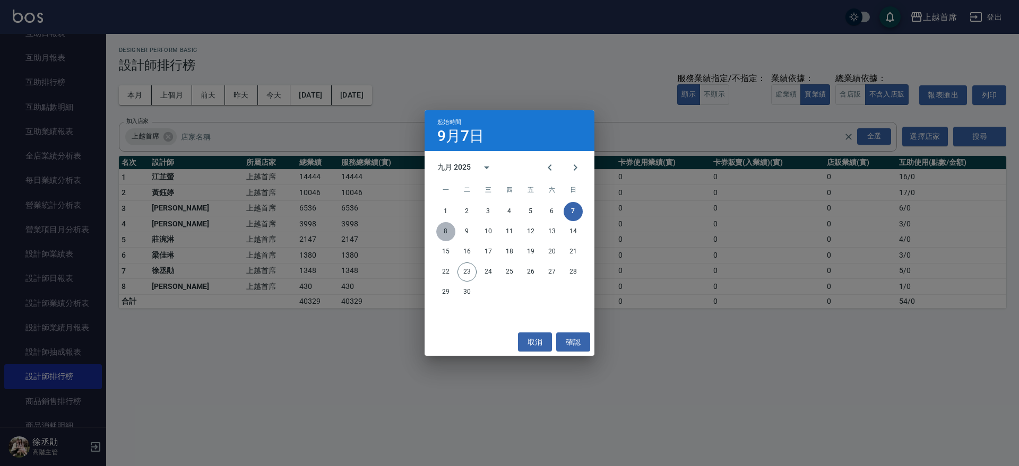
click at [445, 236] on button "8" at bounding box center [445, 231] width 19 height 19
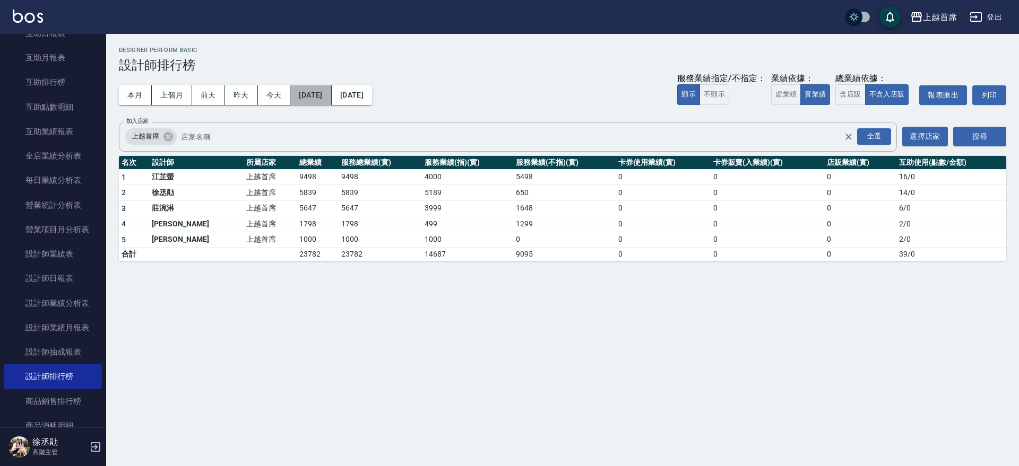
click at [330, 102] on button "2025/09/08" at bounding box center [310, 95] width 41 height 20
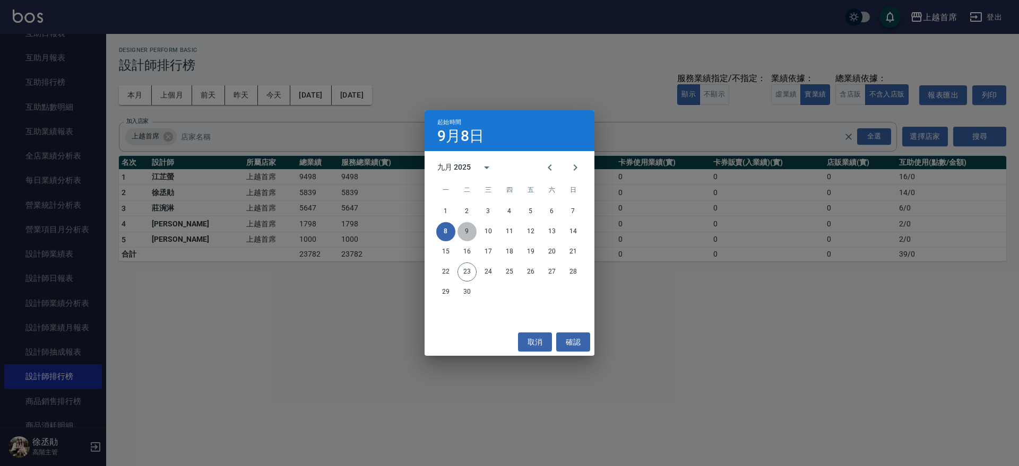
click at [460, 230] on button "9" at bounding box center [466, 231] width 19 height 19
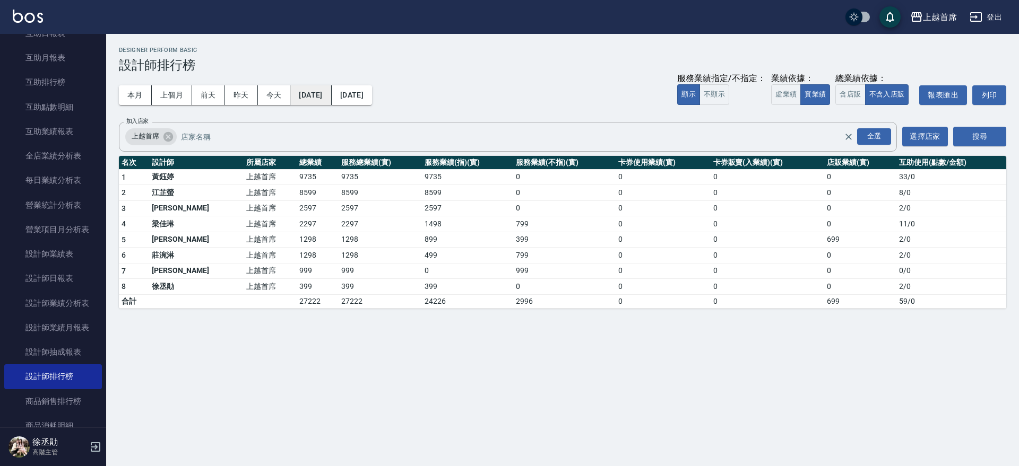
click at [331, 96] on button "2025/09/09" at bounding box center [310, 95] width 41 height 20
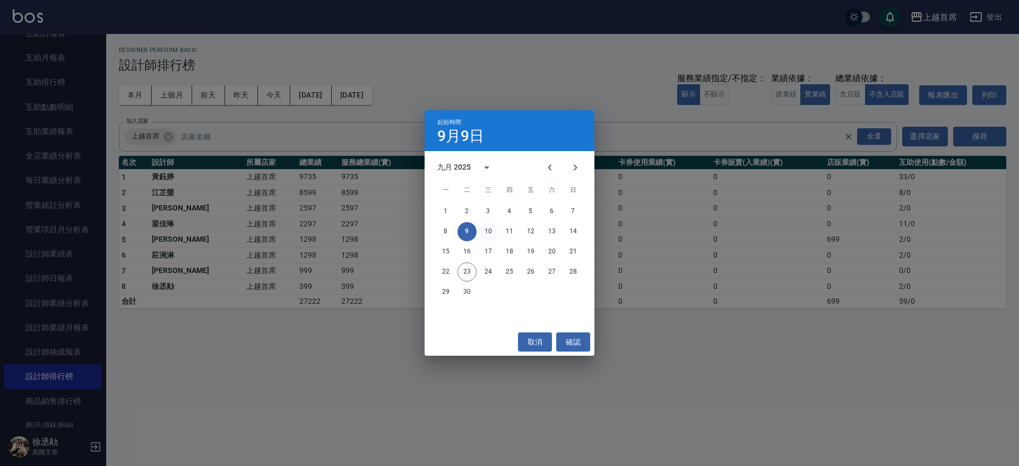
click at [491, 235] on button "10" at bounding box center [488, 231] width 19 height 19
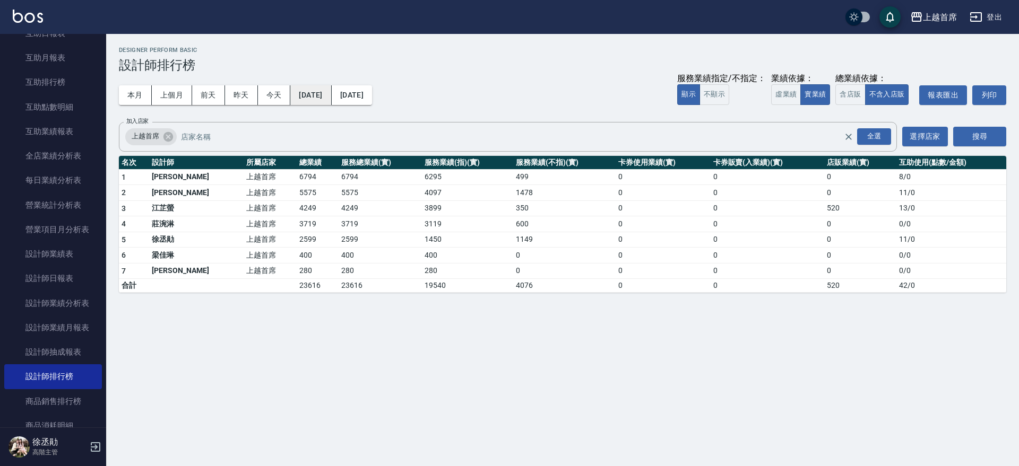
click at [331, 94] on button "2025/09/10" at bounding box center [310, 95] width 41 height 20
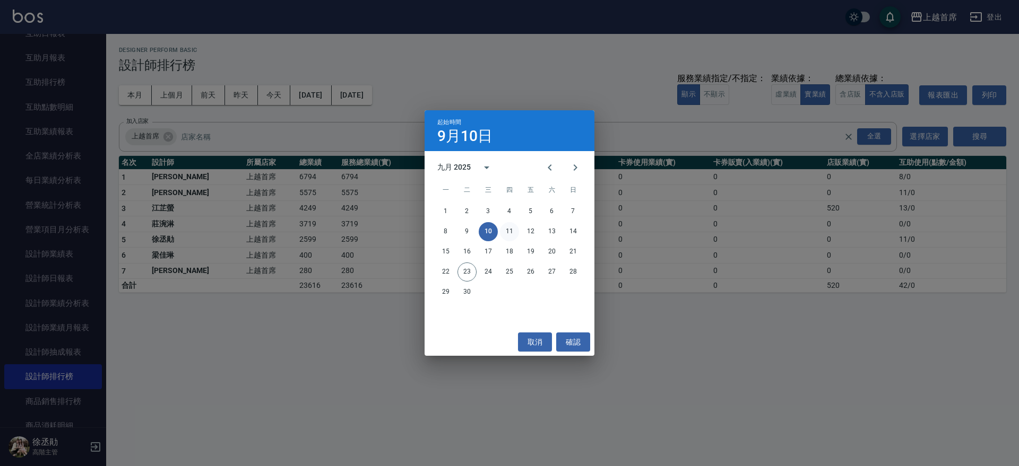
click at [508, 231] on button "11" at bounding box center [509, 231] width 19 height 19
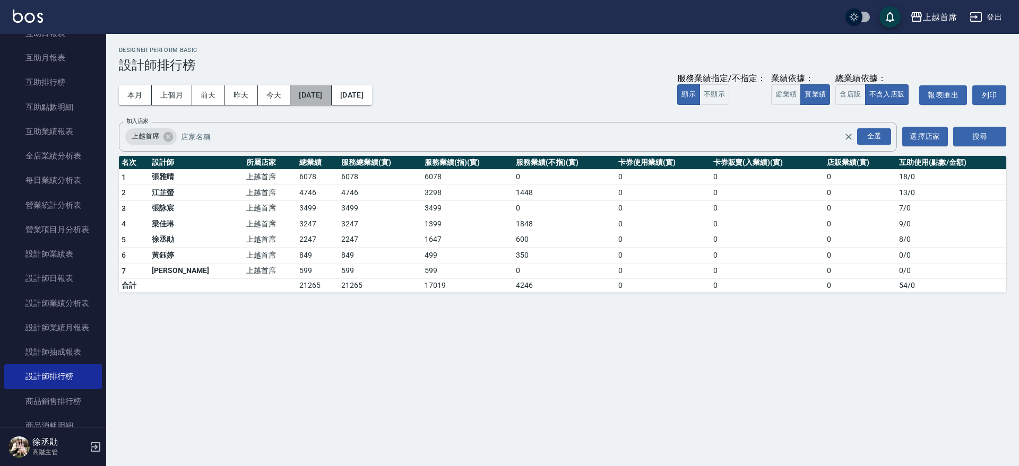
click at [331, 90] on button "2025/09/11" at bounding box center [310, 95] width 41 height 20
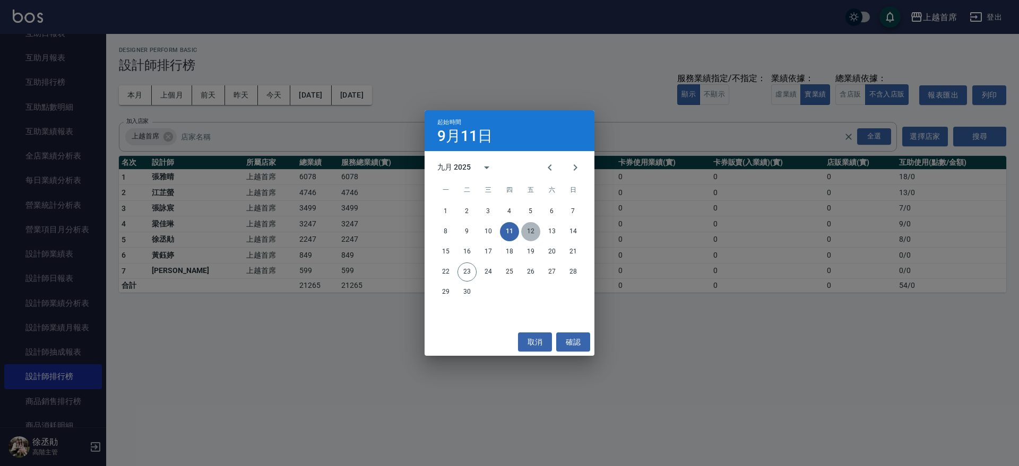
click at [531, 232] on button "12" at bounding box center [530, 231] width 19 height 19
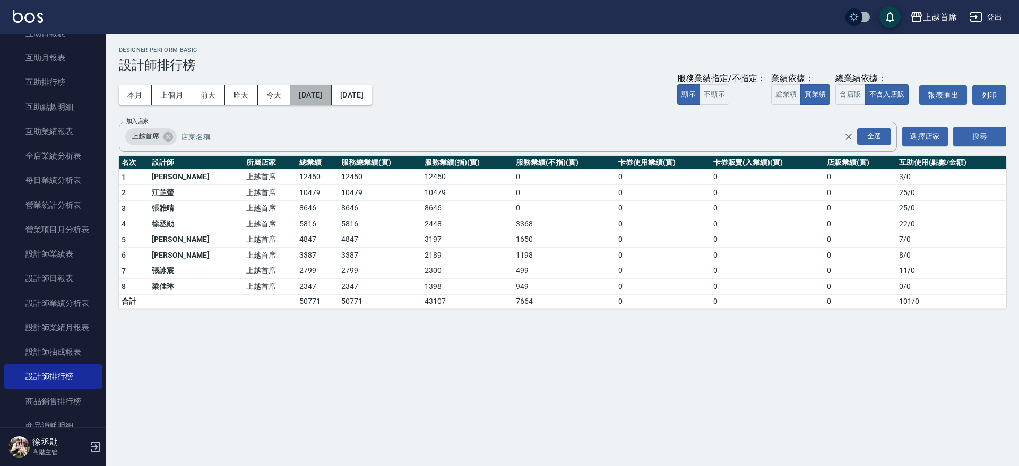
click at [320, 92] on button "2025/09/12" at bounding box center [310, 95] width 41 height 20
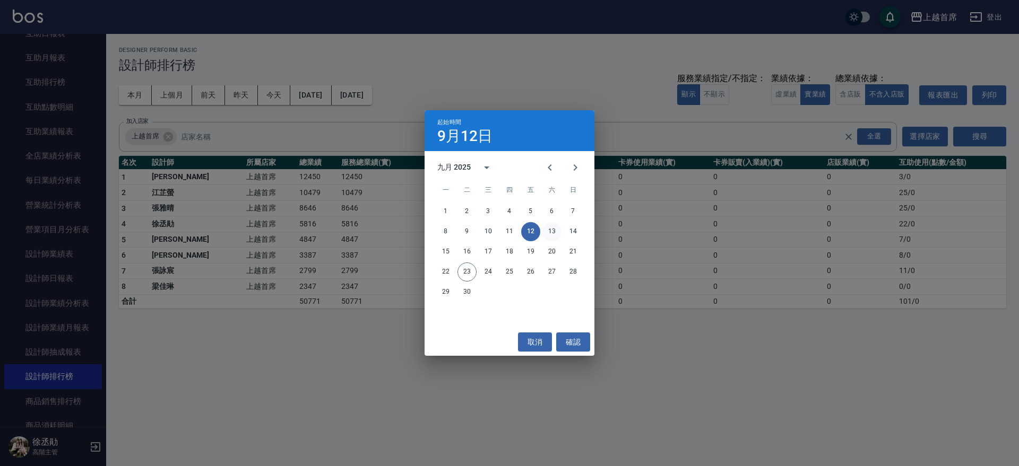
click at [552, 229] on button "13" at bounding box center [551, 231] width 19 height 19
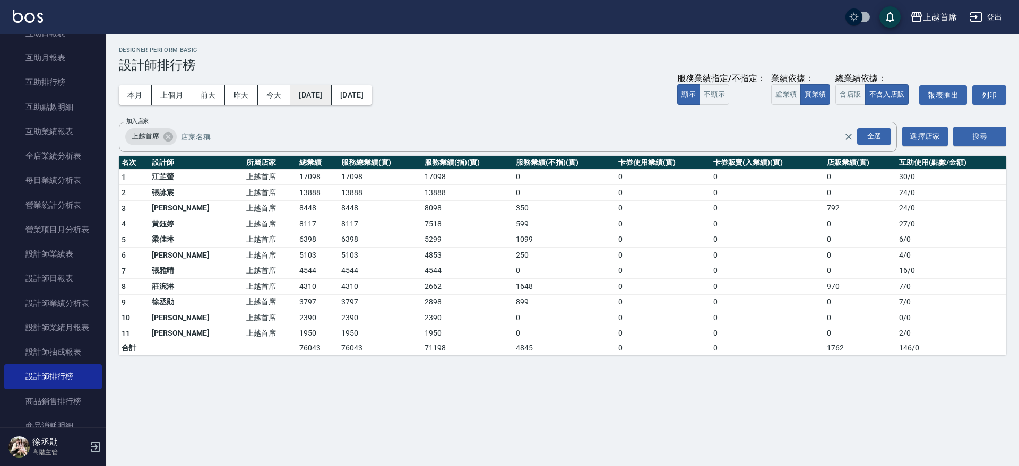
click at [331, 95] on button "2025/09/13" at bounding box center [310, 95] width 41 height 20
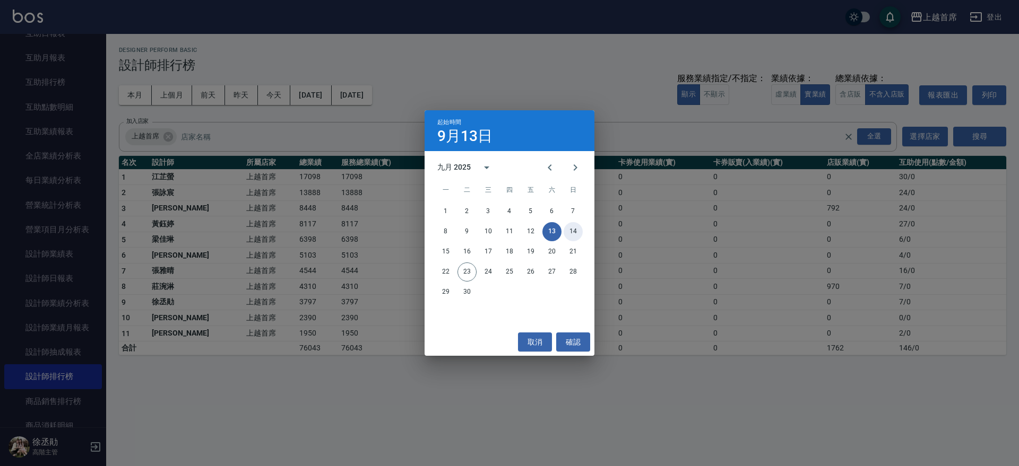
click at [569, 231] on button "14" at bounding box center [572, 231] width 19 height 19
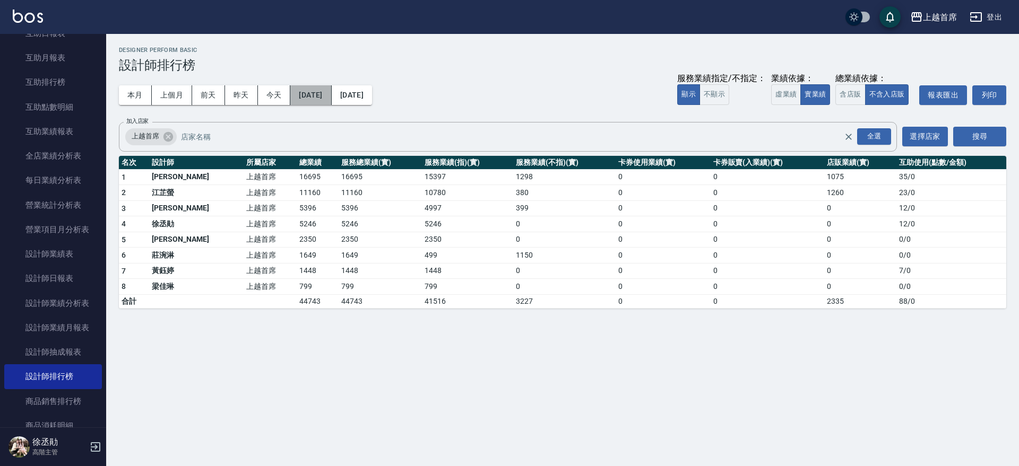
click at [331, 94] on button "2025/09/14" at bounding box center [310, 95] width 41 height 20
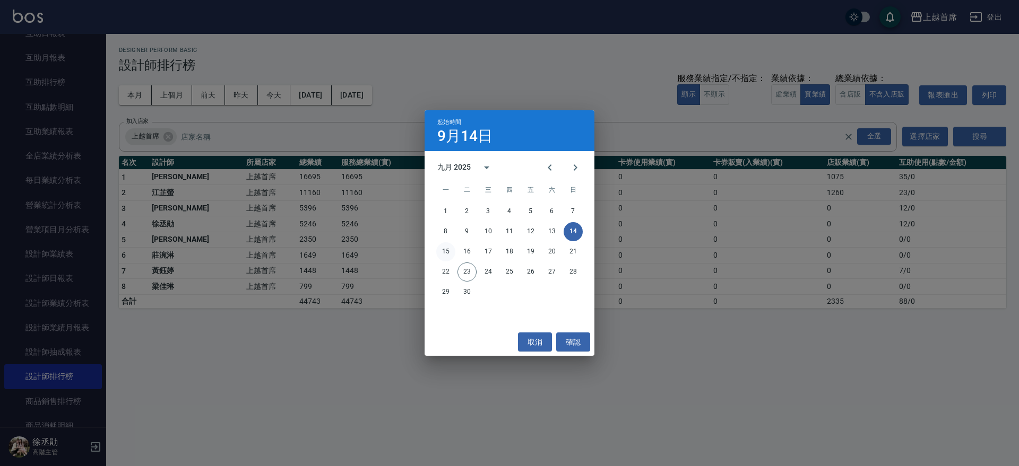
click at [447, 253] on button "15" at bounding box center [445, 251] width 19 height 19
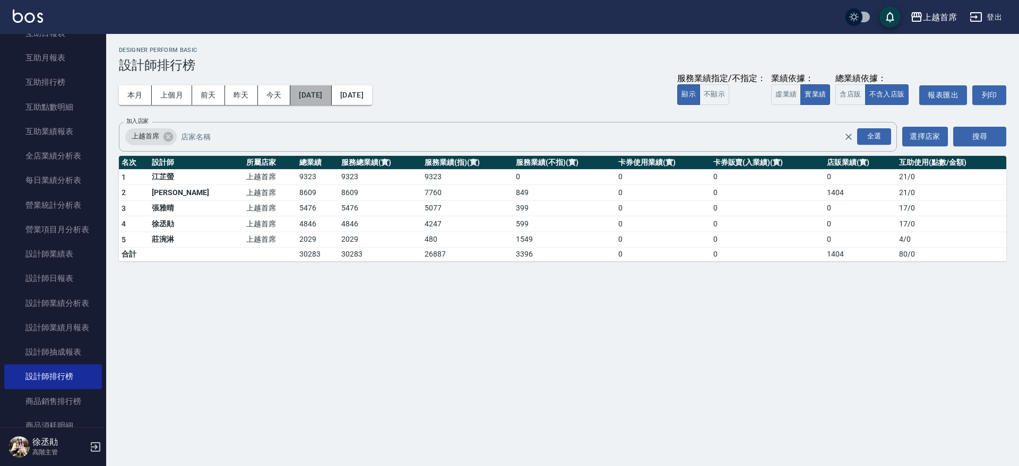
click at [331, 91] on button "2025/09/15" at bounding box center [310, 95] width 41 height 20
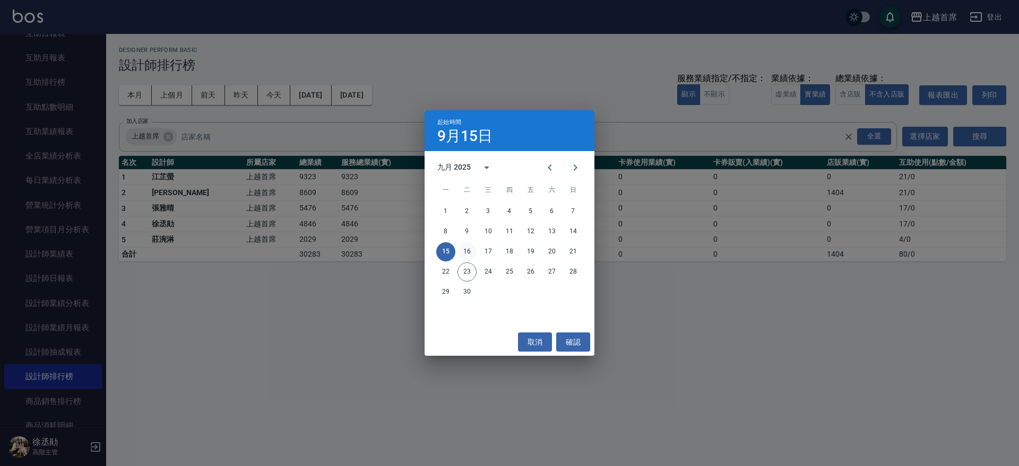
click at [462, 247] on button "16" at bounding box center [466, 251] width 19 height 19
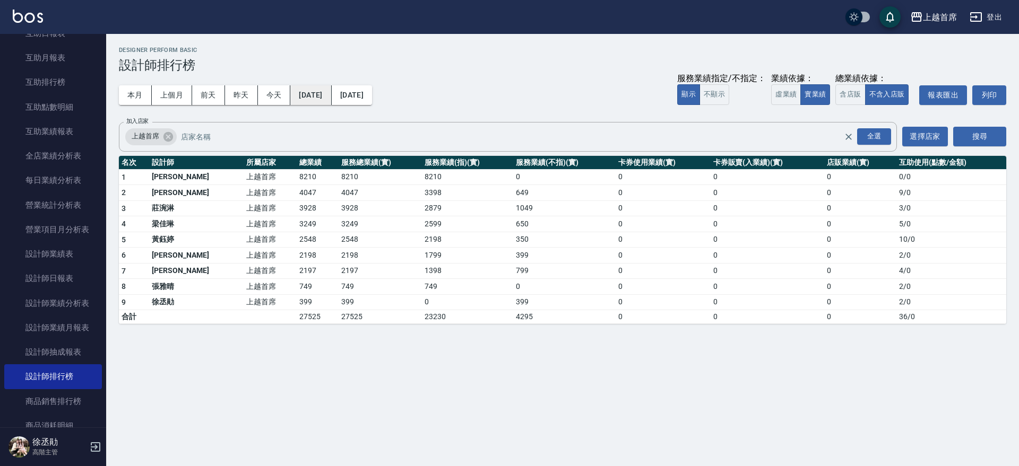
click at [331, 94] on button "2025/09/16" at bounding box center [310, 95] width 41 height 20
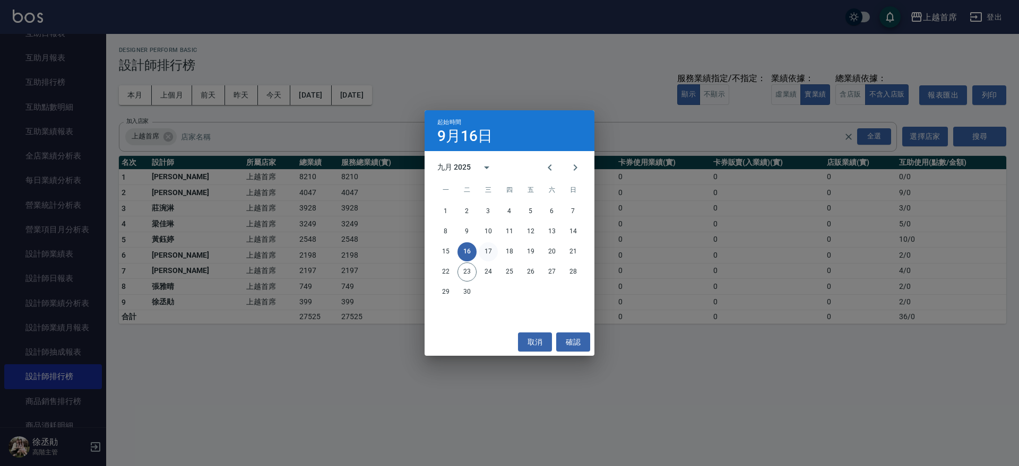
click at [492, 253] on button "17" at bounding box center [488, 251] width 19 height 19
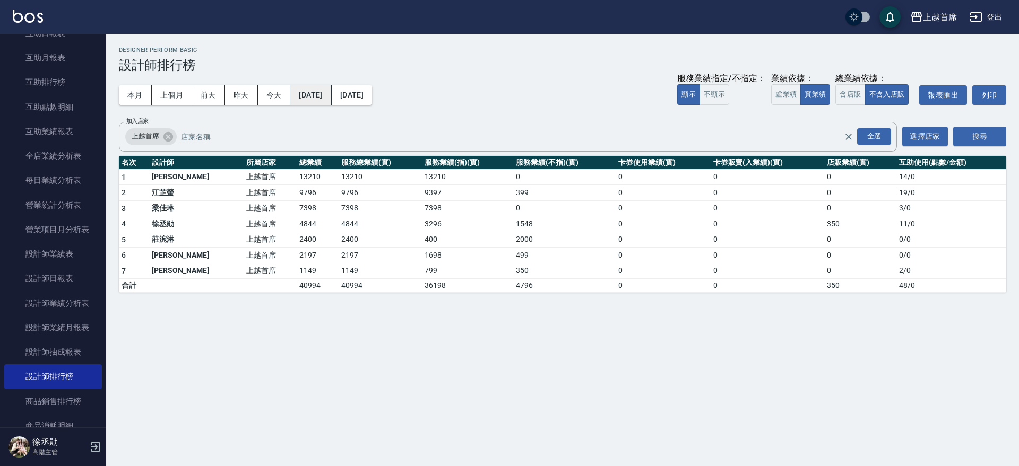
click at [327, 94] on button "2025/09/17" at bounding box center [310, 95] width 41 height 20
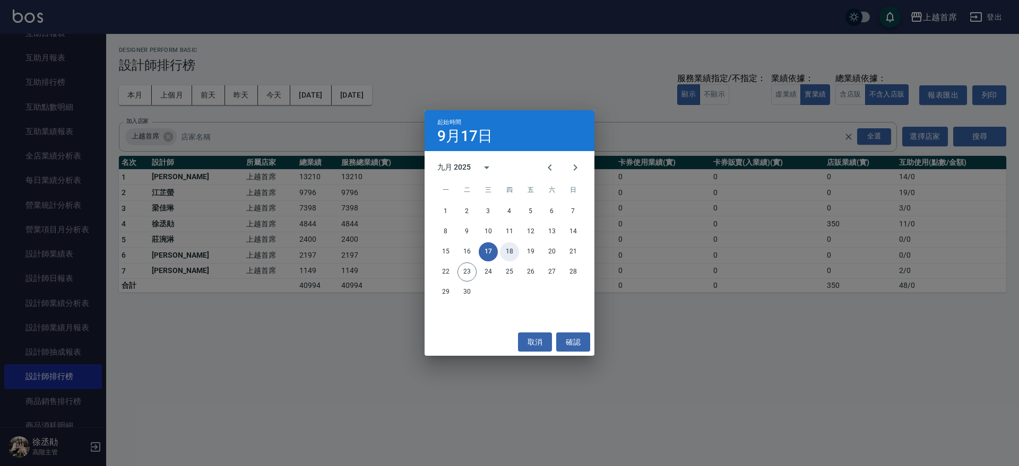
click at [514, 249] on button "18" at bounding box center [509, 251] width 19 height 19
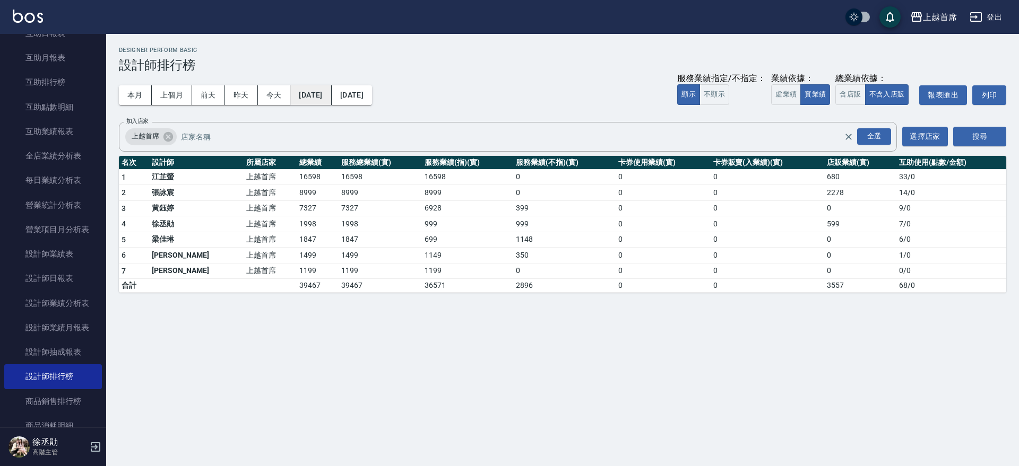
click at [331, 97] on button "2025/09/18" at bounding box center [310, 95] width 41 height 20
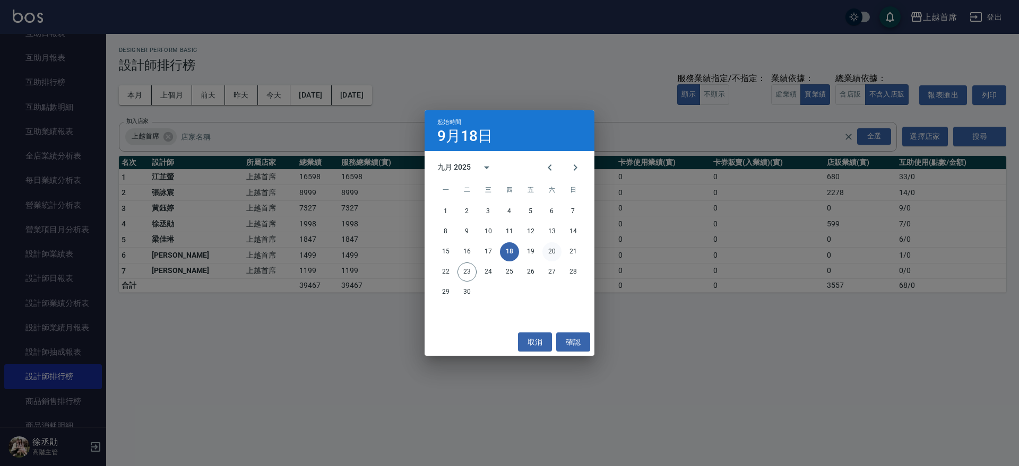
click at [551, 253] on button "20" at bounding box center [551, 251] width 19 height 19
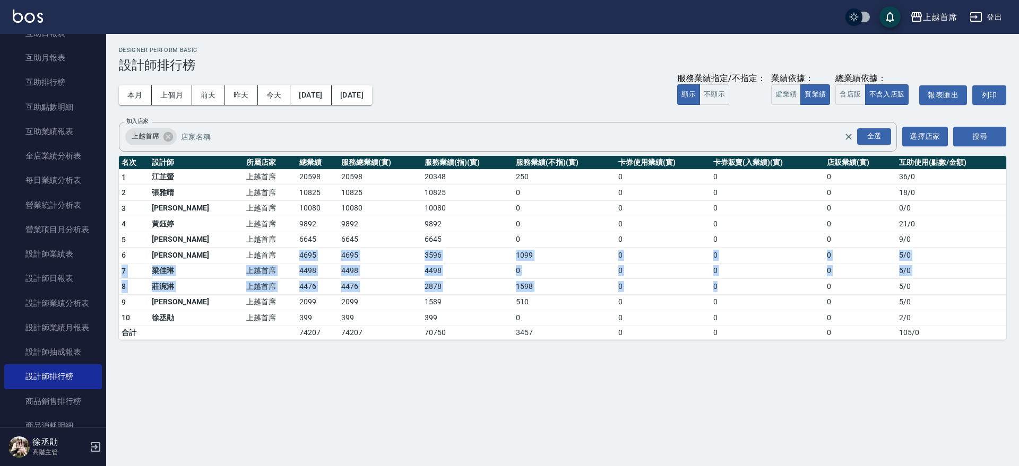
drag, startPoint x: 263, startPoint y: 254, endPoint x: 716, endPoint y: 273, distance: 453.4
click at [714, 280] on tbody "1 江芷螢 上越首席 20598 20598 20348 250 0 0 0 36 / 0 2 張雅晴 上越首席 10825 10825 10825 0 0 …" at bounding box center [562, 254] width 887 height 170
click at [331, 94] on button "2025/09/20" at bounding box center [310, 95] width 41 height 20
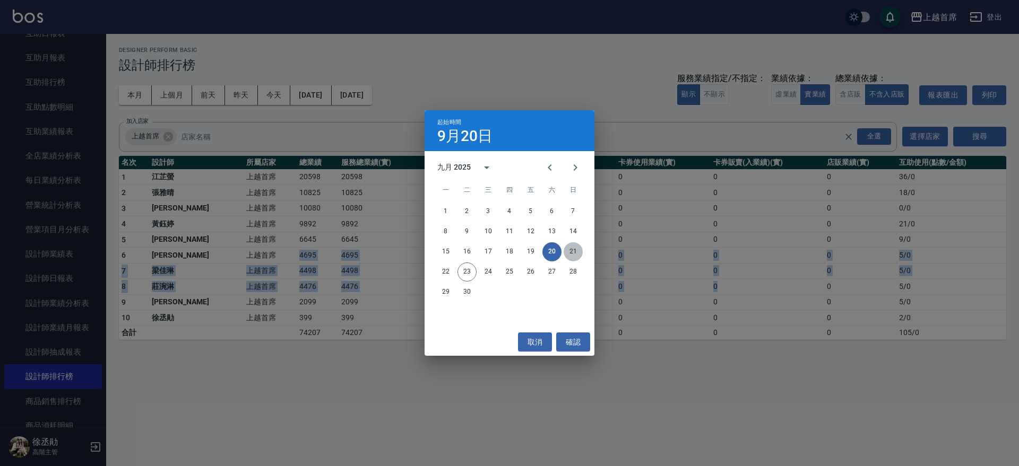
click at [571, 254] on button "21" at bounding box center [572, 251] width 19 height 19
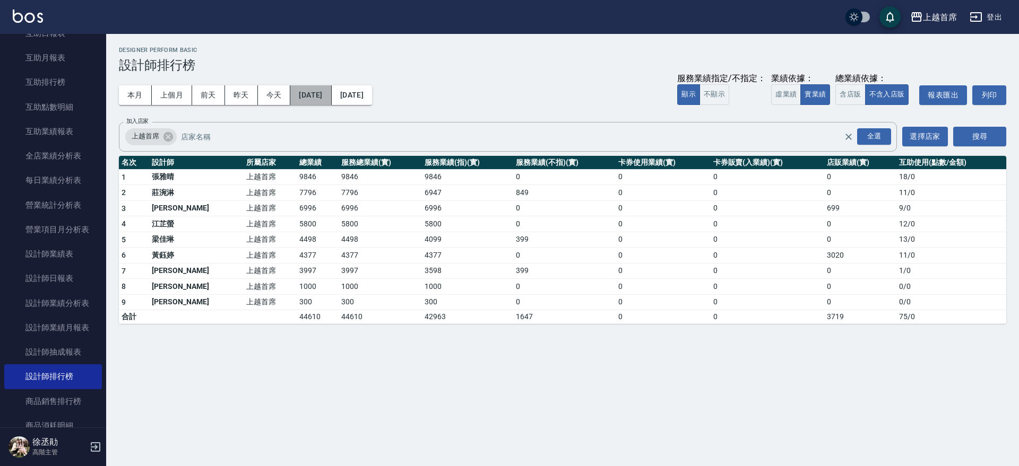
click at [327, 95] on button "2025/09/21" at bounding box center [310, 95] width 41 height 20
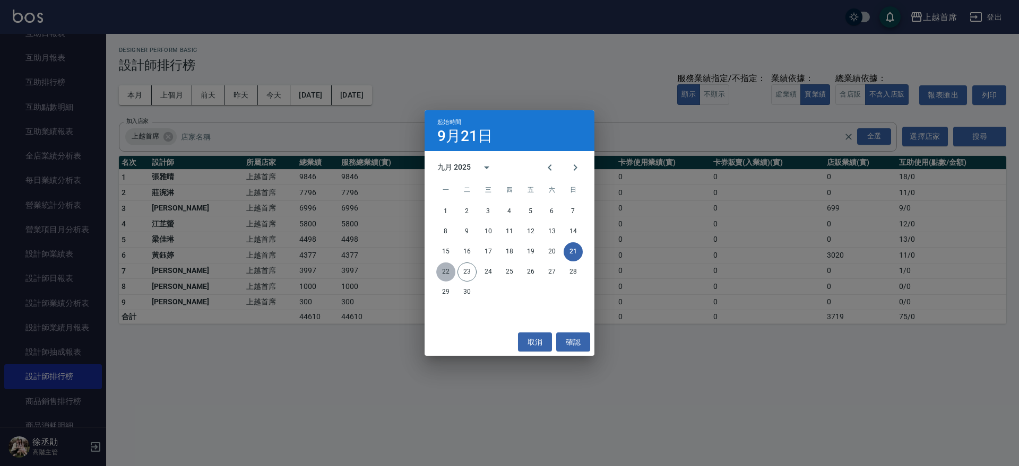
click at [438, 271] on button "22" at bounding box center [445, 272] width 19 height 19
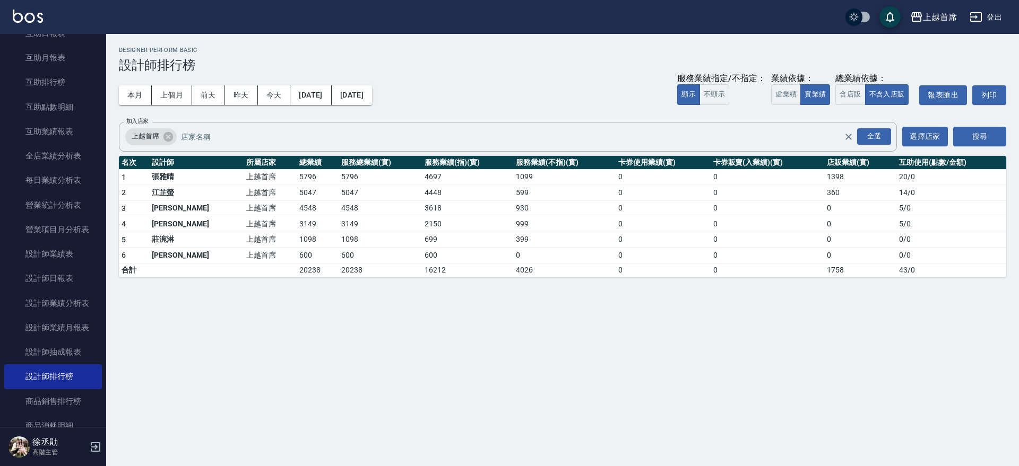
click at [440, 271] on td "16212" at bounding box center [467, 270] width 91 height 14
click at [310, 94] on button "2025/09/22" at bounding box center [310, 95] width 41 height 20
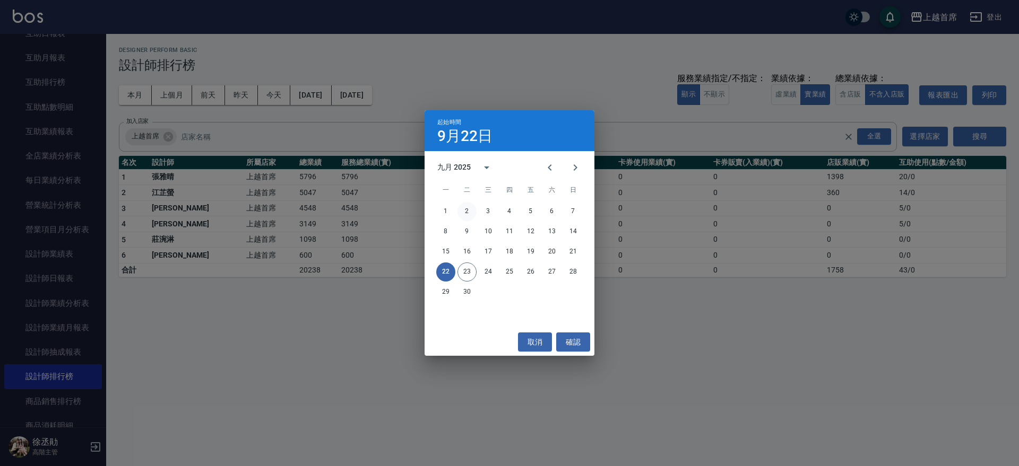
click at [470, 213] on button "2" at bounding box center [466, 211] width 19 height 19
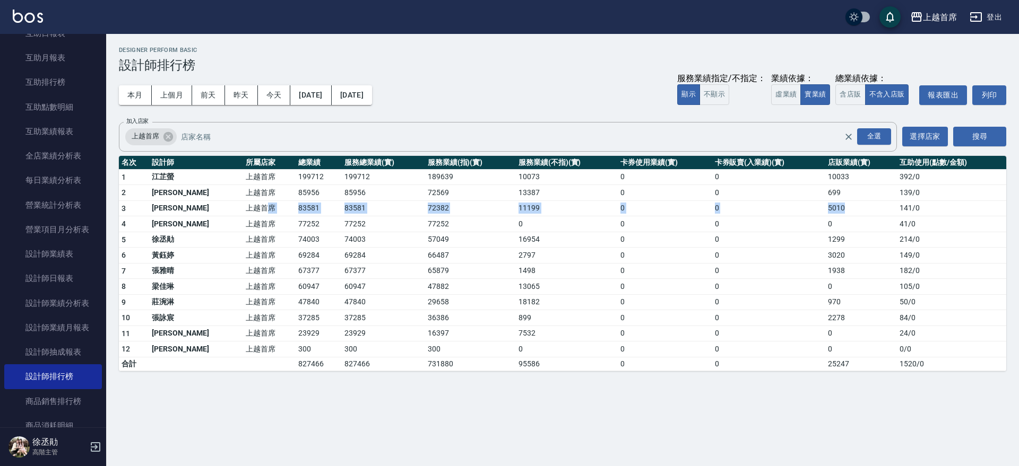
drag, startPoint x: 469, startPoint y: 225, endPoint x: 840, endPoint y: 210, distance: 371.7
click at [840, 210] on tr "3 許婕妤 上越首席 83581 83581 72382 11199 0 0 5010 141 / 0" at bounding box center [562, 209] width 887 height 16
click at [369, 91] on button "2025/09/22" at bounding box center [352, 95] width 40 height 20
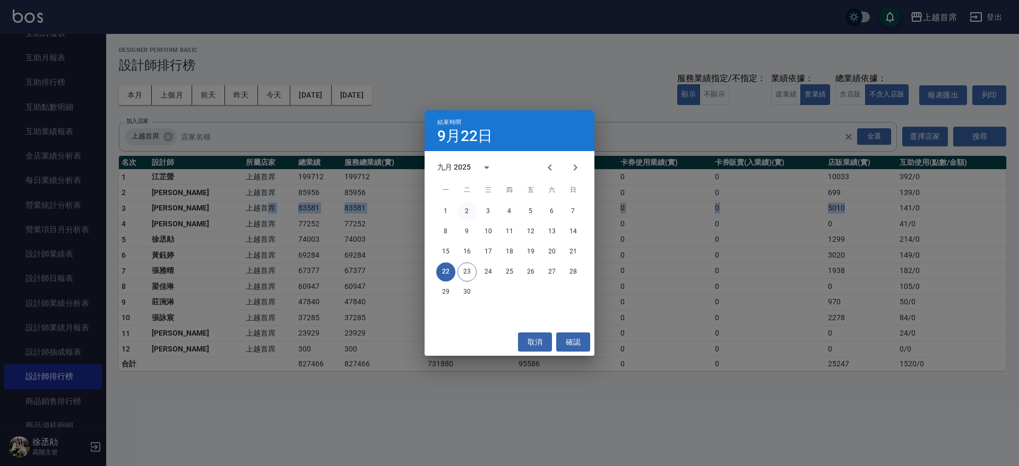
click at [469, 213] on button "2" at bounding box center [466, 211] width 19 height 19
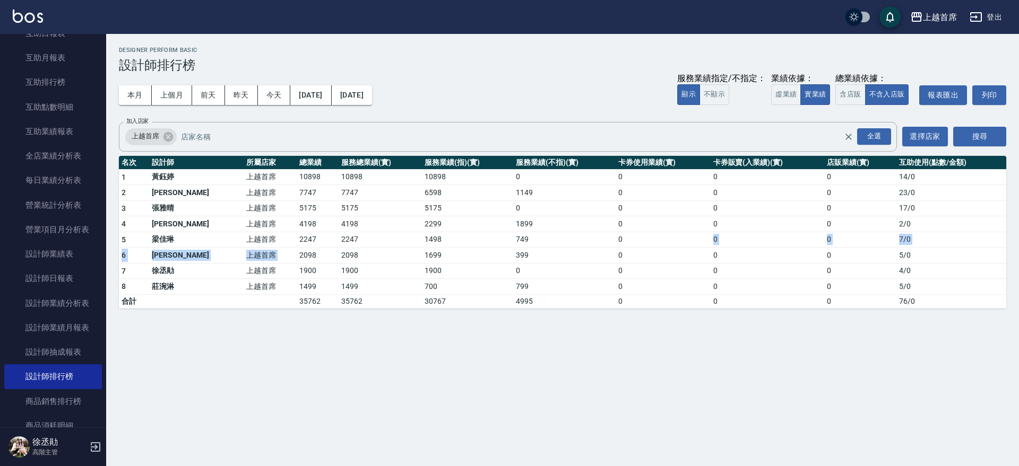
drag, startPoint x: 292, startPoint y: 258, endPoint x: 563, endPoint y: 214, distance: 274.6
click at [690, 245] on tbody "1 黃鈺婷 上越首席 10898 10898 10898 0 0 0 0 14 / 0 2 徐雅歆 上越首席 7747 7747 6598 1149 0 0 …" at bounding box center [562, 238] width 887 height 139
click at [315, 92] on button "2025/09/02" at bounding box center [310, 95] width 41 height 20
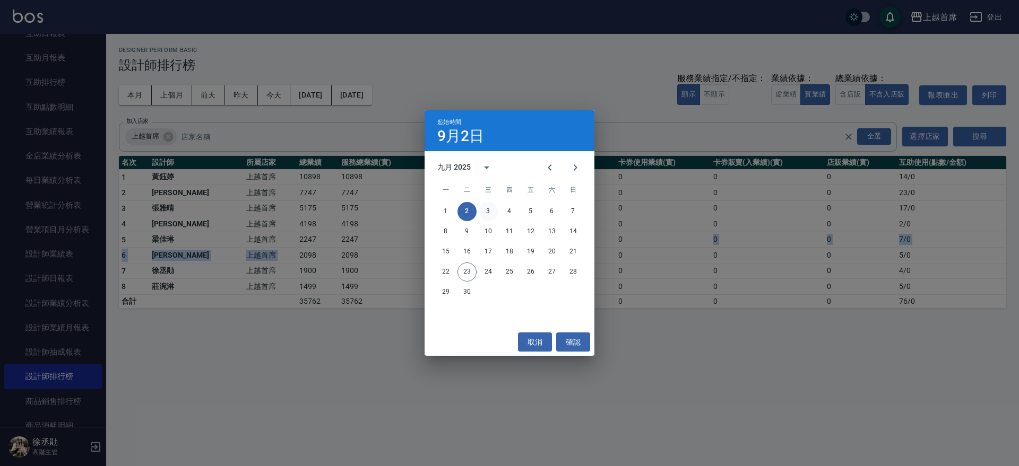
click at [489, 206] on button "3" at bounding box center [488, 211] width 19 height 19
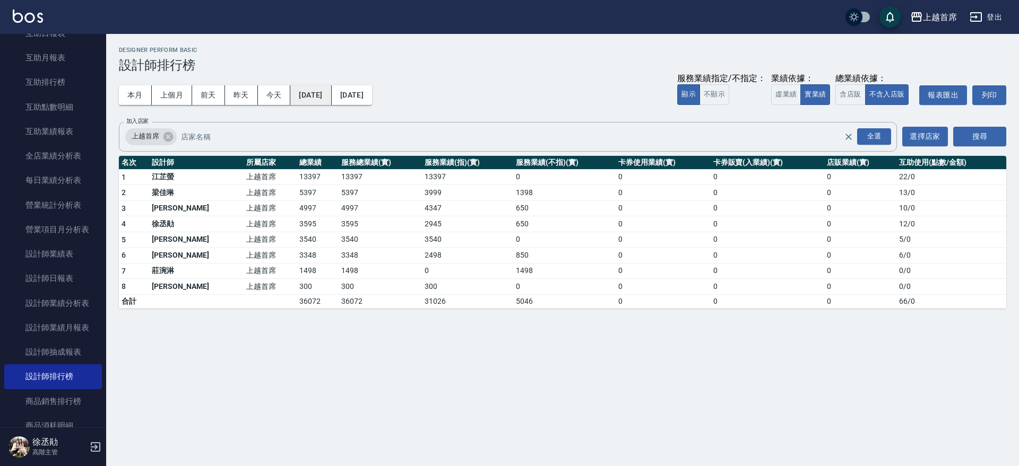
click at [317, 91] on button "2025/09/03" at bounding box center [310, 95] width 41 height 20
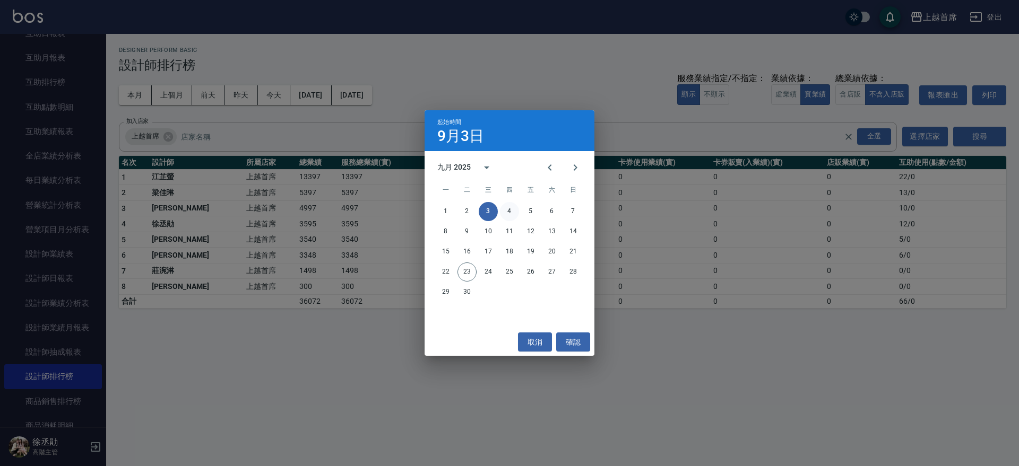
click at [511, 214] on button "4" at bounding box center [509, 211] width 19 height 19
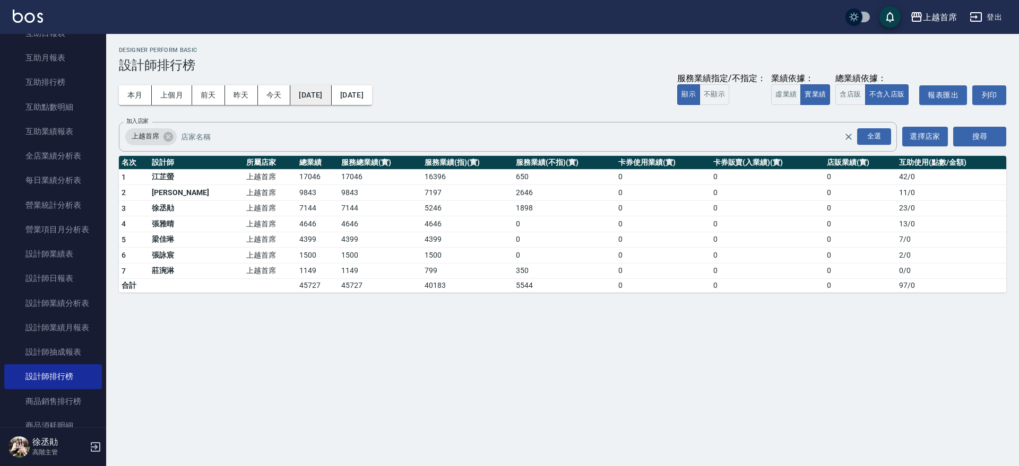
click at [325, 94] on button "2025/09/04" at bounding box center [310, 95] width 41 height 20
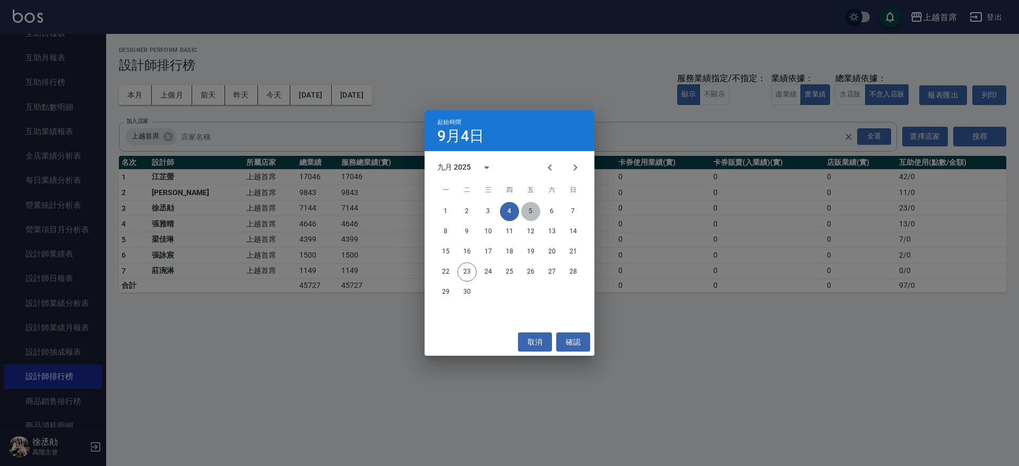
click at [534, 211] on button "5" at bounding box center [530, 211] width 19 height 19
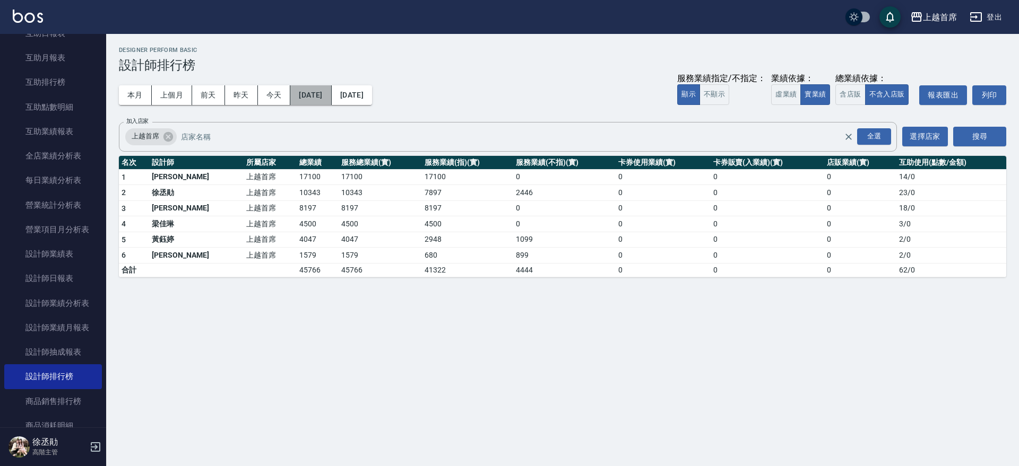
click at [307, 93] on button "2025/09/05" at bounding box center [310, 95] width 41 height 20
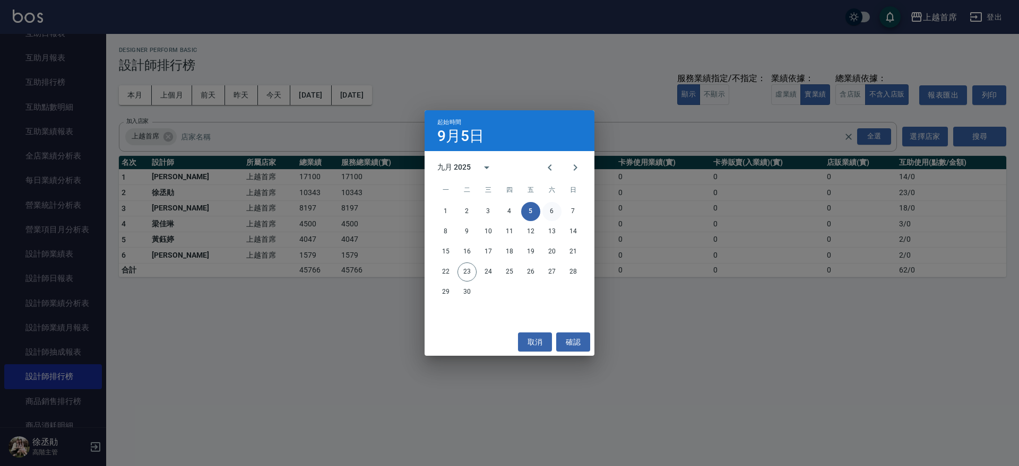
click at [551, 211] on button "6" at bounding box center [551, 211] width 19 height 19
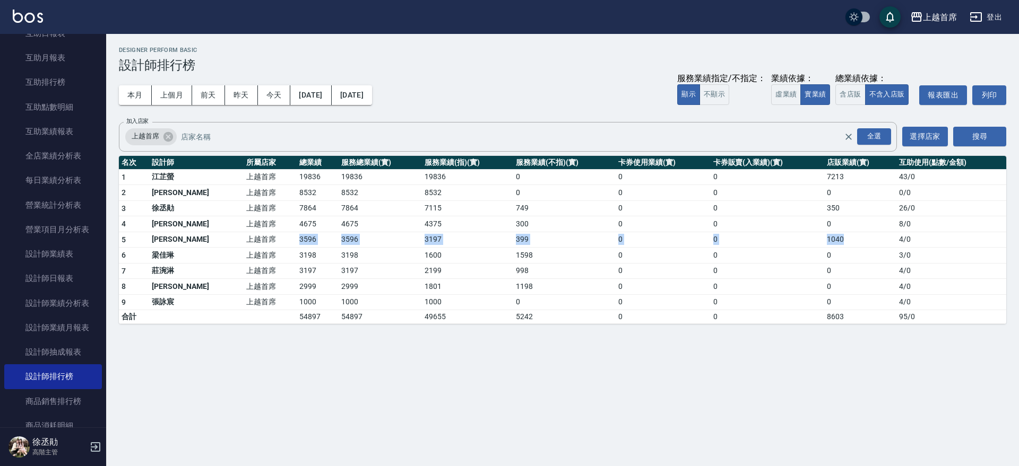
drag, startPoint x: 271, startPoint y: 240, endPoint x: 856, endPoint y: 237, distance: 585.2
click at [856, 237] on tr "5 許婕妤 上越首席 3596 3596 3197 399 0 0 1040 4 / 0" at bounding box center [562, 240] width 887 height 16
click at [319, 91] on button "2025/09/06" at bounding box center [310, 95] width 41 height 20
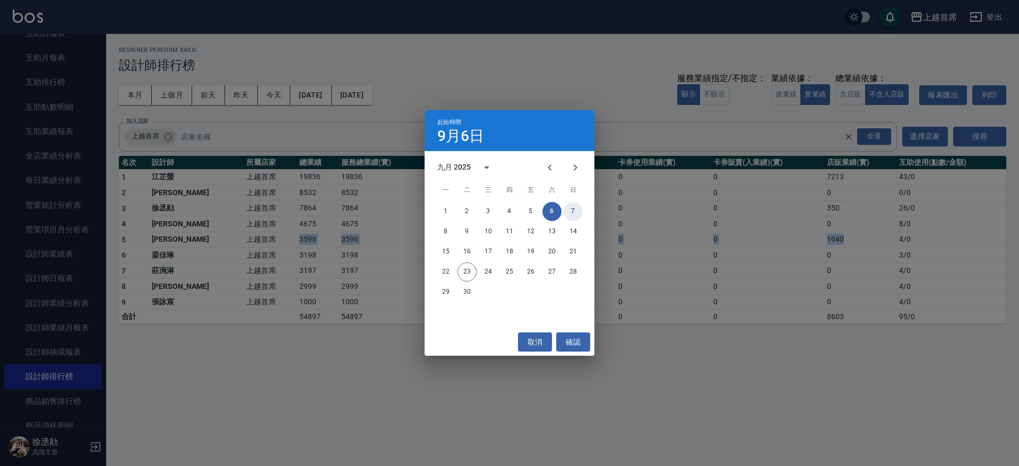
drag, startPoint x: 571, startPoint y: 213, endPoint x: 551, endPoint y: 213, distance: 20.2
click at [570, 214] on button "7" at bounding box center [572, 211] width 19 height 19
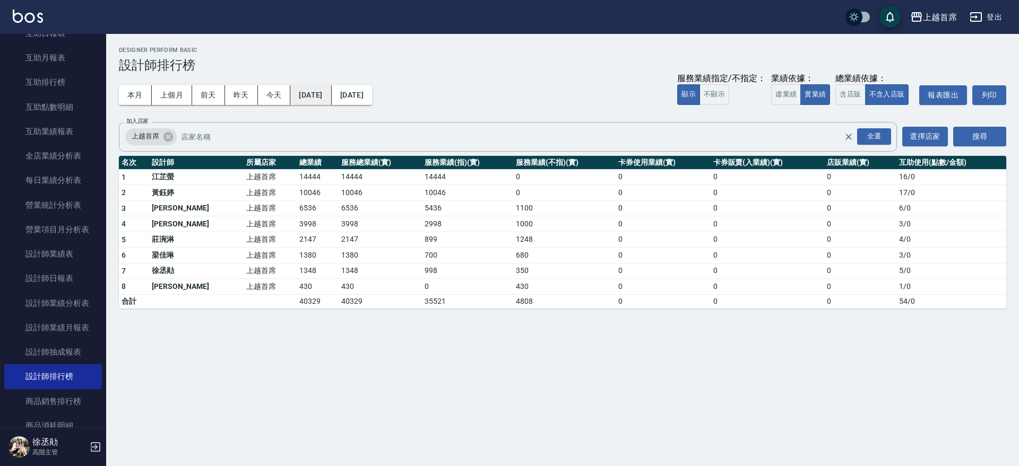
click at [331, 99] on button "2025/09/07" at bounding box center [310, 95] width 41 height 20
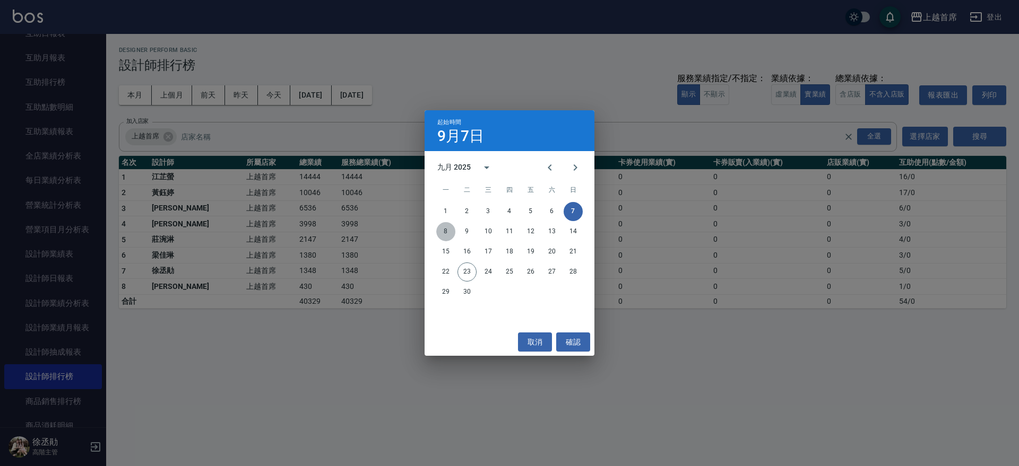
click at [445, 229] on button "8" at bounding box center [445, 231] width 19 height 19
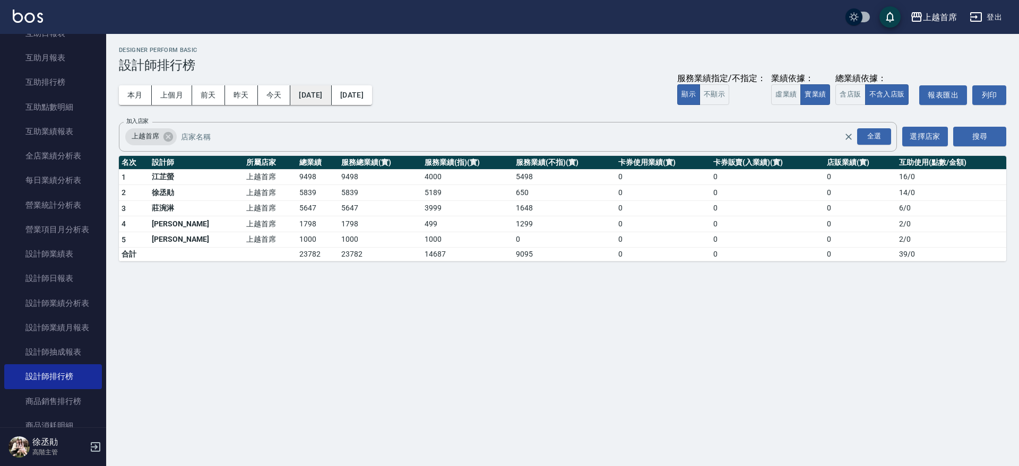
click at [330, 95] on button "2025/09/08" at bounding box center [310, 95] width 41 height 20
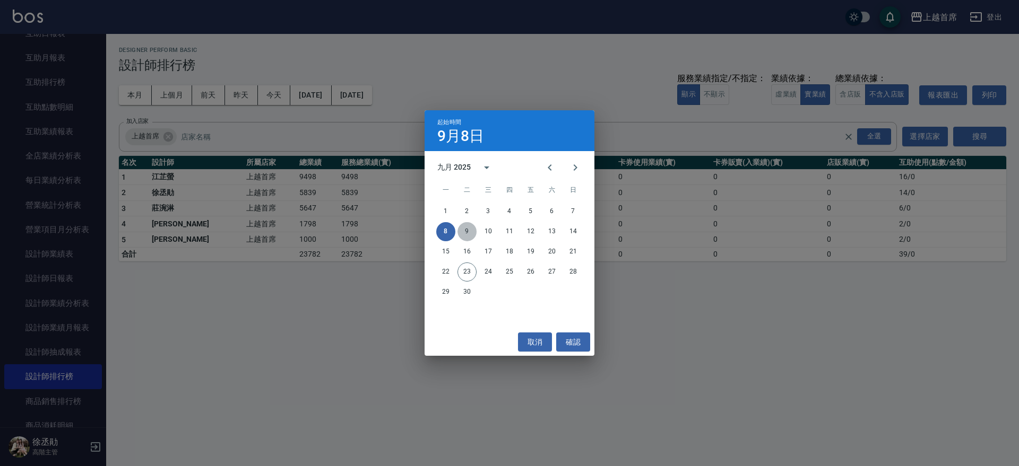
click at [471, 229] on button "9" at bounding box center [466, 231] width 19 height 19
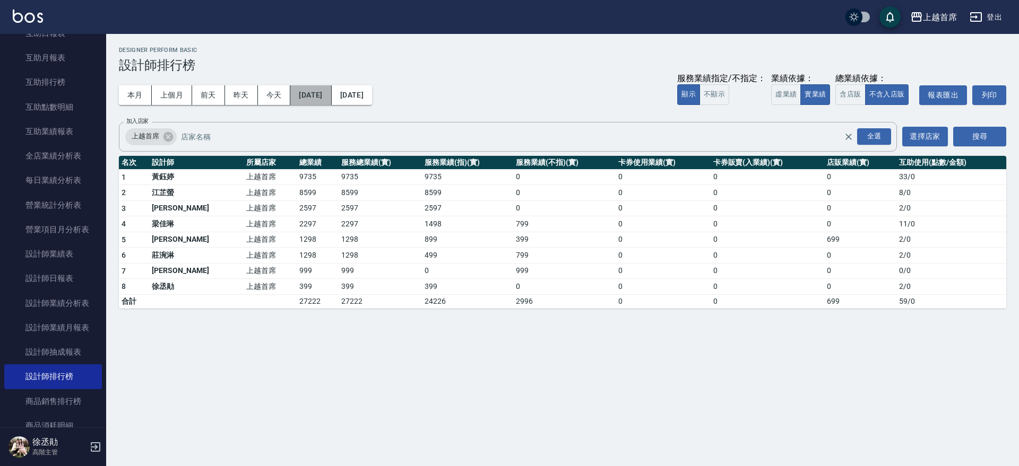
click at [320, 92] on button "2025/09/09" at bounding box center [310, 95] width 41 height 20
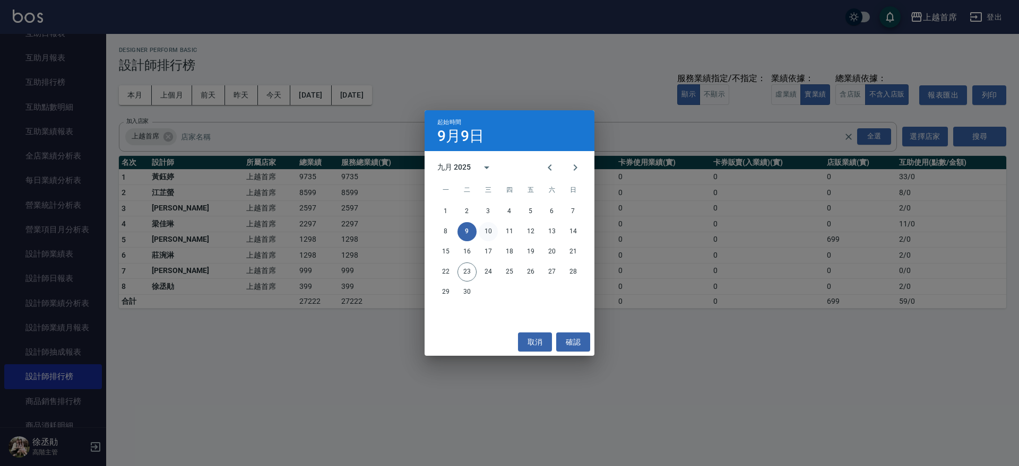
click at [488, 228] on button "10" at bounding box center [488, 231] width 19 height 19
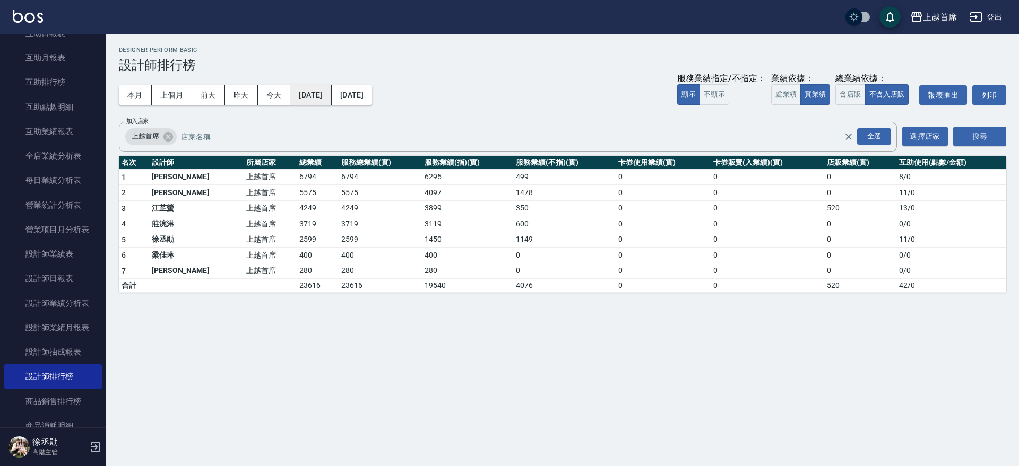
click at [327, 90] on button "2025/09/10" at bounding box center [310, 95] width 41 height 20
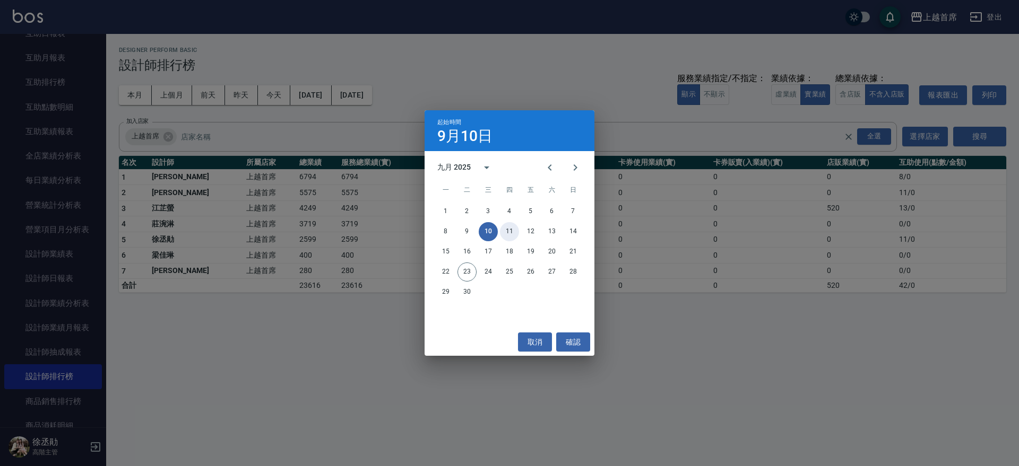
drag, startPoint x: 505, startPoint y: 226, endPoint x: 503, endPoint y: 221, distance: 5.5
click at [506, 226] on button "11" at bounding box center [509, 231] width 19 height 19
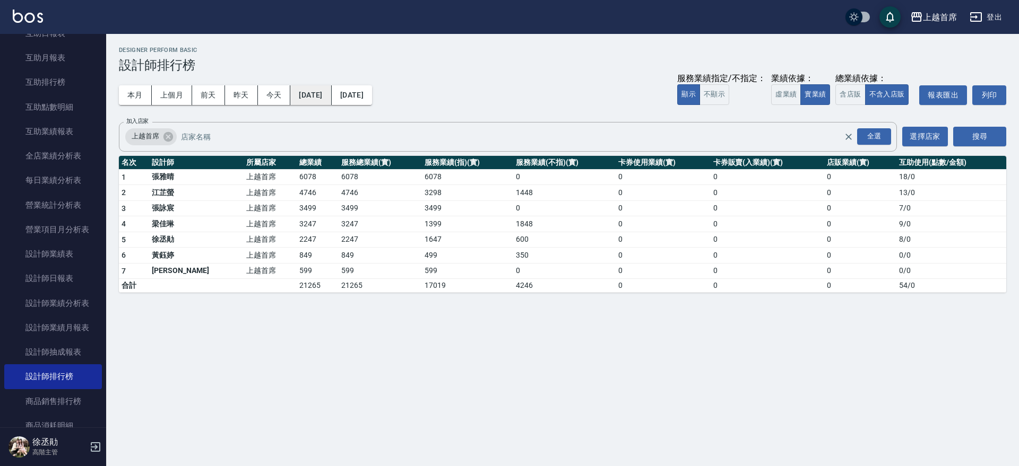
click at [335, 89] on div "本月 上個月 前天 昨天 今天 2025/09/11 2025/09/11 服務業績指定/不指定： 顯示 不顯示 業績依據： 虛業績 實業績 總業績依據： 含…" at bounding box center [562, 95] width 887 height 45
click at [331, 89] on button "2025/09/11" at bounding box center [310, 95] width 41 height 20
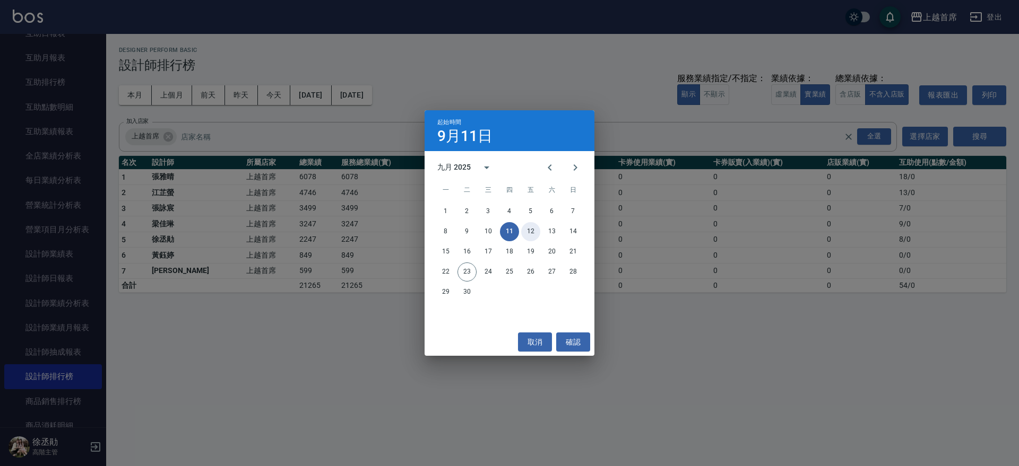
click at [530, 228] on button "12" at bounding box center [530, 231] width 19 height 19
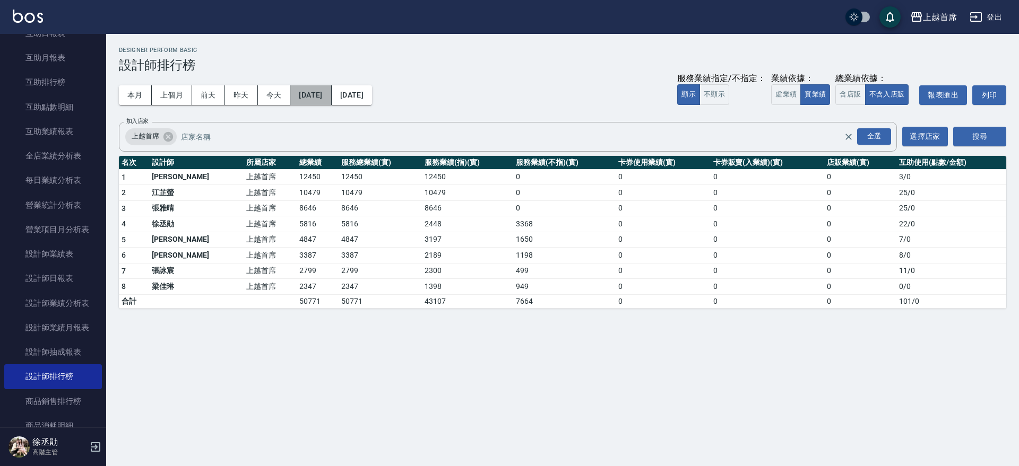
click at [331, 93] on button "2025/09/12" at bounding box center [310, 95] width 41 height 20
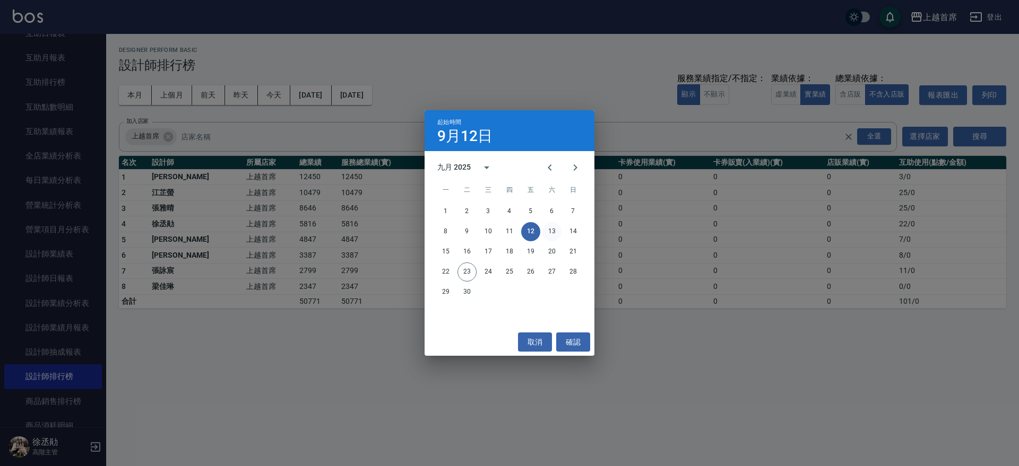
click at [557, 232] on button "13" at bounding box center [551, 231] width 19 height 19
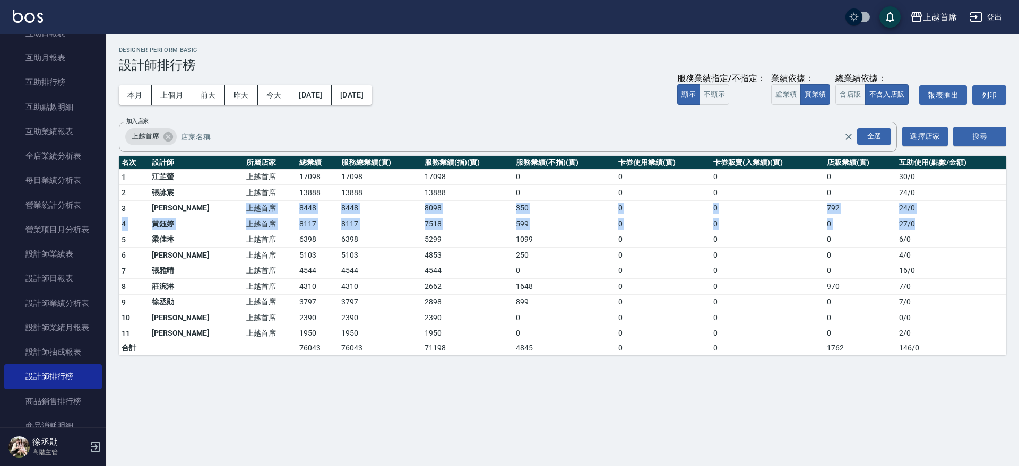
drag, startPoint x: 218, startPoint y: 208, endPoint x: 955, endPoint y: 219, distance: 737.5
click at [955, 219] on tbody "1 江芷螢 上越首席 17098 17098 17098 0 0 0 0 30 / 0 2 張詠宸 上越首席 13888 13888 13888 0 0 0 …" at bounding box center [562, 262] width 887 height 186
click at [331, 93] on button "2025/09/13" at bounding box center [310, 95] width 41 height 20
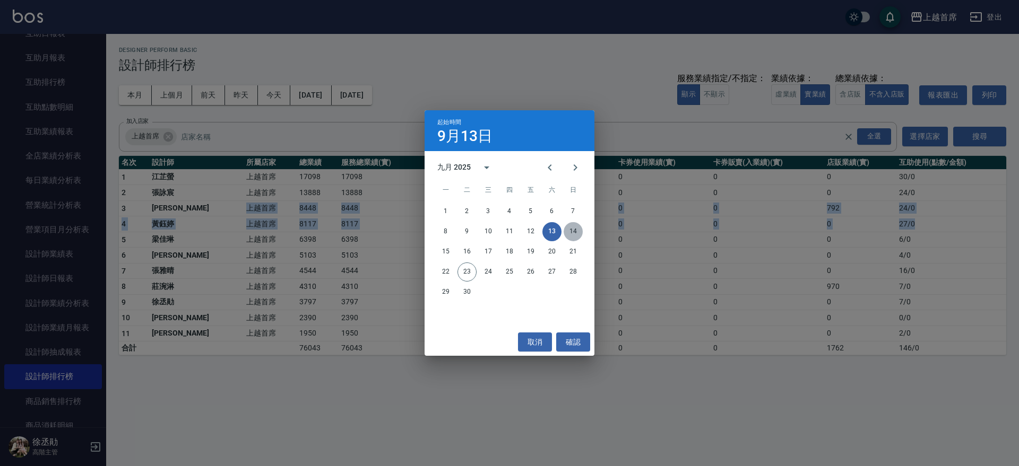
click at [577, 234] on button "14" at bounding box center [572, 231] width 19 height 19
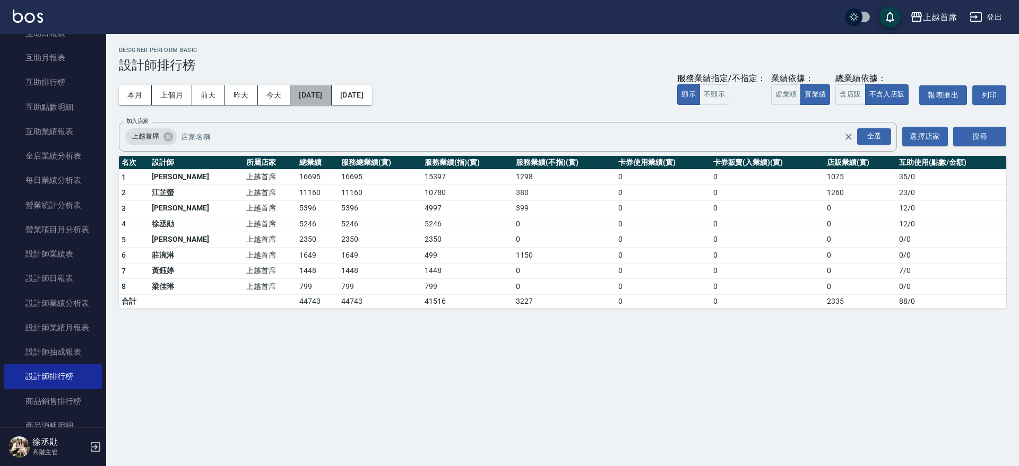
click at [319, 93] on button "2025/09/14" at bounding box center [310, 95] width 41 height 20
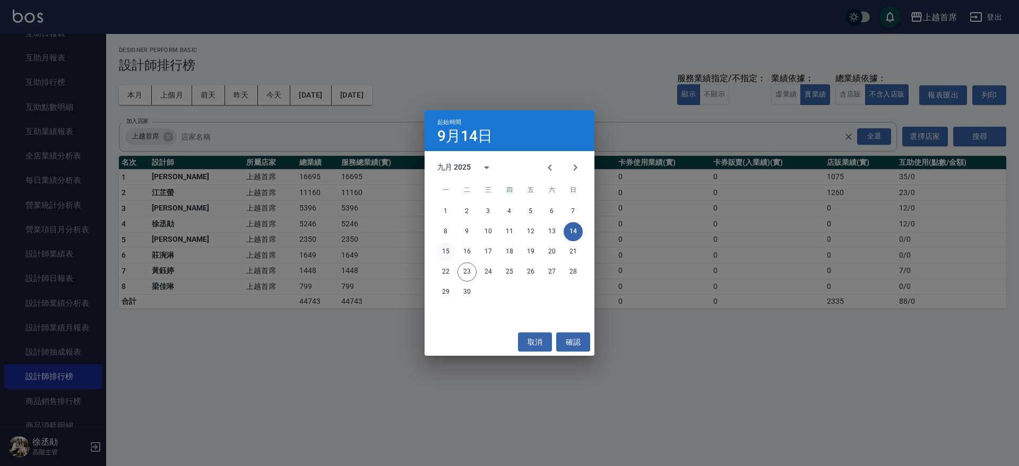
click at [446, 251] on button "15" at bounding box center [445, 251] width 19 height 19
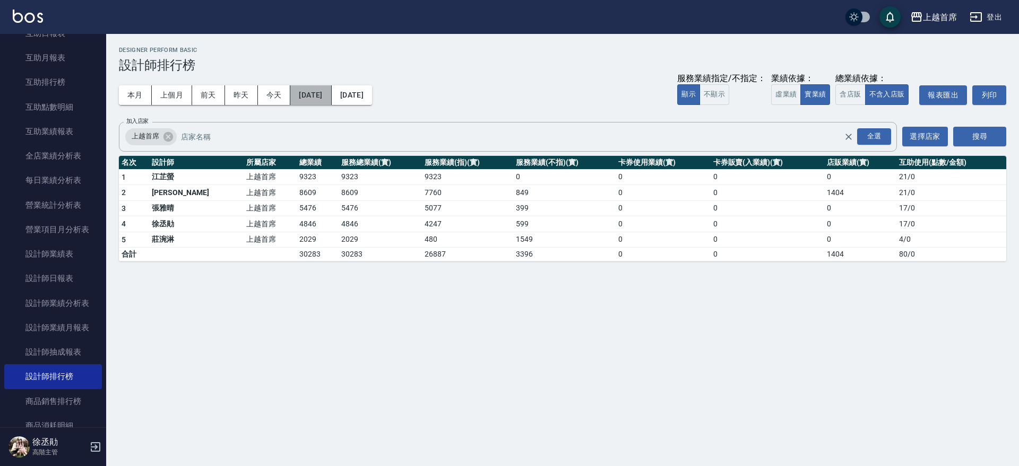
click at [326, 101] on button "2025/09/15" at bounding box center [310, 95] width 41 height 20
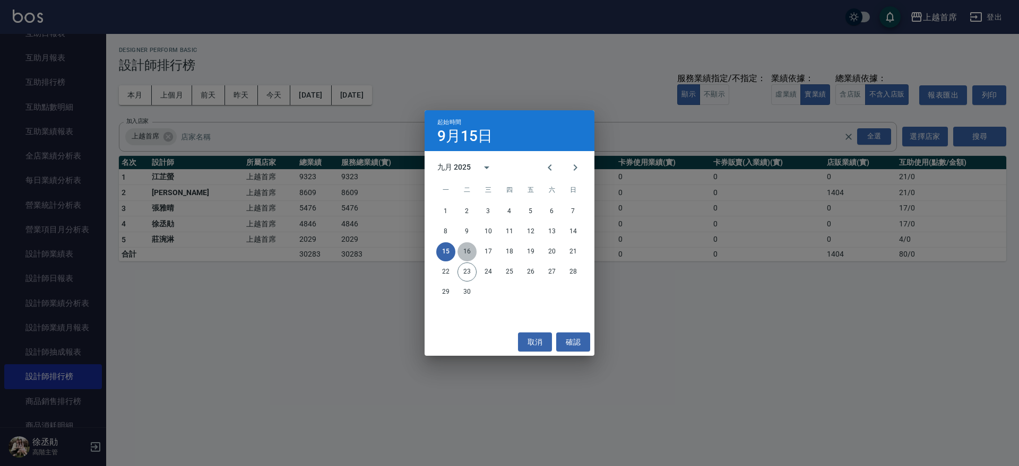
click at [466, 255] on button "16" at bounding box center [466, 251] width 19 height 19
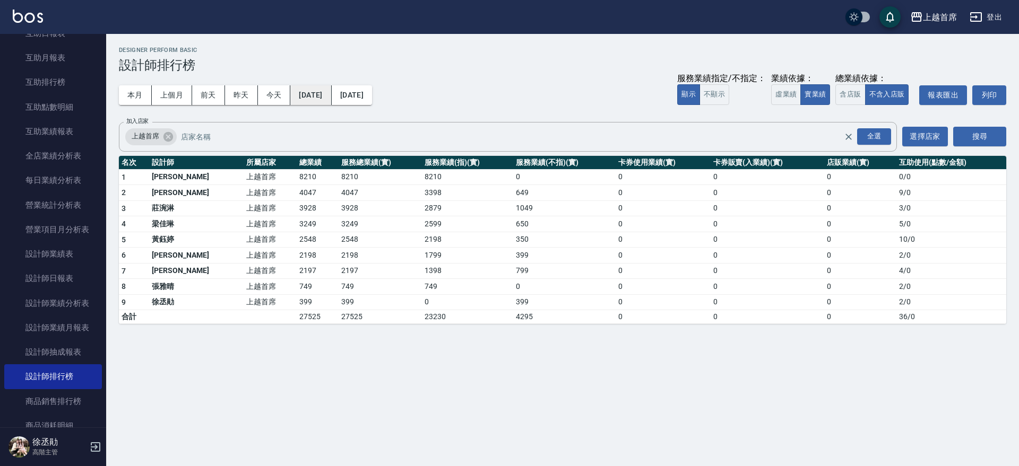
click at [327, 96] on button "2025/09/16" at bounding box center [310, 95] width 41 height 20
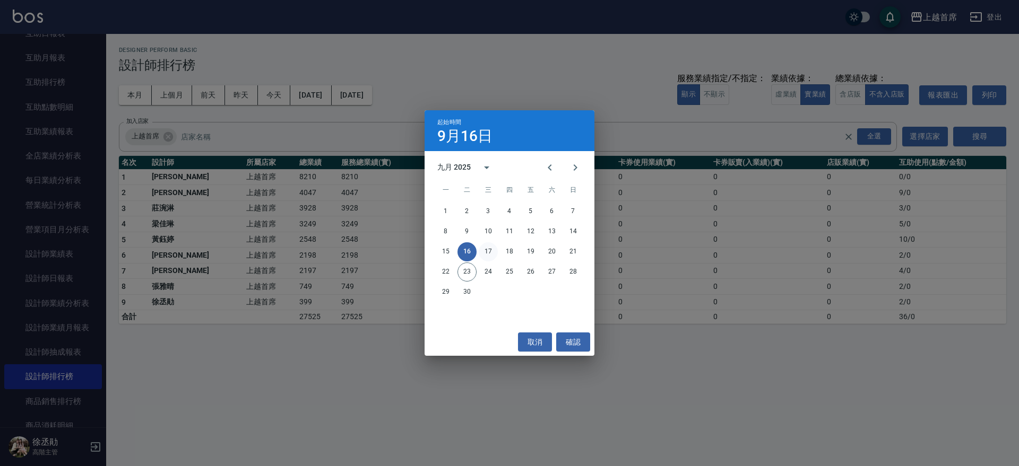
click at [490, 251] on button "17" at bounding box center [488, 251] width 19 height 19
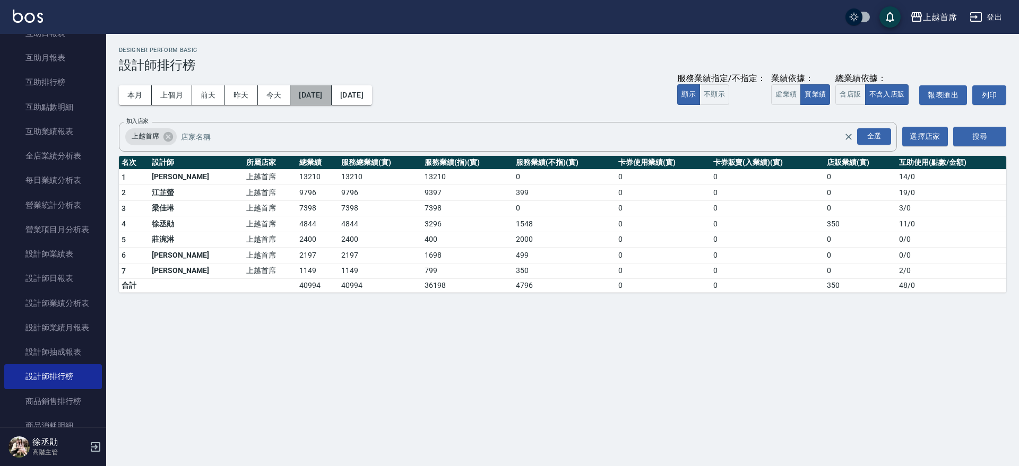
click at [320, 90] on button "2025/09/17" at bounding box center [310, 95] width 41 height 20
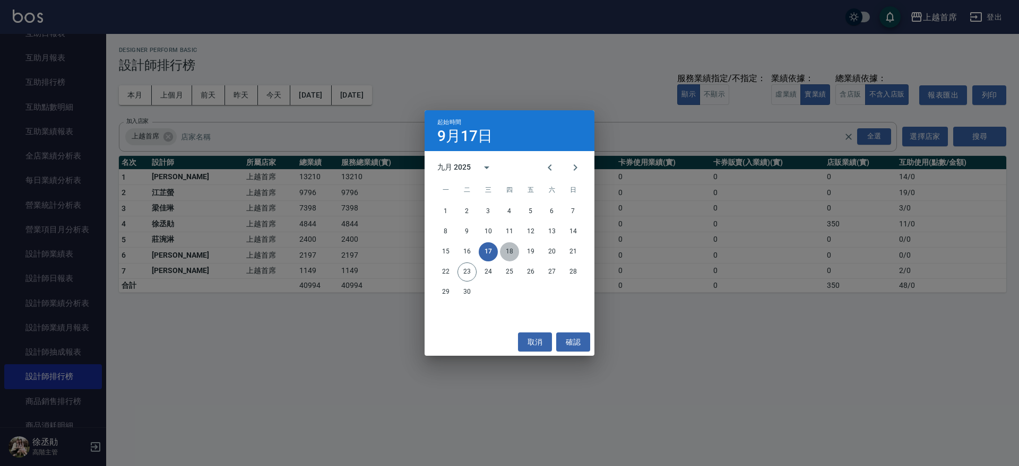
click at [514, 253] on button "18" at bounding box center [509, 251] width 19 height 19
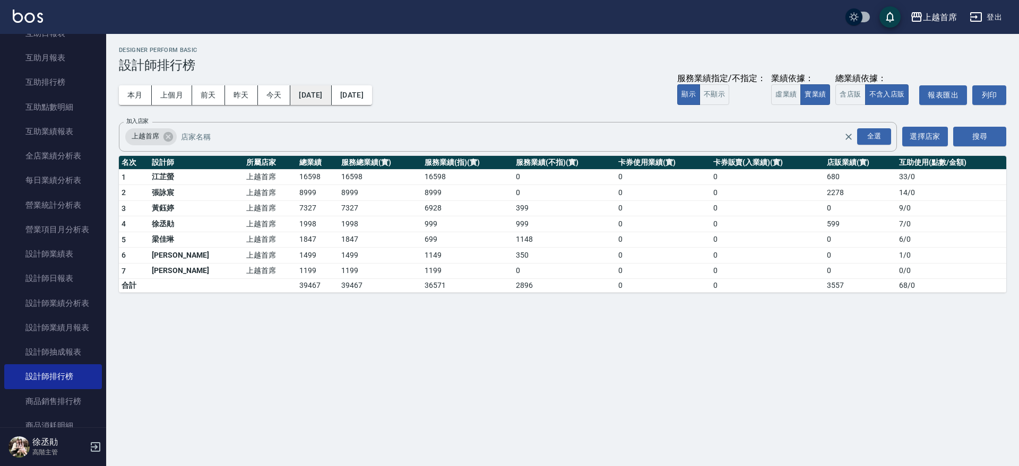
click at [307, 99] on button "2025/09/18" at bounding box center [310, 95] width 41 height 20
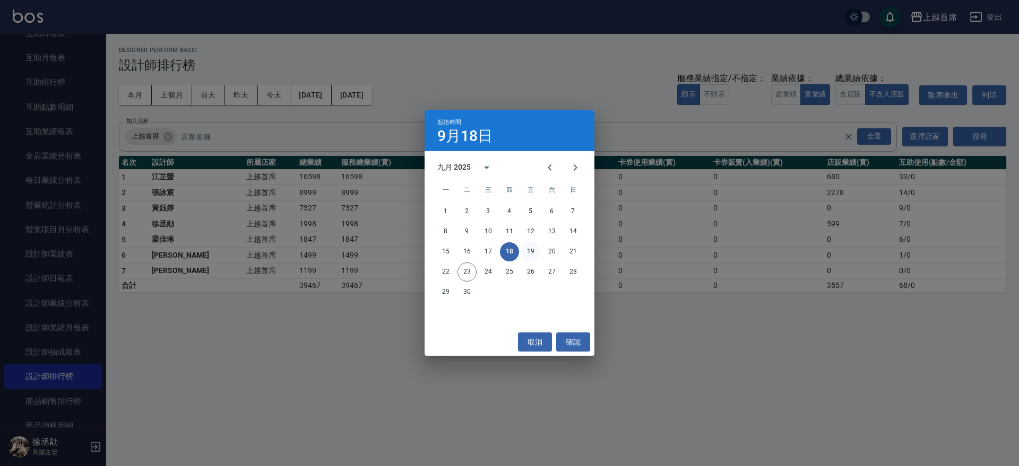
click at [527, 254] on button "19" at bounding box center [530, 251] width 19 height 19
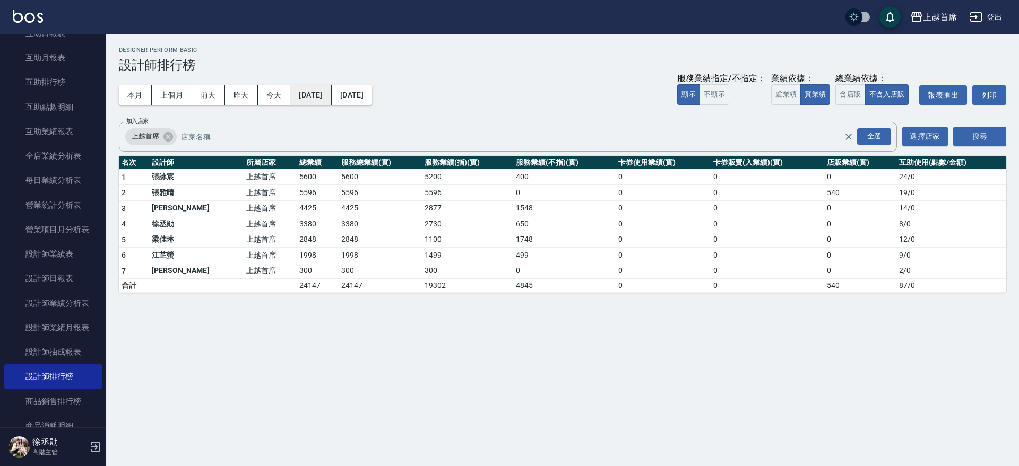
click at [320, 88] on button "2025/09/19" at bounding box center [310, 95] width 41 height 20
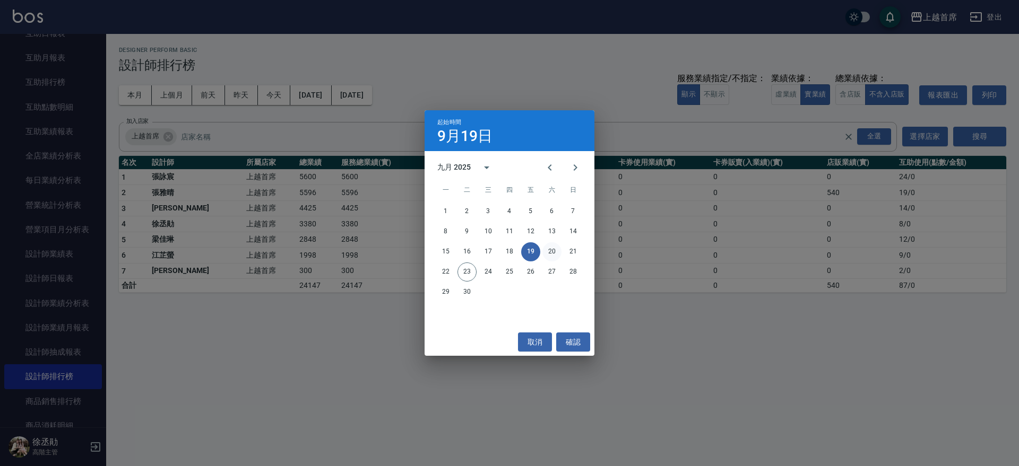
click at [546, 250] on button "20" at bounding box center [551, 251] width 19 height 19
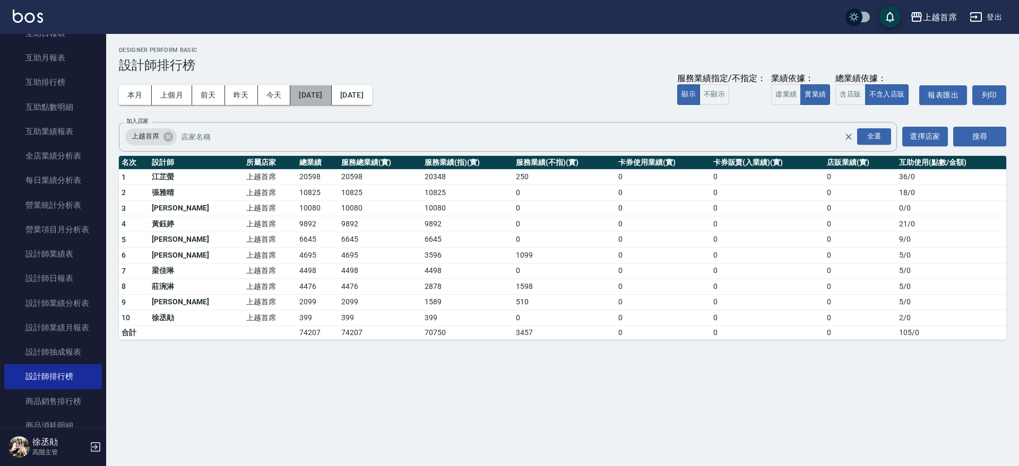
click at [331, 94] on button "2025/09/20" at bounding box center [310, 95] width 41 height 20
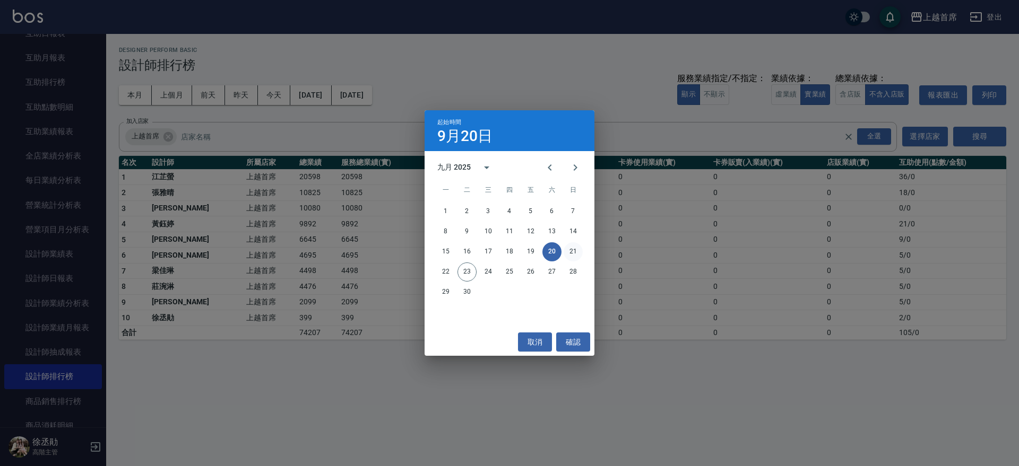
click at [573, 254] on button "21" at bounding box center [572, 251] width 19 height 19
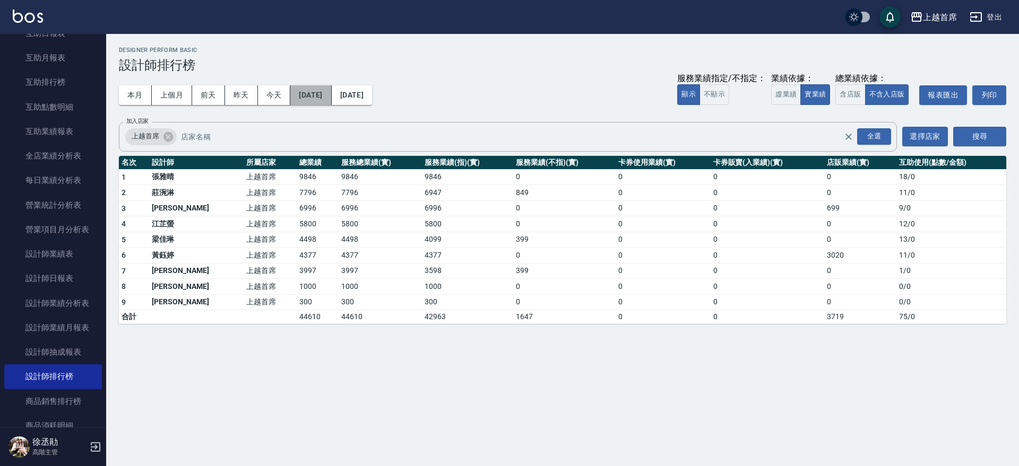
click at [331, 96] on button "2025/09/21" at bounding box center [310, 95] width 41 height 20
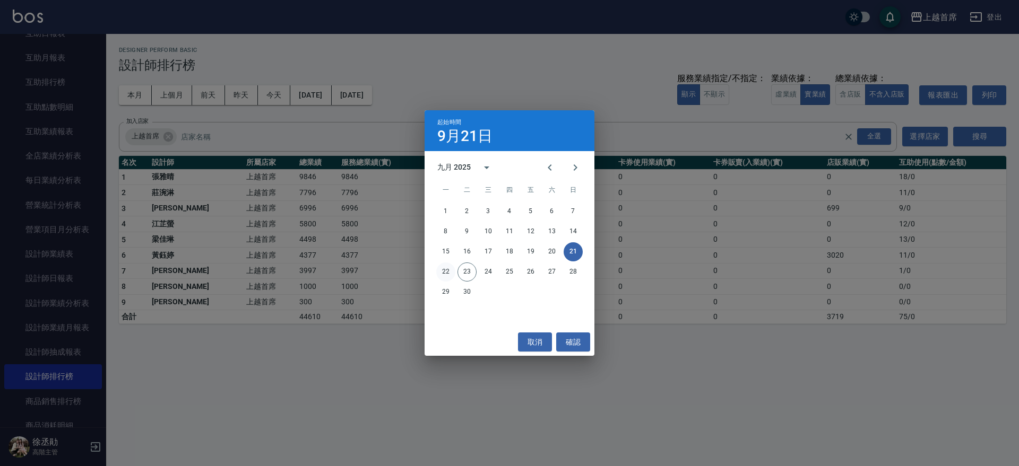
click at [449, 268] on button "22" at bounding box center [445, 272] width 19 height 19
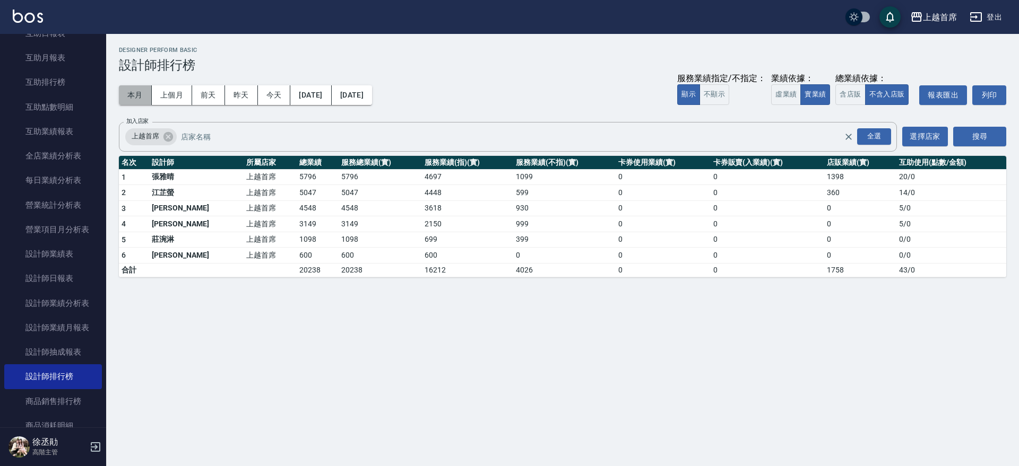
drag, startPoint x: 138, startPoint y: 95, endPoint x: 126, endPoint y: 102, distance: 14.3
click at [136, 97] on button "本月" at bounding box center [135, 95] width 33 height 20
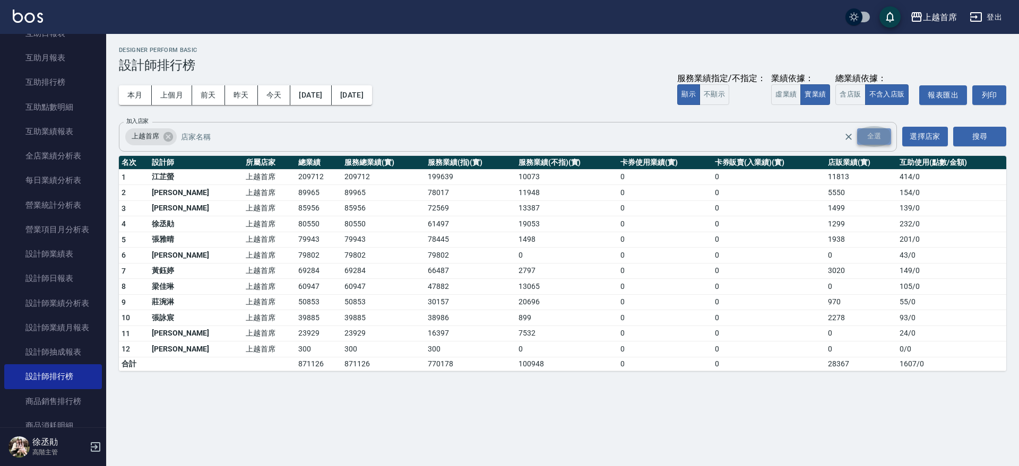
click at [872, 134] on div "全選" at bounding box center [874, 136] width 34 height 16
click at [984, 140] on button "搜尋" at bounding box center [979, 137] width 53 height 20
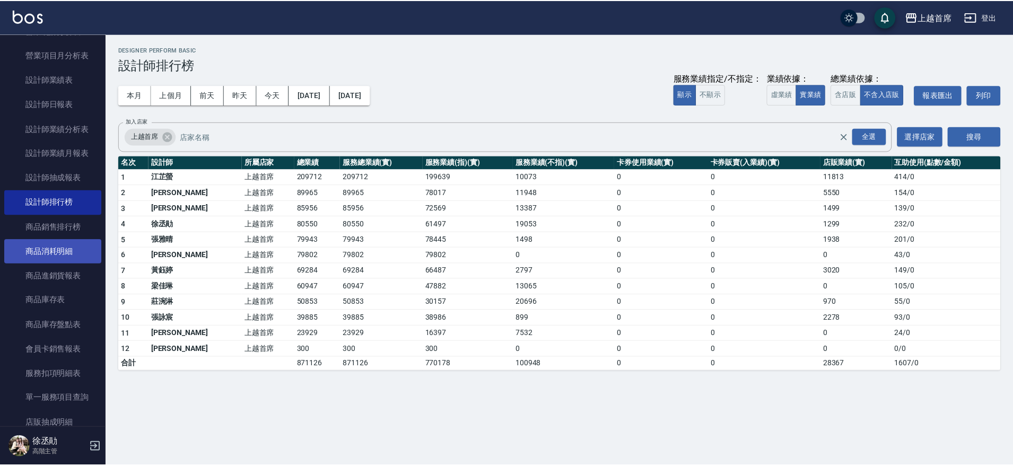
scroll to position [695, 0]
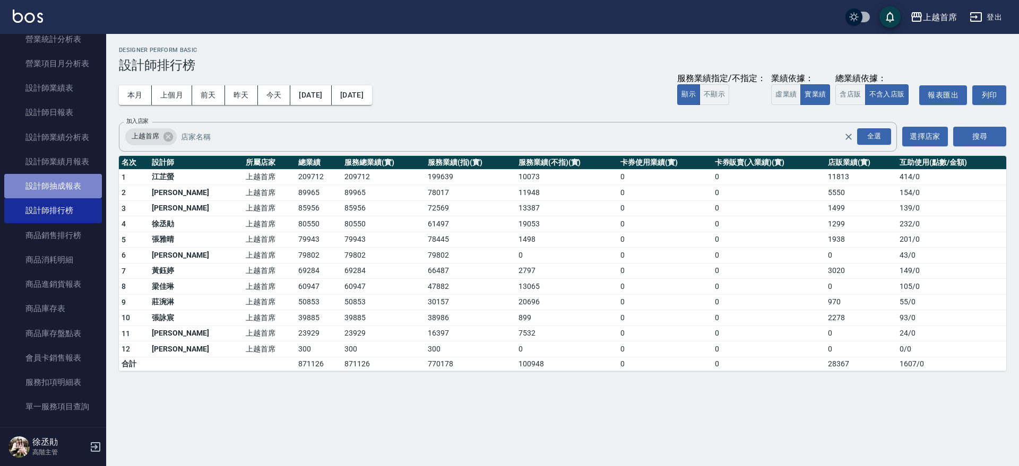
click at [65, 188] on link "設計師抽成報表" at bounding box center [53, 186] width 98 height 24
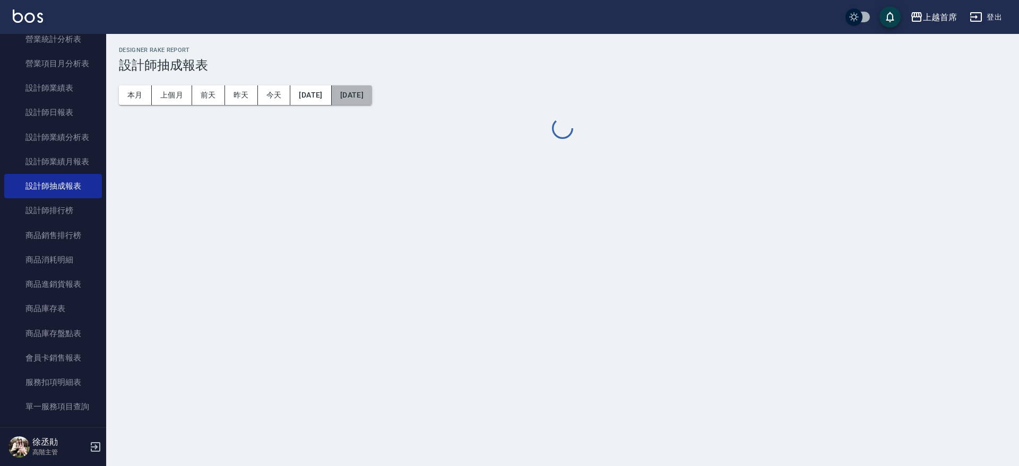
click at [366, 93] on button "2025/09/23" at bounding box center [352, 95] width 40 height 20
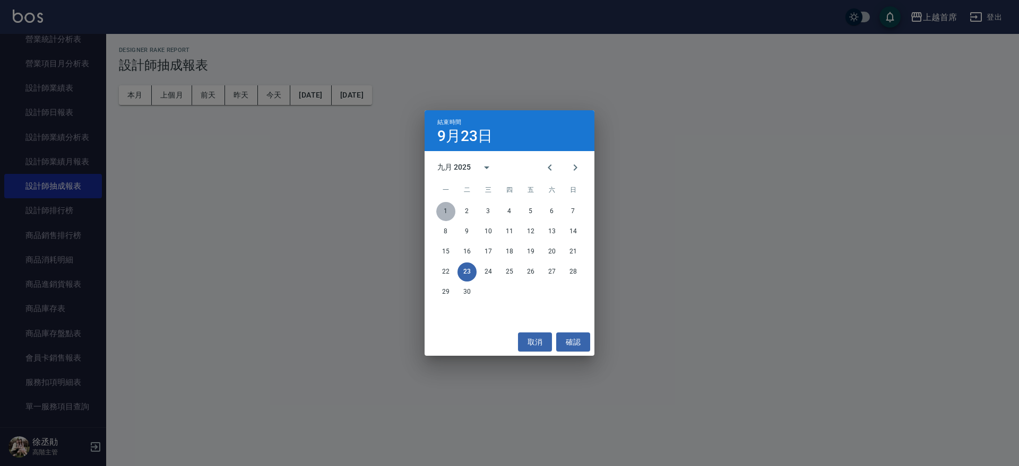
click at [448, 207] on button "1" at bounding box center [445, 211] width 19 height 19
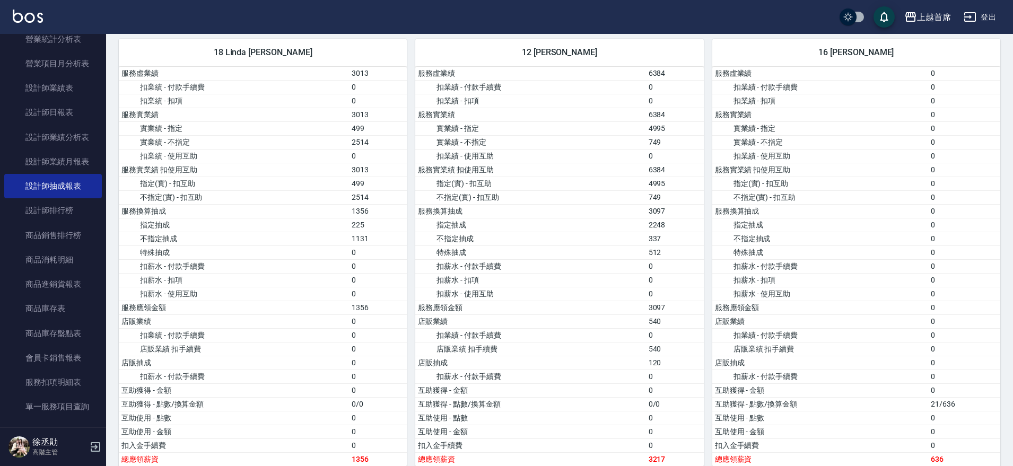
scroll to position [1045, 0]
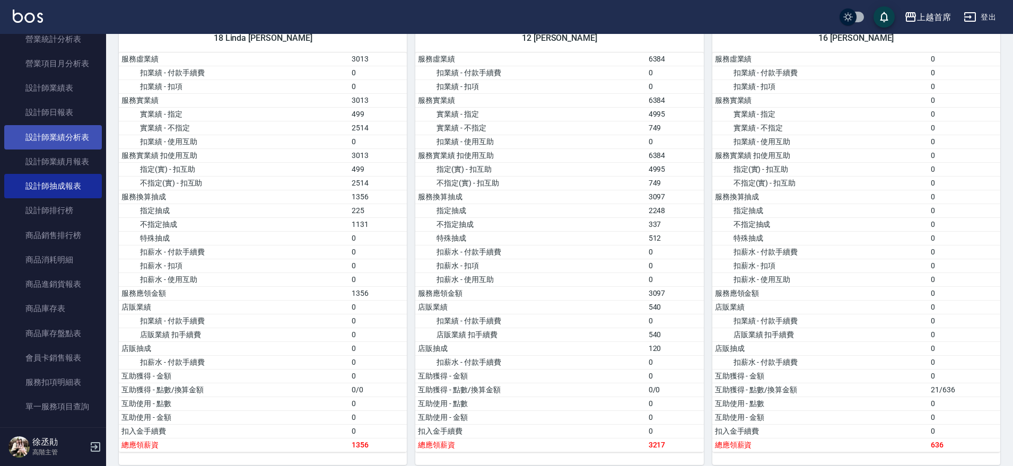
click at [76, 142] on link "設計師業績分析表" at bounding box center [53, 137] width 98 height 24
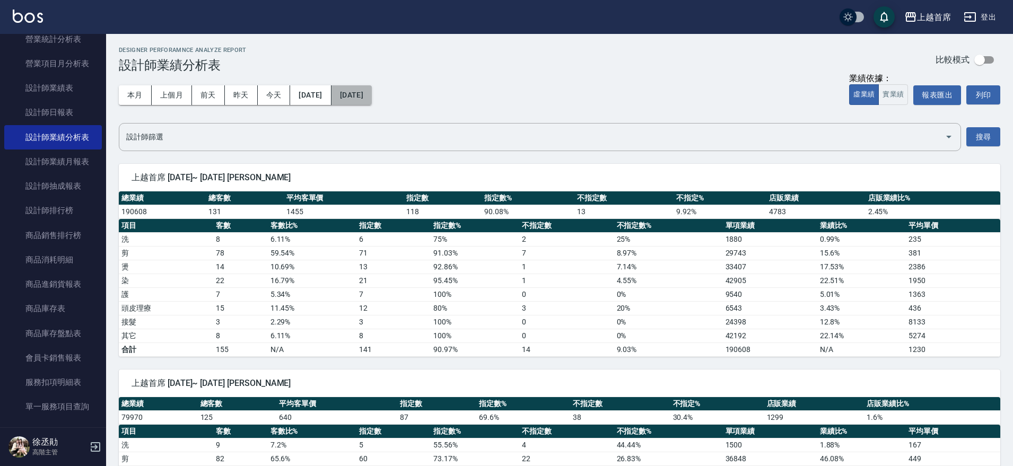
click at [372, 95] on button "2025/09/23" at bounding box center [352, 95] width 40 height 20
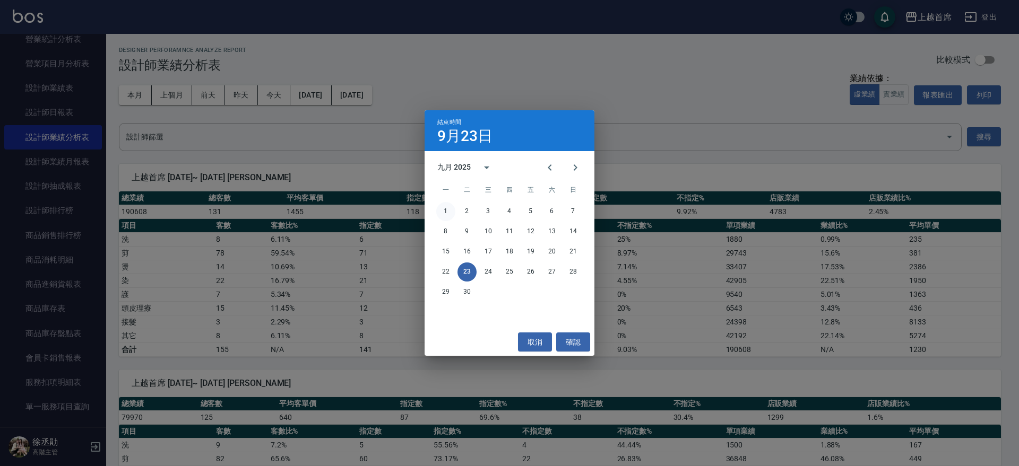
click at [448, 209] on button "1" at bounding box center [445, 211] width 19 height 19
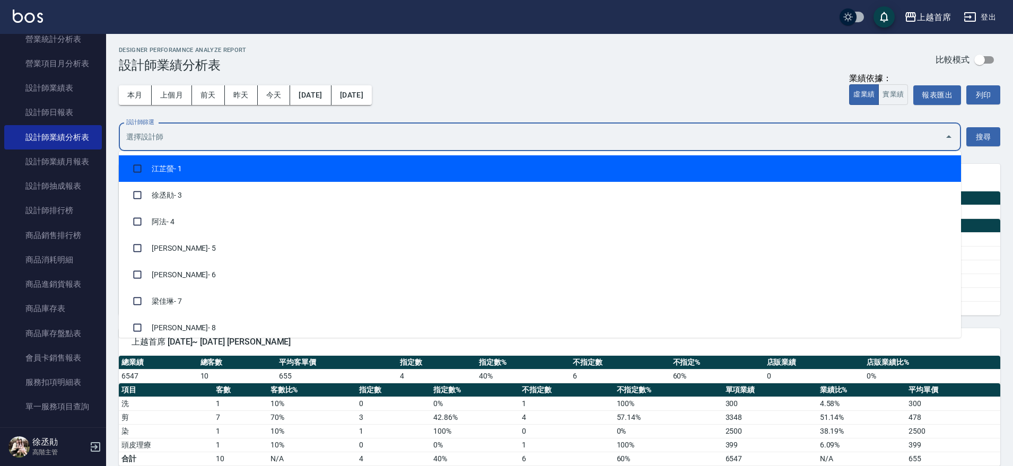
click at [488, 141] on input "設計師篩選" at bounding box center [532, 137] width 817 height 19
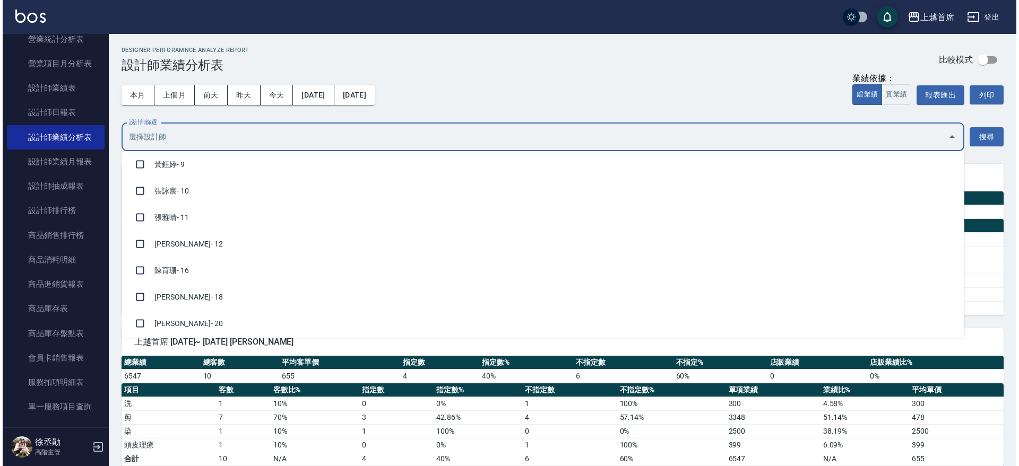
scroll to position [199, 0]
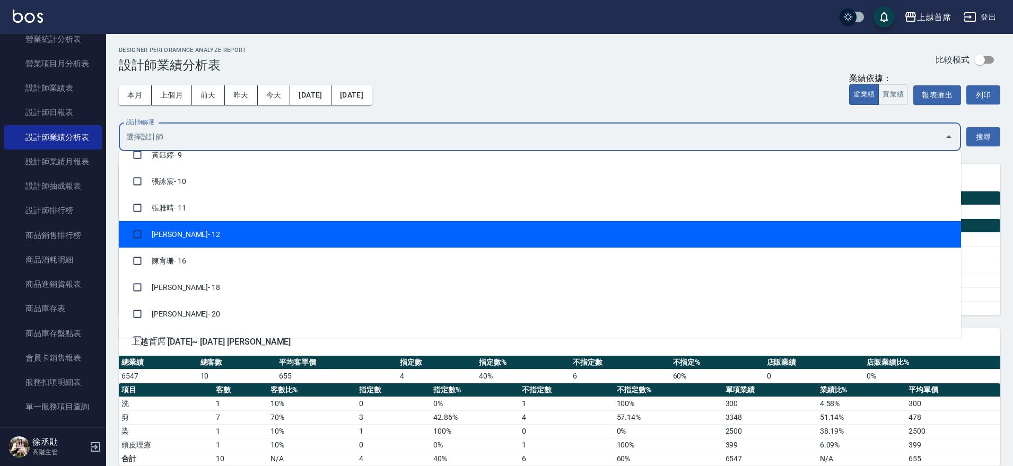
click at [250, 241] on li "許婕妤 - 12" at bounding box center [540, 234] width 842 height 27
checkbox input "true"
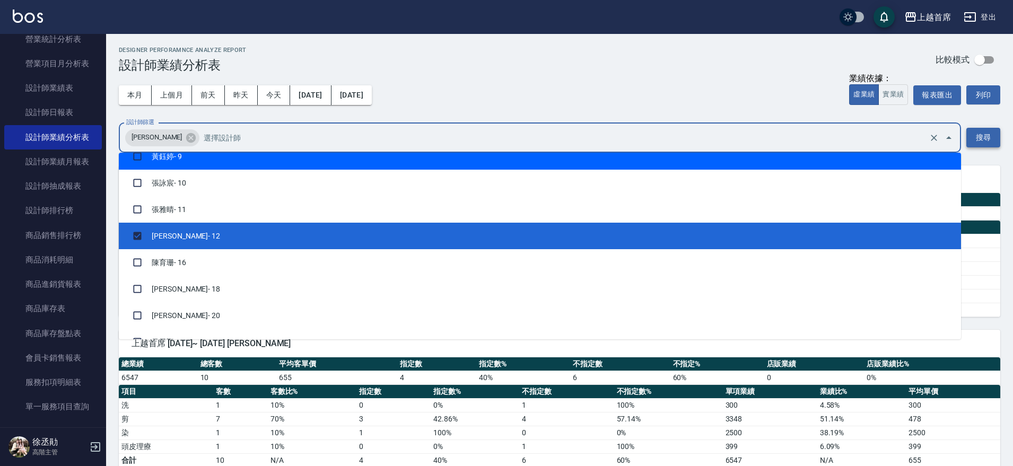
click at [981, 137] on button "搜尋" at bounding box center [984, 138] width 34 height 20
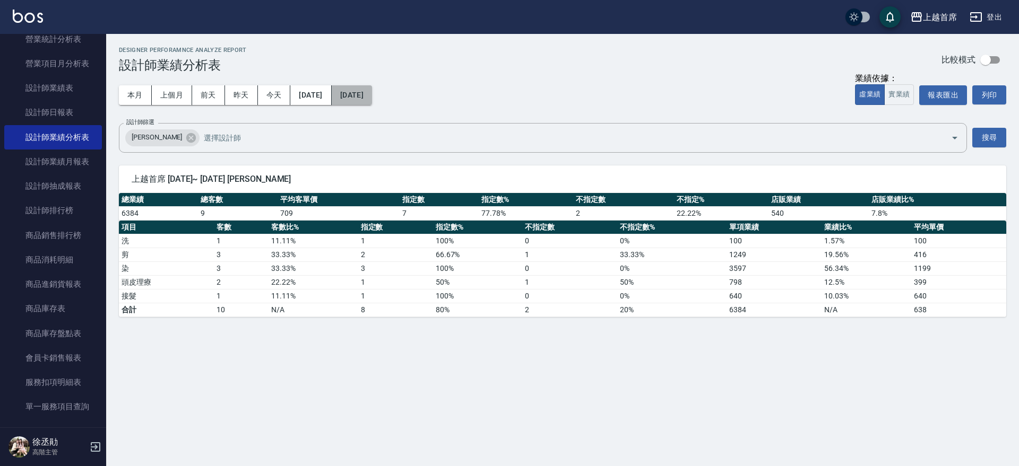
click at [372, 92] on button "[DATE]" at bounding box center [352, 95] width 40 height 20
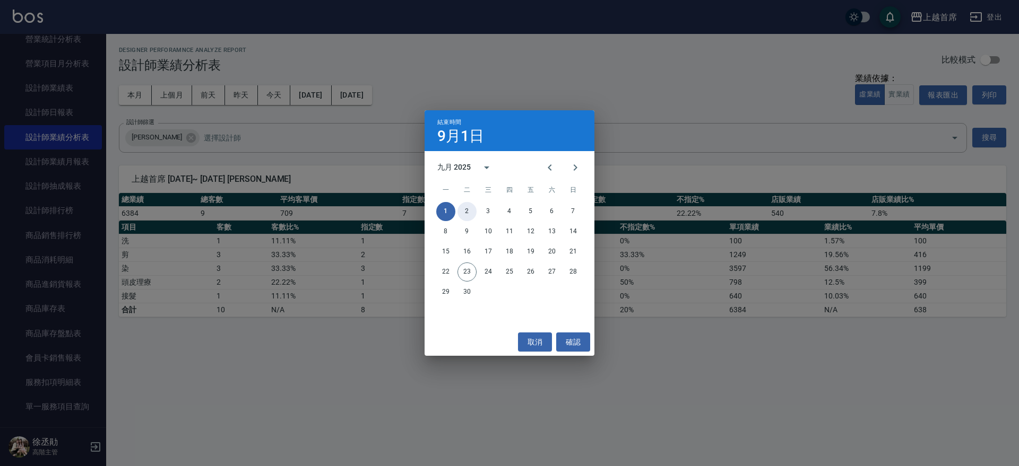
drag, startPoint x: 465, startPoint y: 208, endPoint x: 466, endPoint y: 202, distance: 6.0
click at [464, 208] on button "2" at bounding box center [466, 211] width 19 height 19
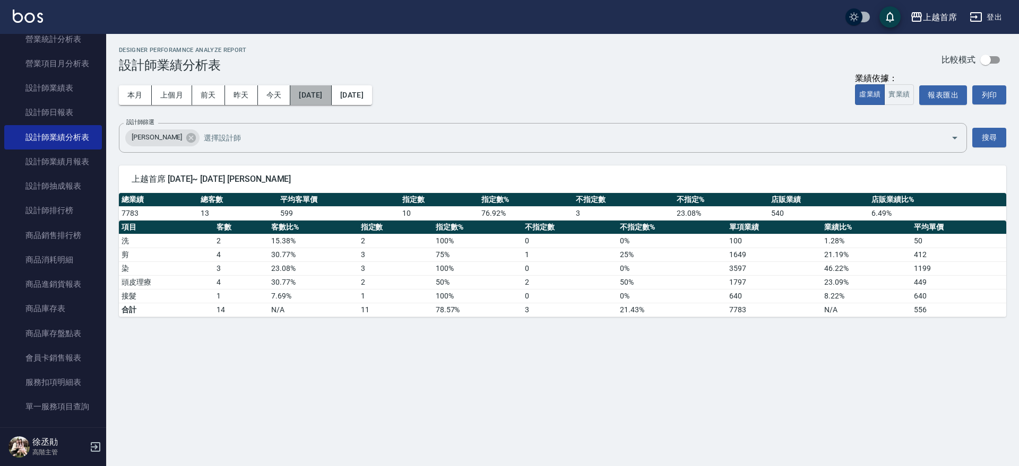
click at [331, 91] on button "[DATE]" at bounding box center [310, 95] width 41 height 20
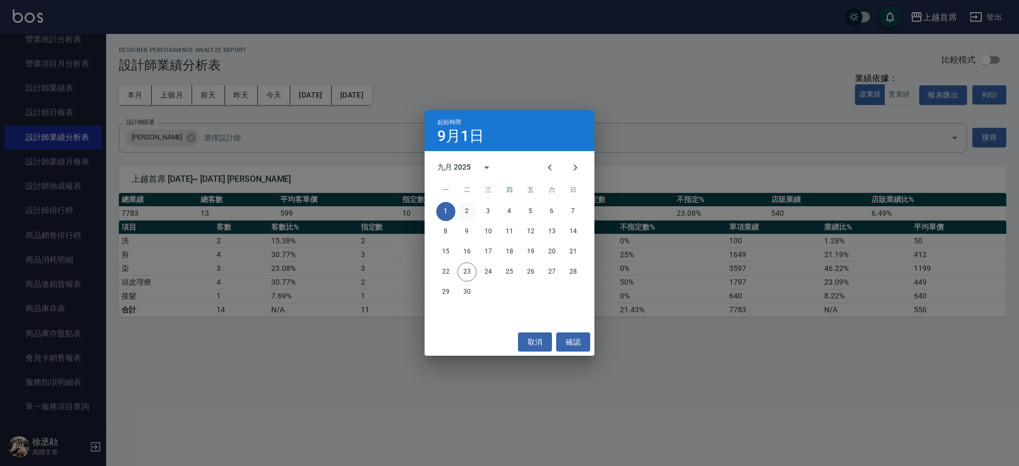
click at [470, 209] on button "2" at bounding box center [466, 211] width 19 height 19
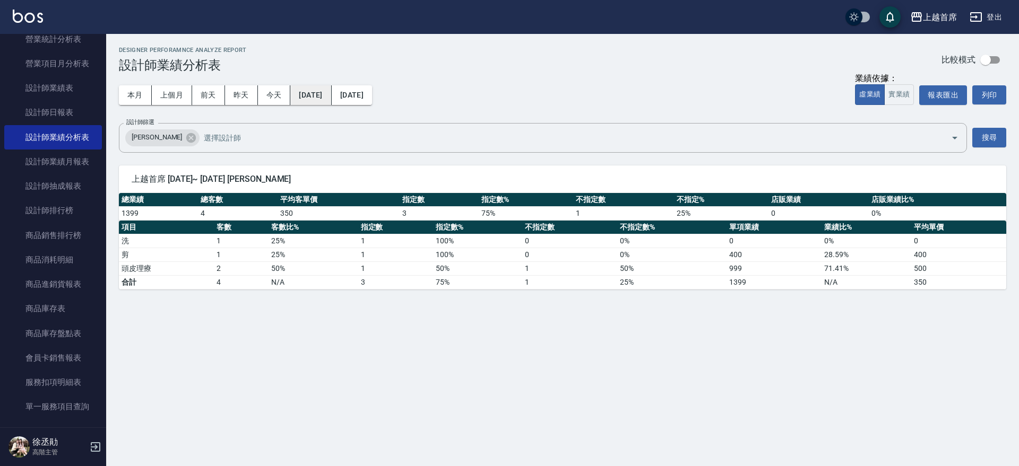
click at [331, 96] on button "2025/09/02" at bounding box center [310, 95] width 41 height 20
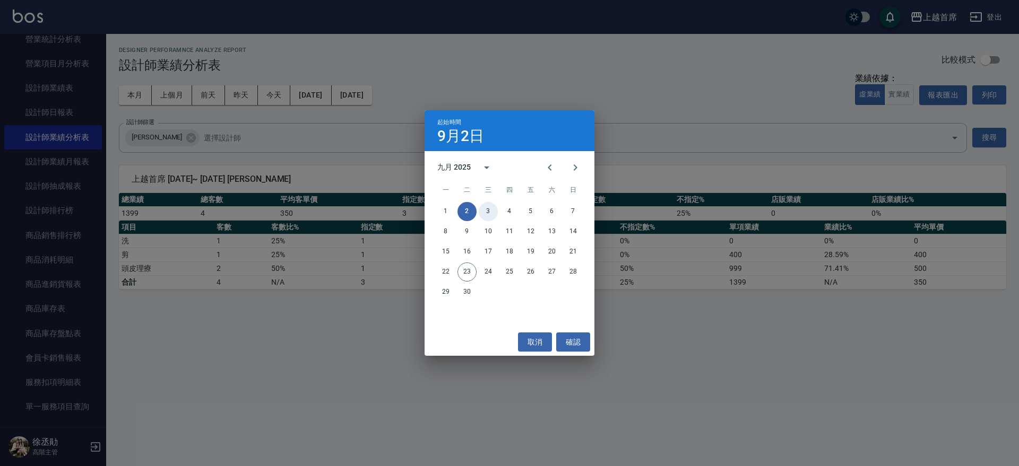
drag, startPoint x: 488, startPoint y: 211, endPoint x: 466, endPoint y: 193, distance: 27.5
click at [487, 211] on button "3" at bounding box center [488, 211] width 19 height 19
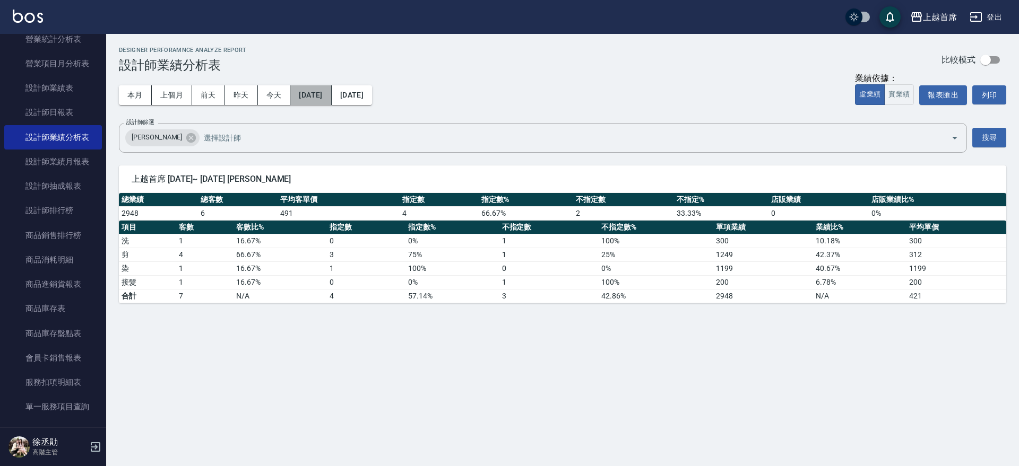
click at [331, 99] on button "2025/09/03" at bounding box center [310, 95] width 41 height 20
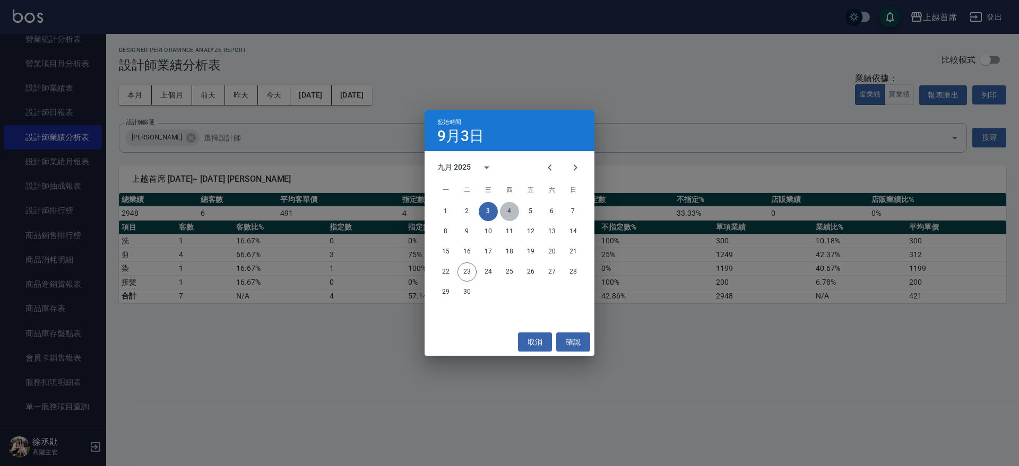
click at [508, 213] on button "4" at bounding box center [509, 211] width 19 height 19
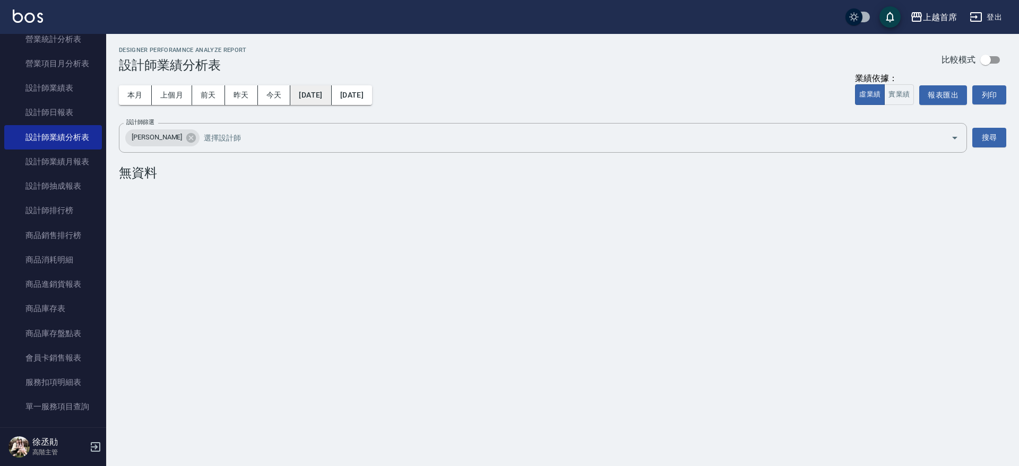
click at [331, 100] on button "2025/09/04" at bounding box center [310, 95] width 41 height 20
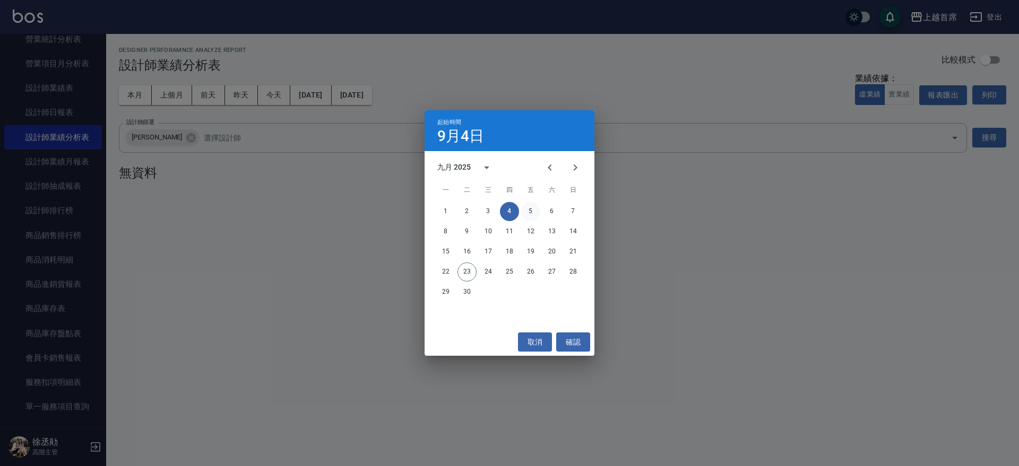
click at [528, 210] on button "5" at bounding box center [530, 211] width 19 height 19
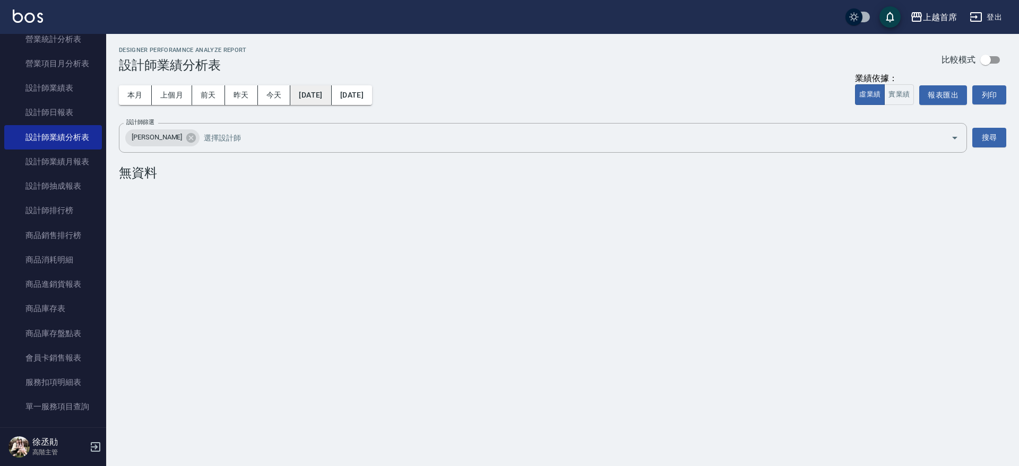
click at [331, 96] on button "2025/09/05" at bounding box center [310, 95] width 41 height 20
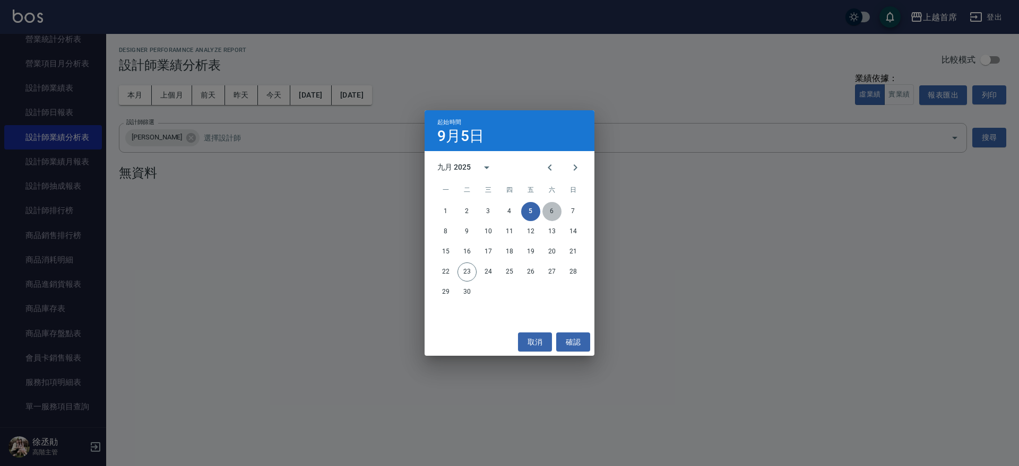
click at [555, 212] on button "6" at bounding box center [551, 211] width 19 height 19
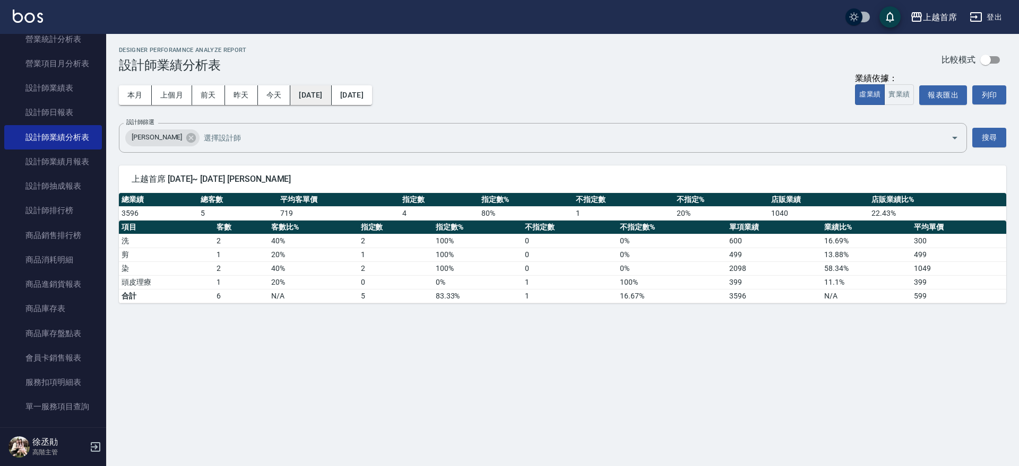
click at [331, 92] on button "2025/09/06" at bounding box center [310, 95] width 41 height 20
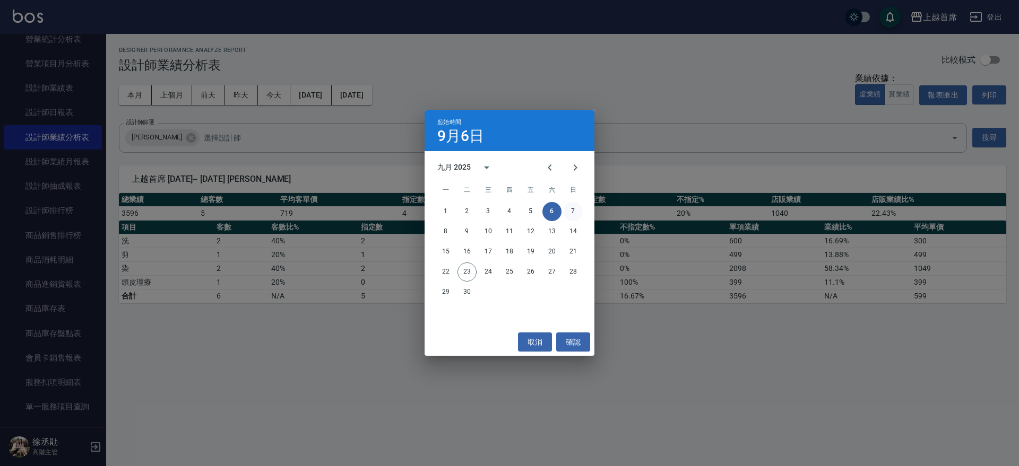
click at [574, 208] on button "7" at bounding box center [572, 211] width 19 height 19
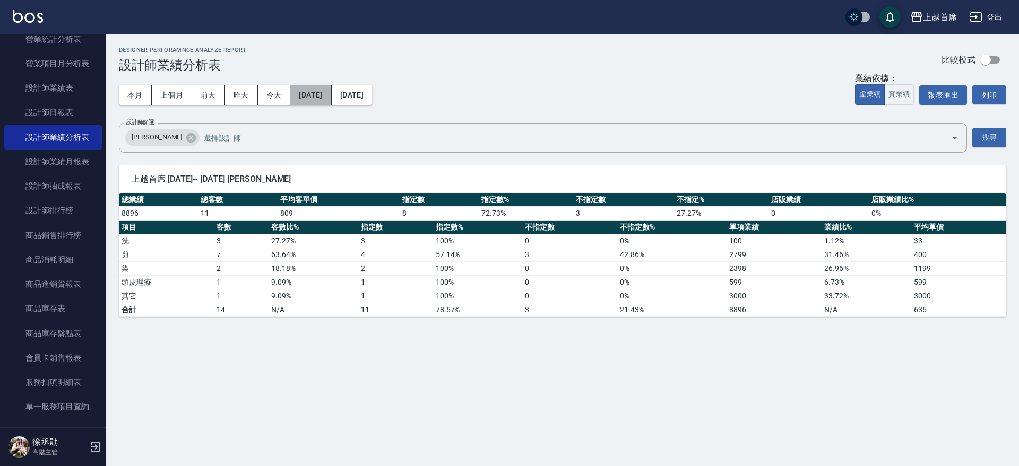
click at [331, 94] on button "2025/09/07" at bounding box center [310, 95] width 41 height 20
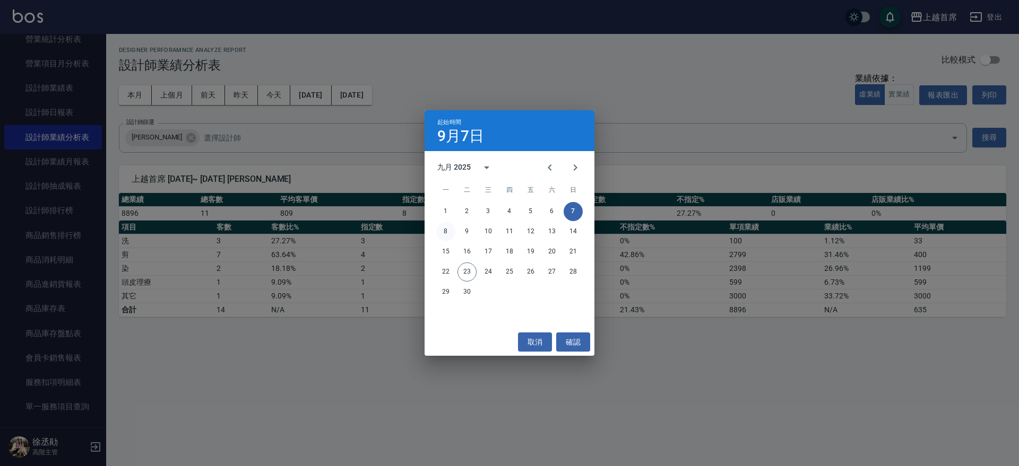
click at [445, 232] on button "8" at bounding box center [445, 231] width 19 height 19
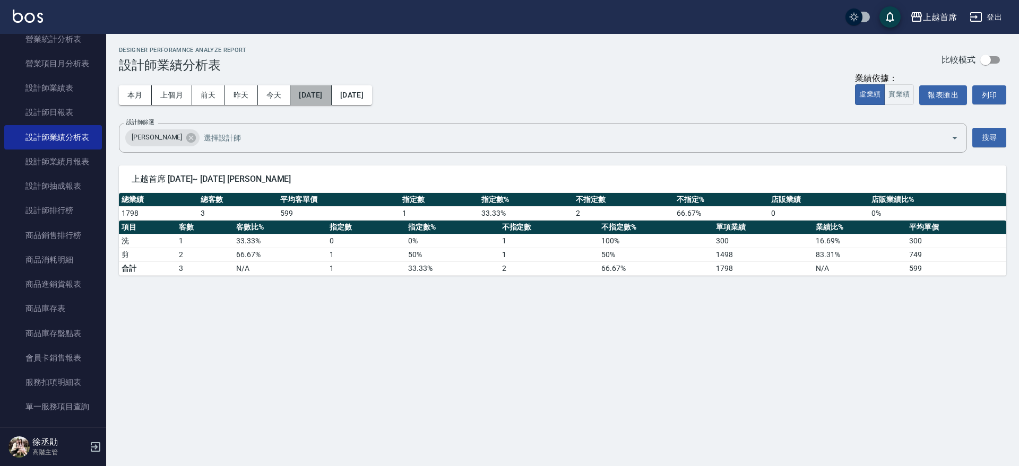
click at [331, 100] on button "2025/09/08" at bounding box center [310, 95] width 41 height 20
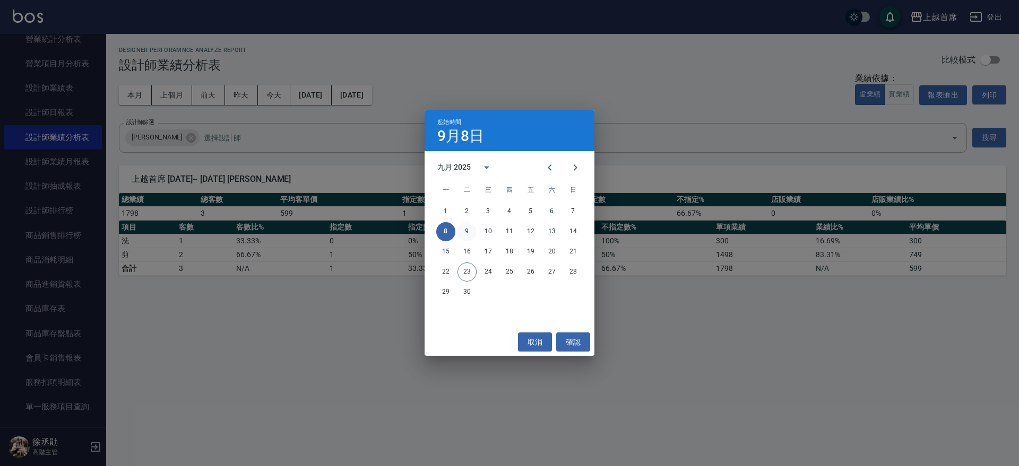
click at [470, 228] on button "9" at bounding box center [466, 231] width 19 height 19
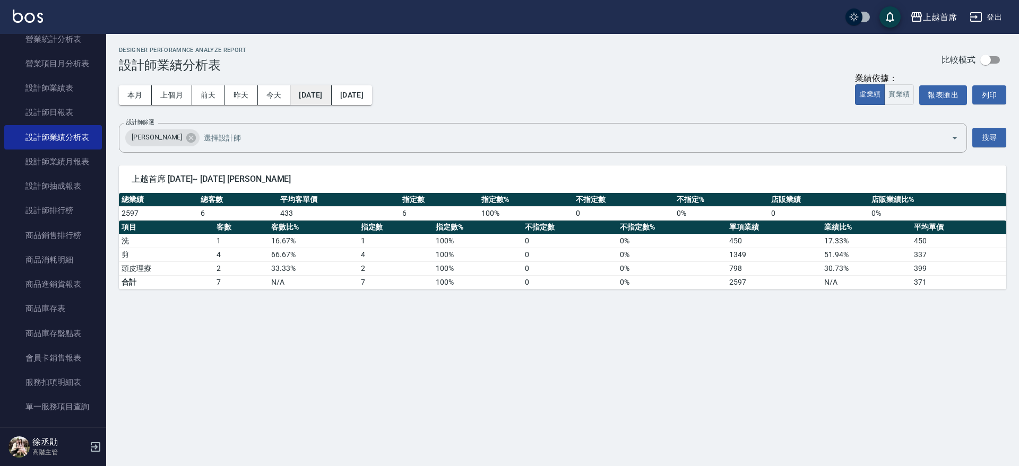
click at [331, 91] on button "2025/09/09" at bounding box center [310, 95] width 41 height 20
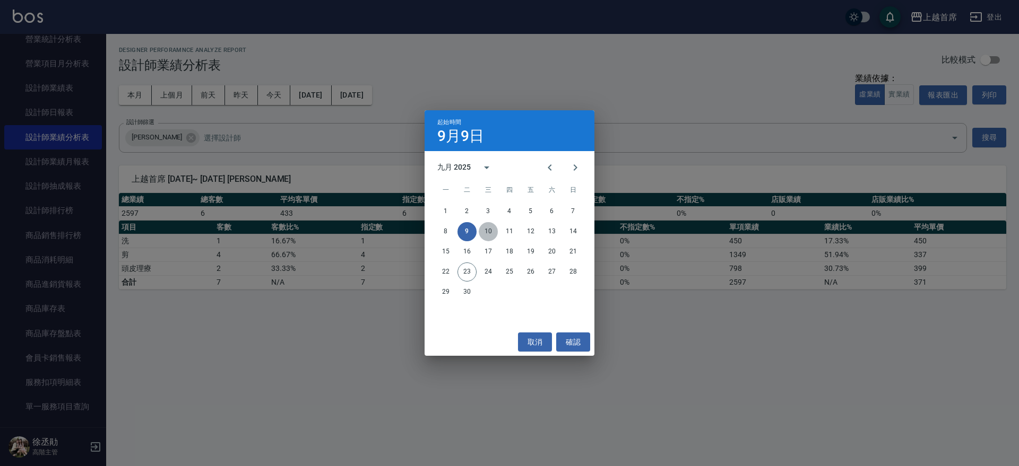
click at [493, 232] on button "10" at bounding box center [488, 231] width 19 height 19
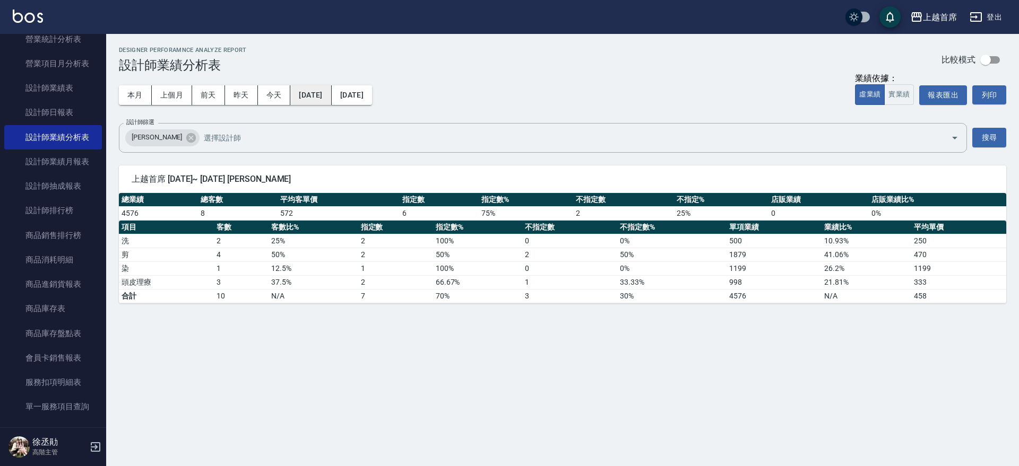
click at [331, 95] on button "2025/09/10" at bounding box center [310, 95] width 41 height 20
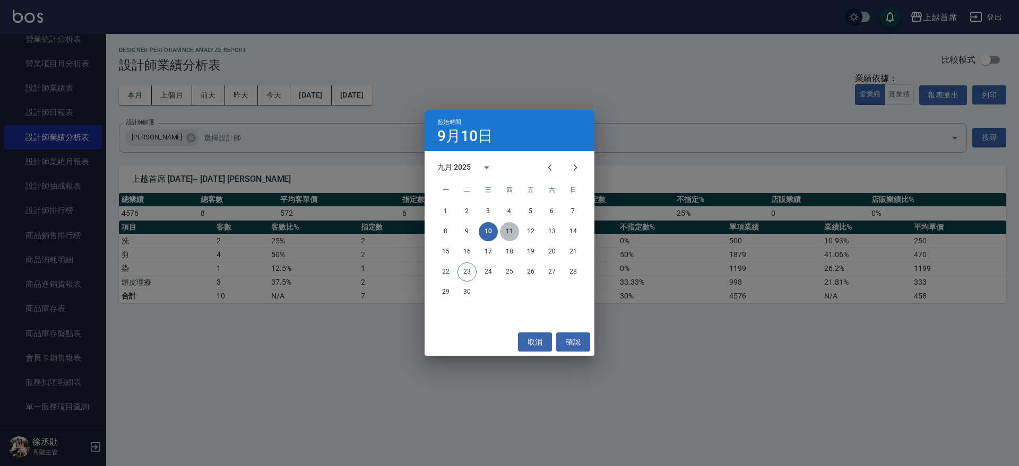
click at [509, 230] on button "11" at bounding box center [509, 231] width 19 height 19
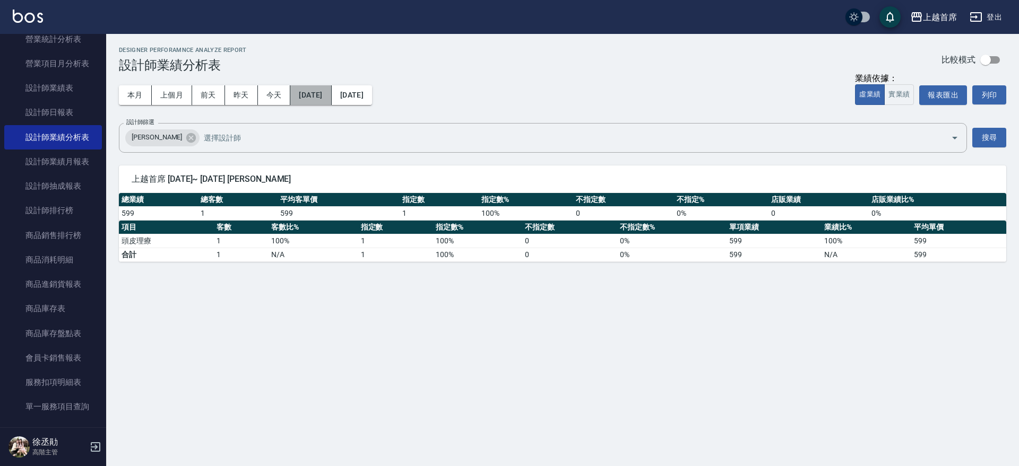
click at [331, 96] on button "2025/09/11" at bounding box center [310, 95] width 41 height 20
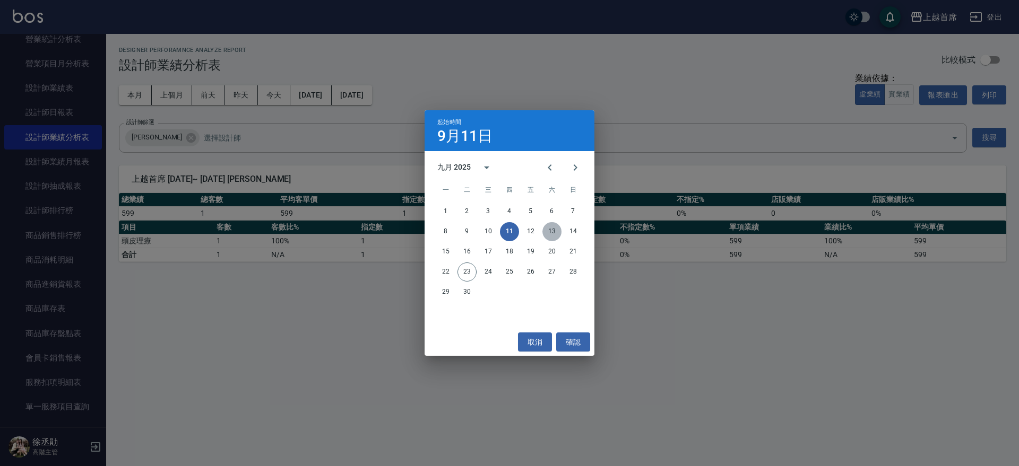
click at [547, 231] on button "13" at bounding box center [551, 231] width 19 height 19
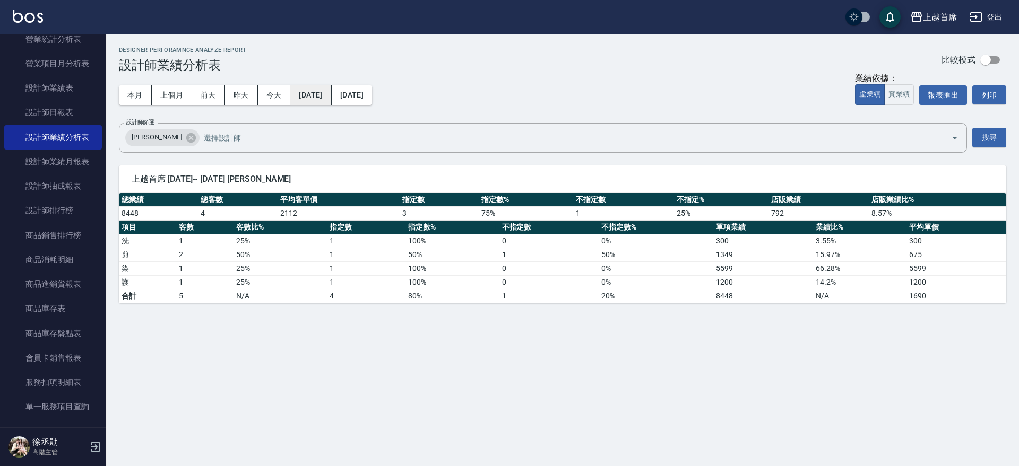
click at [331, 90] on button "2025/09/13" at bounding box center [310, 95] width 41 height 20
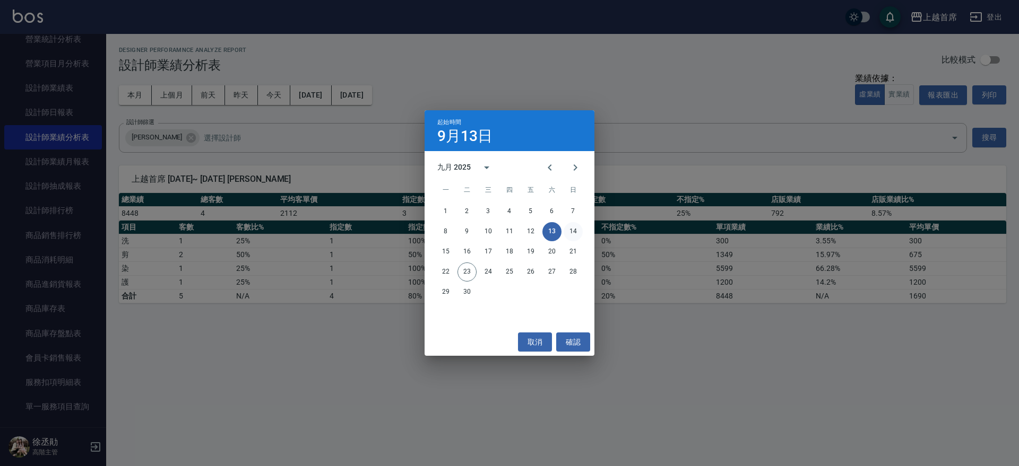
click at [570, 234] on button "14" at bounding box center [572, 231] width 19 height 19
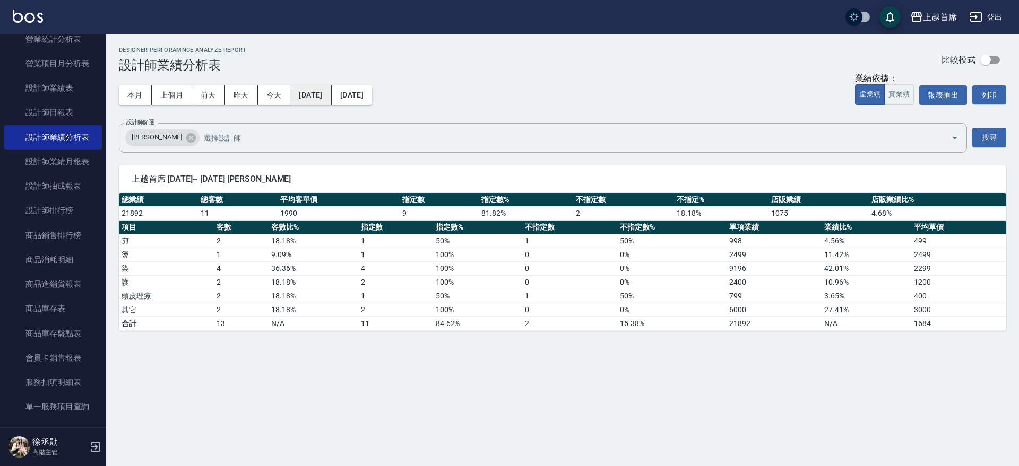
click at [331, 97] on button "2025/09/14" at bounding box center [310, 95] width 41 height 20
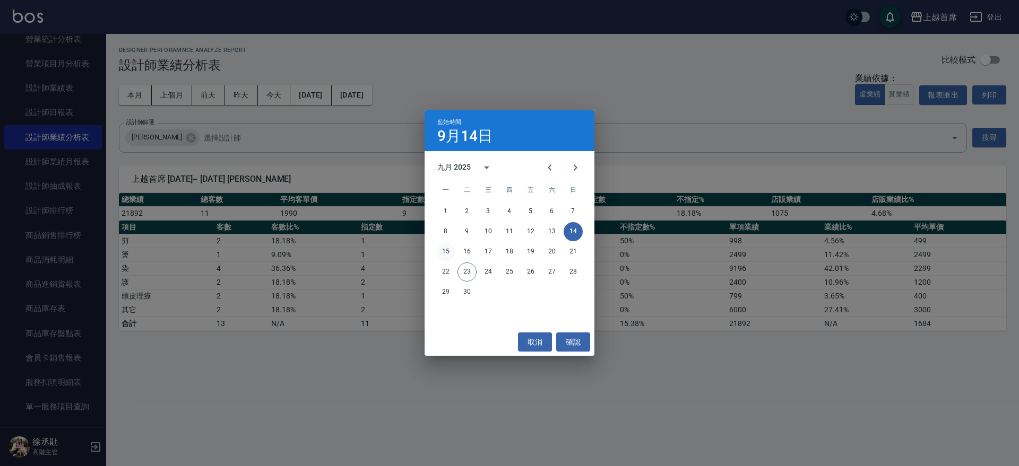
click at [444, 251] on button "15" at bounding box center [445, 251] width 19 height 19
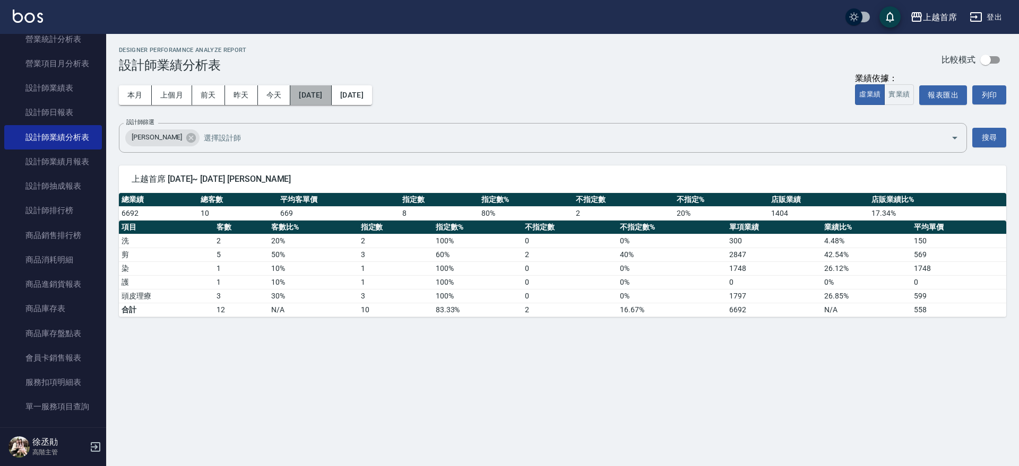
click at [331, 95] on button "2025/09/15" at bounding box center [310, 95] width 41 height 20
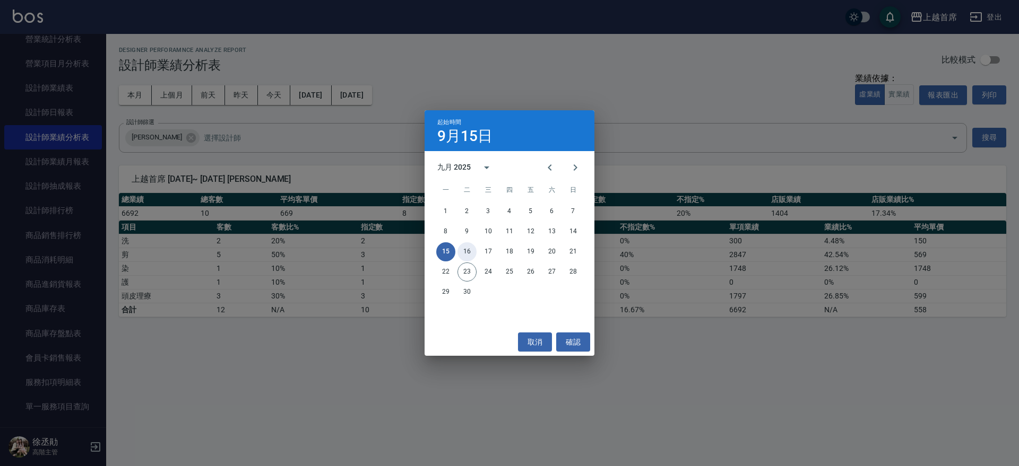
click at [465, 251] on button "16" at bounding box center [466, 251] width 19 height 19
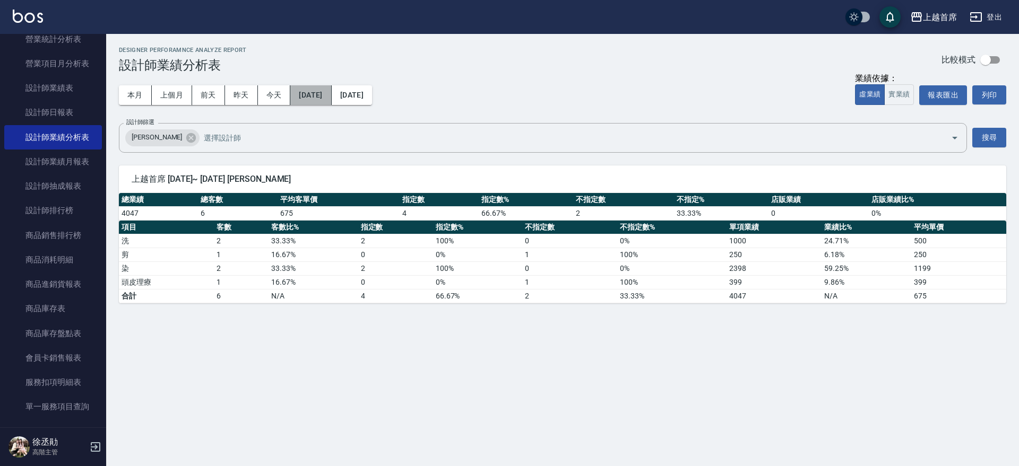
click at [324, 101] on button "2025/09/16" at bounding box center [310, 95] width 41 height 20
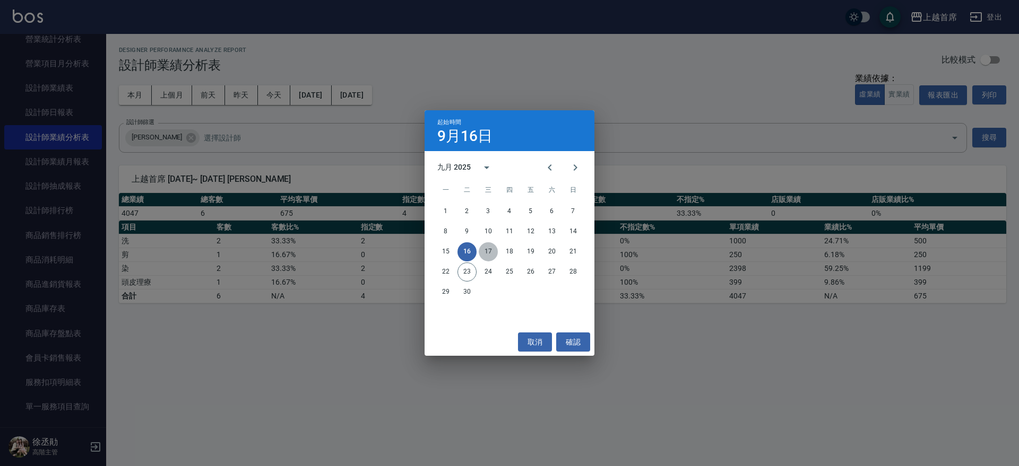
click at [485, 249] on button "17" at bounding box center [488, 251] width 19 height 19
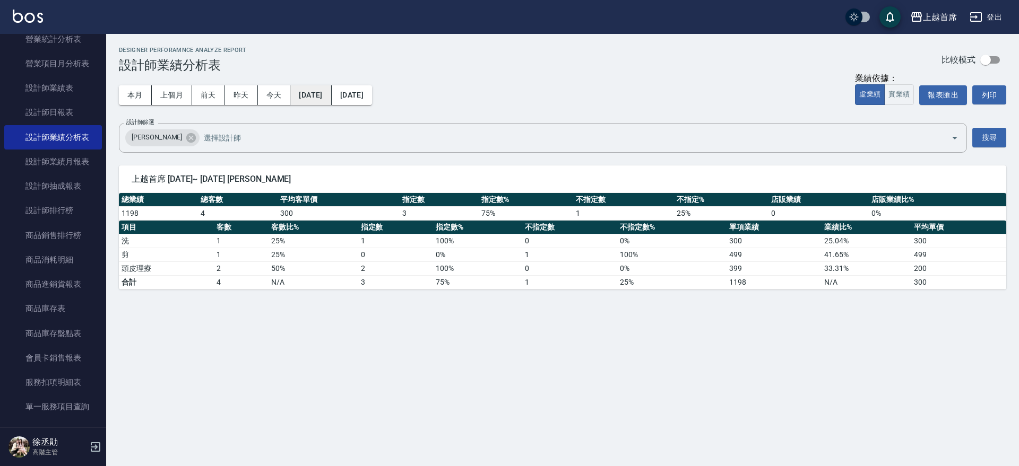
click at [331, 95] on button "2025/09/17" at bounding box center [310, 95] width 41 height 20
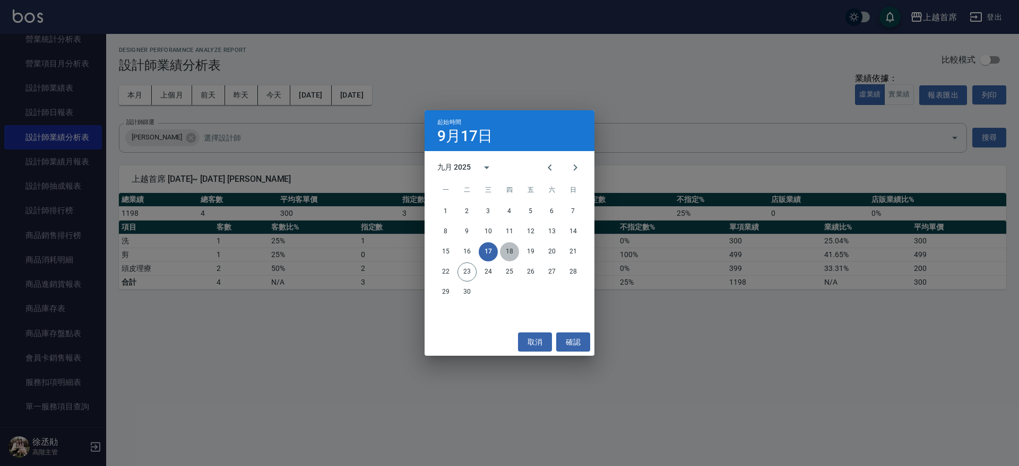
click at [508, 253] on button "18" at bounding box center [509, 251] width 19 height 19
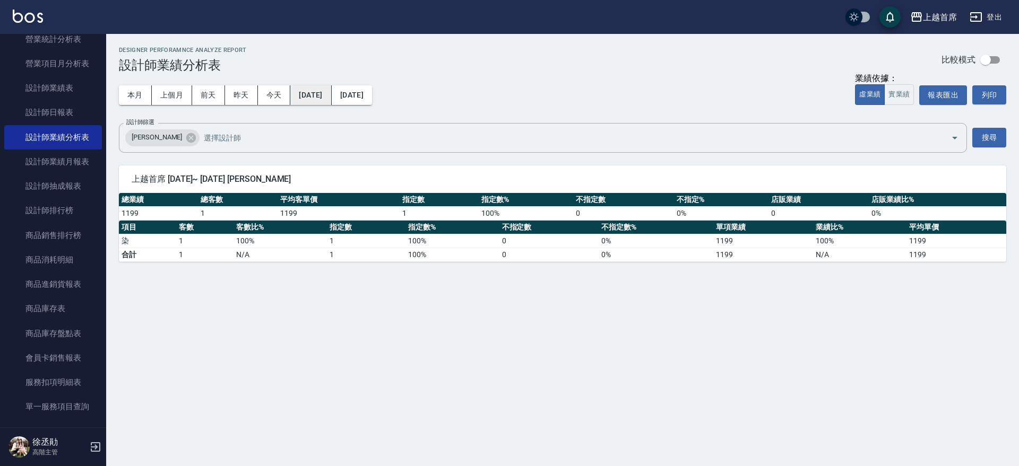
click at [331, 87] on button "2025/09/18" at bounding box center [310, 95] width 41 height 20
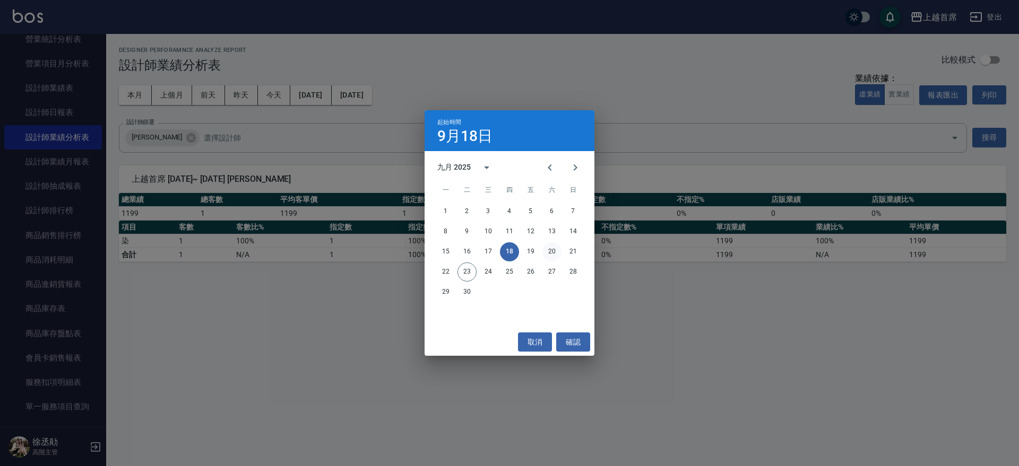
click at [549, 251] on button "20" at bounding box center [551, 251] width 19 height 19
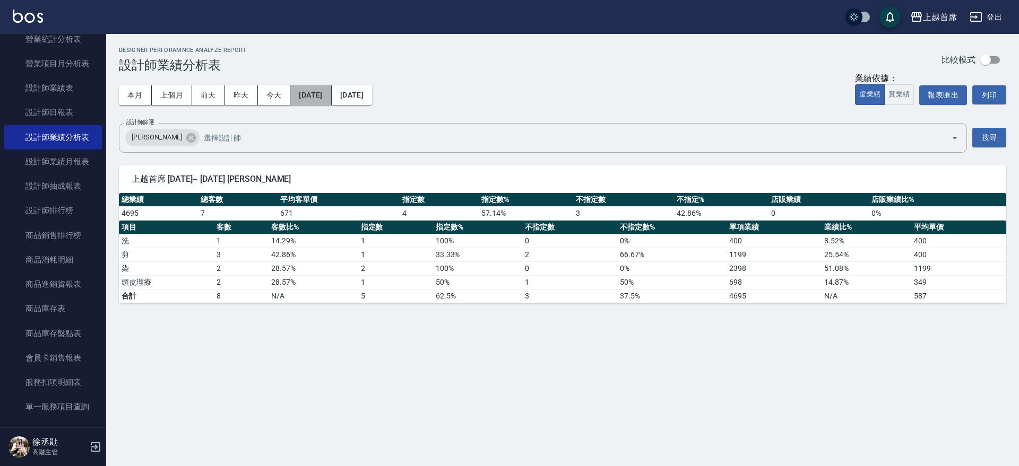
click at [327, 94] on button "2025/09/20" at bounding box center [310, 95] width 41 height 20
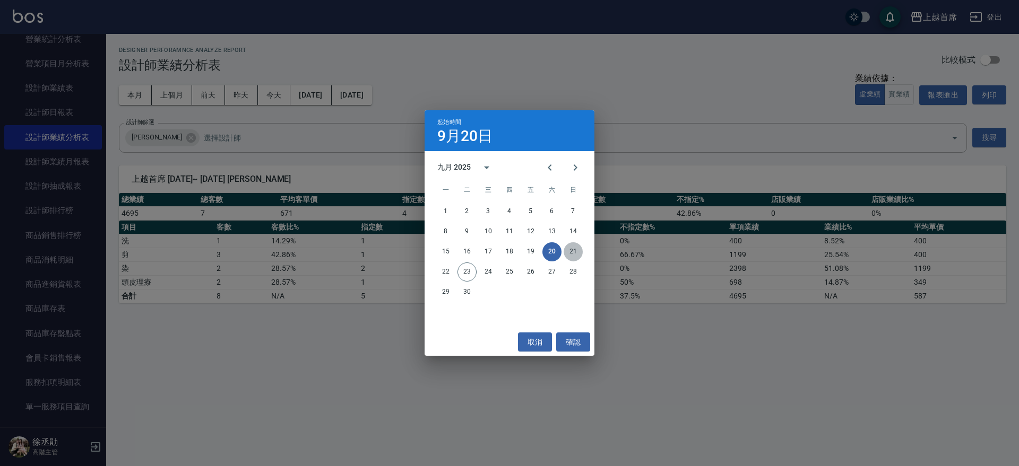
click at [571, 253] on button "21" at bounding box center [572, 251] width 19 height 19
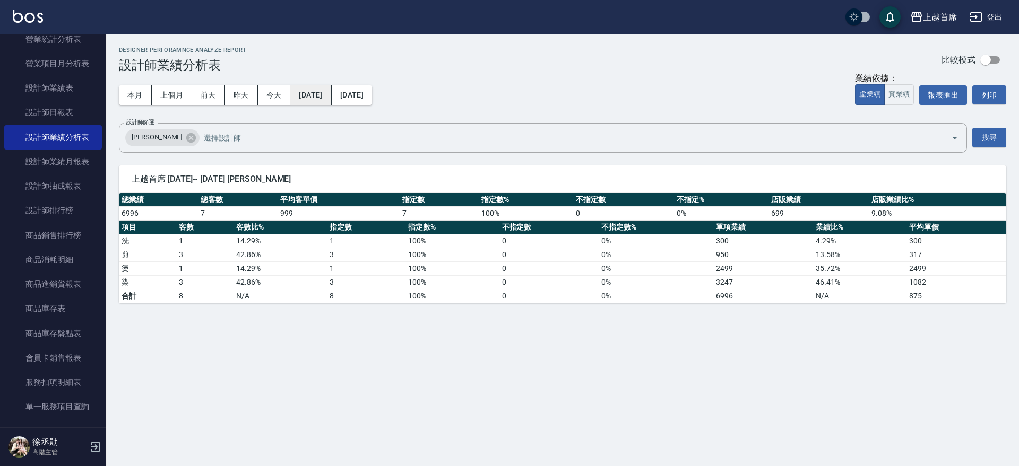
click at [331, 99] on button "2025/09/21" at bounding box center [310, 95] width 41 height 20
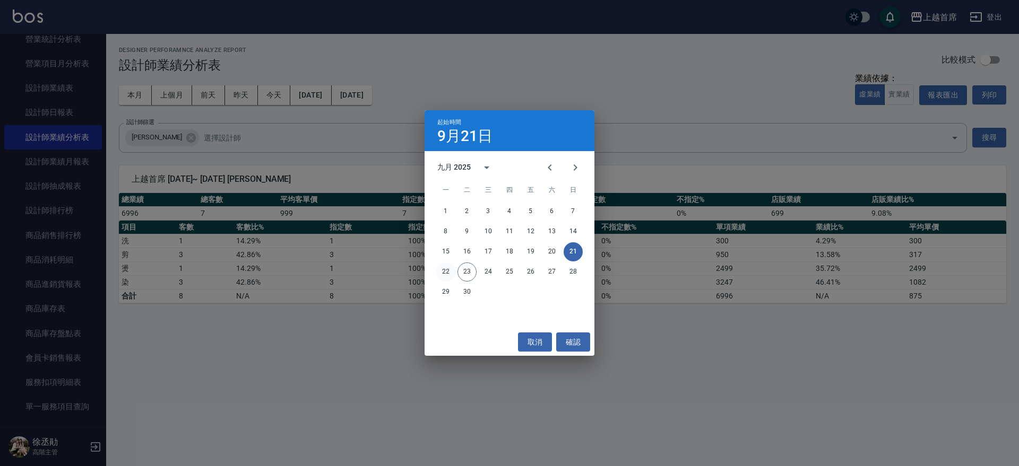
click at [448, 268] on button "22" at bounding box center [445, 272] width 19 height 19
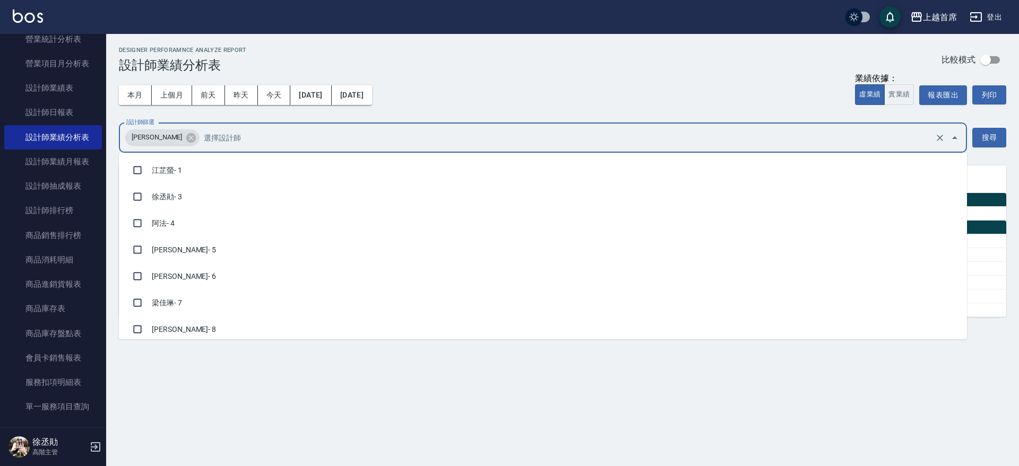
click at [842, 141] on input "設計師篩選" at bounding box center [566, 137] width 731 height 19
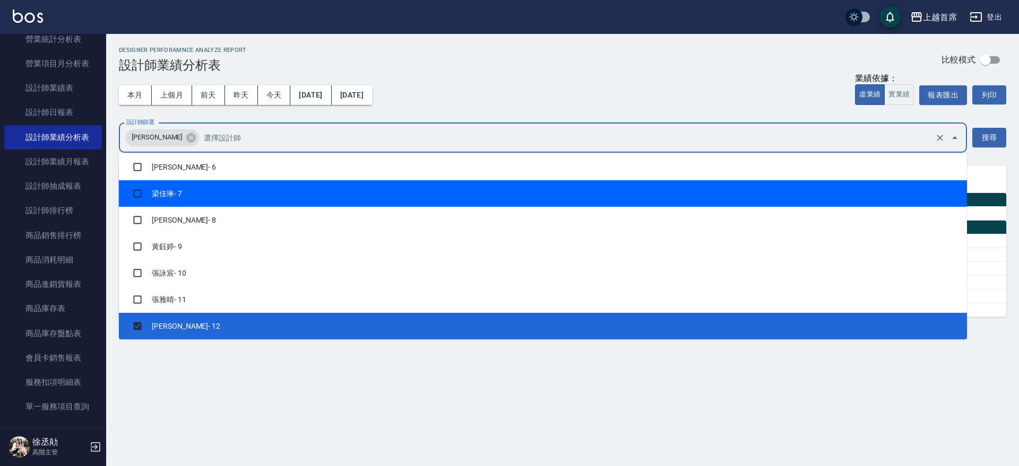
click at [314, 187] on li "梁佳琳 - 7" at bounding box center [543, 193] width 848 height 27
checkbox input "true"
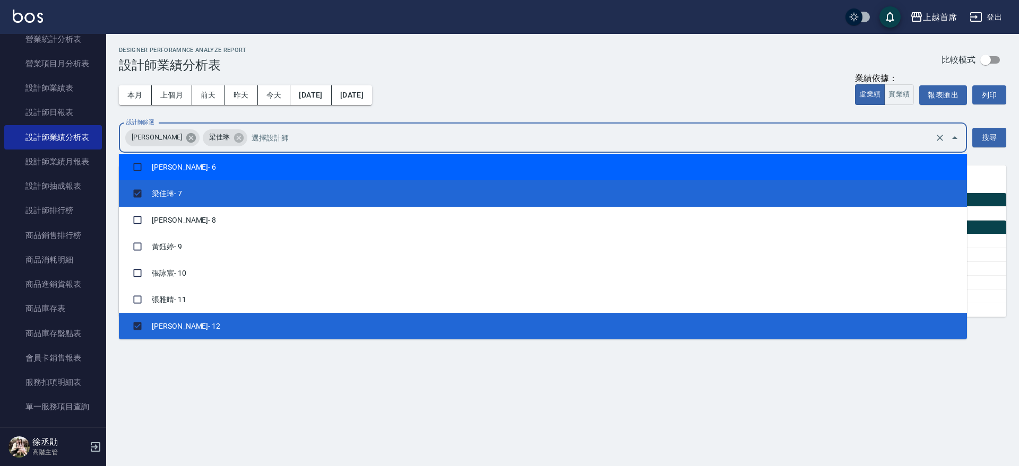
click at [185, 138] on icon at bounding box center [191, 138] width 12 height 12
checkbox input "false"
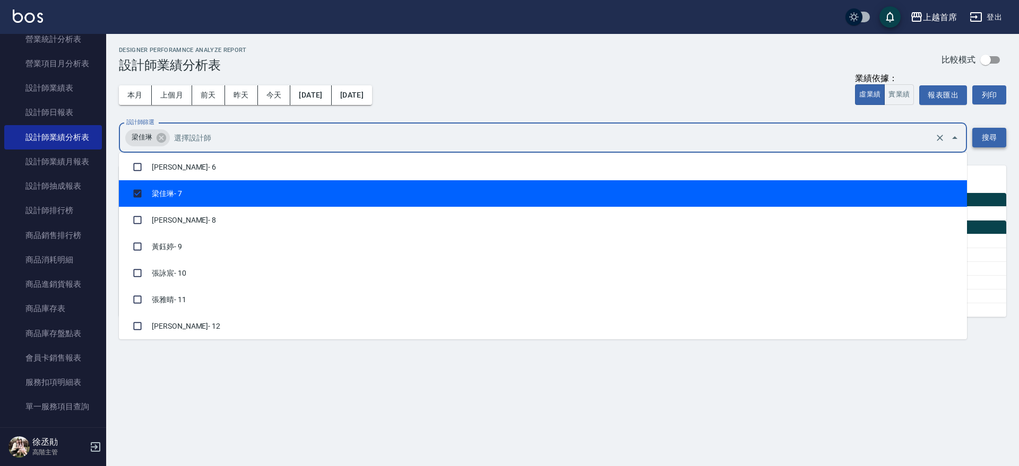
click at [972, 133] on button "搜尋" at bounding box center [989, 138] width 34 height 20
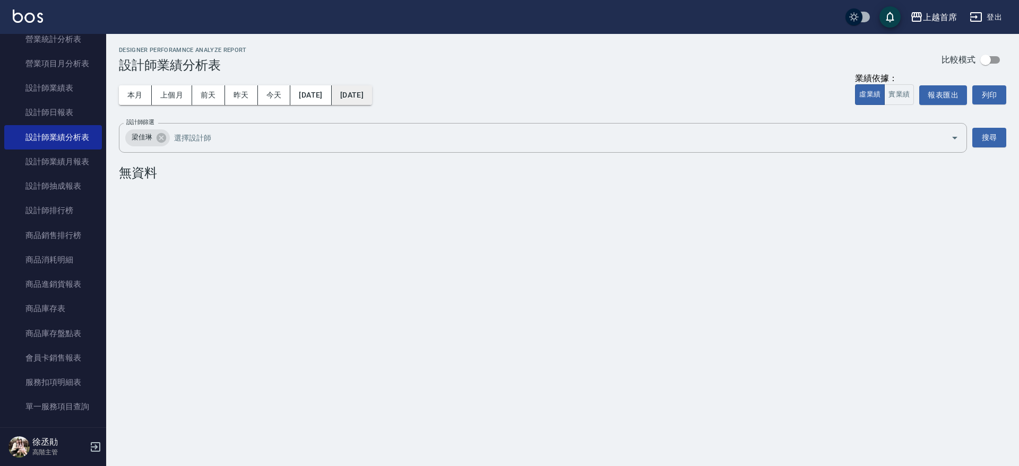
click at [370, 92] on button "2025/09/22" at bounding box center [352, 95] width 40 height 20
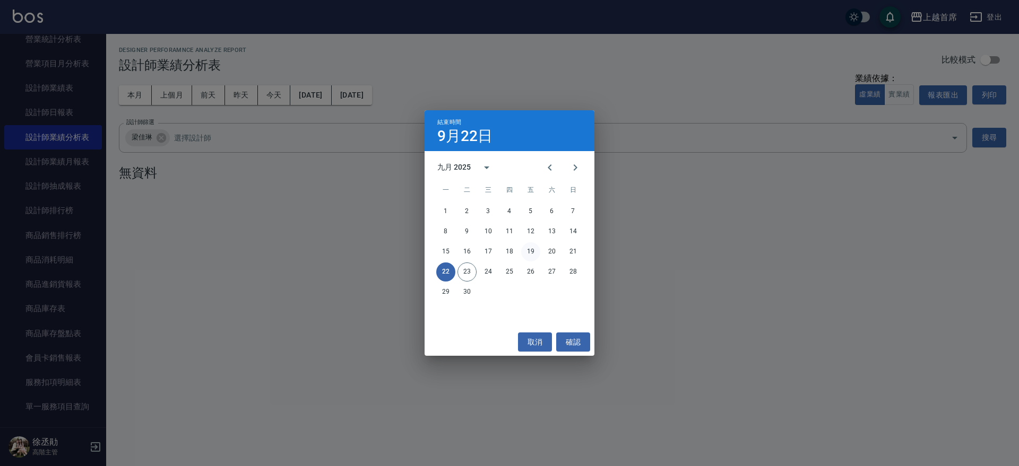
click at [532, 253] on button "19" at bounding box center [530, 251] width 19 height 19
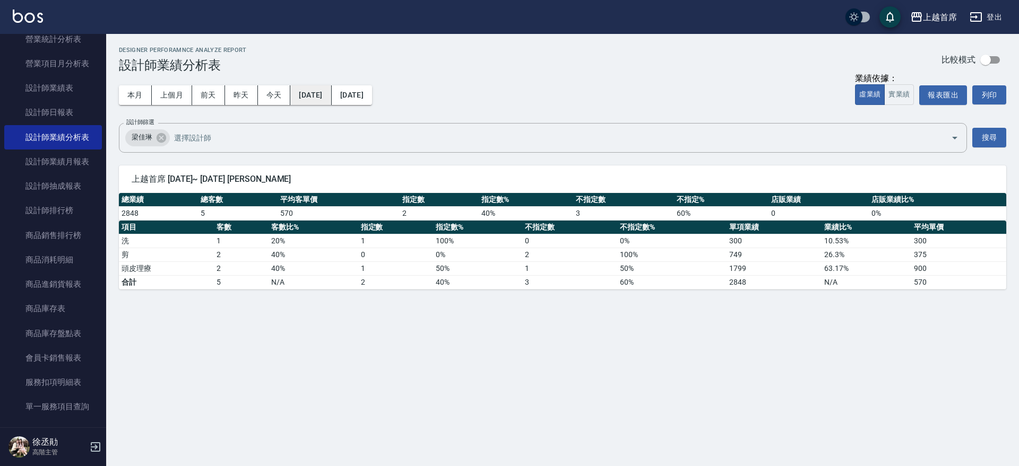
click at [331, 100] on button "2025/09/19" at bounding box center [310, 95] width 41 height 20
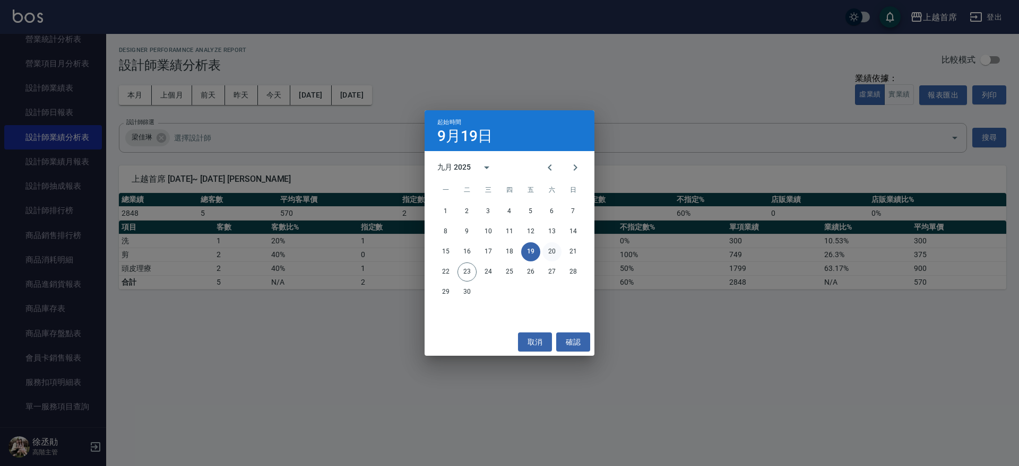
click at [554, 251] on button "20" at bounding box center [551, 251] width 19 height 19
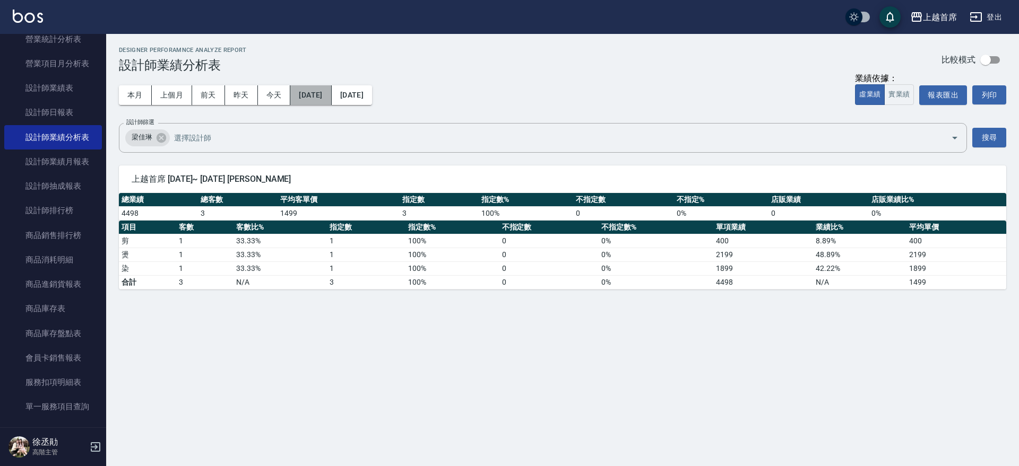
click at [303, 93] on button "2025/09/20" at bounding box center [310, 95] width 41 height 20
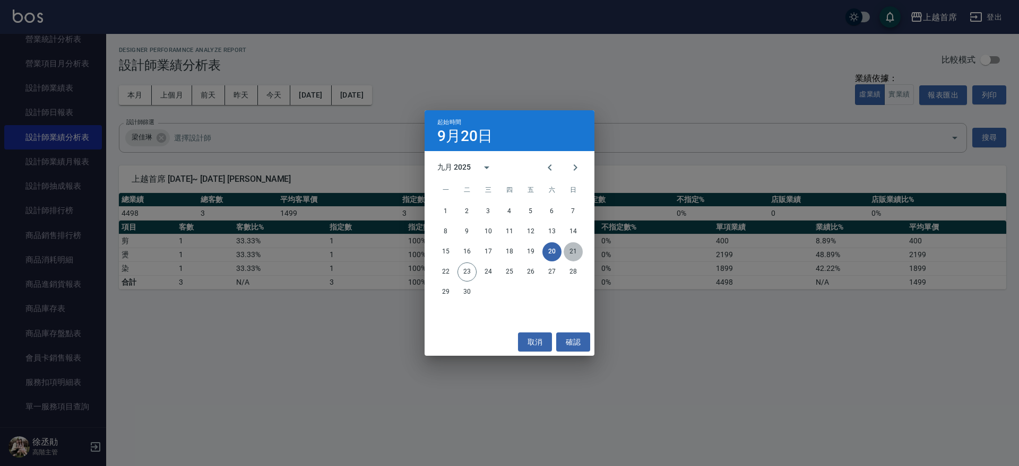
click at [573, 251] on button "21" at bounding box center [572, 251] width 19 height 19
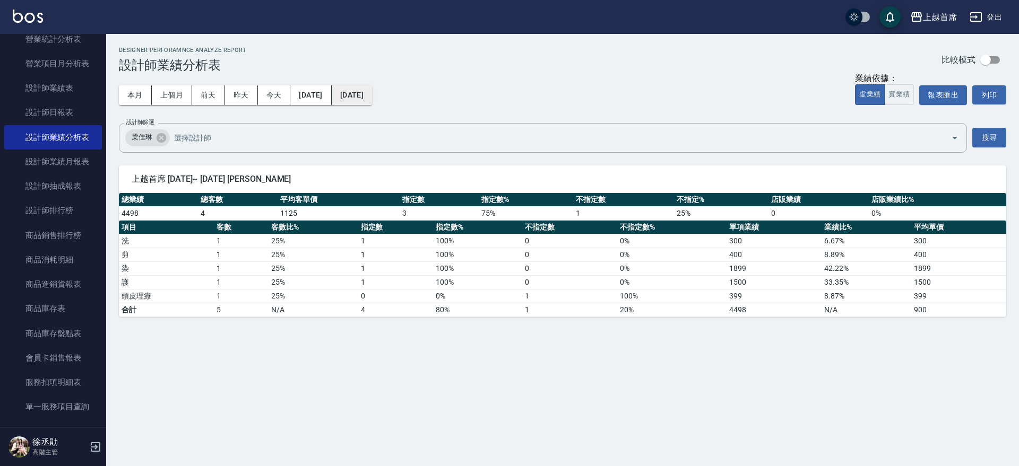
click at [368, 92] on button "2025/09/21" at bounding box center [352, 95] width 40 height 20
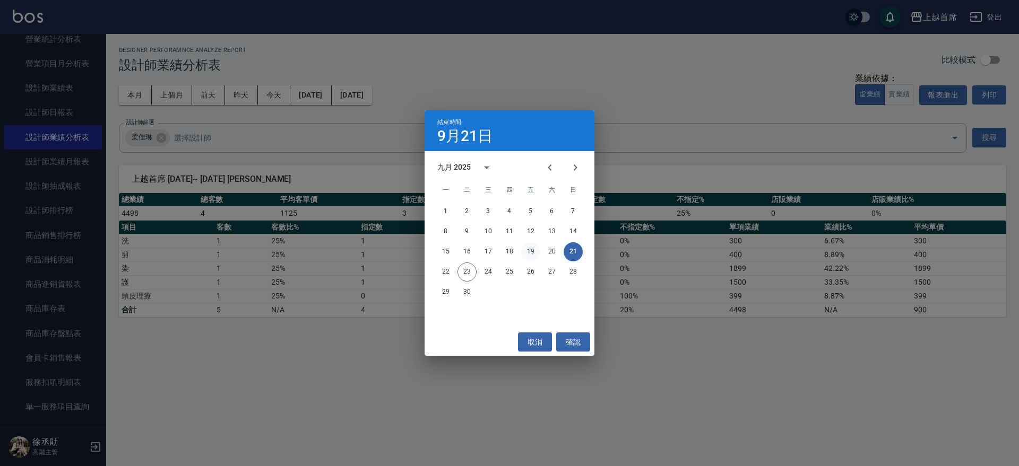
click at [533, 250] on button "19" at bounding box center [530, 251] width 19 height 19
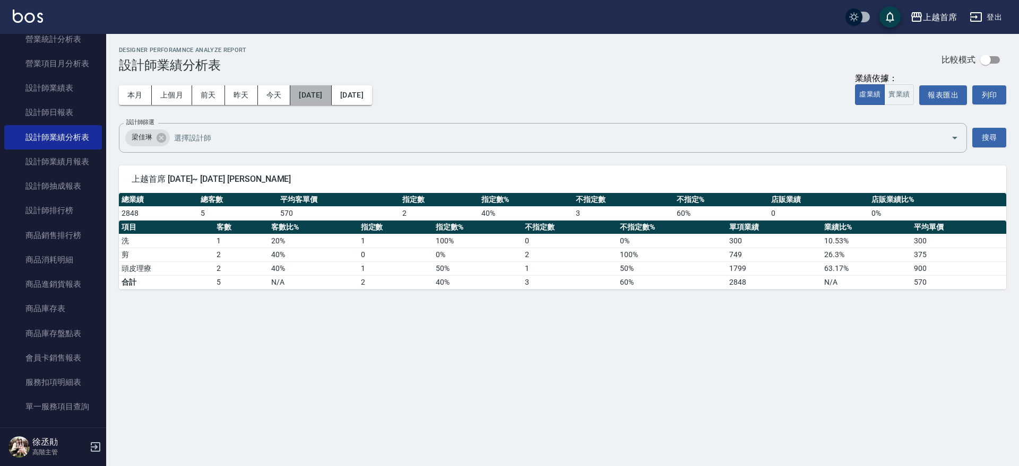
click at [331, 98] on button "2025/09/19" at bounding box center [310, 95] width 41 height 20
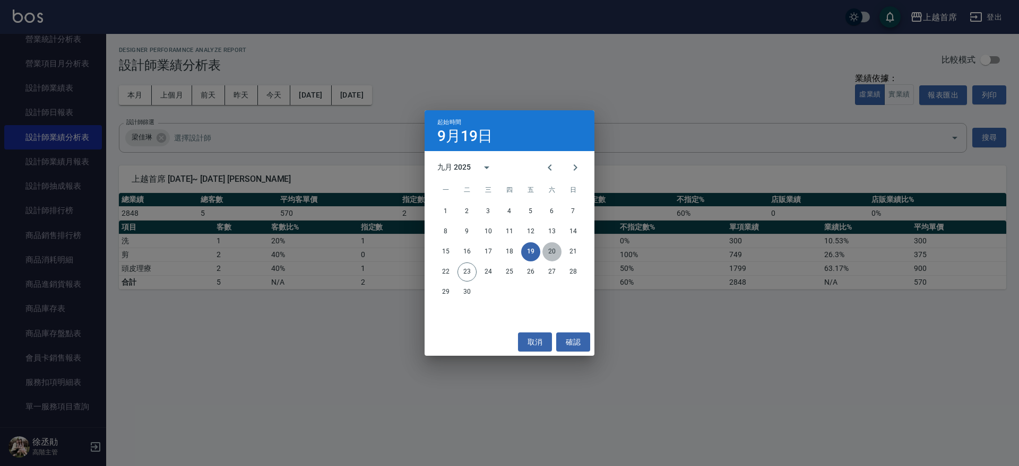
click at [549, 249] on button "20" at bounding box center [551, 251] width 19 height 19
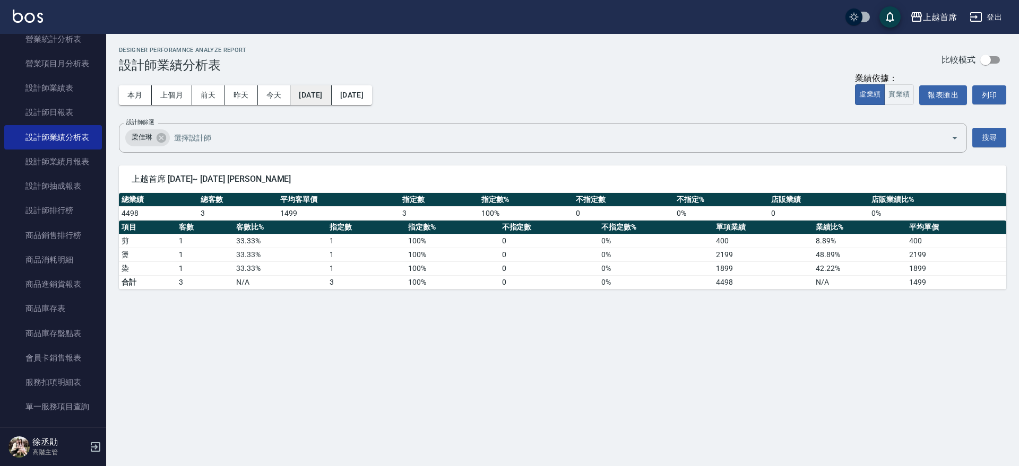
click at [324, 96] on button "2025/09/20" at bounding box center [310, 95] width 41 height 20
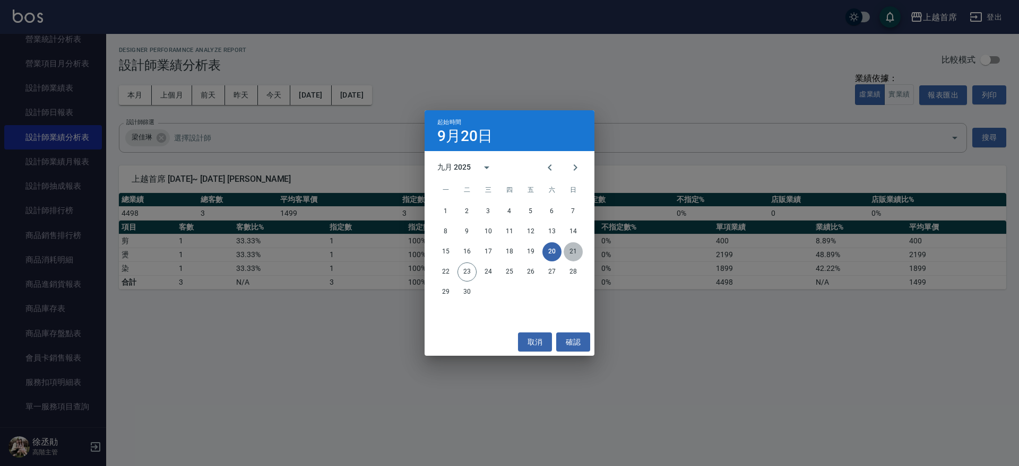
click at [580, 247] on button "21" at bounding box center [572, 251] width 19 height 19
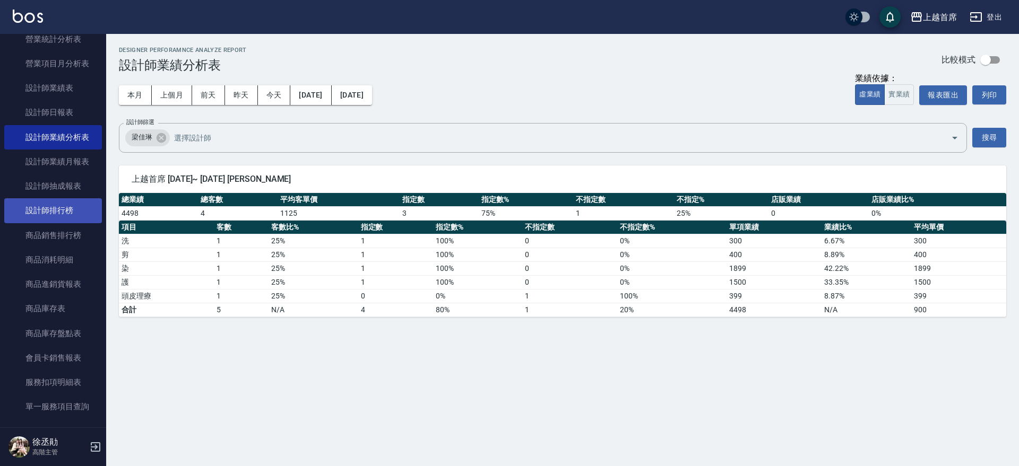
click at [83, 218] on link "設計師排行榜" at bounding box center [53, 210] width 98 height 24
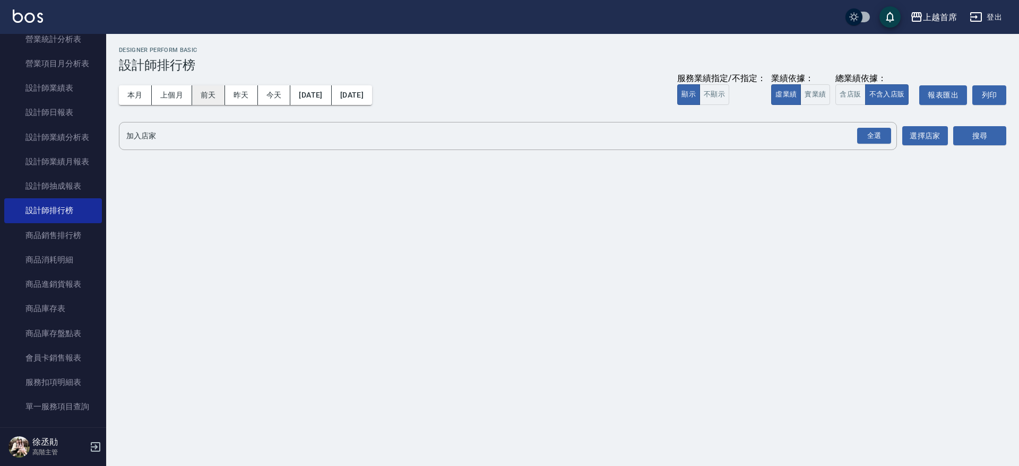
click at [223, 97] on button "前天" at bounding box center [208, 95] width 33 height 20
click at [207, 97] on button "前天" at bounding box center [208, 95] width 33 height 20
click at [882, 132] on div "全選" at bounding box center [874, 136] width 34 height 16
click at [941, 132] on button "選擇店家" at bounding box center [925, 137] width 46 height 20
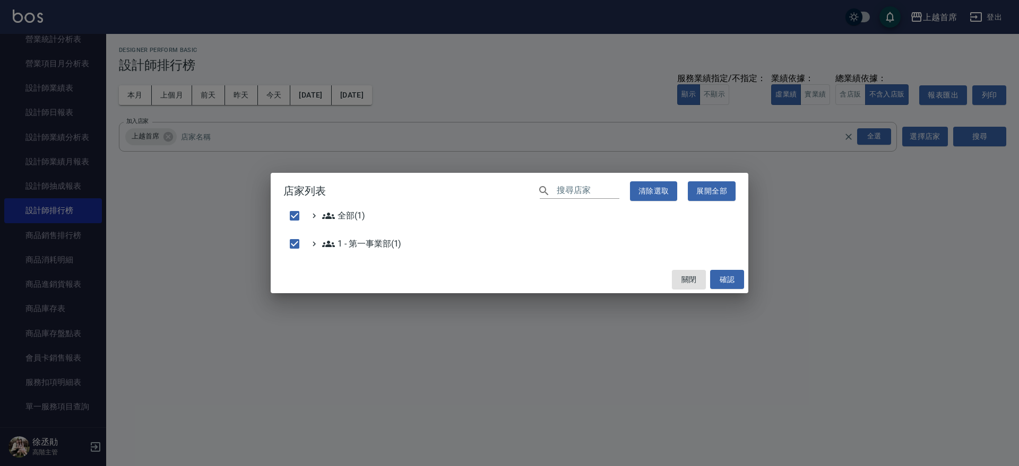
click at [814, 91] on div "店家列表 ​ 清除選取 展開全部 全部(1) 1 - 第一事業部(1) 關閉 確認" at bounding box center [509, 233] width 1019 height 466
checkbox input "false"
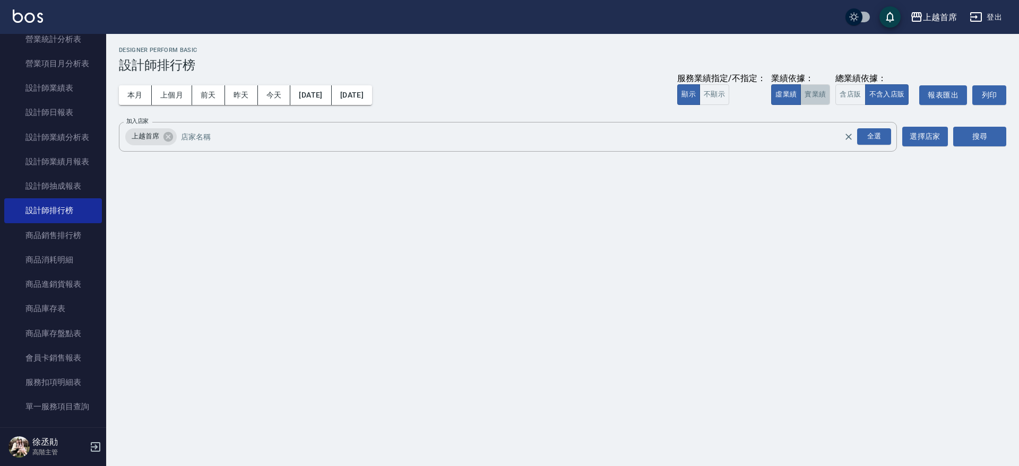
click at [814, 91] on button "實業績" at bounding box center [815, 94] width 30 height 21
click at [952, 136] on div "加入店家 上越首席 全選 加入店家 選擇店家 搜尋" at bounding box center [562, 137] width 887 height 30
click at [963, 138] on button "搜尋" at bounding box center [979, 137] width 53 height 20
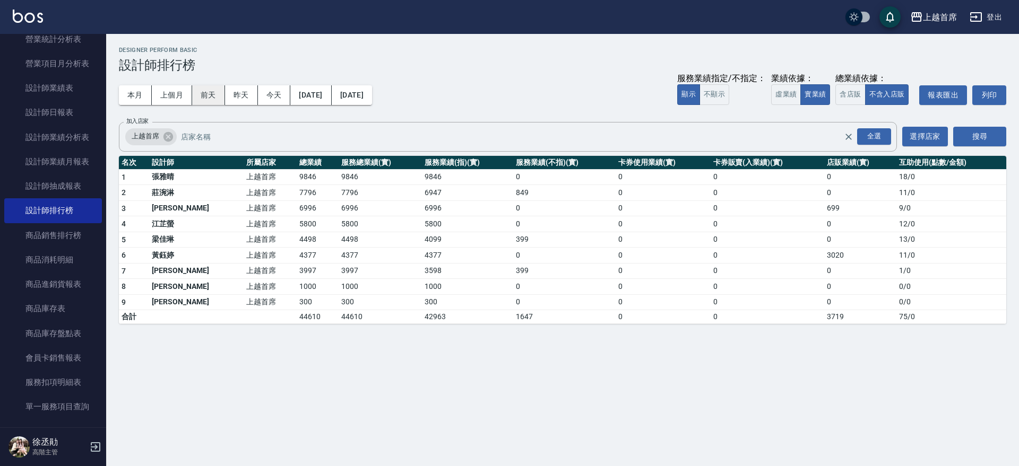
click at [211, 98] on button "前天" at bounding box center [208, 95] width 33 height 20
click at [372, 93] on button "2025/09/21" at bounding box center [352, 95] width 40 height 20
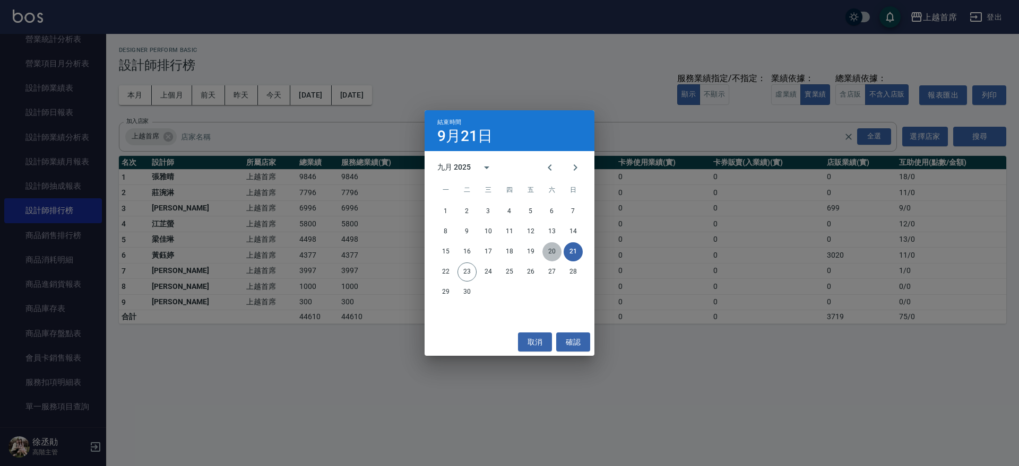
click at [551, 249] on button "20" at bounding box center [551, 251] width 19 height 19
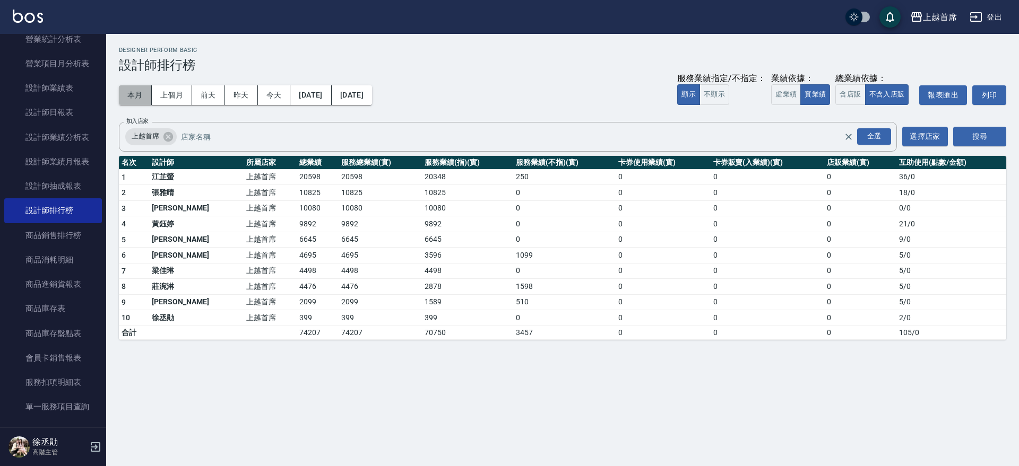
click at [133, 90] on button "本月" at bounding box center [135, 95] width 33 height 20
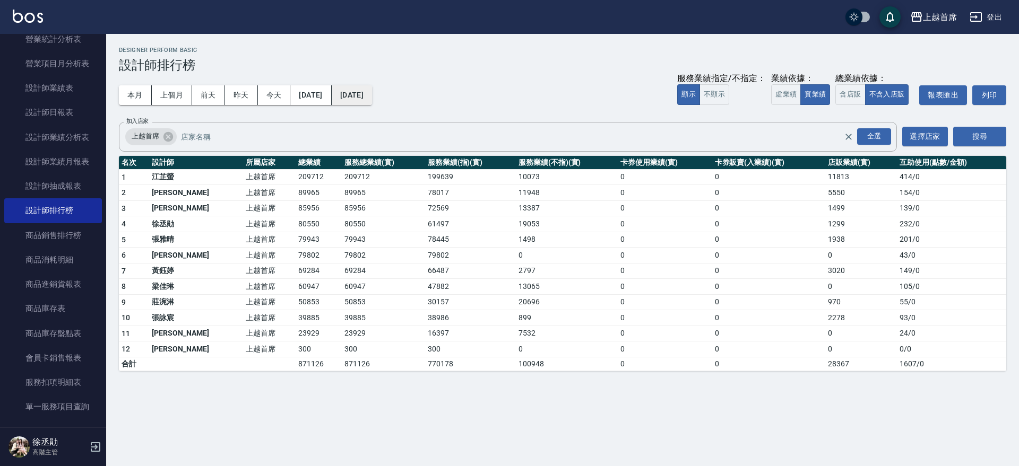
click at [372, 95] on button "[DATE]" at bounding box center [352, 95] width 40 height 20
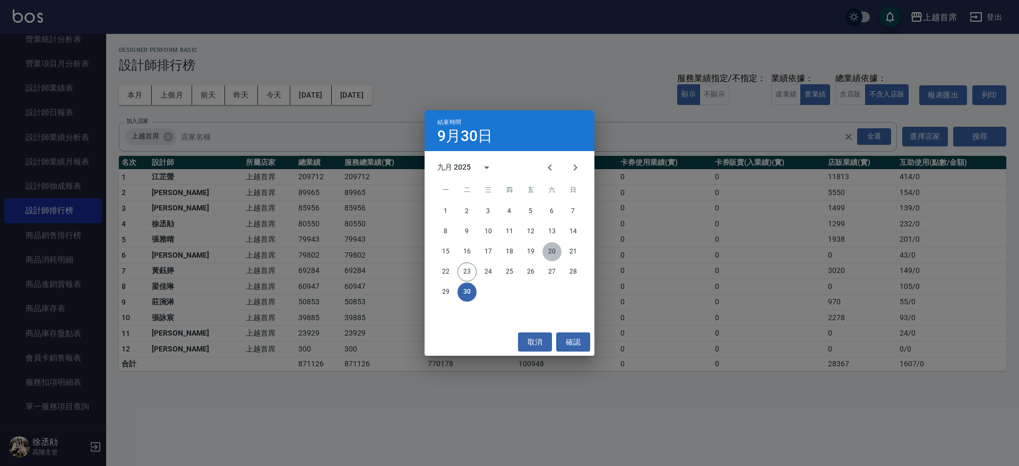
click at [553, 247] on button "20" at bounding box center [551, 251] width 19 height 19
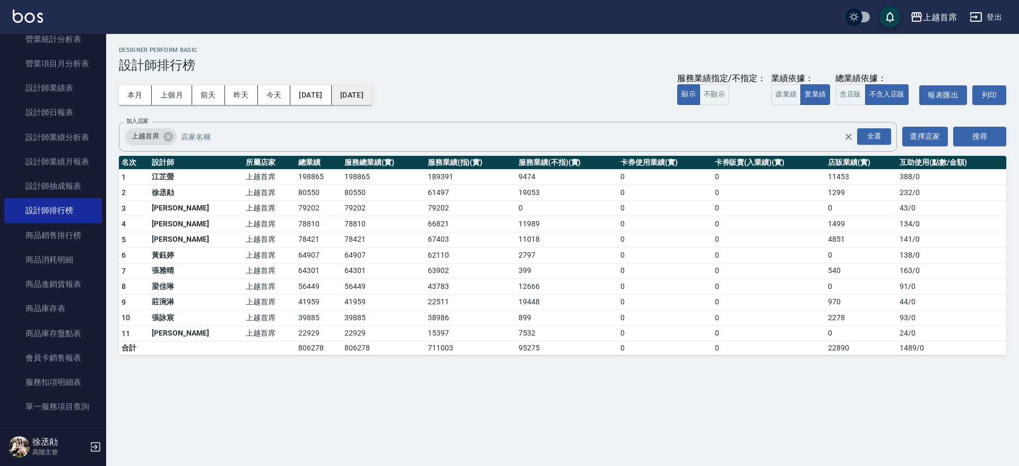
click at [372, 95] on button "2025/09/20" at bounding box center [352, 95] width 40 height 20
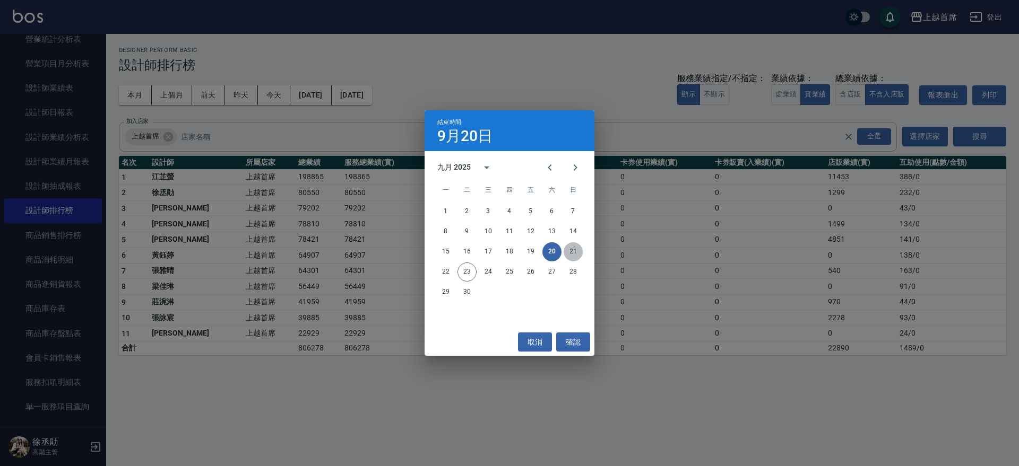
click at [567, 250] on button "21" at bounding box center [572, 251] width 19 height 19
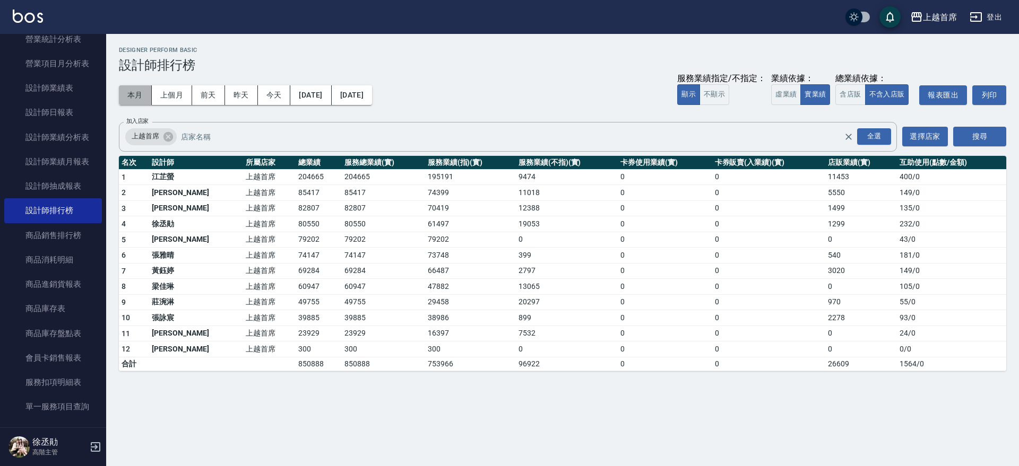
drag, startPoint x: 144, startPoint y: 97, endPoint x: 140, endPoint y: 94, distance: 5.5
click at [144, 97] on button "本月" at bounding box center [135, 95] width 33 height 20
click at [272, 90] on button "今天" at bounding box center [274, 95] width 33 height 20
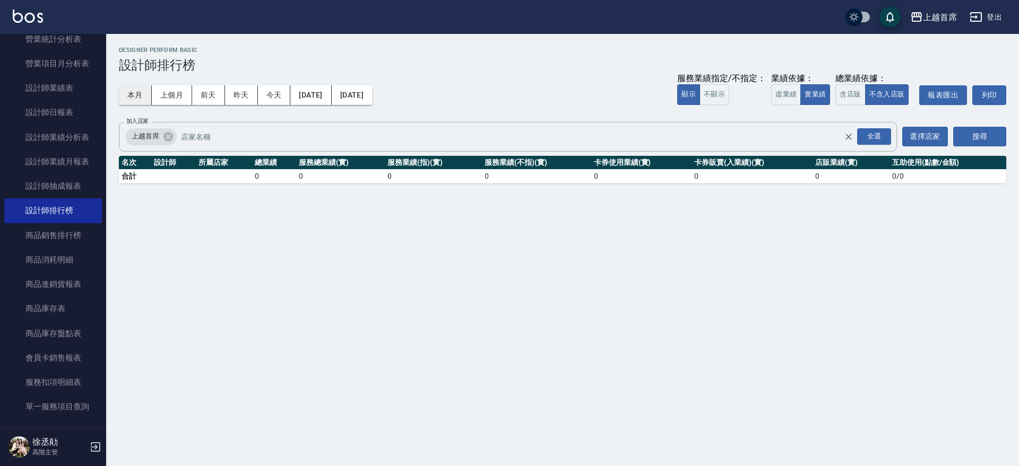
click at [147, 98] on button "本月" at bounding box center [135, 95] width 33 height 20
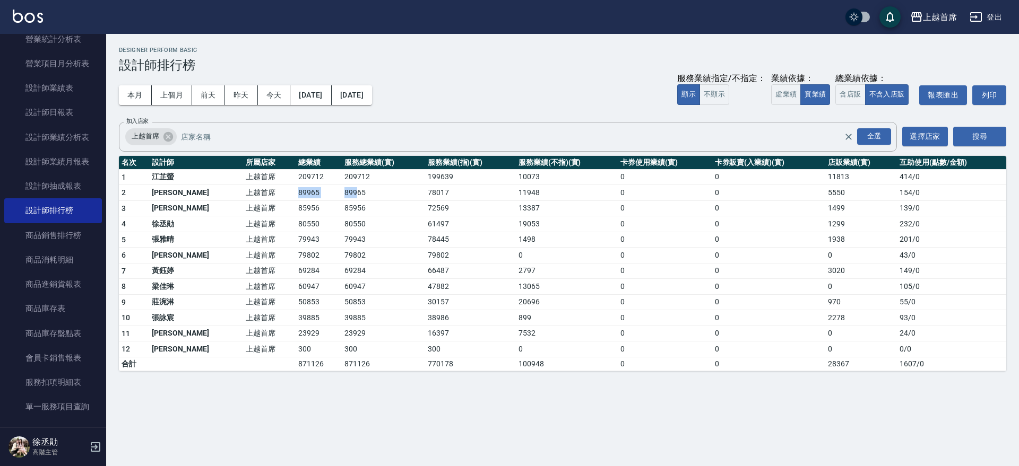
drag, startPoint x: 263, startPoint y: 189, endPoint x: 331, endPoint y: 191, distance: 67.4
click at [331, 191] on tr "2 許婕妤 上越首席 89965 89965 78017 11948 0 0 5550 154 / 0" at bounding box center [562, 193] width 887 height 16
click at [342, 202] on td "85956" at bounding box center [383, 209] width 83 height 16
drag, startPoint x: 260, startPoint y: 224, endPoint x: 322, endPoint y: 221, distance: 61.6
click at [322, 221] on tr "4 徐丞勛 上越首席 80550 80550 61497 19053 0 0 1299 232 / 0" at bounding box center [562, 224] width 887 height 16
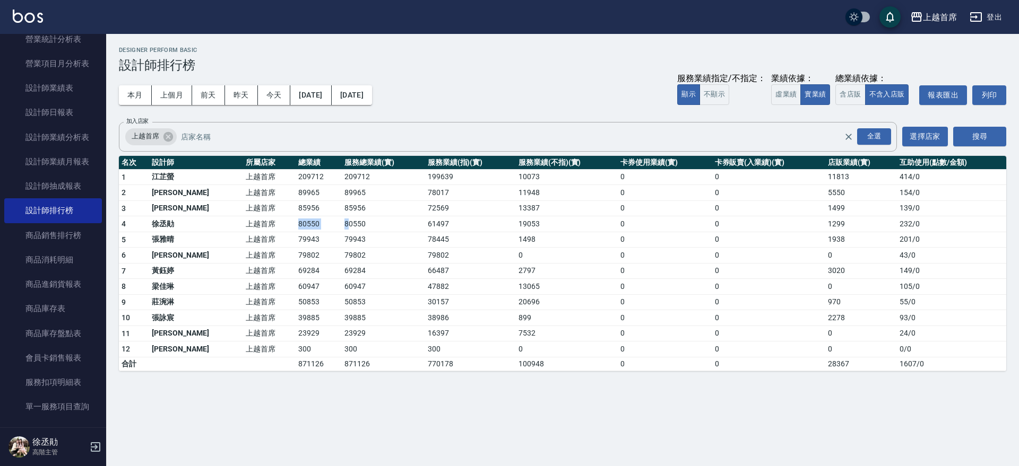
click at [342, 221] on td "80550" at bounding box center [383, 224] width 83 height 16
click at [250, 94] on button "昨天" at bounding box center [241, 95] width 33 height 20
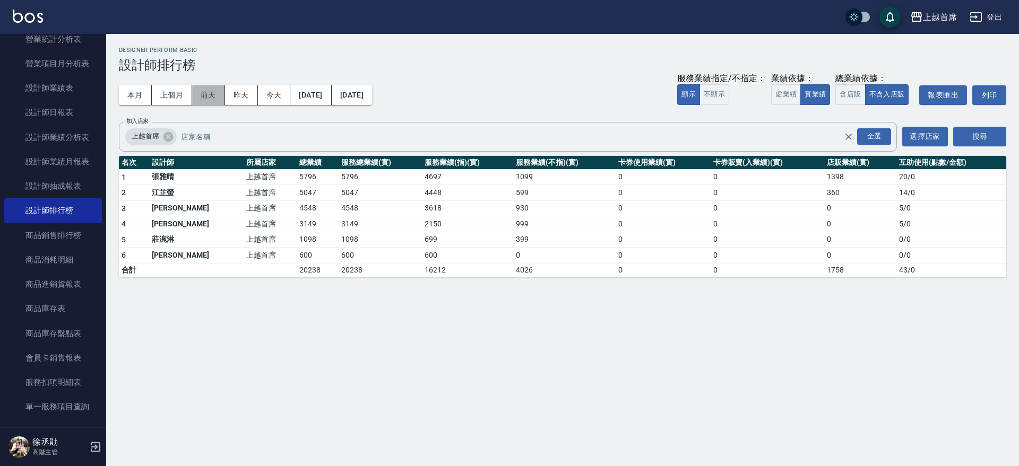
click at [209, 99] on button "前天" at bounding box center [208, 95] width 33 height 20
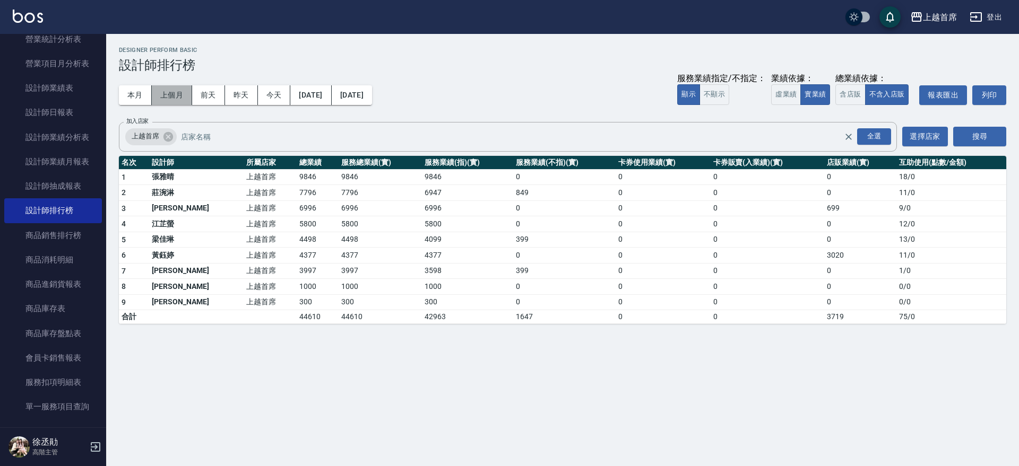
click at [178, 93] on button "上個月" at bounding box center [172, 95] width 40 height 20
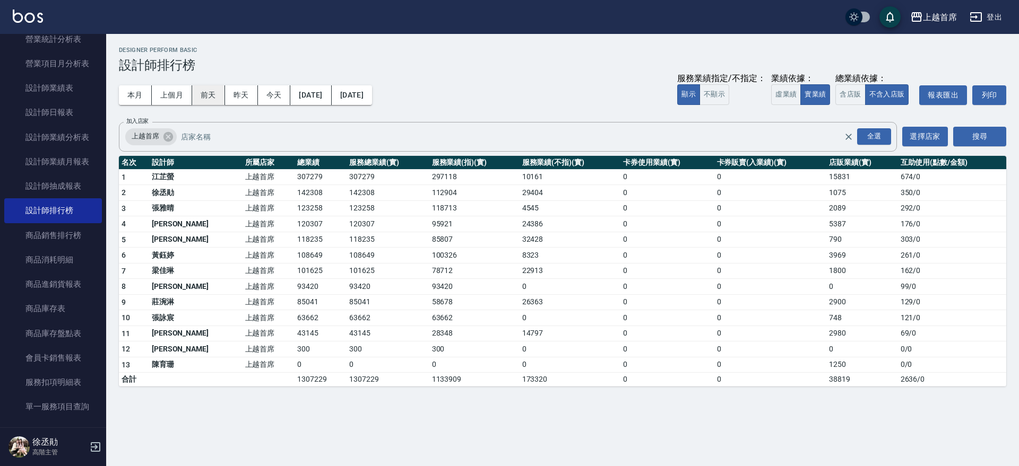
click at [213, 100] on button "前天" at bounding box center [208, 95] width 33 height 20
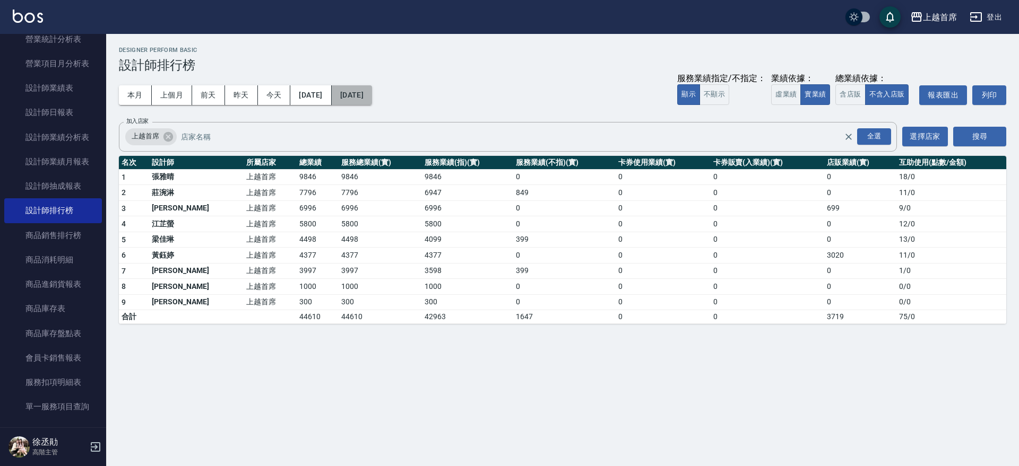
click at [372, 100] on button "2025/09/21" at bounding box center [352, 95] width 40 height 20
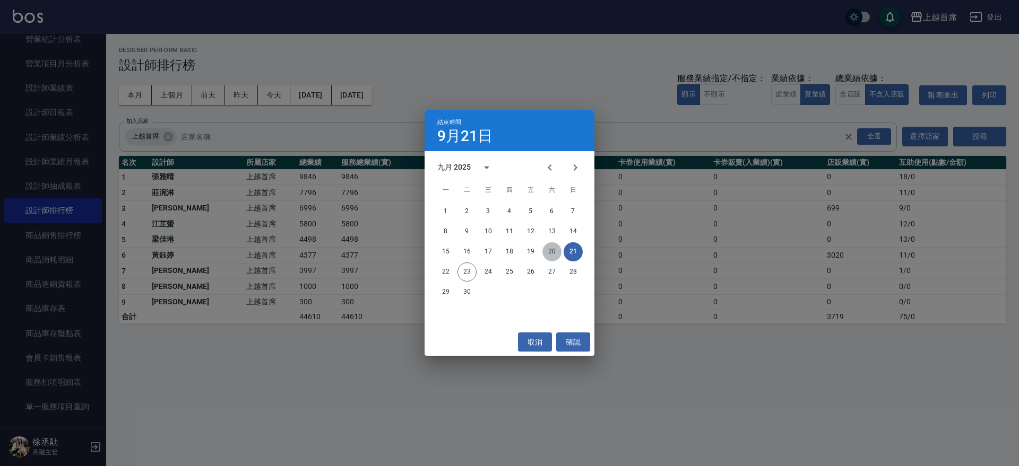
click at [551, 247] on button "20" at bounding box center [551, 251] width 19 height 19
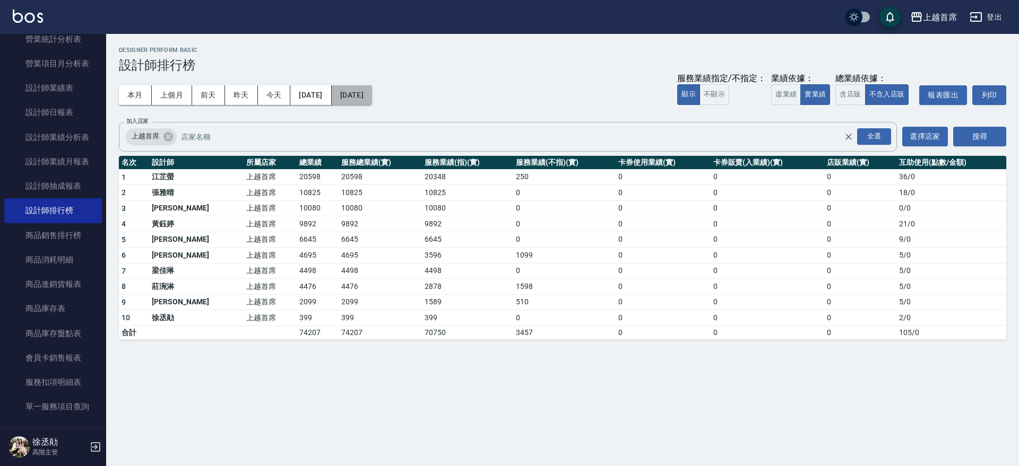
click at [372, 94] on button "2025/09/20" at bounding box center [352, 95] width 40 height 20
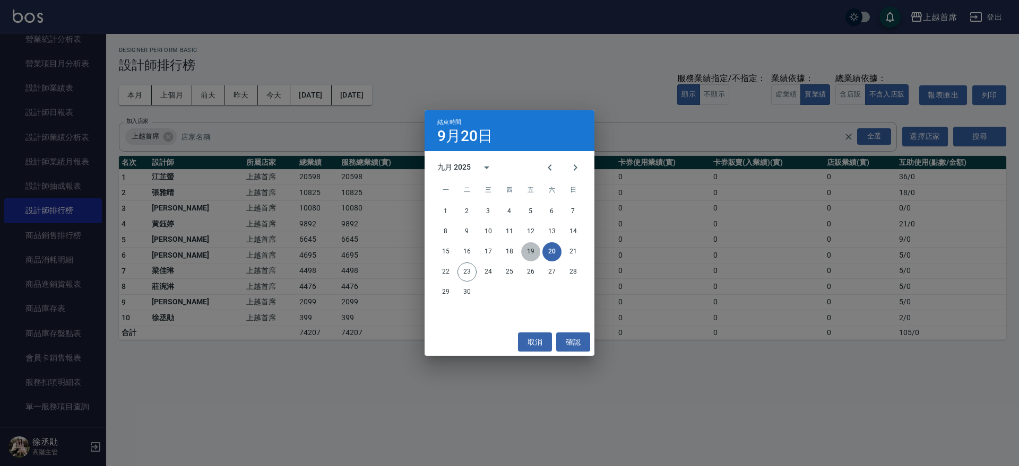
click at [530, 248] on button "19" at bounding box center [530, 251] width 19 height 19
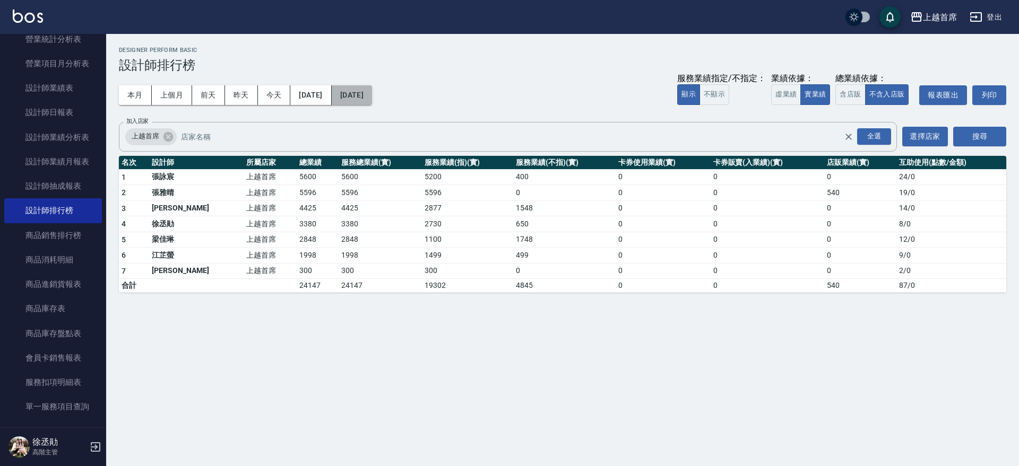
click at [372, 89] on button "2025/09/19" at bounding box center [352, 95] width 40 height 20
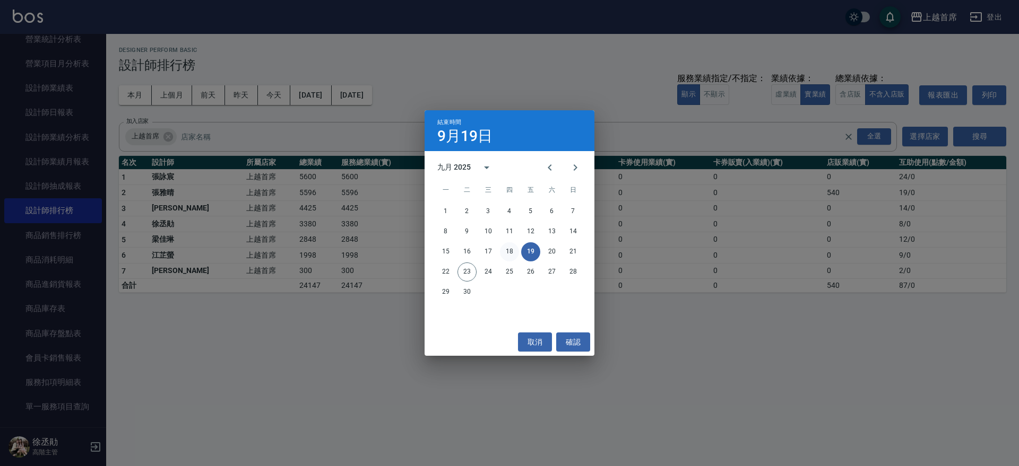
click at [516, 253] on button "18" at bounding box center [509, 251] width 19 height 19
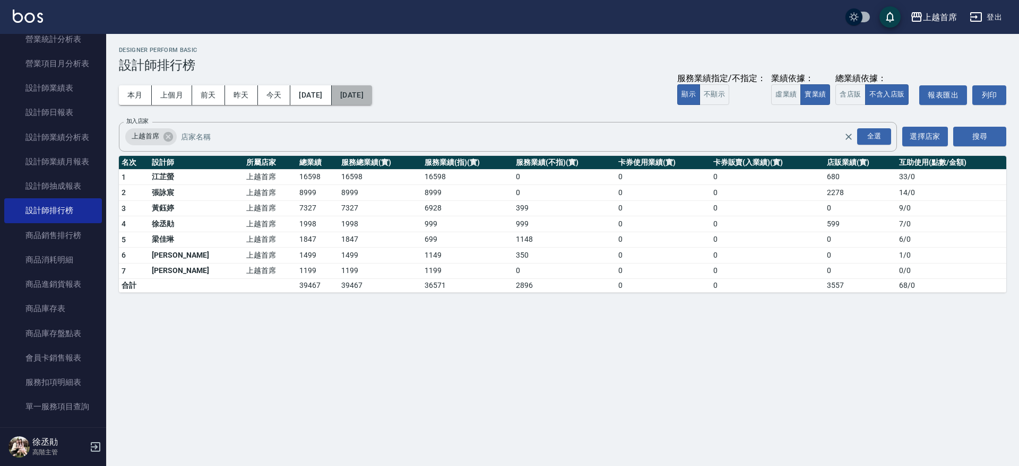
click at [372, 99] on button "2025/09/18" at bounding box center [352, 95] width 40 height 20
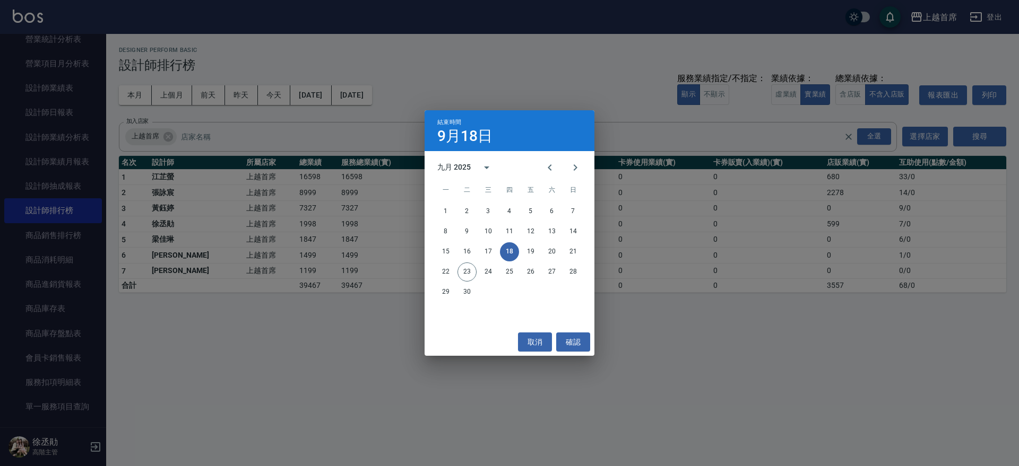
click at [498, 250] on div "15 16 17 18 19 20 21" at bounding box center [509, 251] width 170 height 19
click at [484, 248] on button "17" at bounding box center [488, 251] width 19 height 19
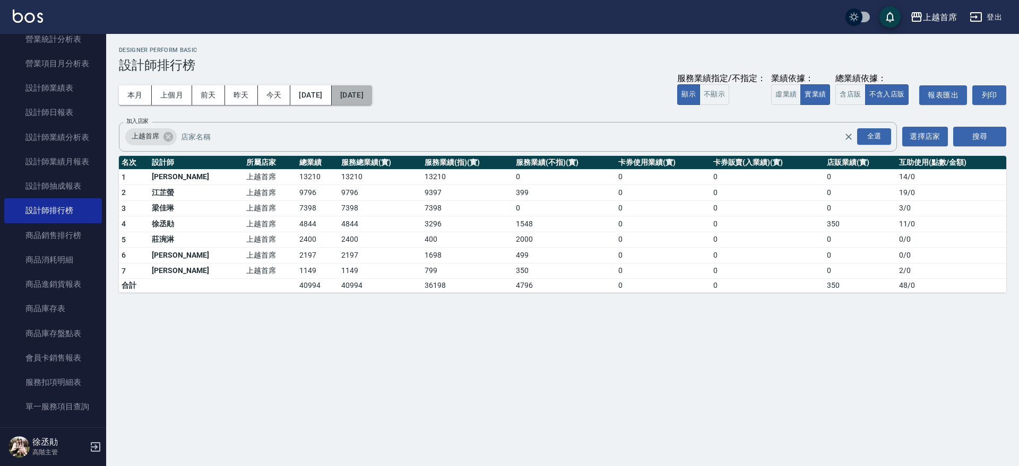
click at [372, 99] on button "2025/09/17" at bounding box center [352, 95] width 40 height 20
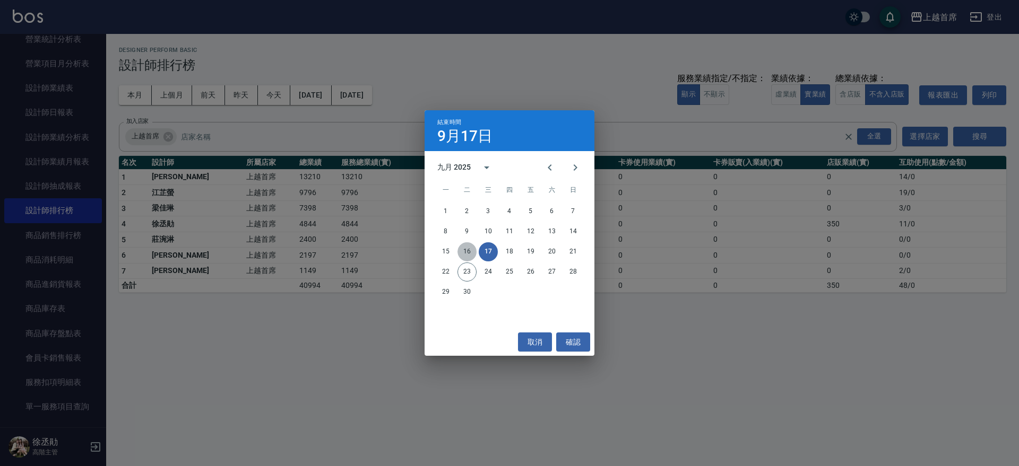
click at [470, 245] on button "16" at bounding box center [466, 251] width 19 height 19
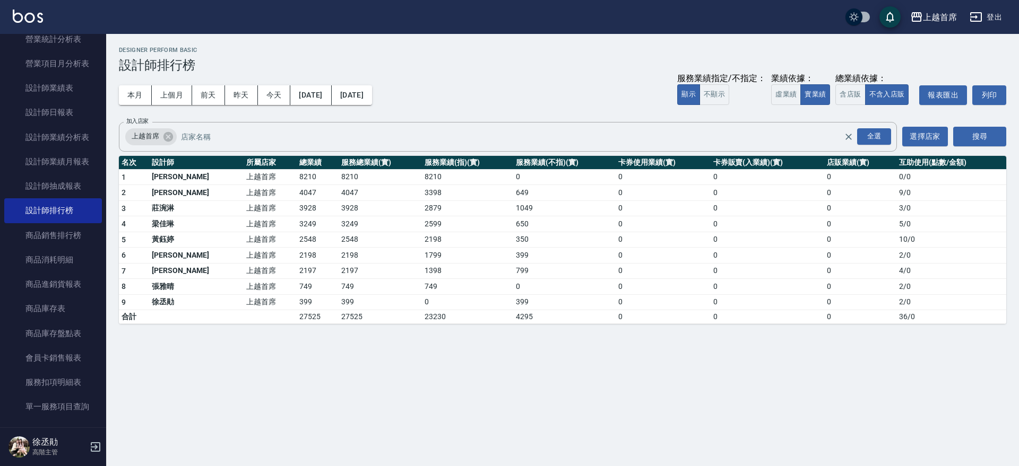
click at [116, 97] on div "上越首席 2025-09-16 - 2025-09-16 設計師排行榜 列印時間： 2025-09-23-13:41 Designer Perform Bas…" at bounding box center [562, 185] width 912 height 303
click at [127, 96] on button "本月" at bounding box center [135, 95] width 33 height 20
